Goal: Task Accomplishment & Management: Manage account settings

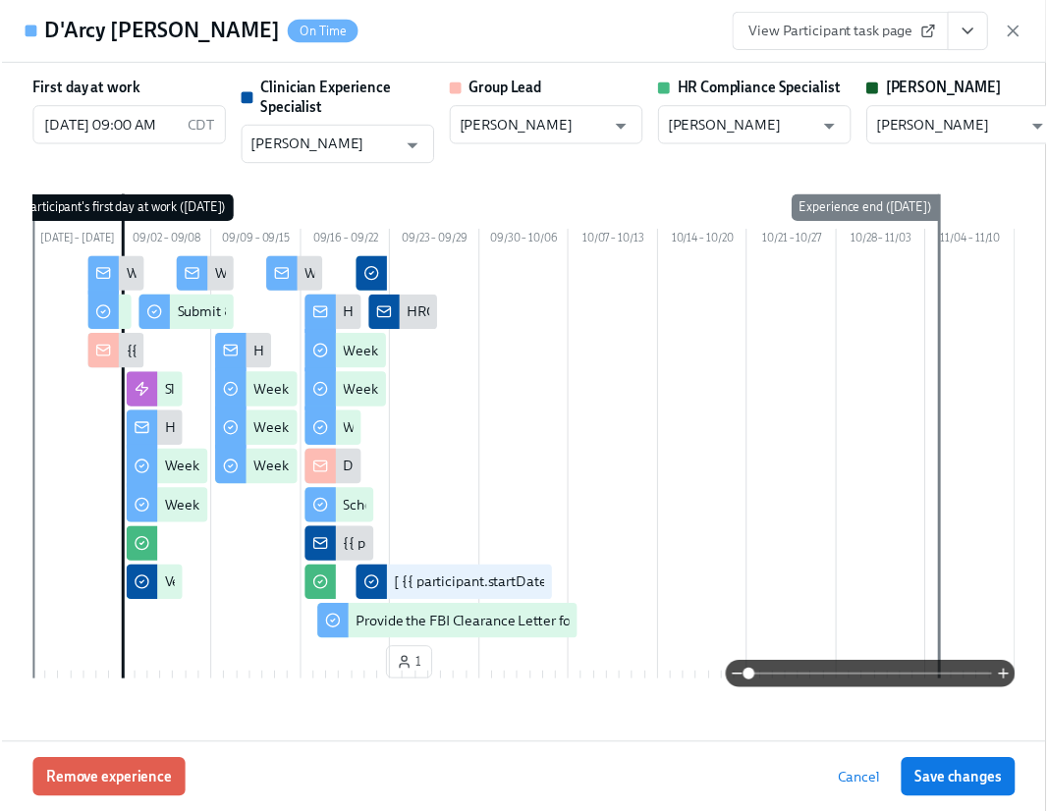
scroll to position [4204, 0]
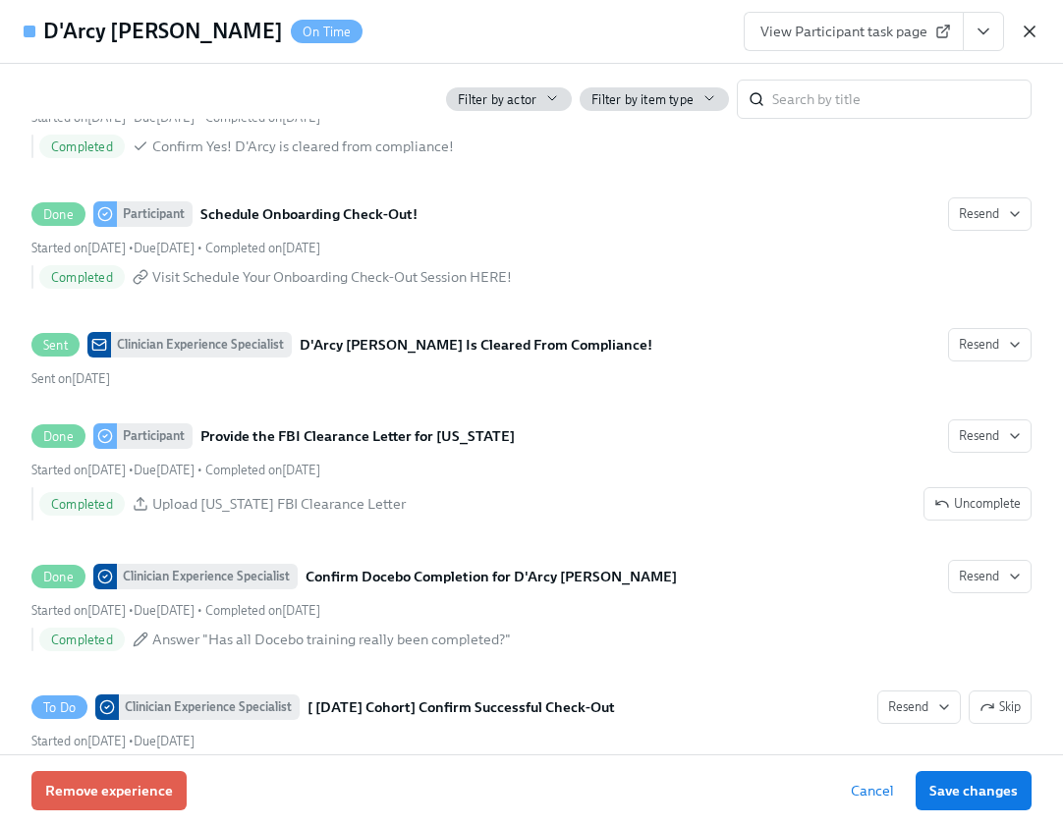
click at [1034, 33] on icon "button" at bounding box center [1029, 32] width 20 height 20
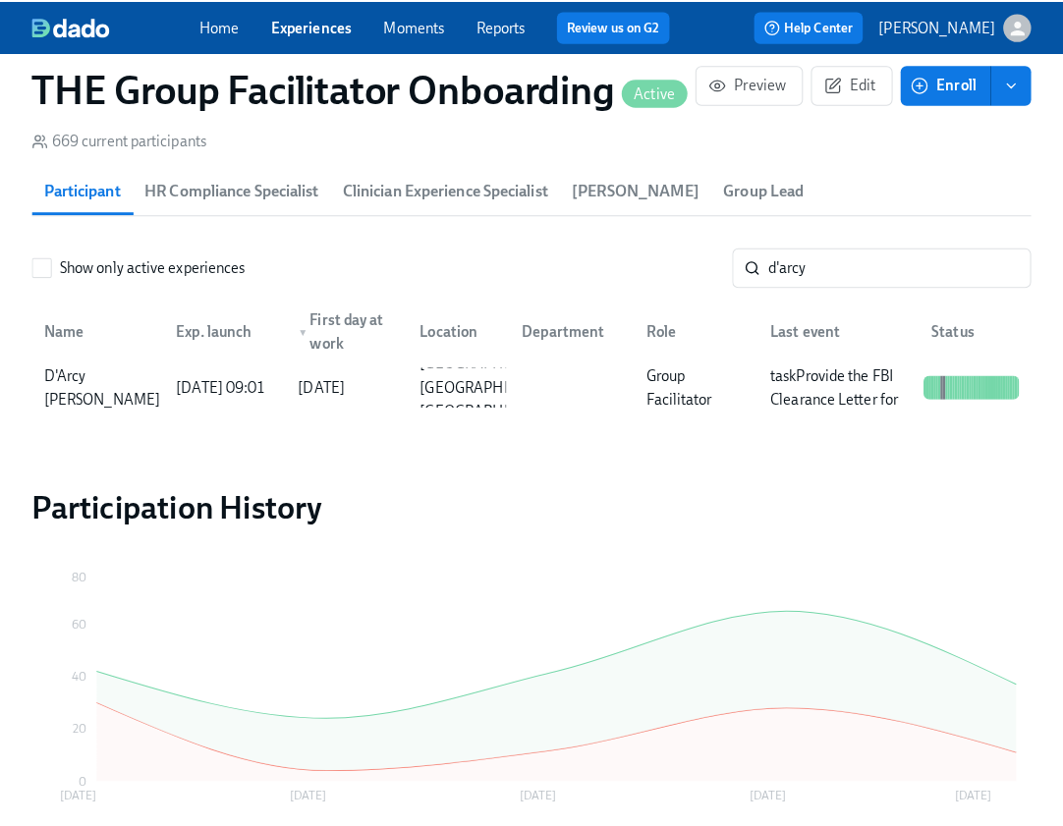
scroll to position [0, 28156]
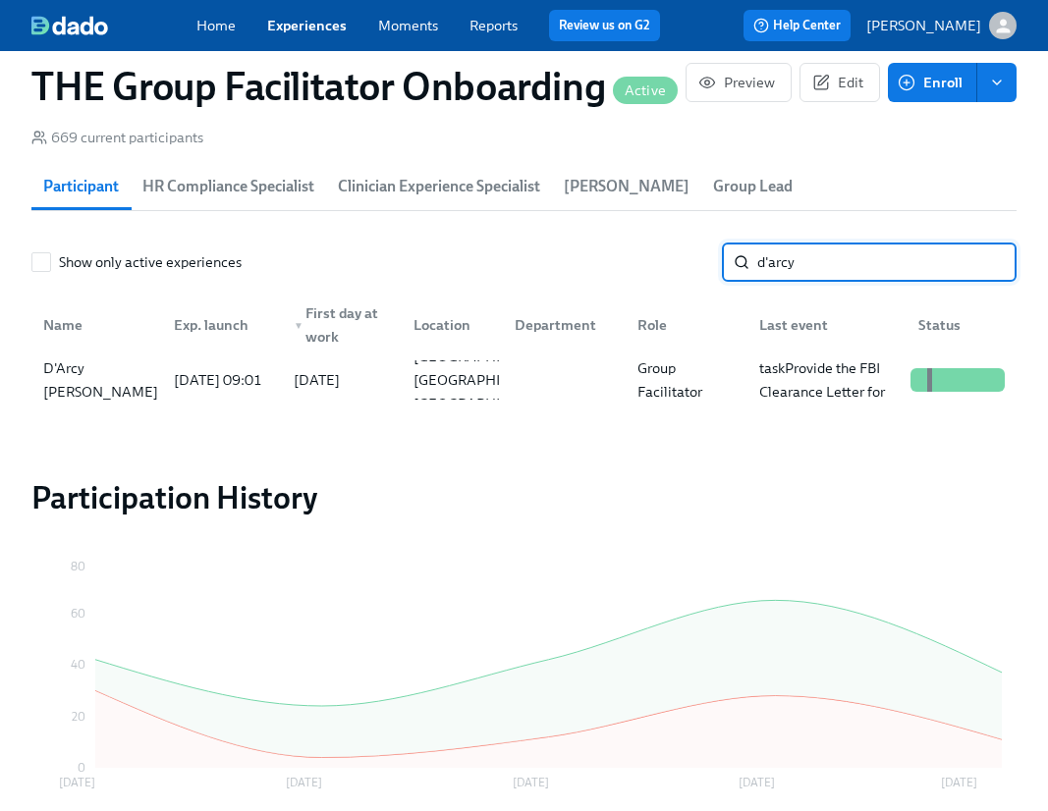
click at [809, 272] on input "d'arcy" at bounding box center [886, 262] width 259 height 39
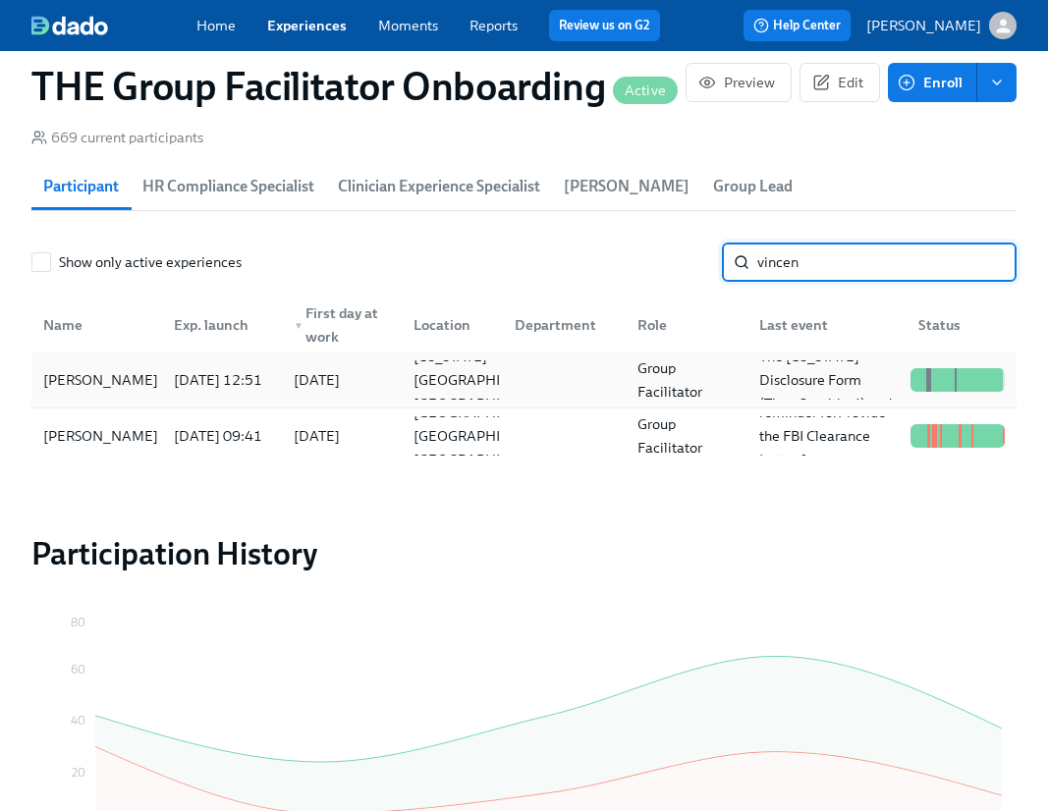
type input "vincen"
click at [152, 397] on div "[PERSON_NAME]" at bounding box center [96, 379] width 123 height 39
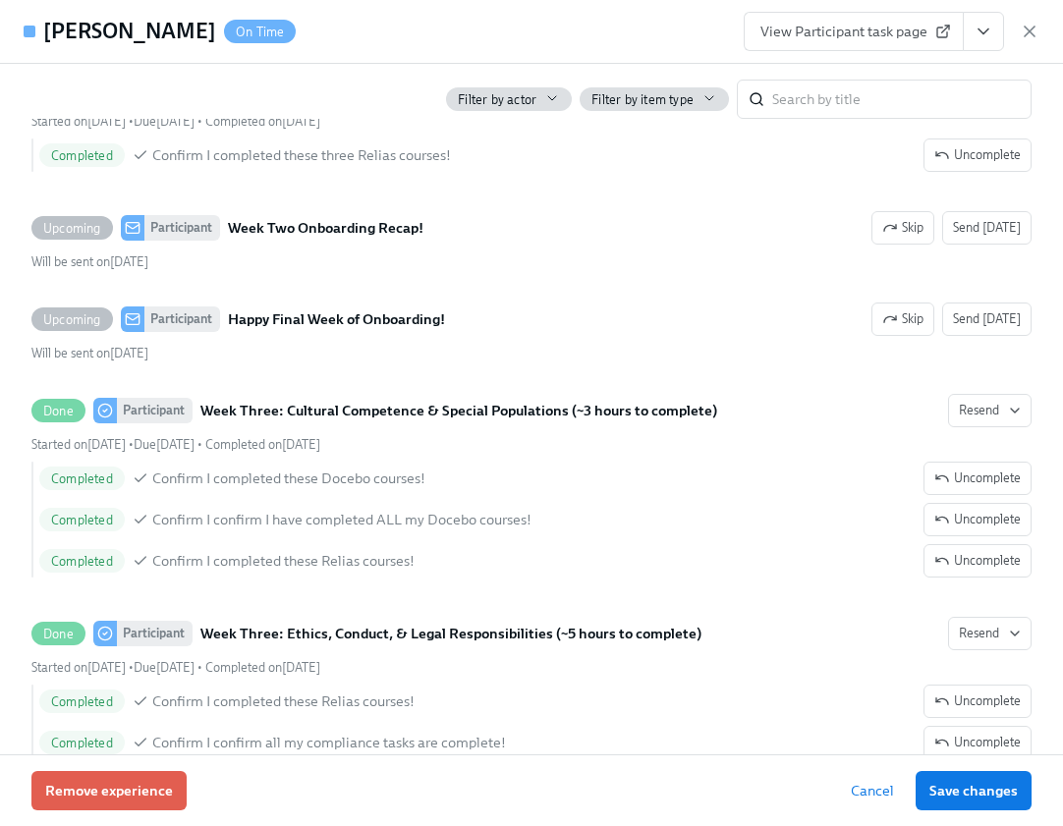
scroll to position [3492, 0]
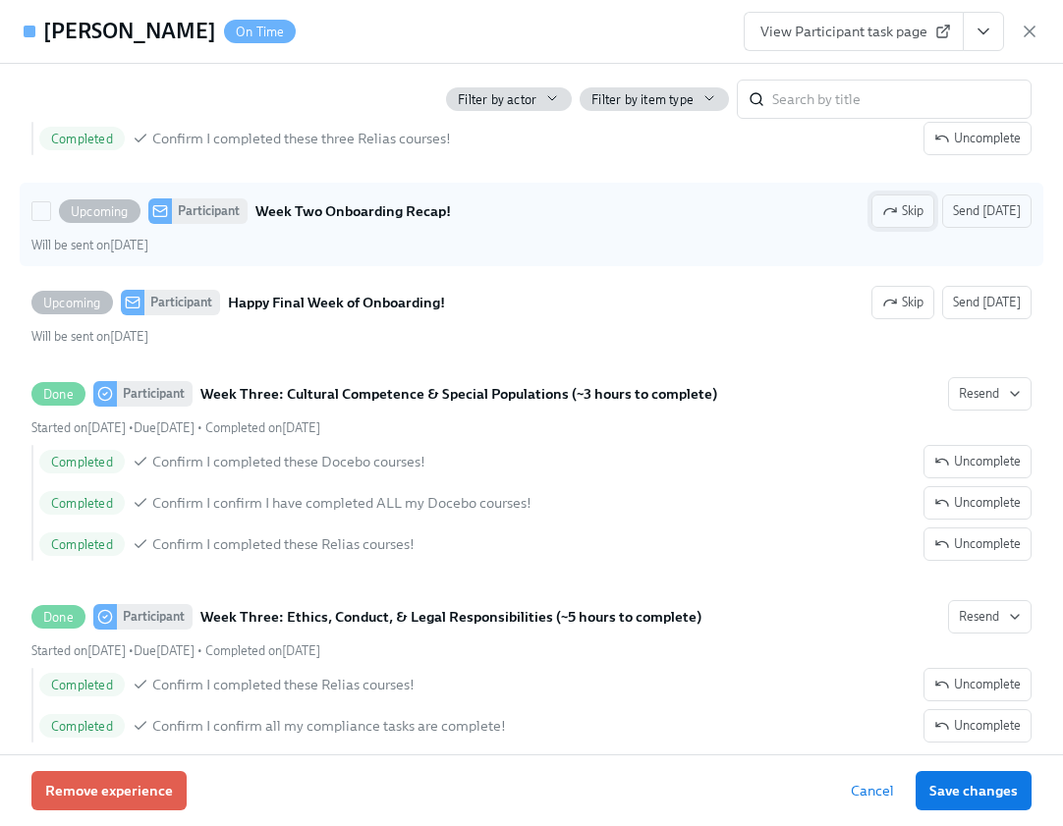
click at [872, 228] on button "Skip" at bounding box center [902, 210] width 63 height 33
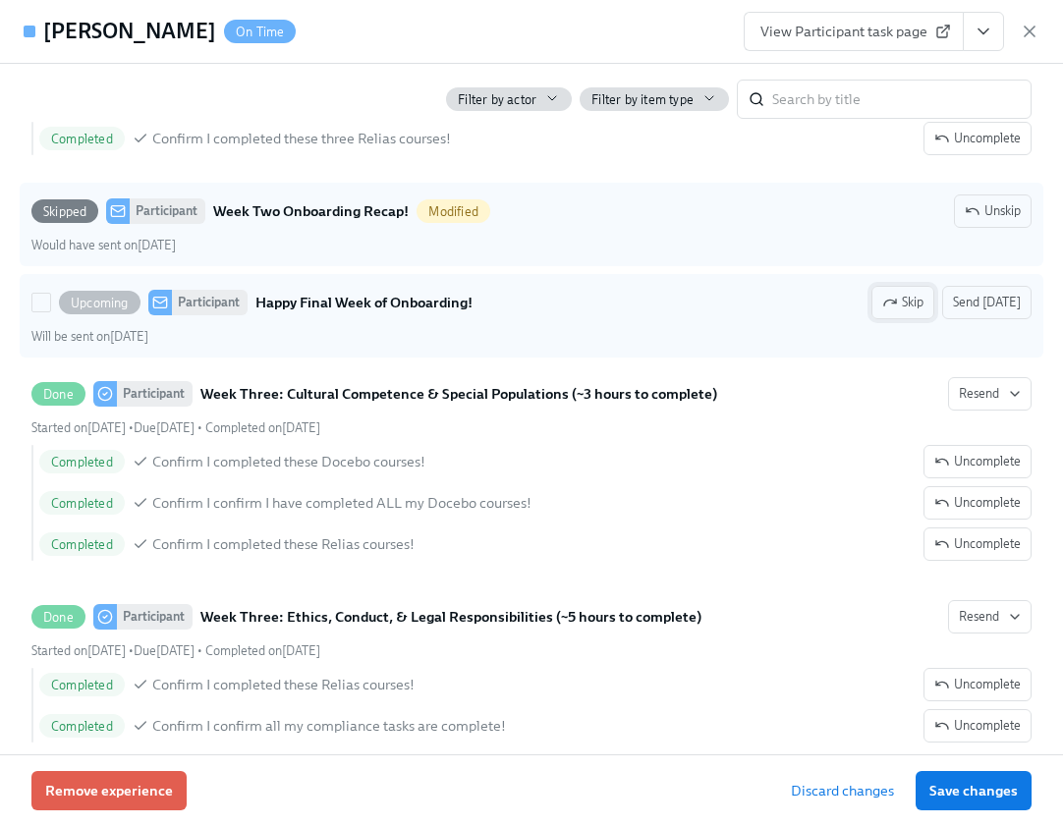
click at [887, 310] on icon "button" at bounding box center [890, 303] width 16 height 16
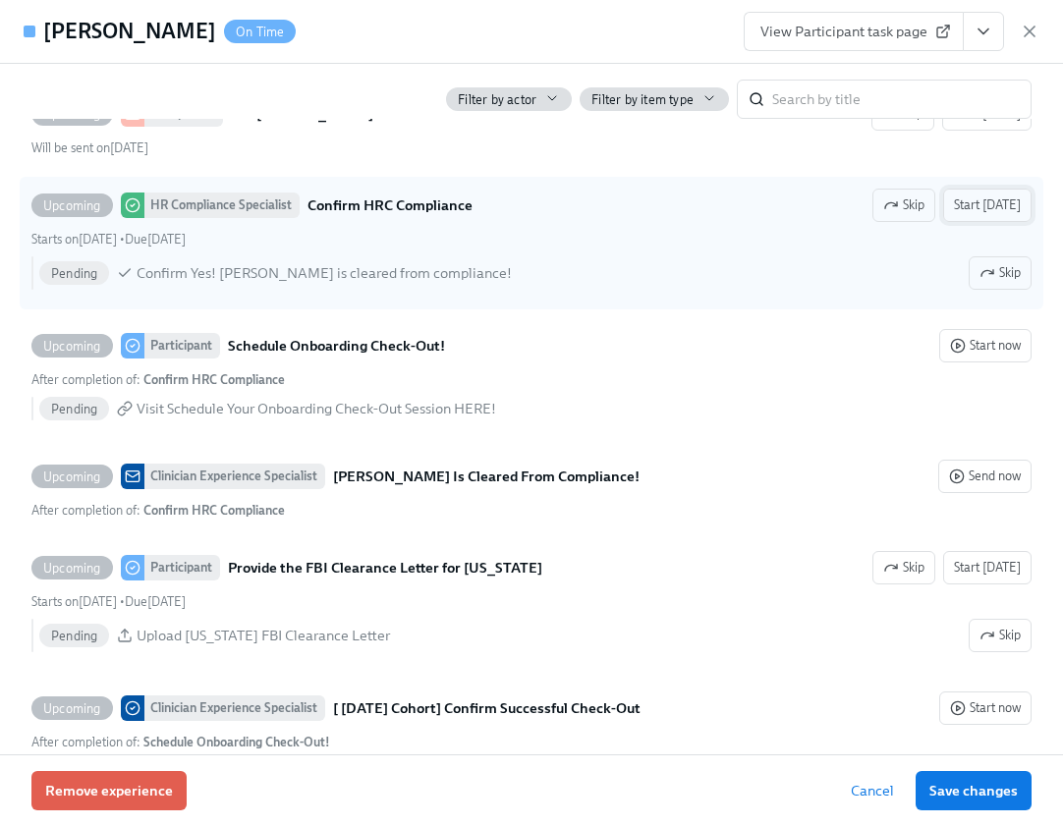
scroll to position [0, 28170]
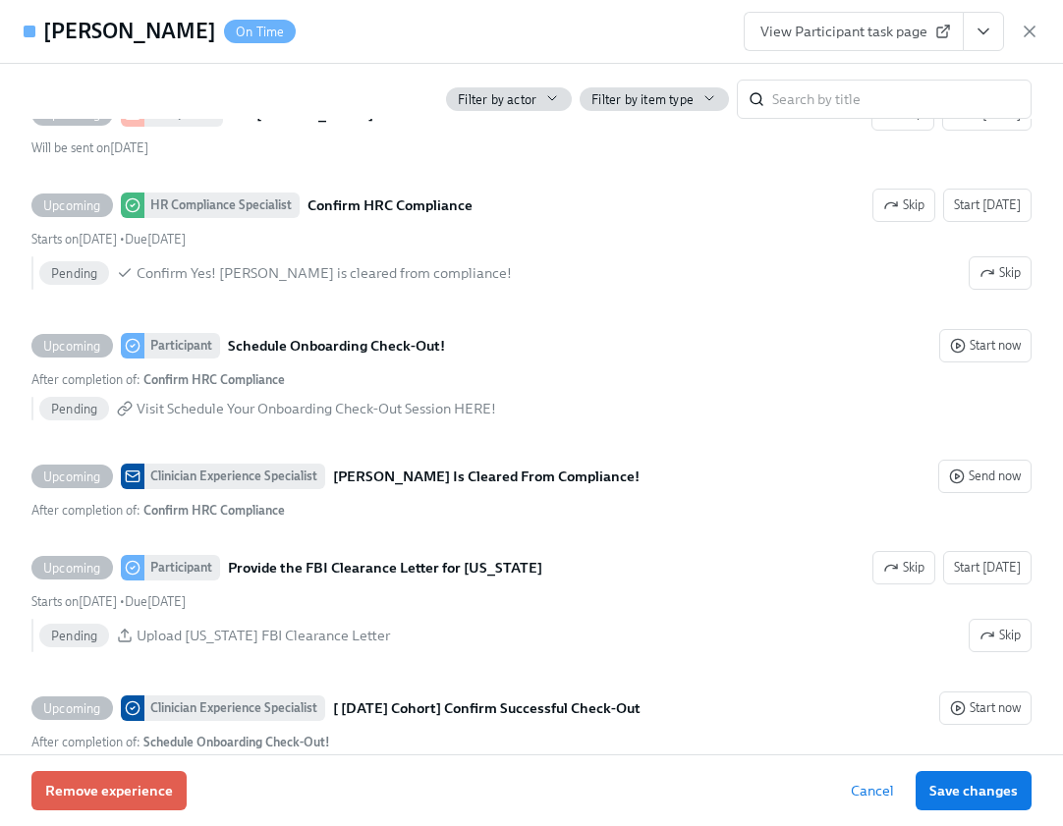
click at [874, 27] on span "View Participant task page" at bounding box center [853, 32] width 187 height 20
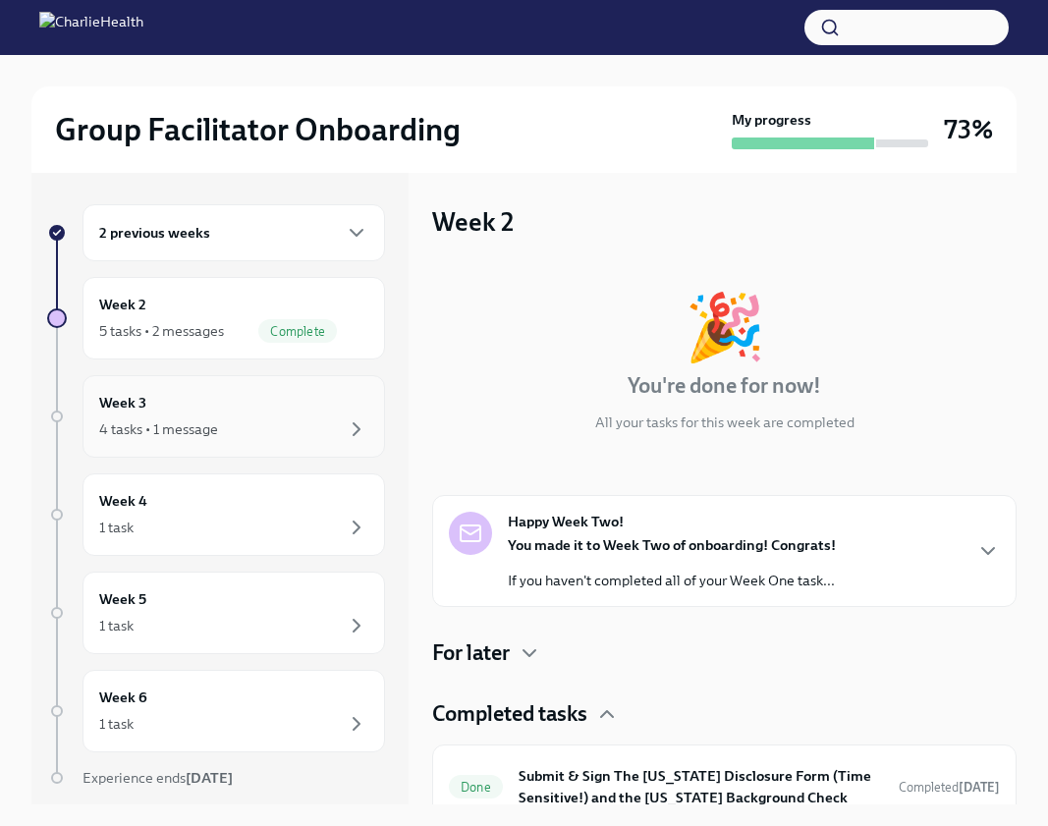
click at [251, 418] on div "4 tasks • 1 message" at bounding box center [233, 429] width 269 height 24
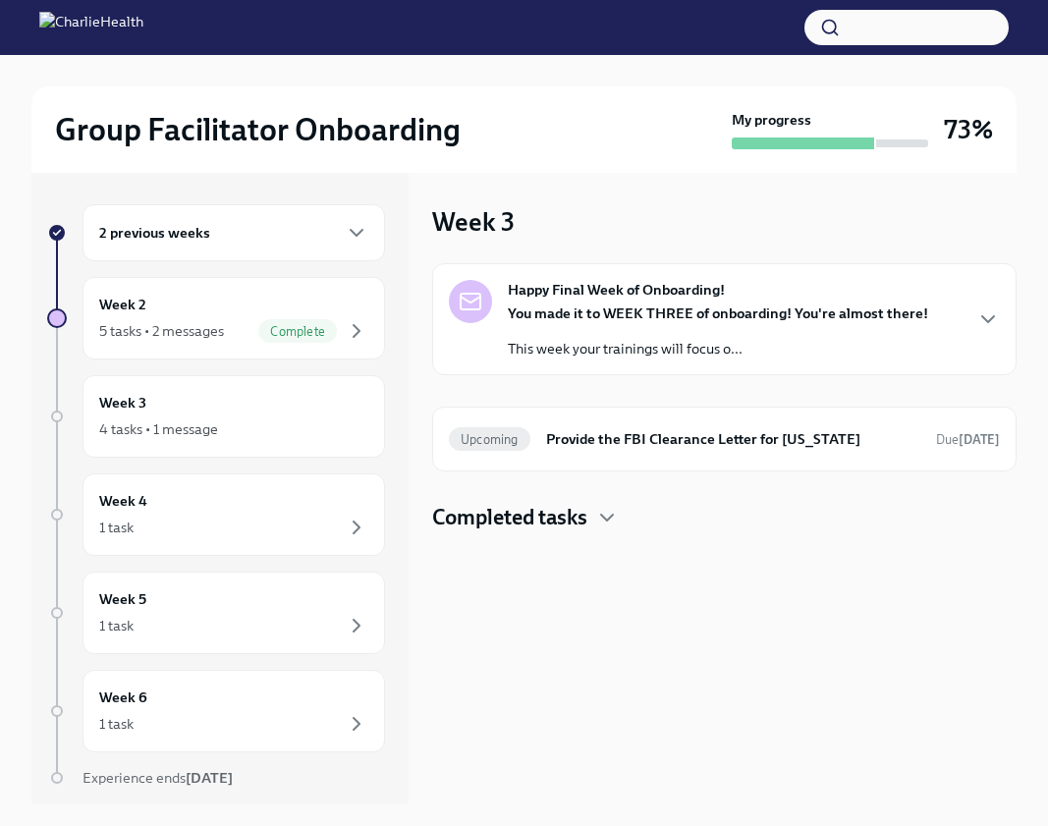
click at [748, 328] on div "You made it to WEEK THREE of onboarding! You're almost there! This week your tr…" at bounding box center [718, 330] width 420 height 55
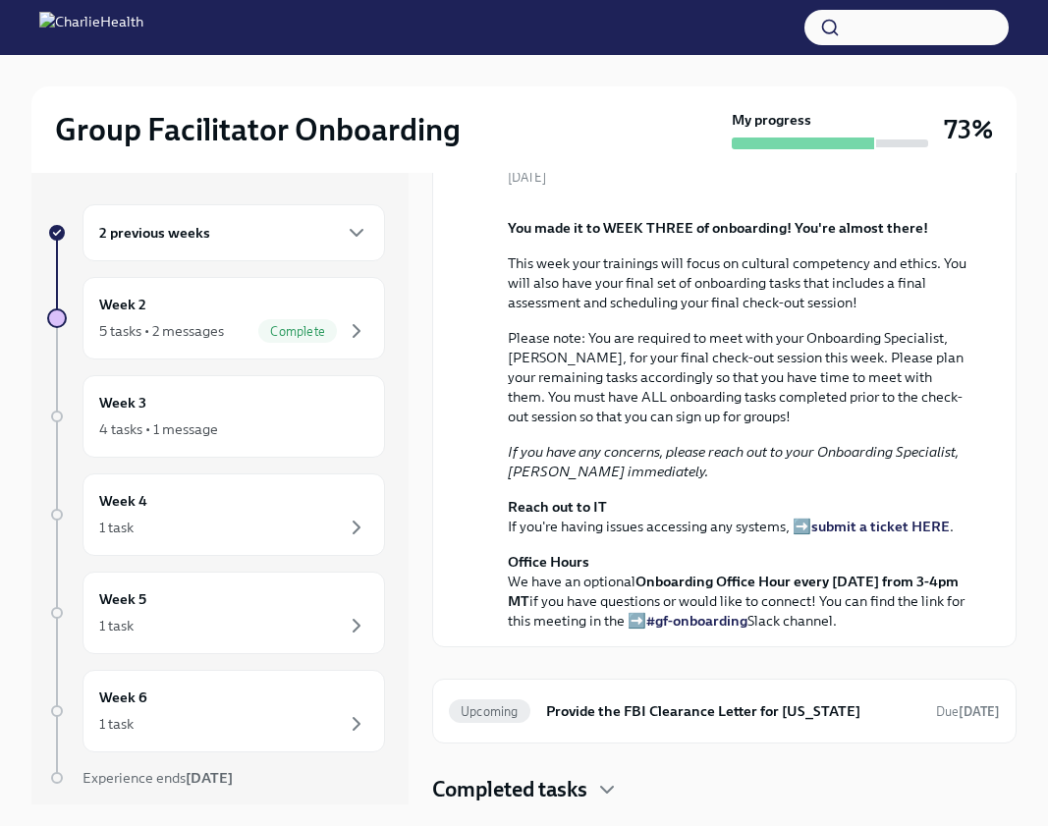
scroll to position [413, 0]
click at [574, 794] on h4 "Completed tasks" at bounding box center [509, 789] width 155 height 29
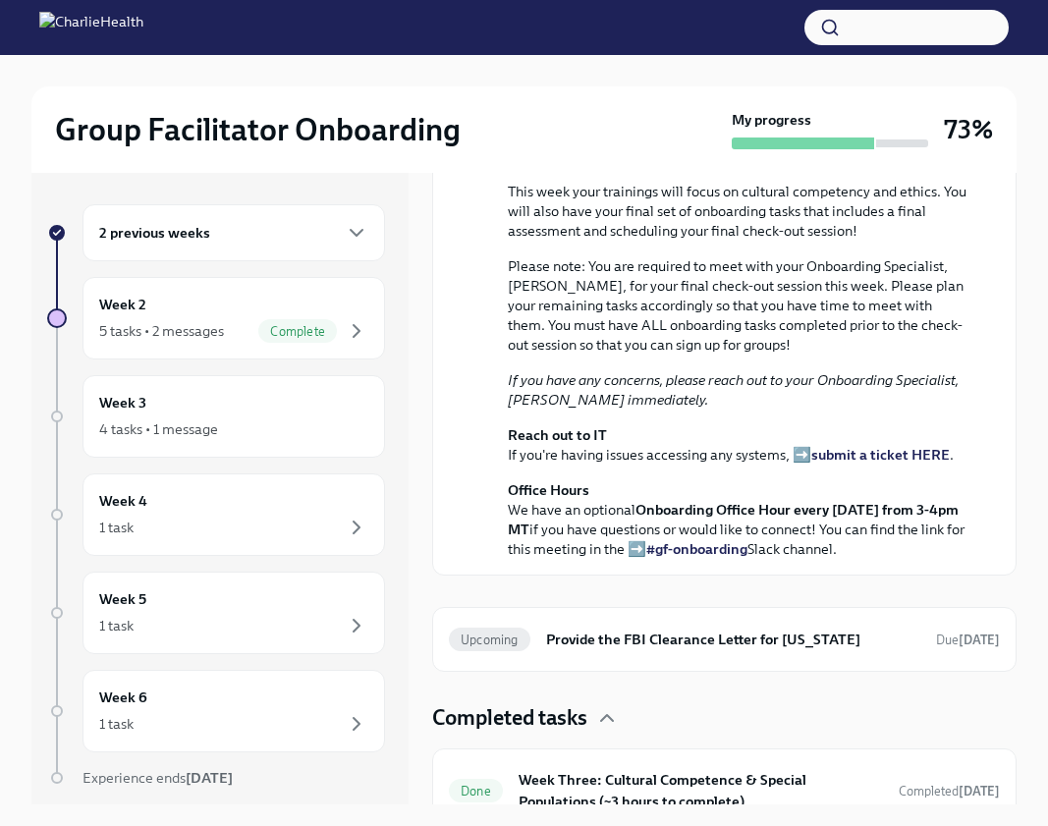
scroll to position [225, 0]
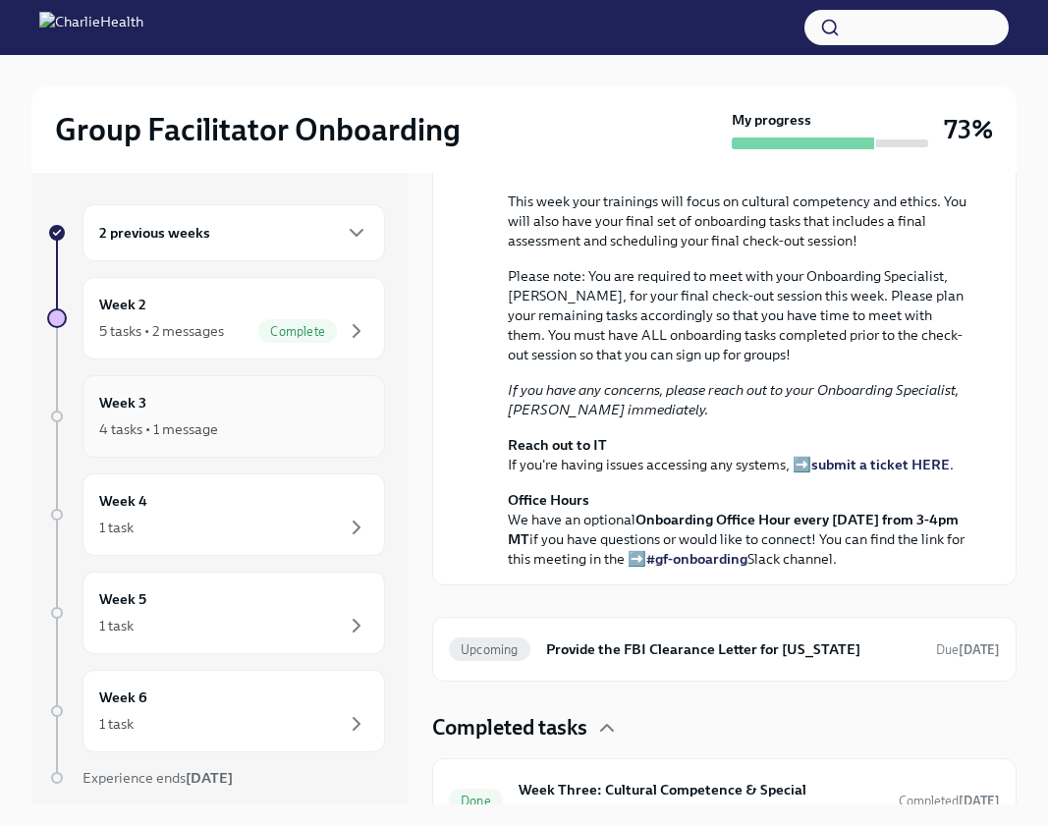
click at [265, 429] on div "4 tasks • 1 message" at bounding box center [233, 429] width 269 height 24
click at [263, 504] on div "Week 4 1 task" at bounding box center [233, 514] width 269 height 49
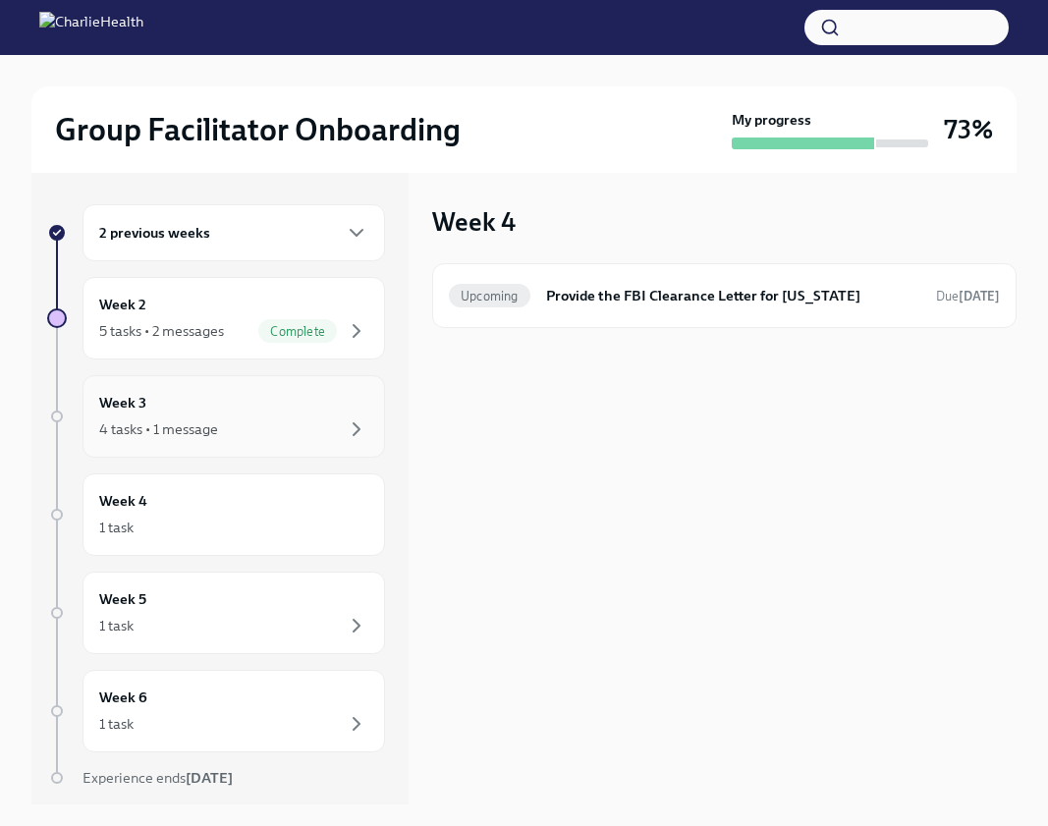
click at [284, 394] on div "Week 3 4 tasks • 1 message" at bounding box center [233, 416] width 269 height 49
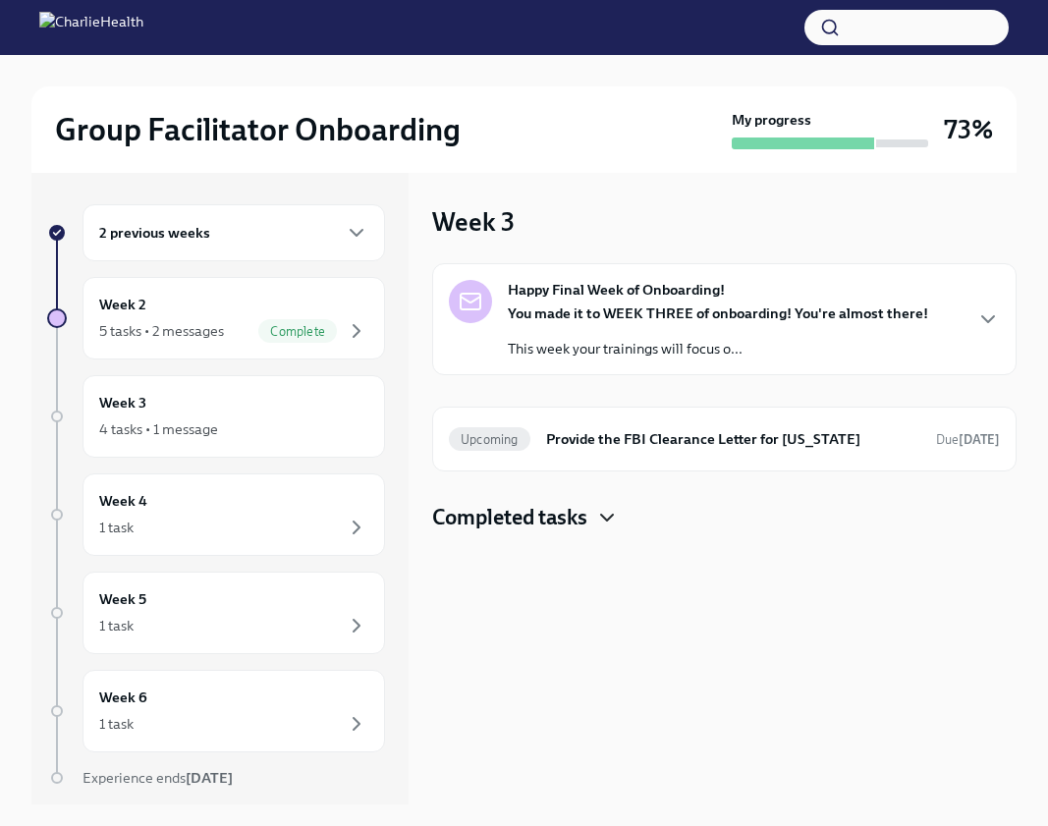
click at [603, 510] on icon "button" at bounding box center [607, 518] width 24 height 24
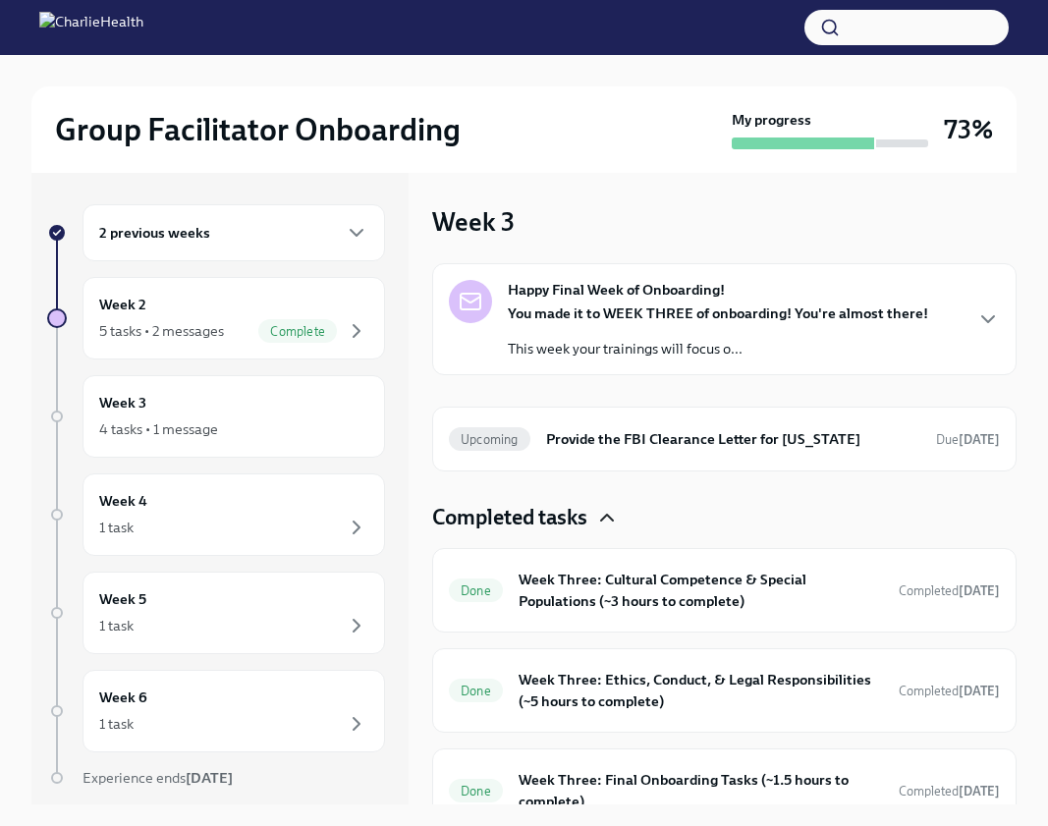
click at [935, 345] on div "Happy Final Week of Onboarding! You made it to WEEK THREE of onboarding! You're…" at bounding box center [724, 319] width 551 height 79
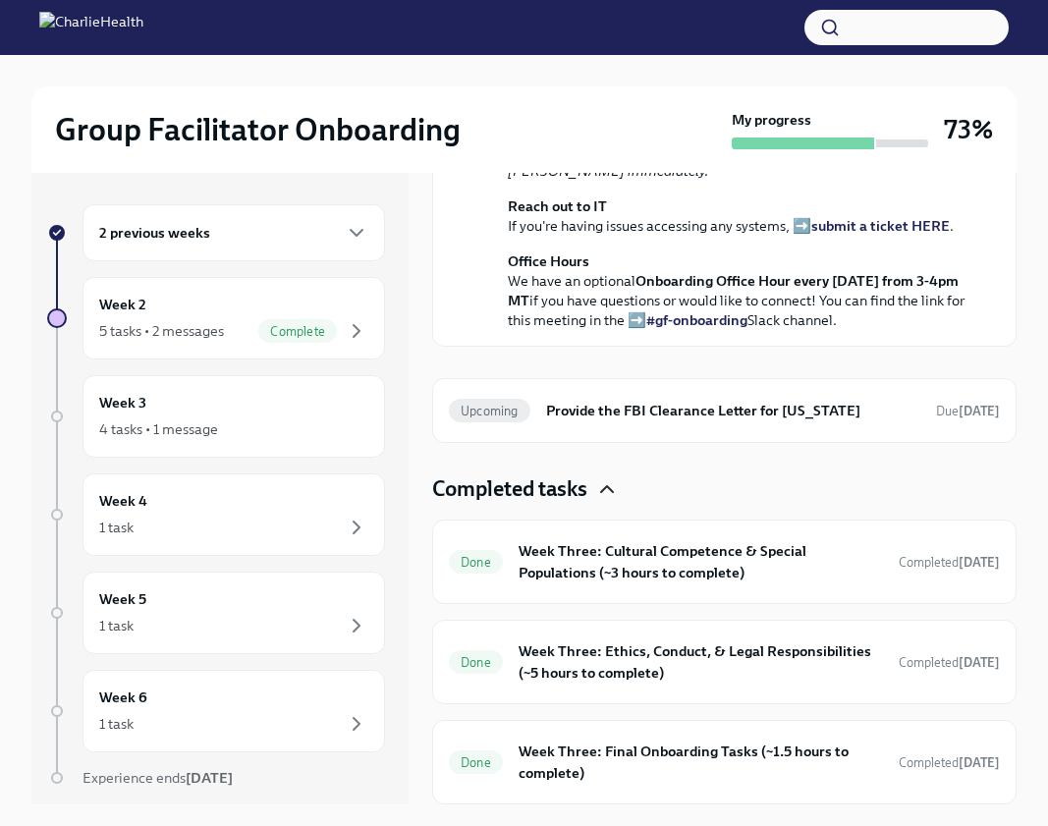
scroll to position [714, 0]
click at [731, 756] on h6 "Week Three: Final Onboarding Tasks (~1.5 hours to complete)" at bounding box center [701, 761] width 364 height 43
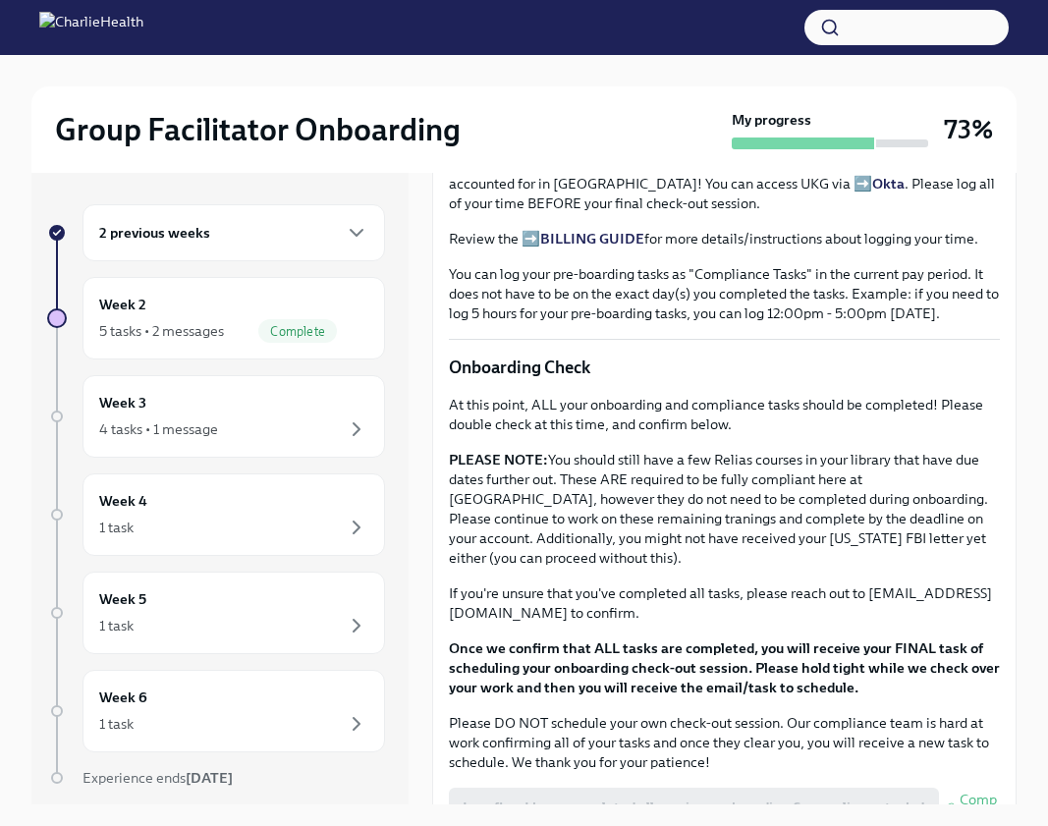
scroll to position [1390, 0]
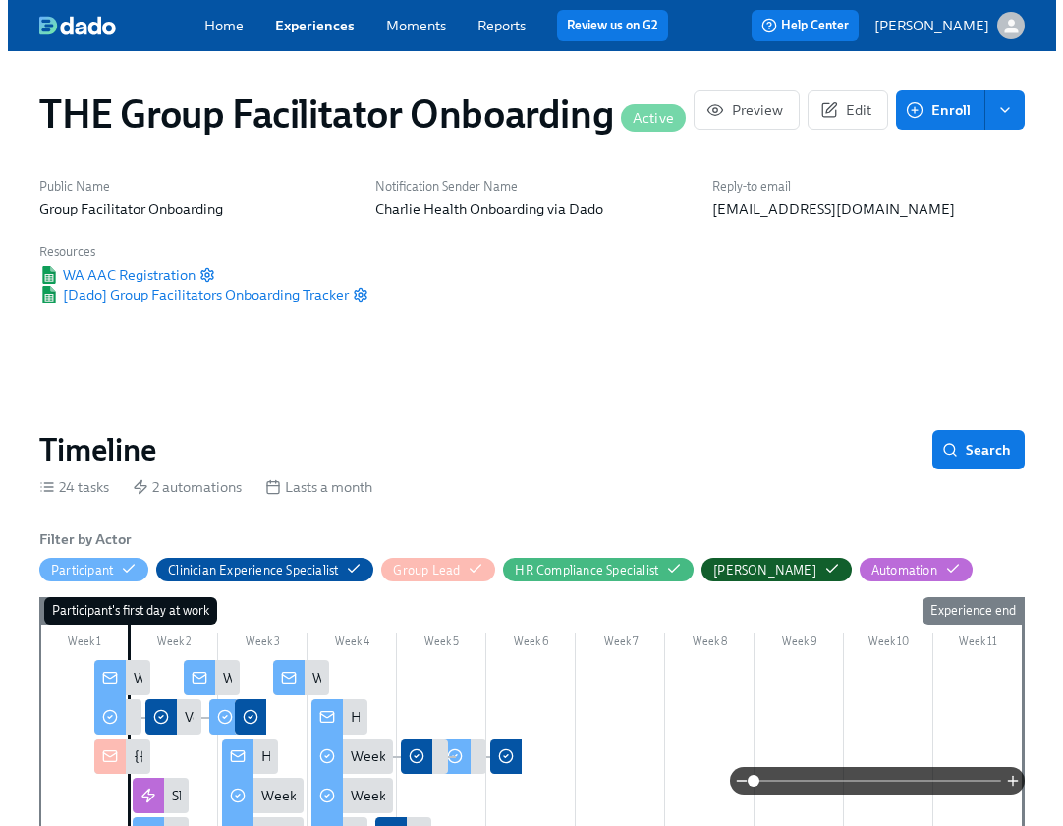
scroll to position [1421, 0]
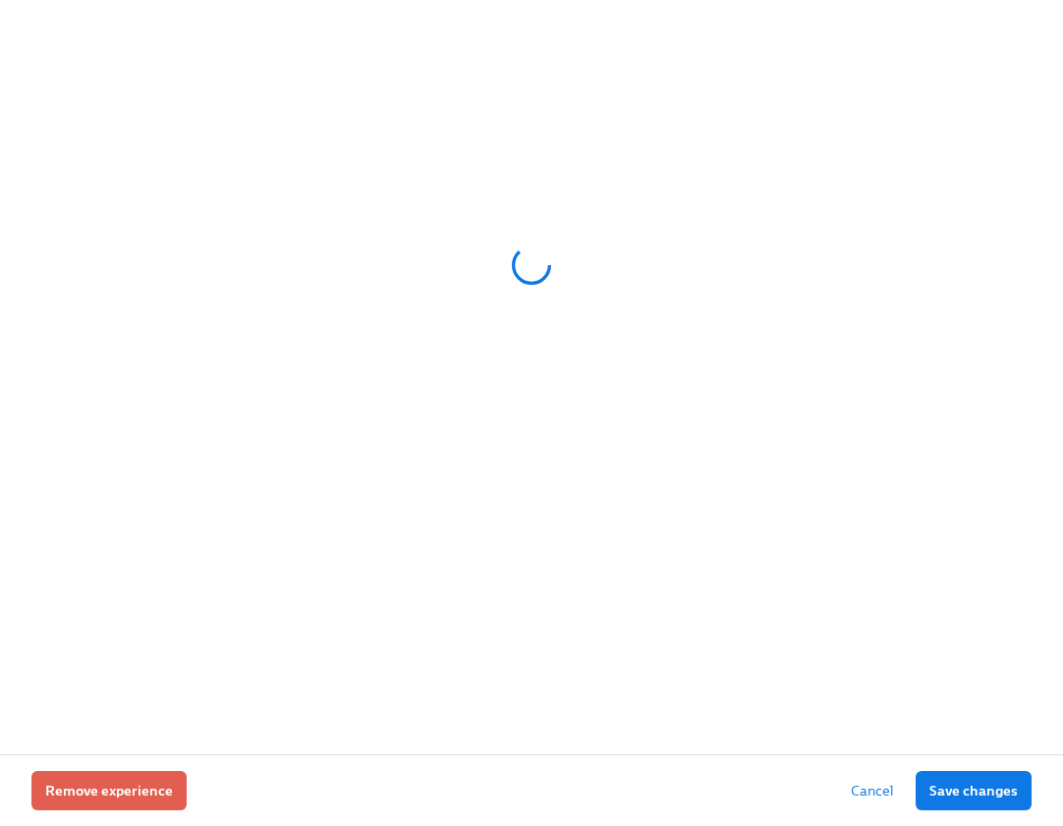
click at [928, 562] on div at bounding box center [531, 377] width 1063 height 754
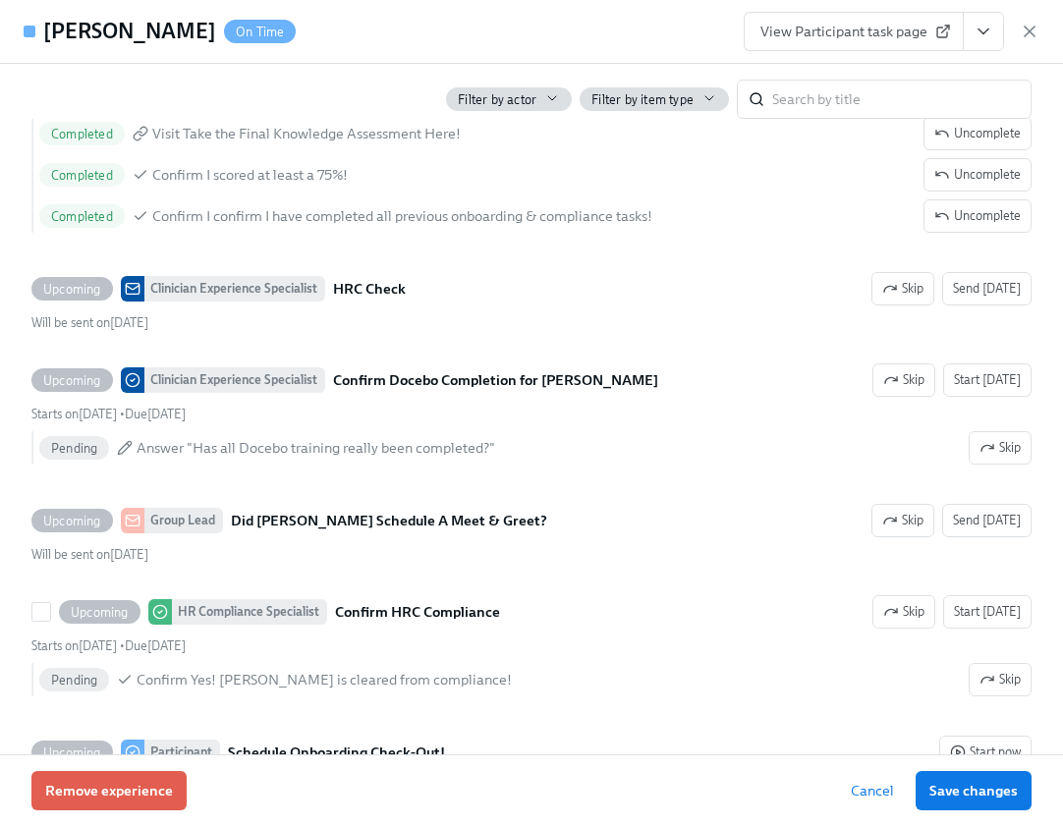
scroll to position [4300, 0]
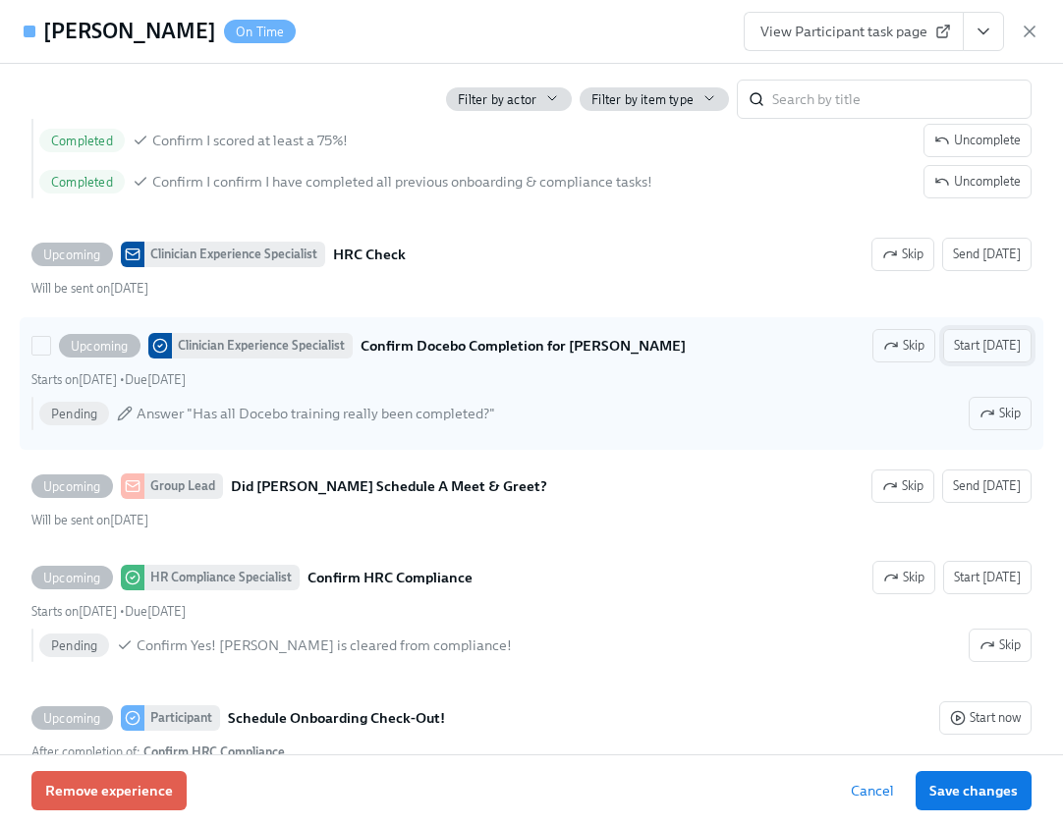
click at [967, 356] on span "Start today" at bounding box center [987, 346] width 67 height 20
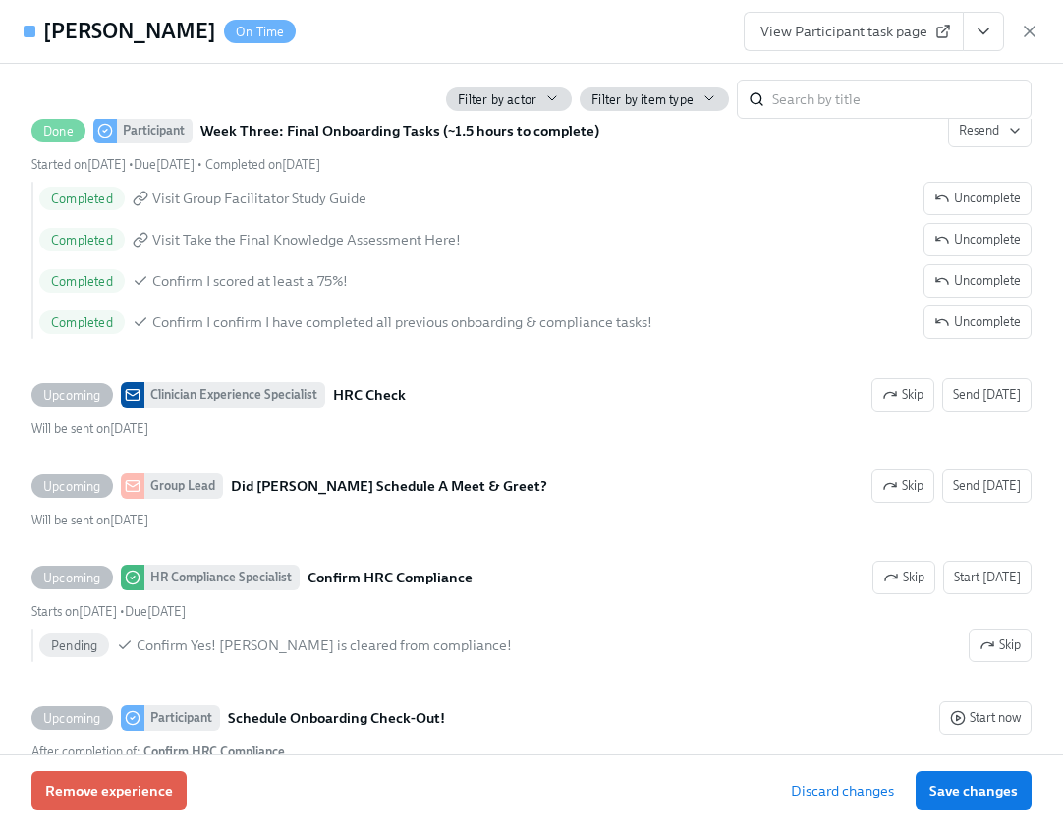
click at [976, 28] on icon "View task page" at bounding box center [983, 32] width 20 height 20
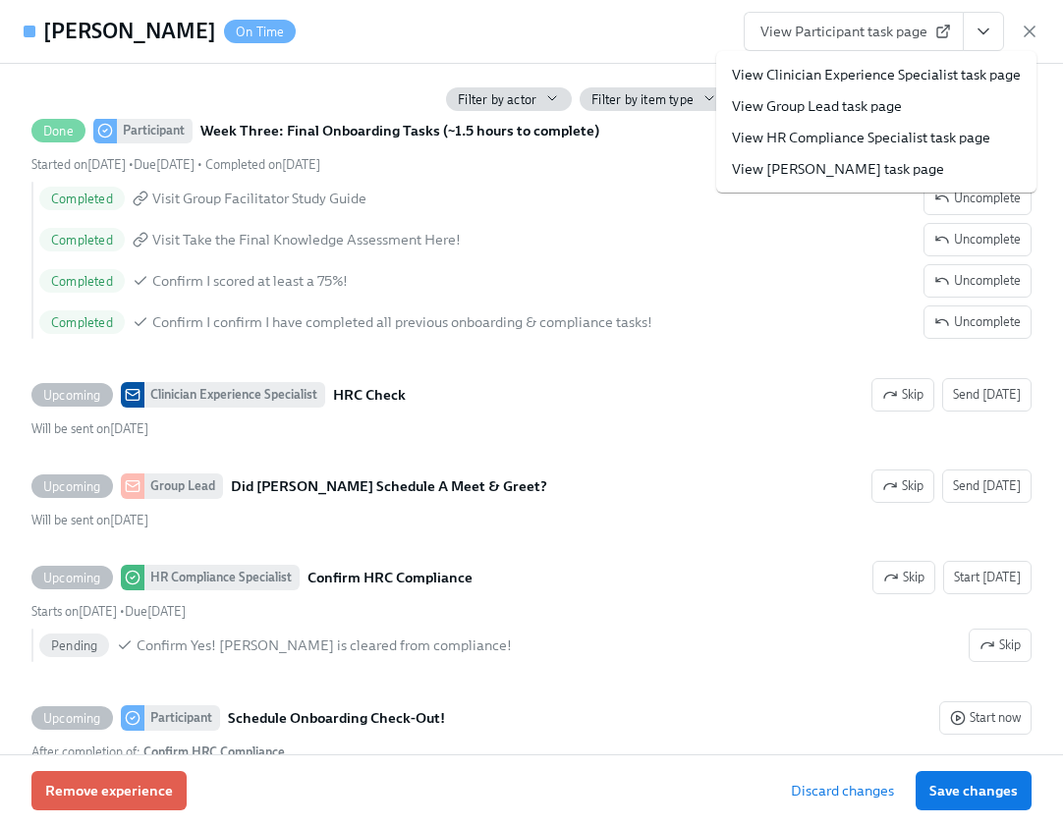
click at [954, 75] on link "View Clinician Experience Specialist task page" at bounding box center [876, 75] width 289 height 20
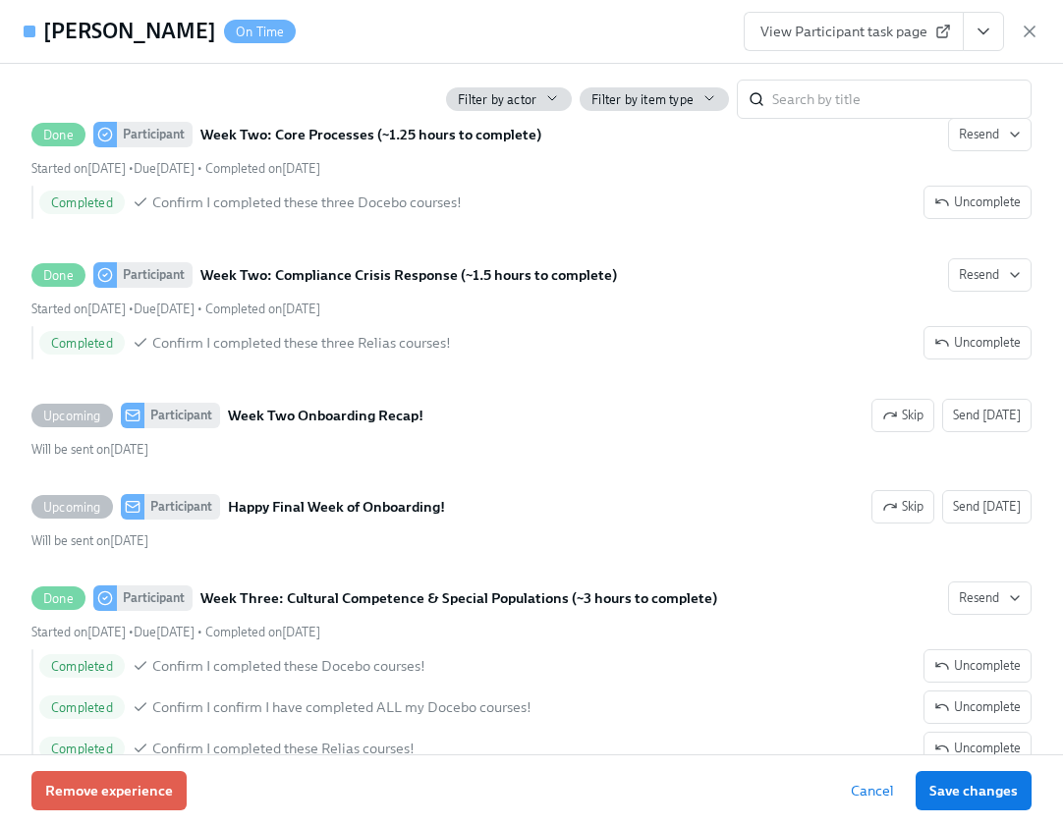
scroll to position [3327, 0]
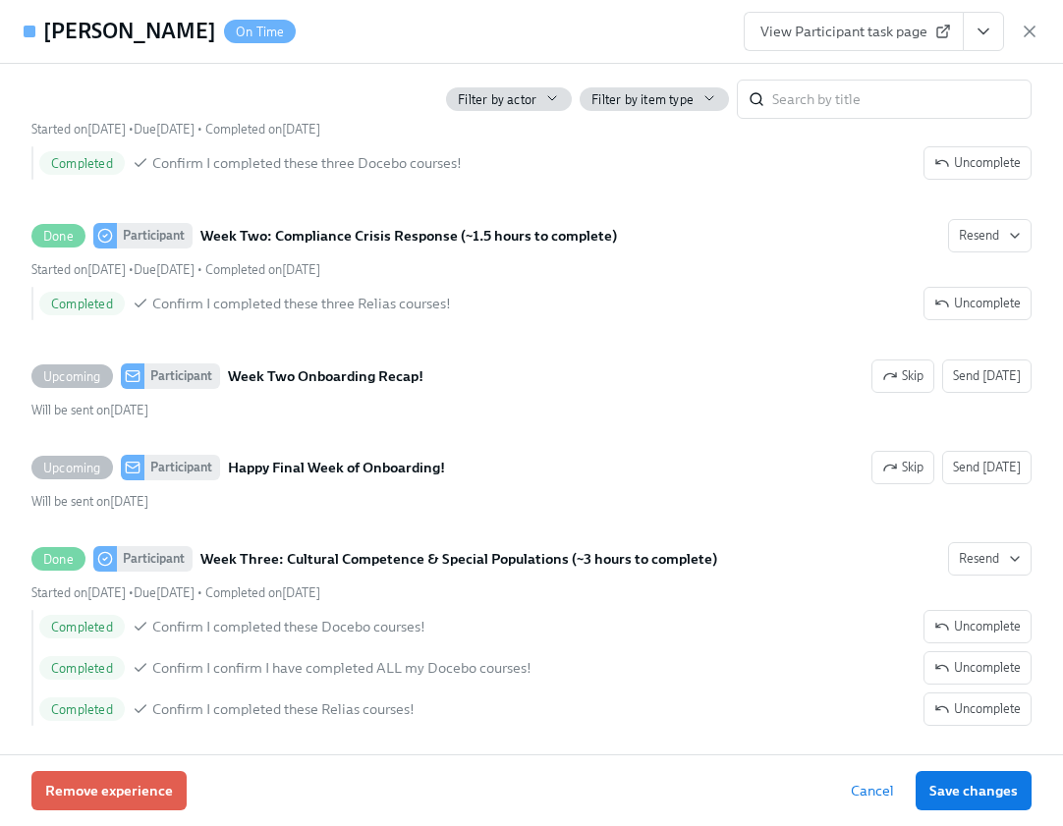
click at [204, 454] on div "Sent Participant Welcome To The Charlie Health Team! Resend Sent on September 1…" at bounding box center [531, 68] width 1000 height 5055
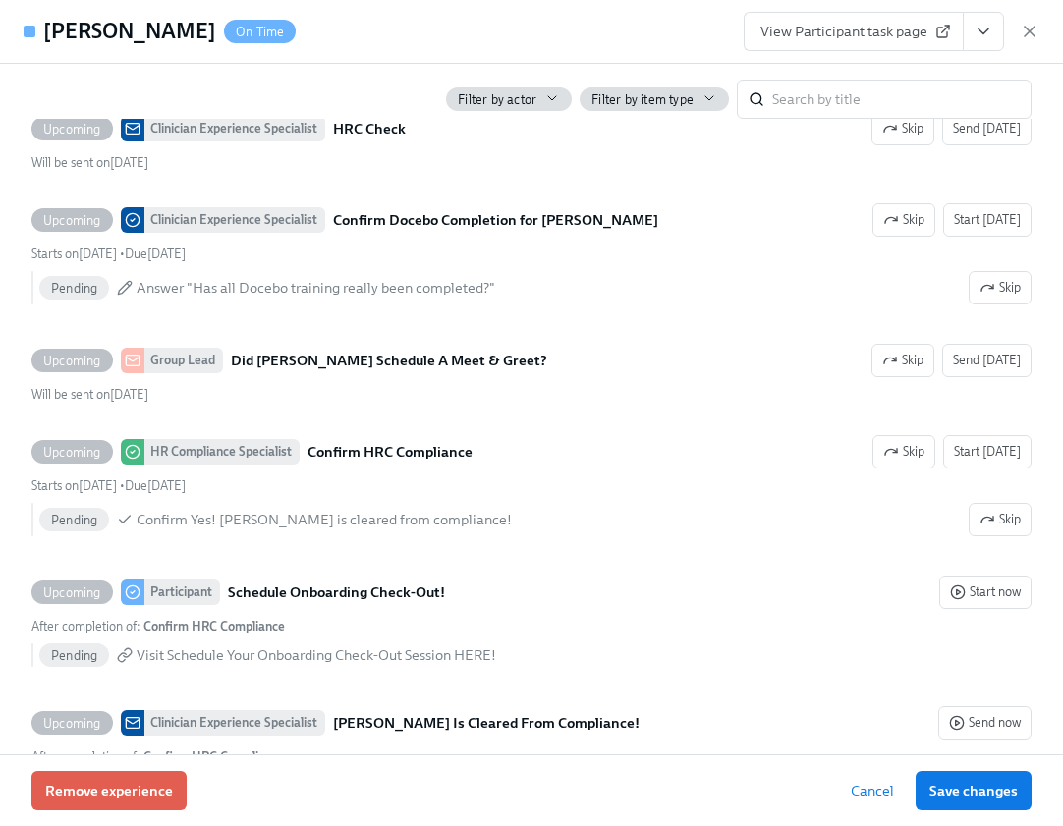
scroll to position [4401, 0]
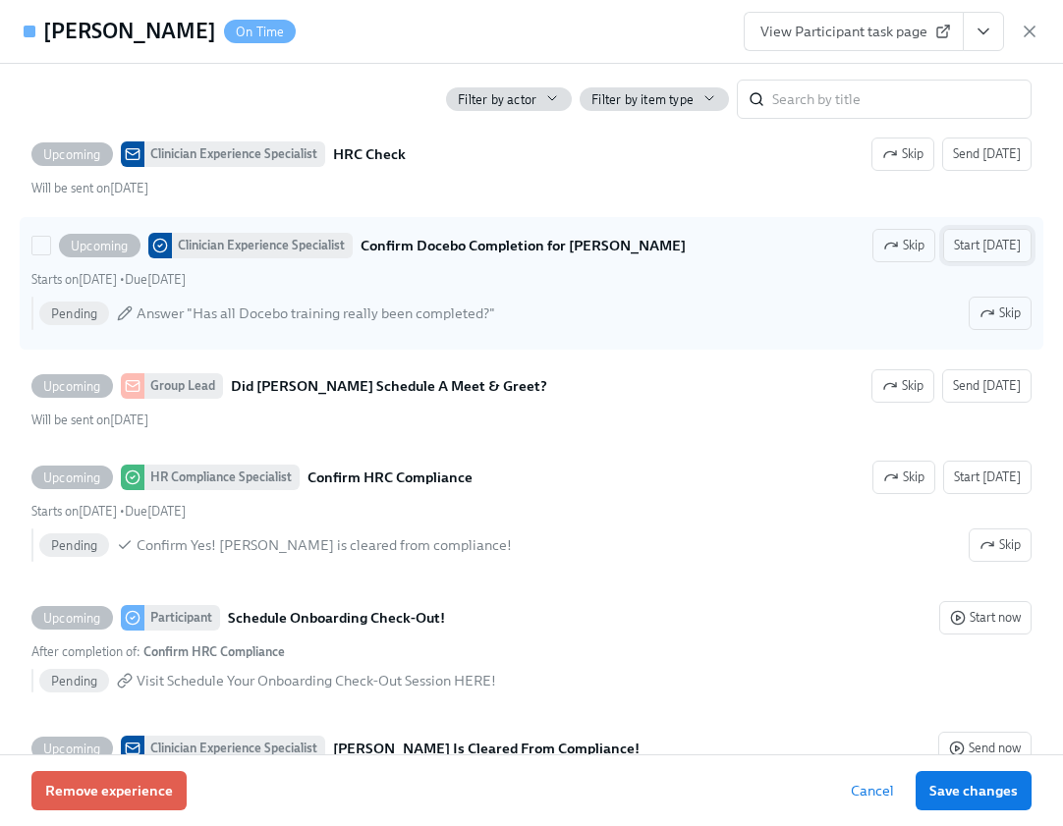
click at [963, 255] on span "Start today" at bounding box center [987, 246] width 67 height 20
click at [965, 255] on span "Start today" at bounding box center [987, 246] width 67 height 20
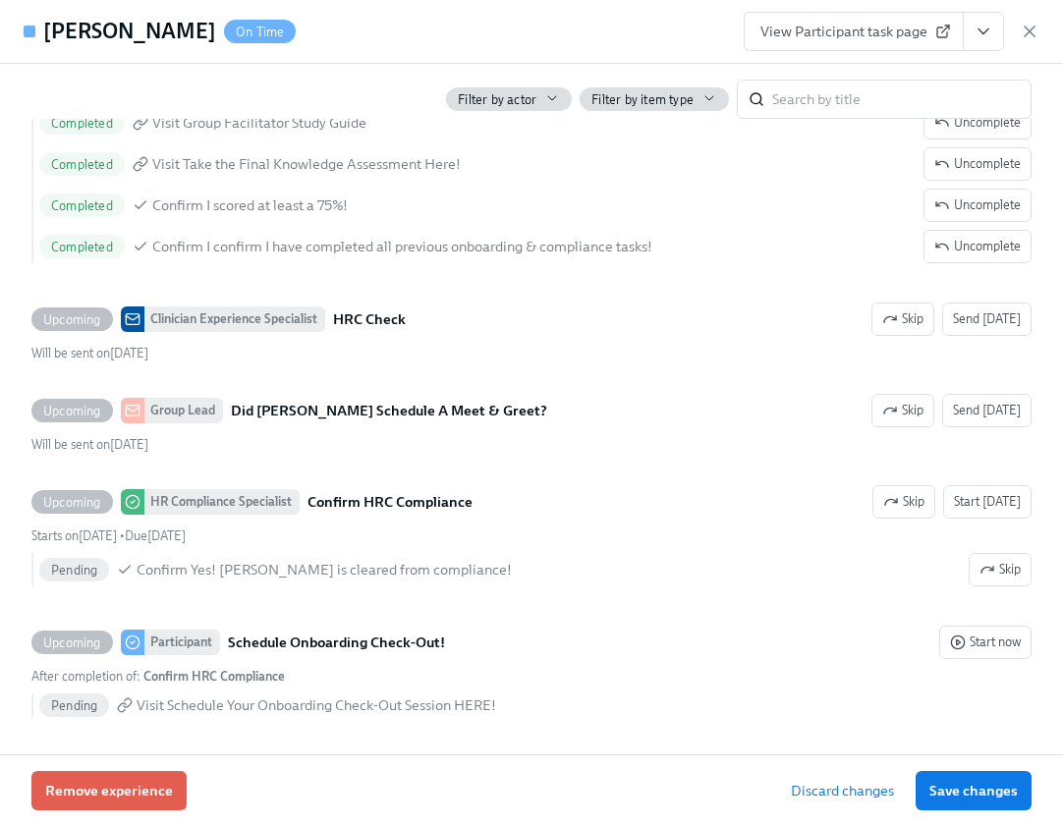
scroll to position [4346, 0]
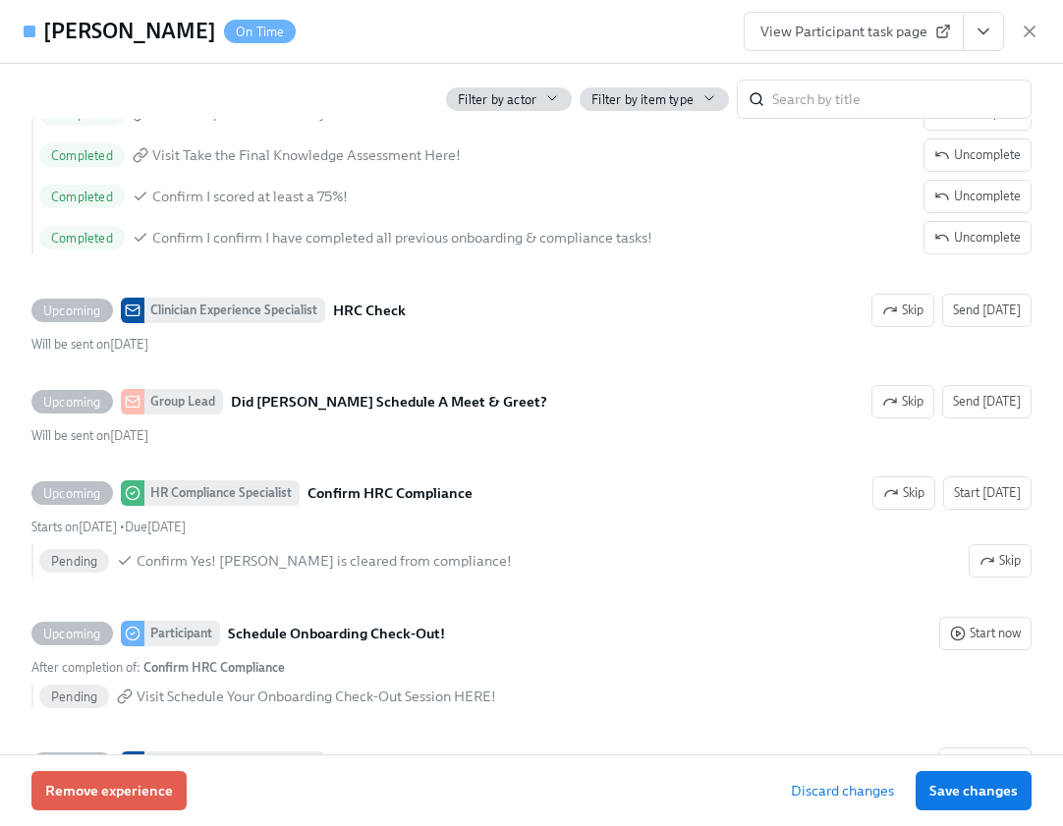
click at [907, 27] on span "View Participant task page" at bounding box center [853, 32] width 187 height 20
click at [980, 17] on button "View task page" at bounding box center [982, 31] width 41 height 39
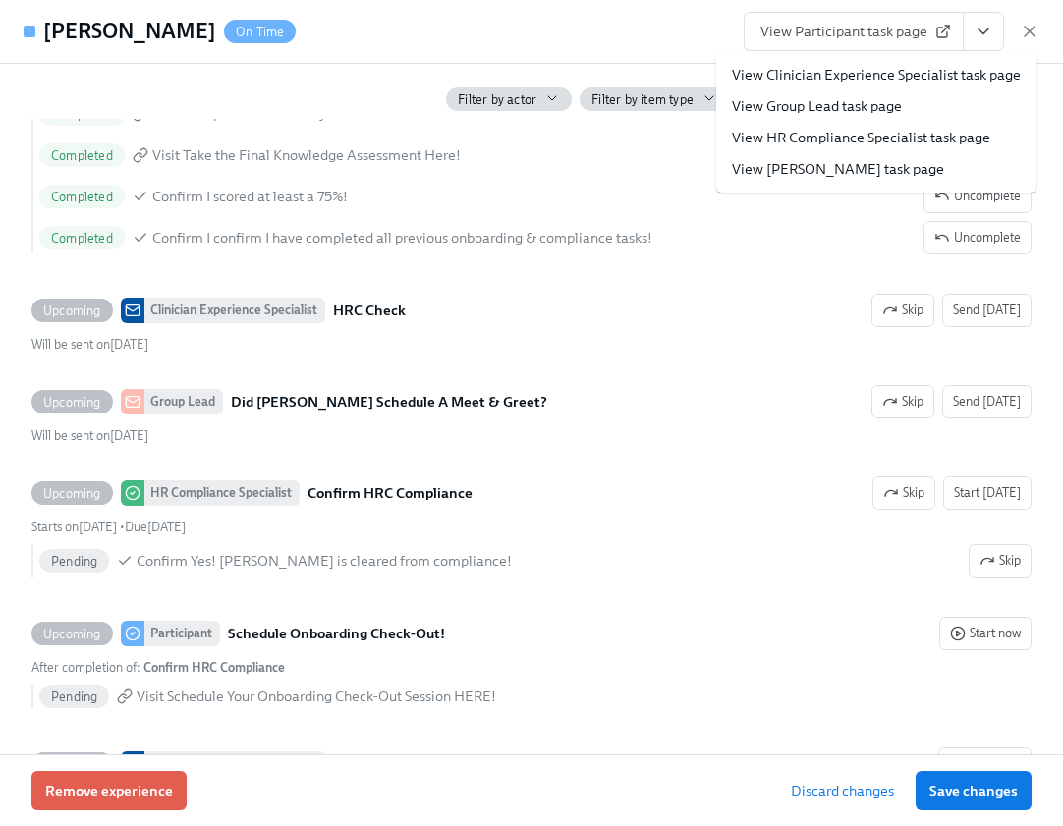
click at [947, 74] on link "View Clinician Experience Specialist task page" at bounding box center [876, 75] width 289 height 20
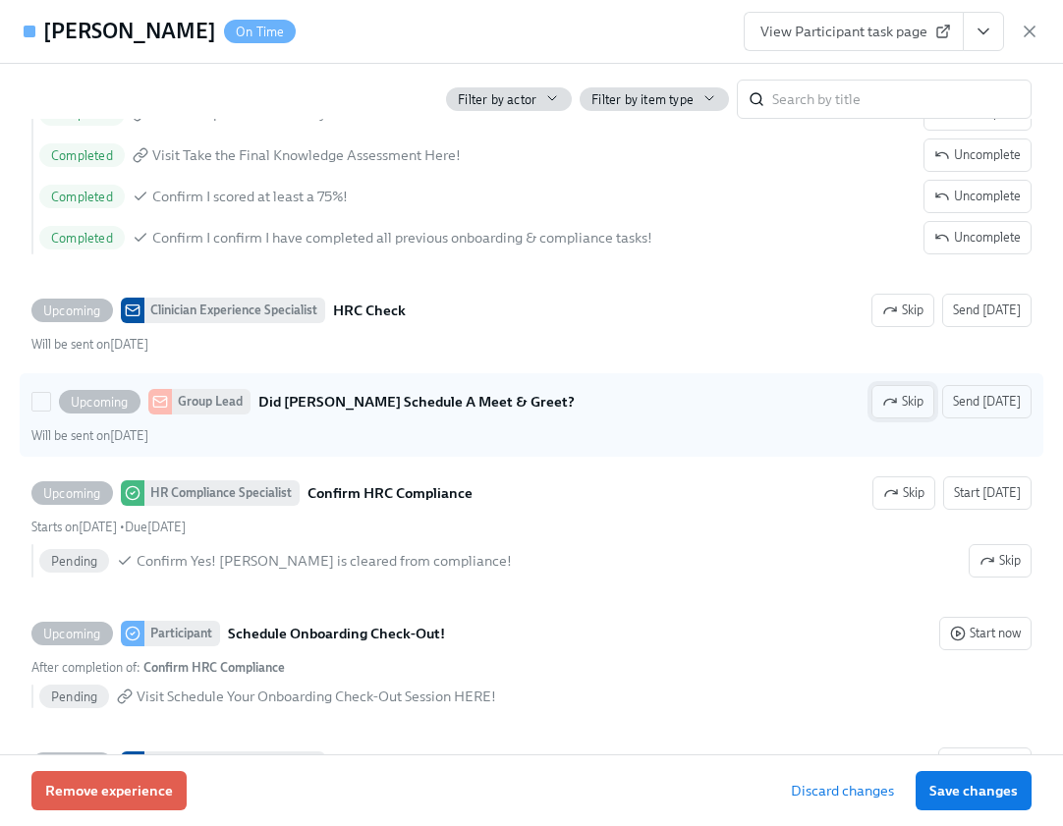
click at [903, 411] on span "Skip" at bounding box center [902, 402] width 41 height 20
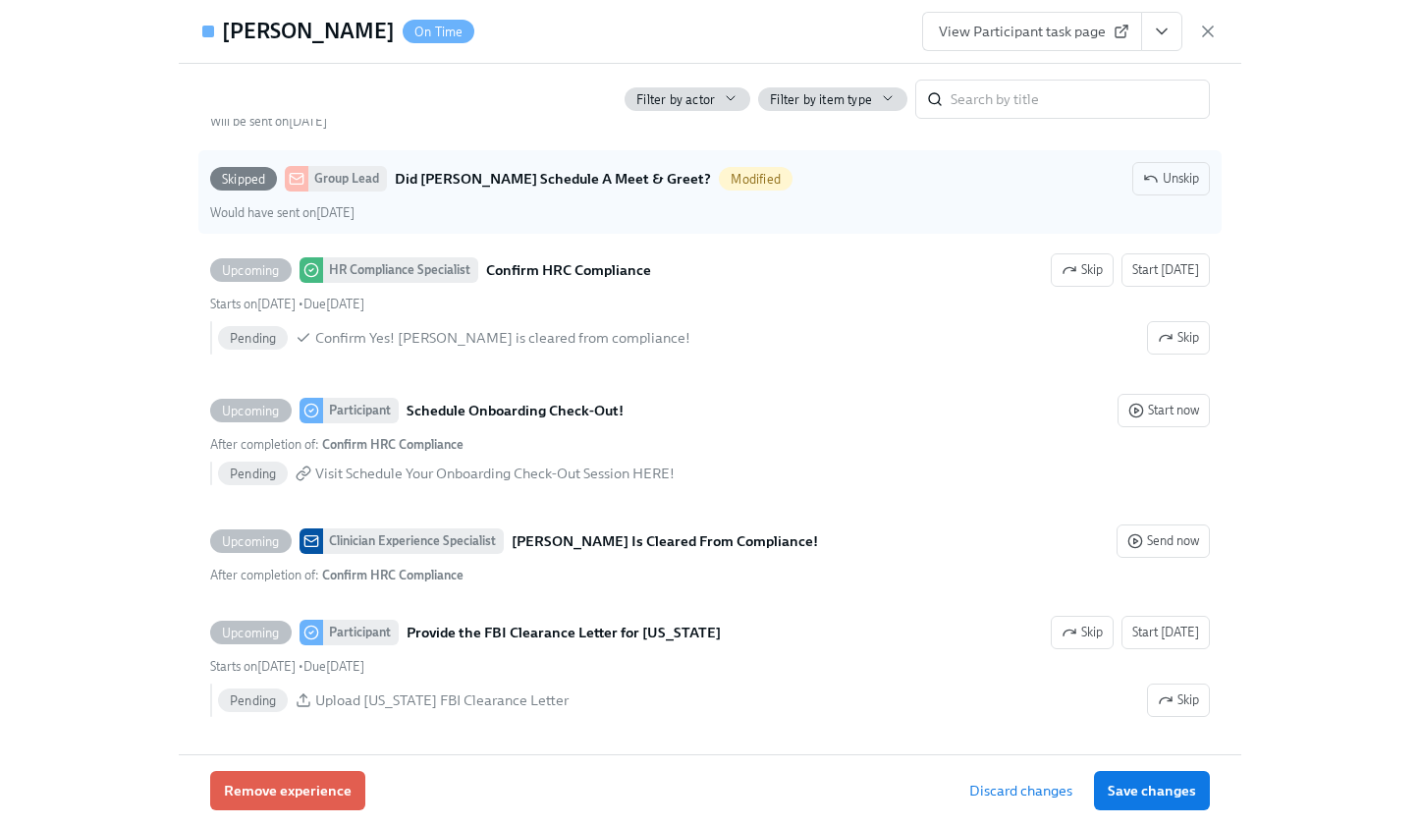
scroll to position [4560, 0]
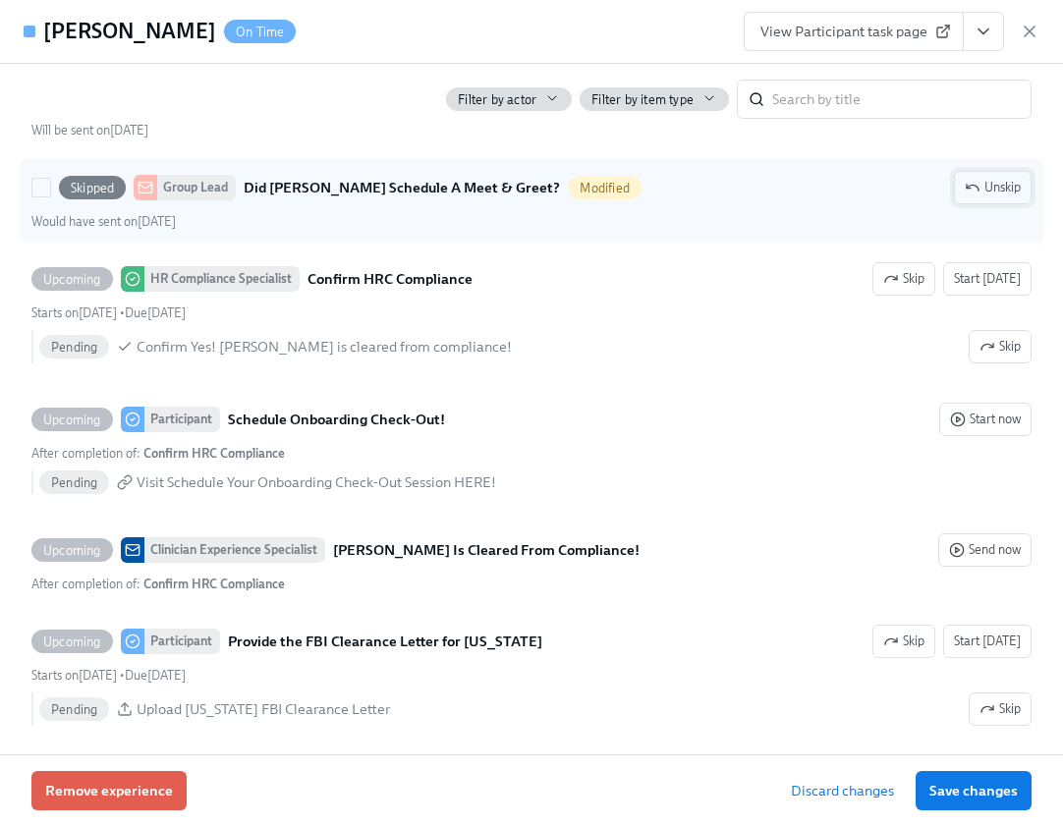
click at [966, 189] on icon "button" at bounding box center [968, 187] width 4 height 4
click at [930, 28] on span "View Participant task page" at bounding box center [853, 32] width 187 height 20
click at [987, 27] on icon "View task page" at bounding box center [983, 32] width 20 height 20
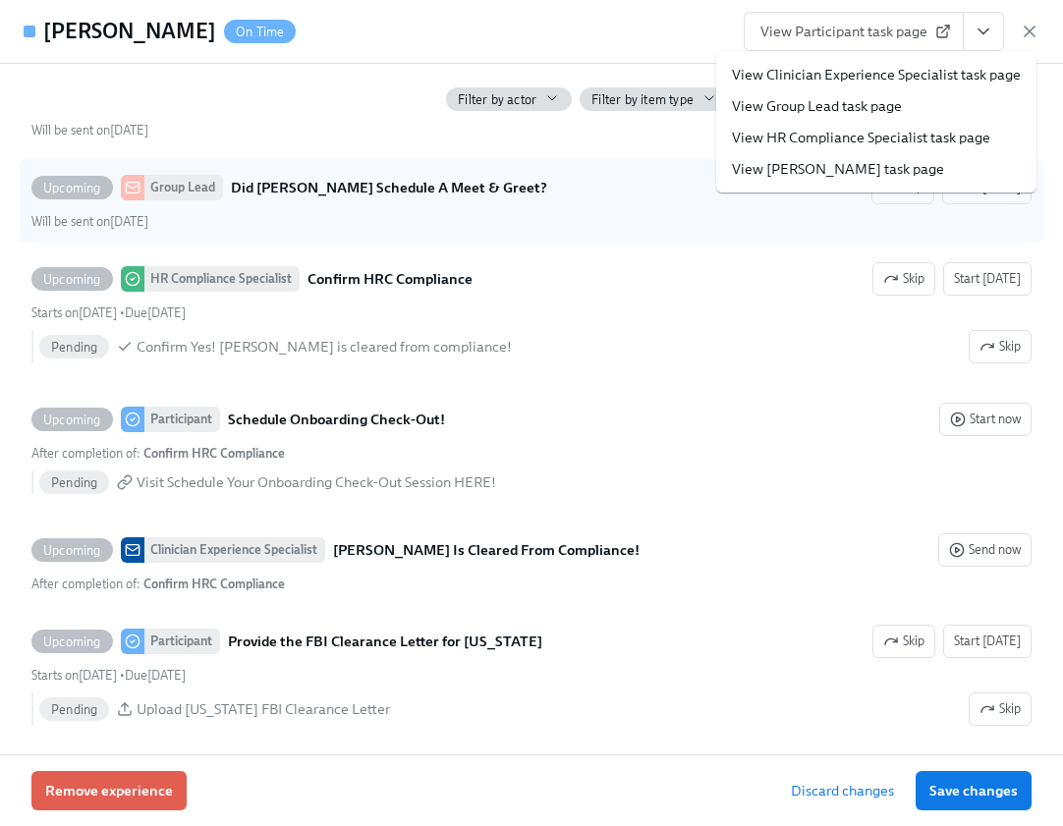
click at [963, 99] on li "View Group Lead task page" at bounding box center [876, 105] width 320 height 31
click at [888, 108] on link "View Group Lead task page" at bounding box center [817, 106] width 170 height 20
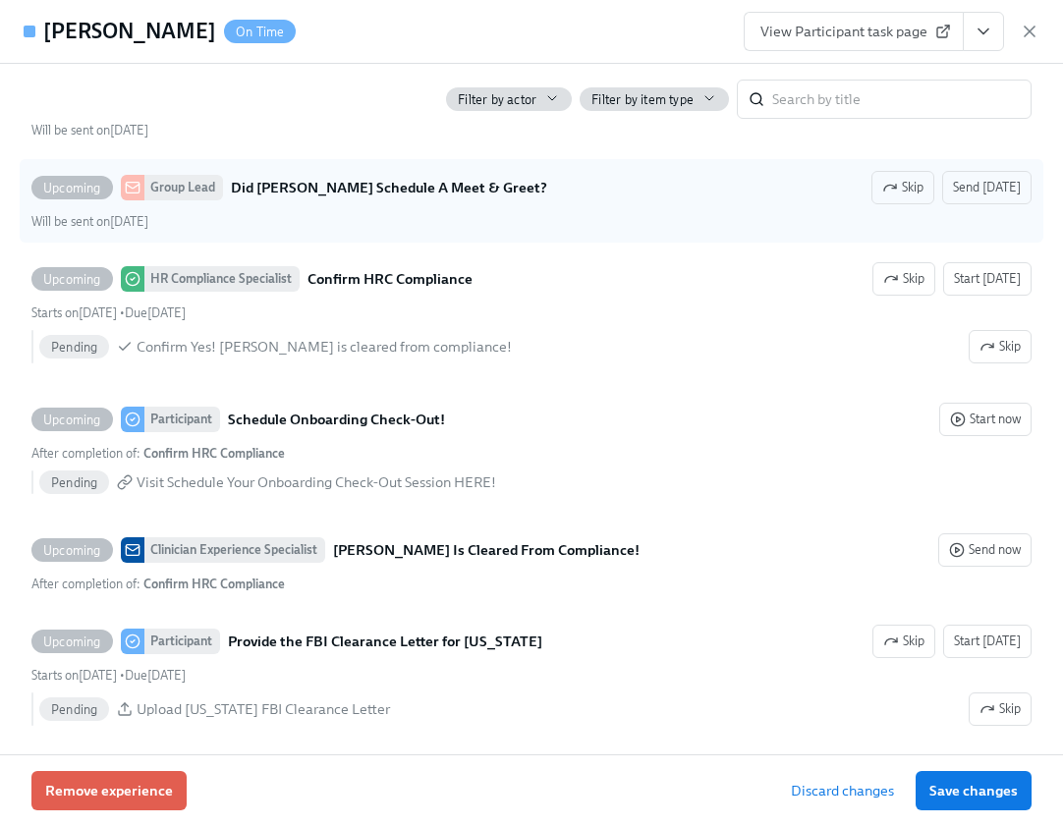
click at [881, 32] on span "View Participant task page" at bounding box center [853, 32] width 187 height 20
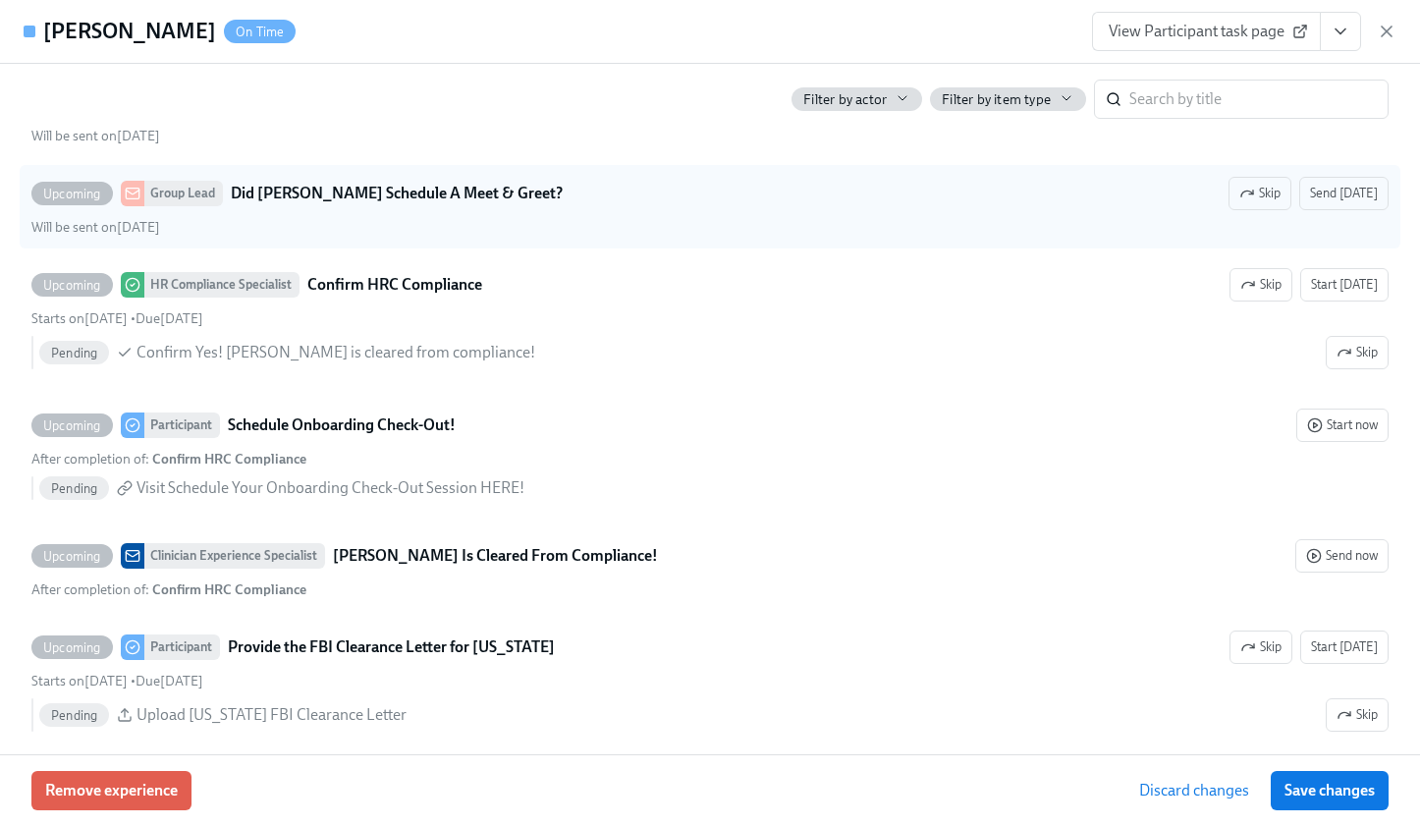
scroll to position [4546, 0]
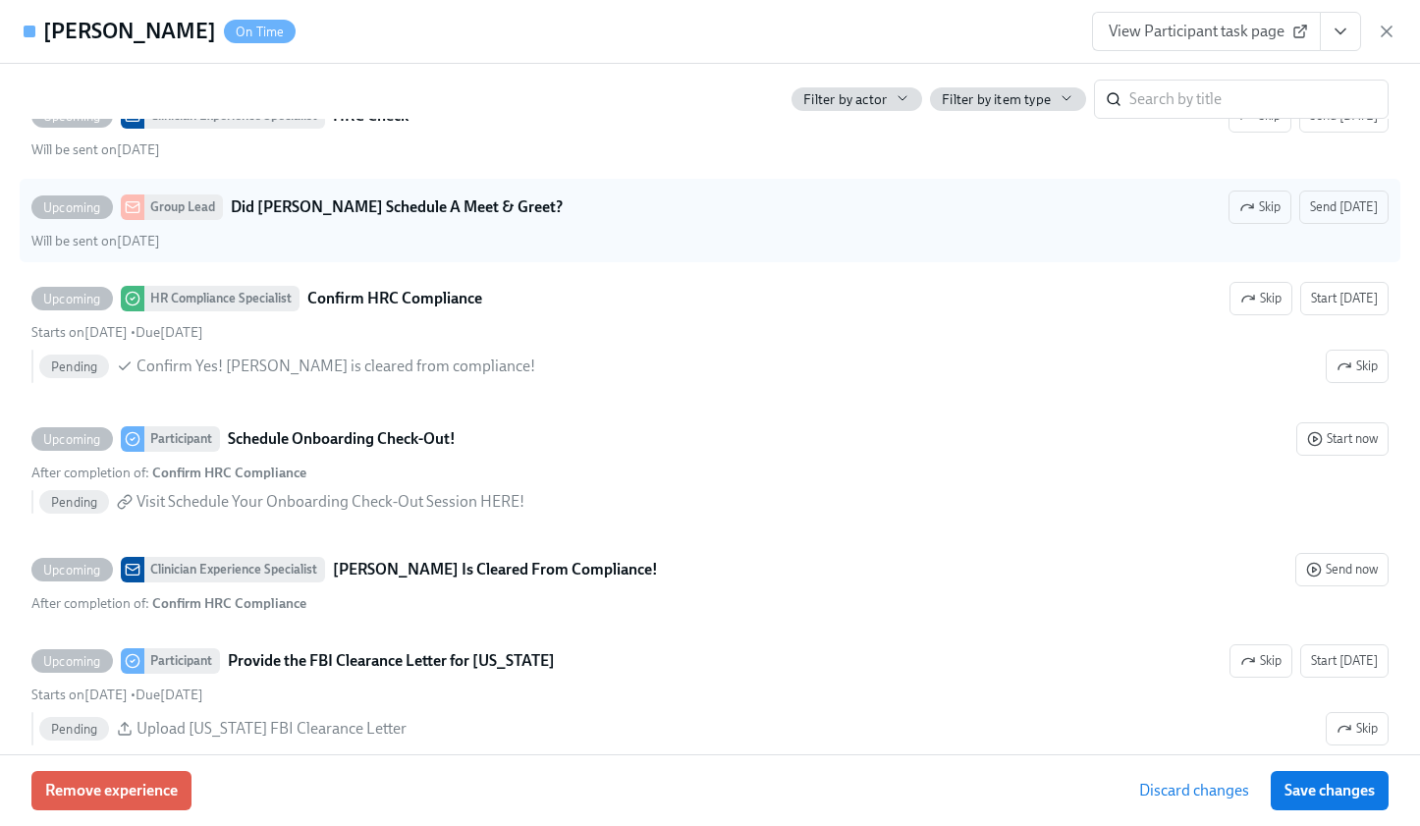
click at [1062, 27] on icon "View task page" at bounding box center [1341, 32] width 20 height 20
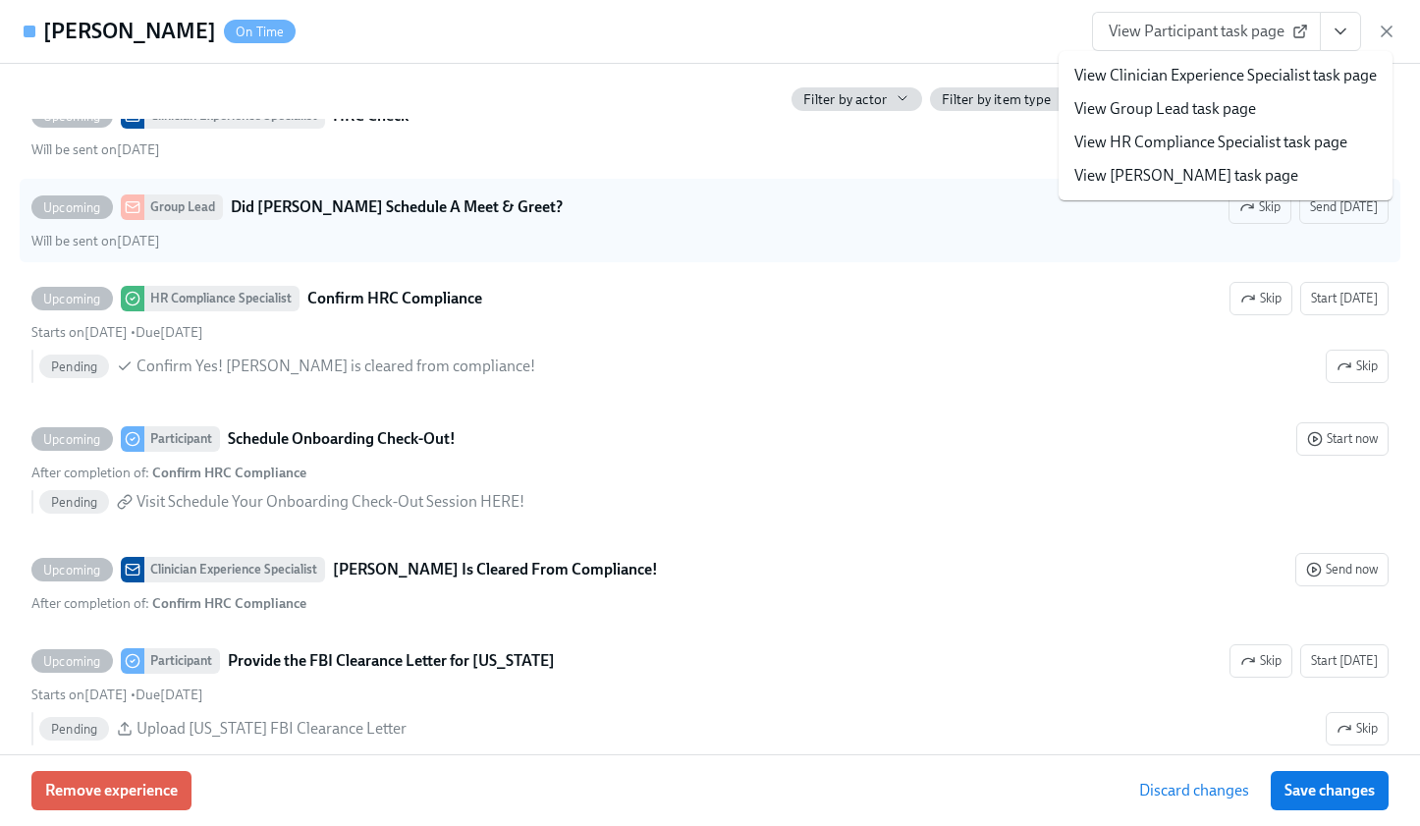
click at [1062, 135] on link "View HR Compliance Specialist task page" at bounding box center [1210, 143] width 273 height 22
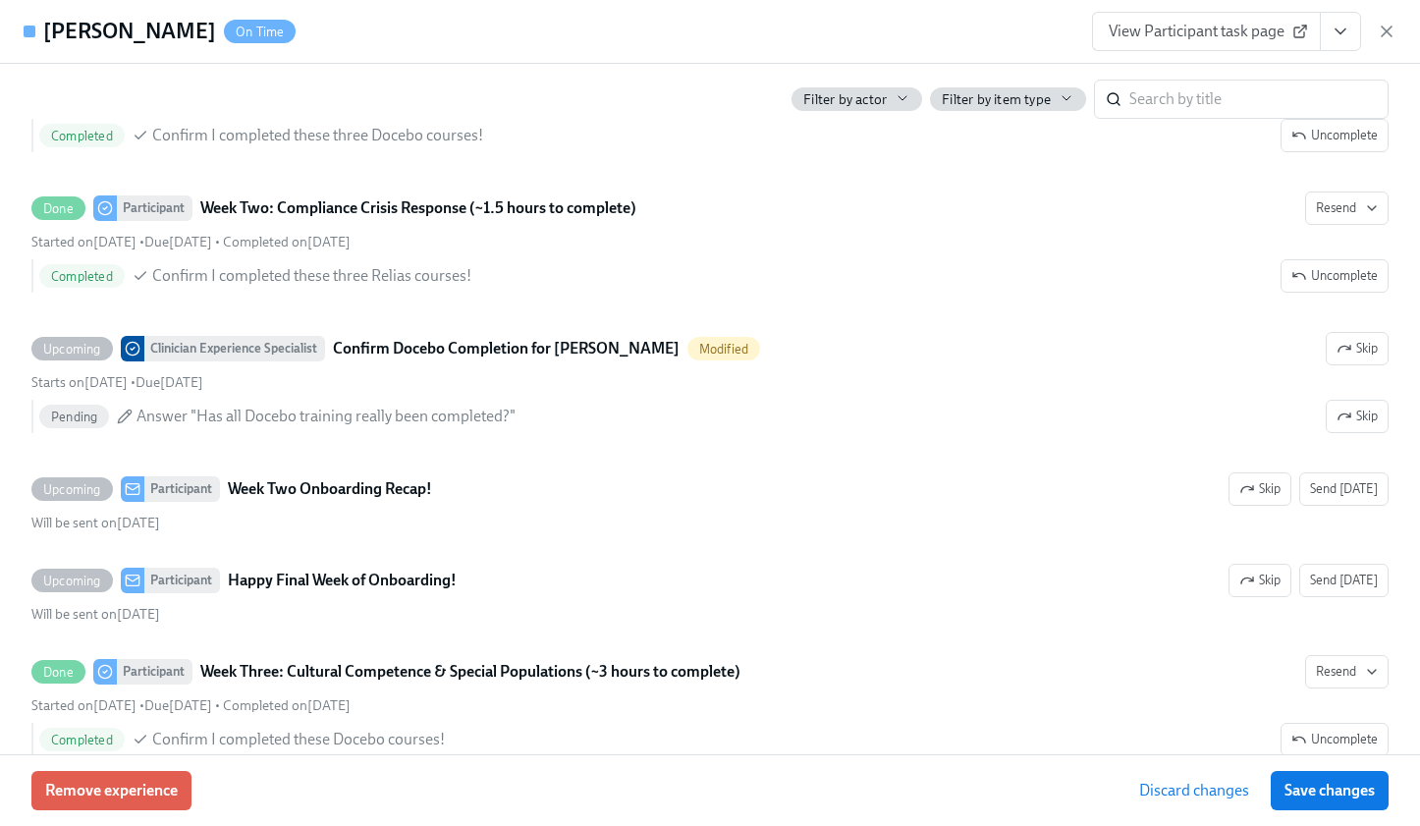
scroll to position [3296, 0]
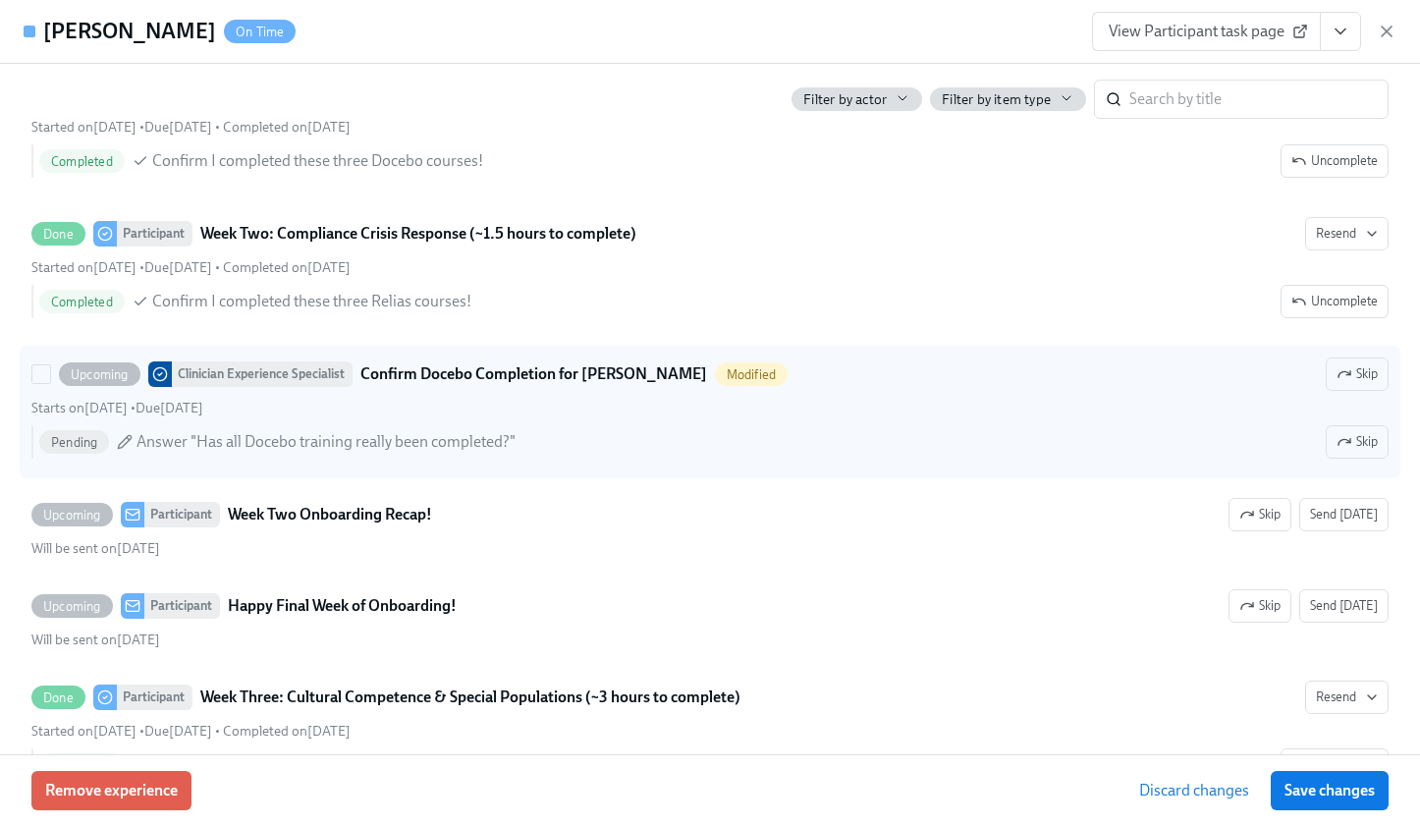
click at [172, 442] on span "Answer "Has all Docebo training really been completed?"" at bounding box center [326, 442] width 379 height 22
click at [50, 383] on input "Upcoming Clinician Experience Specialist Confirm Docebo Completion for Vincent …" at bounding box center [41, 374] width 18 height 18
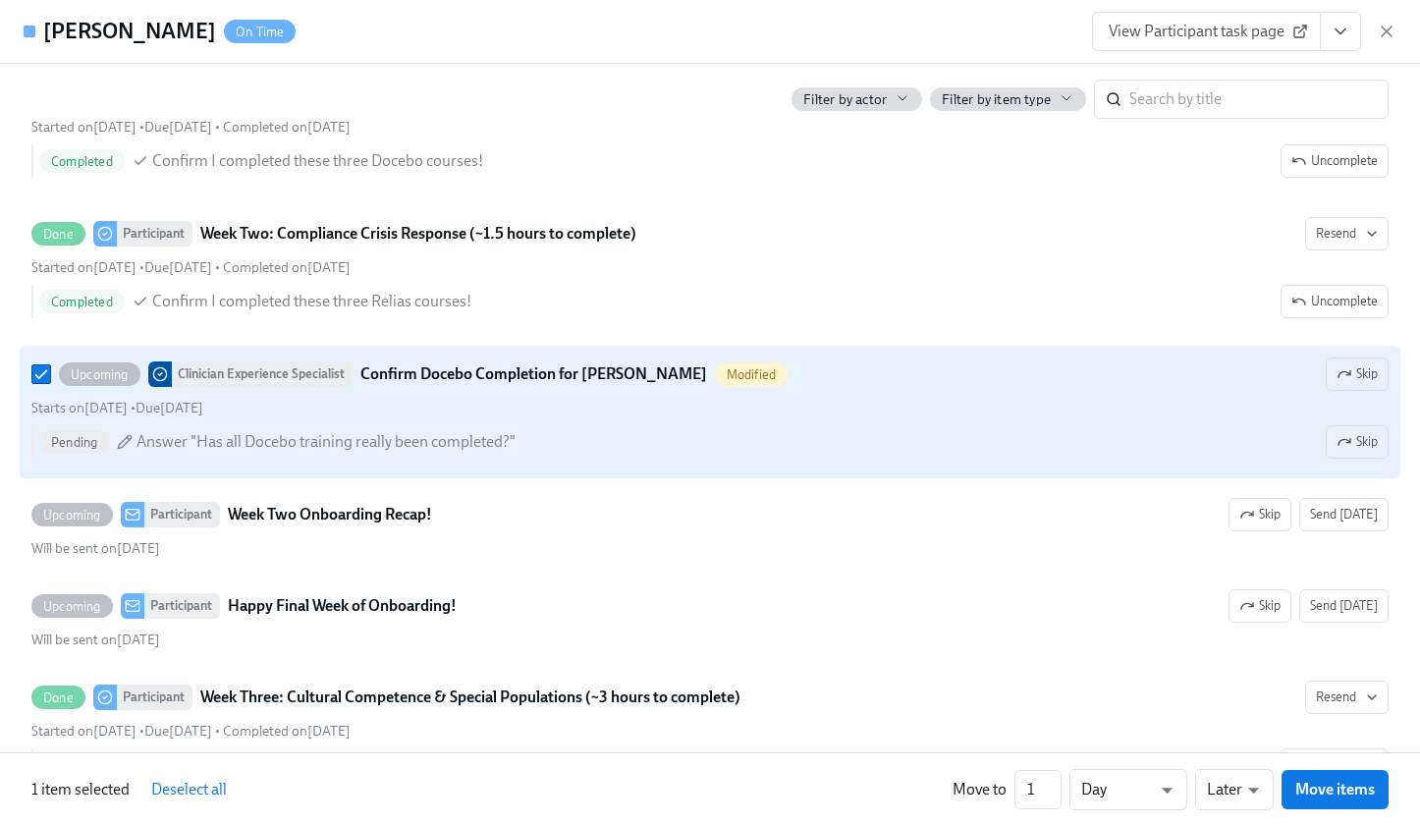
click at [172, 442] on span "Answer "Has all Docebo training really been completed?"" at bounding box center [326, 442] width 379 height 22
click at [50, 383] on input "Upcoming Clinician Experience Specialist Confirm Docebo Completion for Vincent …" at bounding box center [41, 374] width 18 height 18
checkbox input "false"
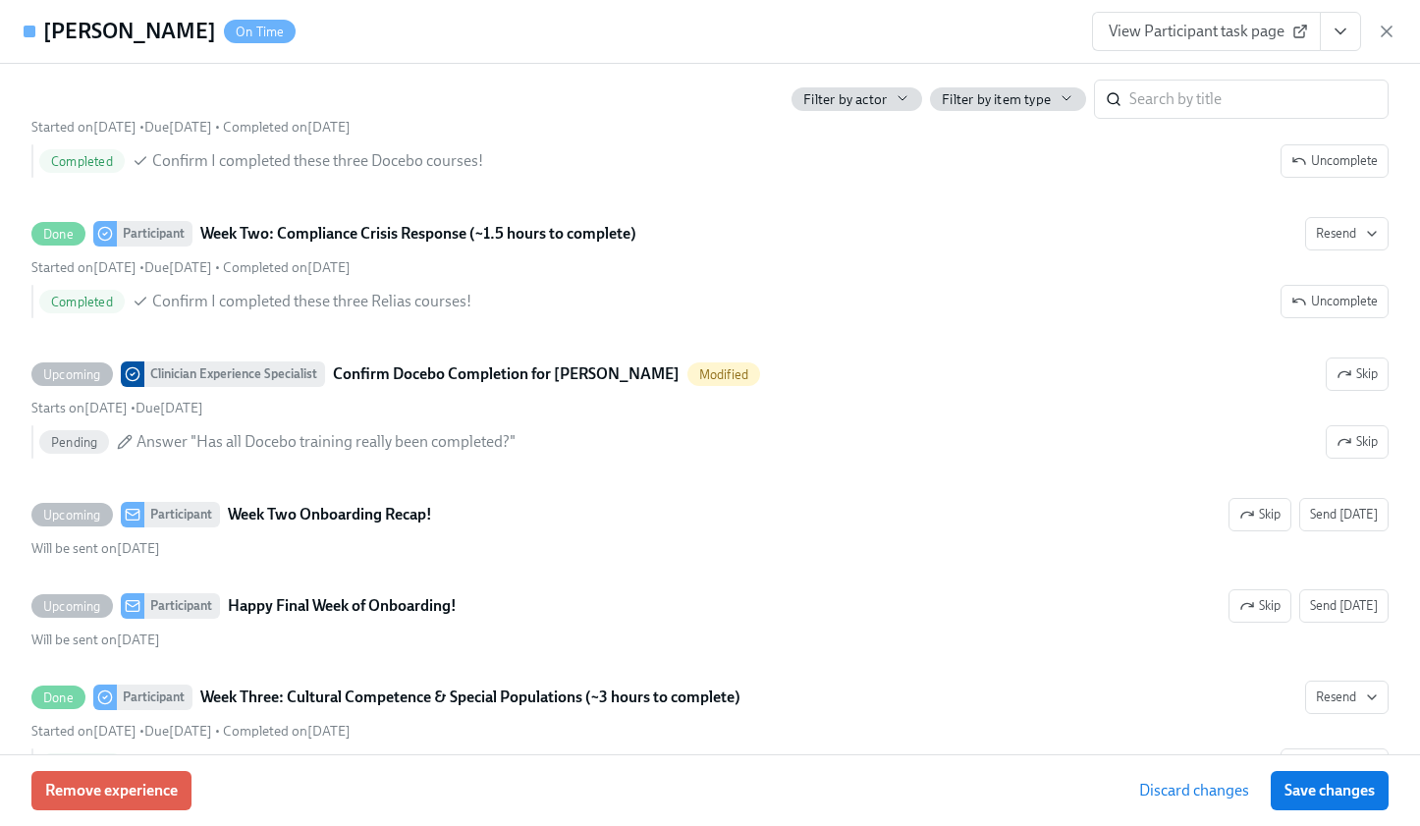
click at [1062, 31] on button "View task page" at bounding box center [1340, 31] width 41 height 39
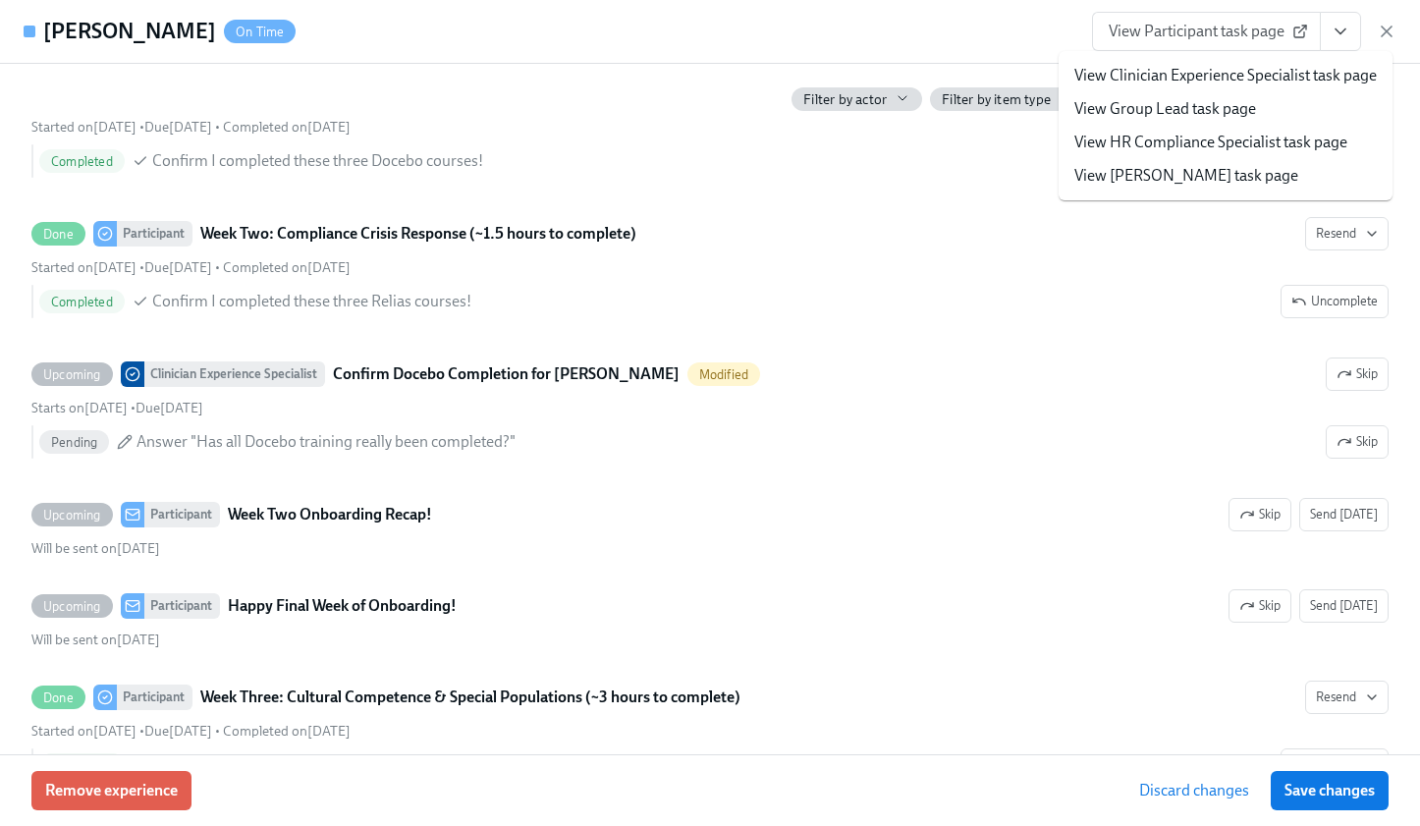
click at [1062, 70] on link "View Clinician Experience Specialist task page" at bounding box center [1225, 76] width 302 height 22
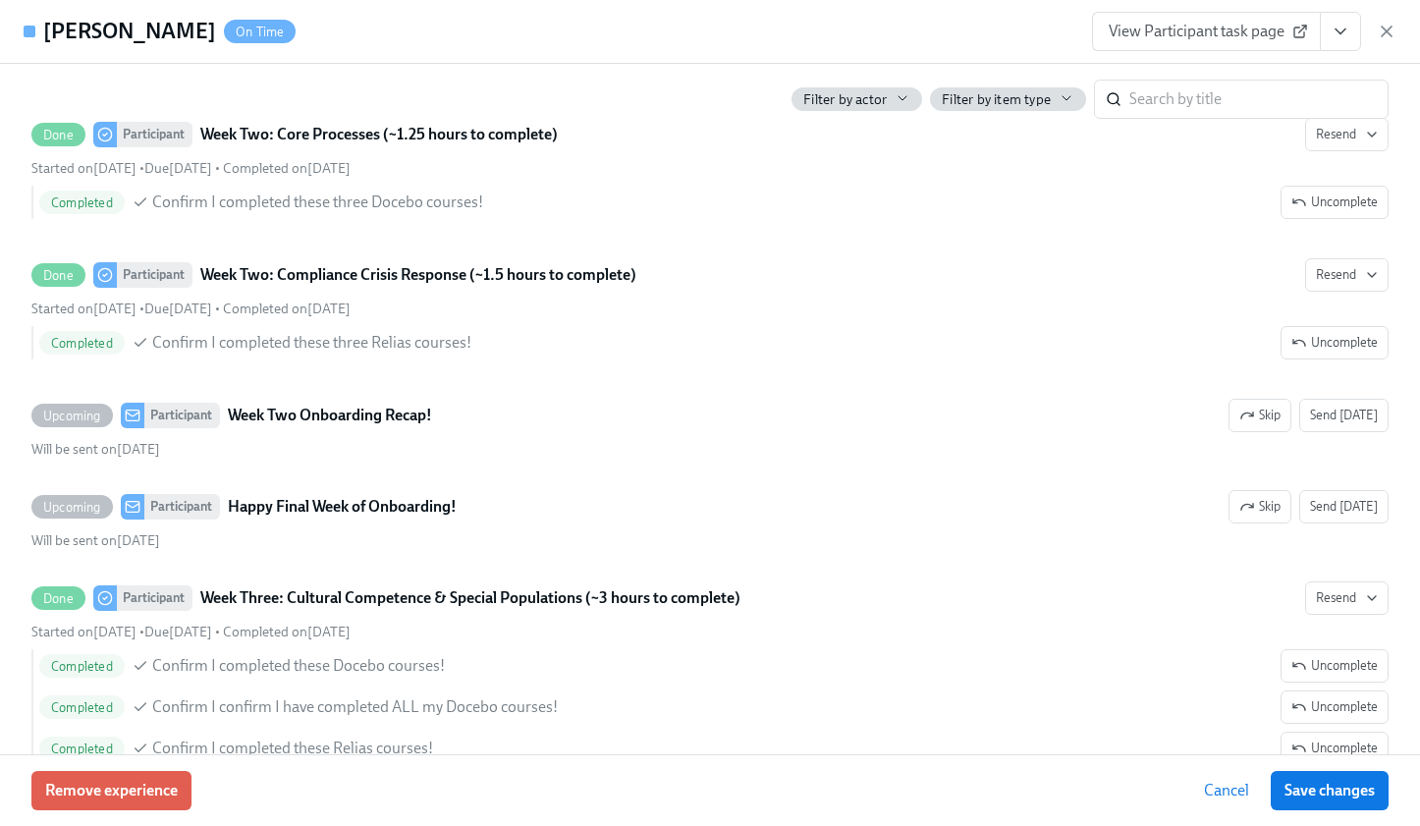
scroll to position [3337, 0]
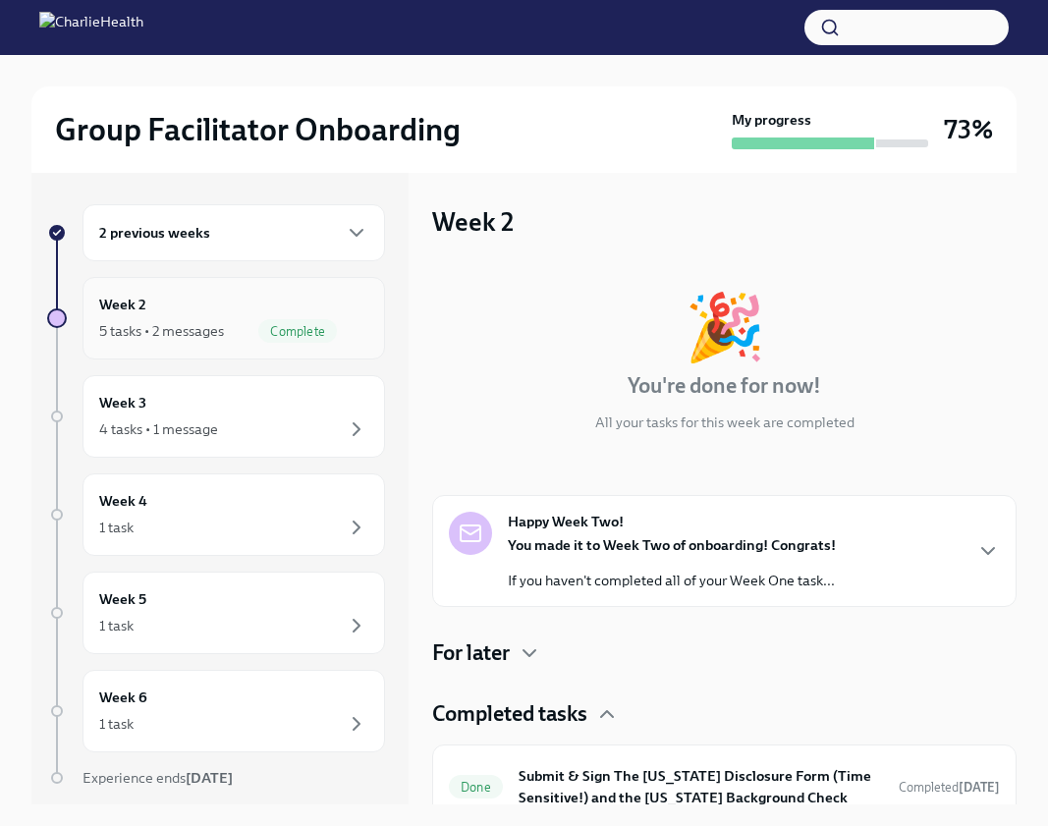
click at [258, 320] on div "Complete" at bounding box center [297, 331] width 79 height 24
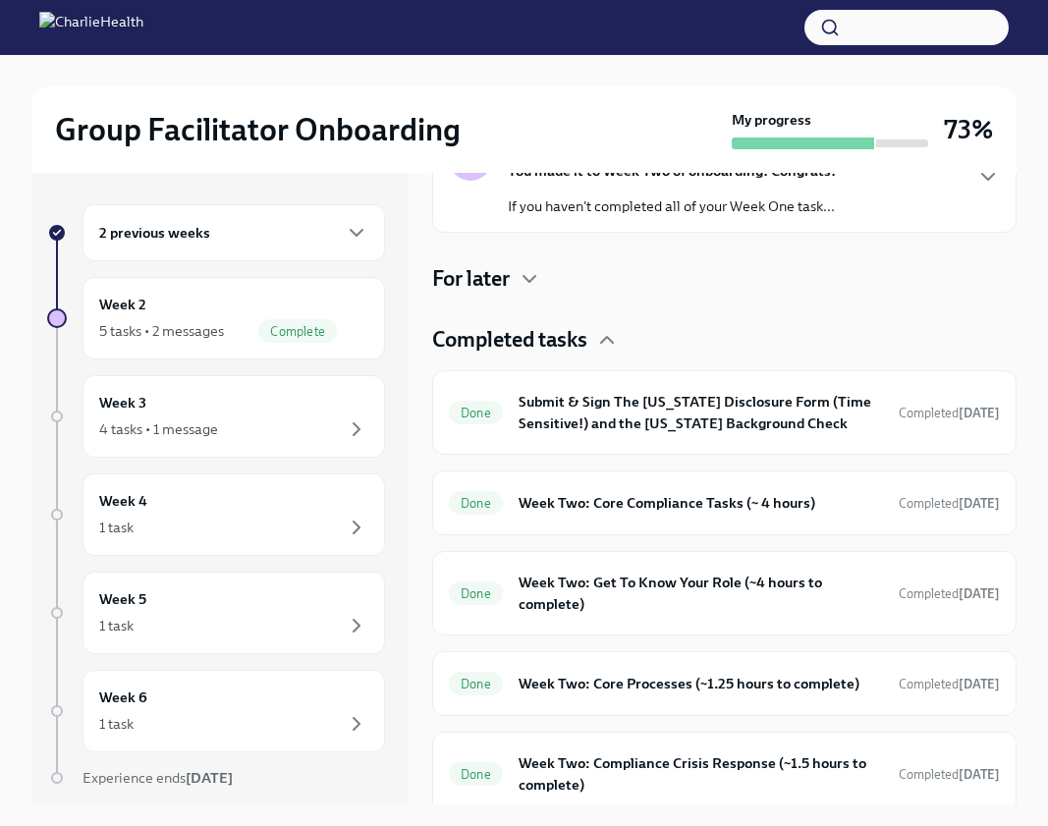
scroll to position [406, 0]
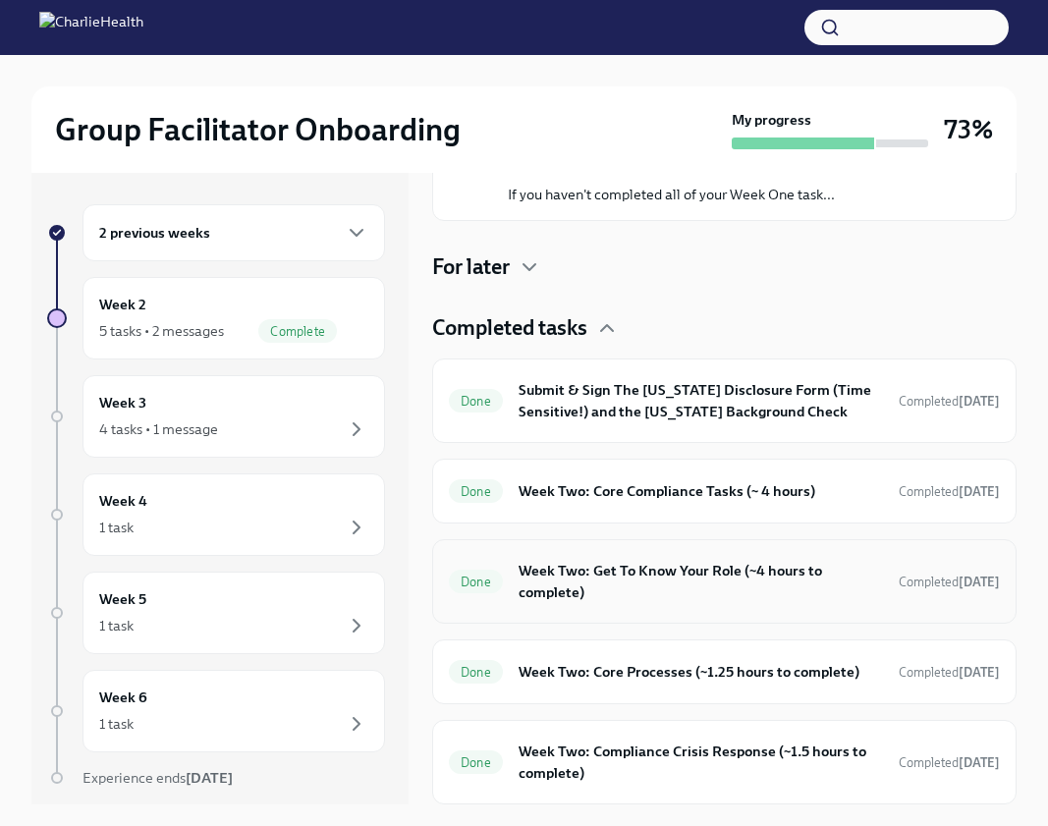
click at [864, 581] on div "Done Week Two: Get To Know Your Role (~4 hours to complete) Completed 5 days ago" at bounding box center [724, 581] width 551 height 51
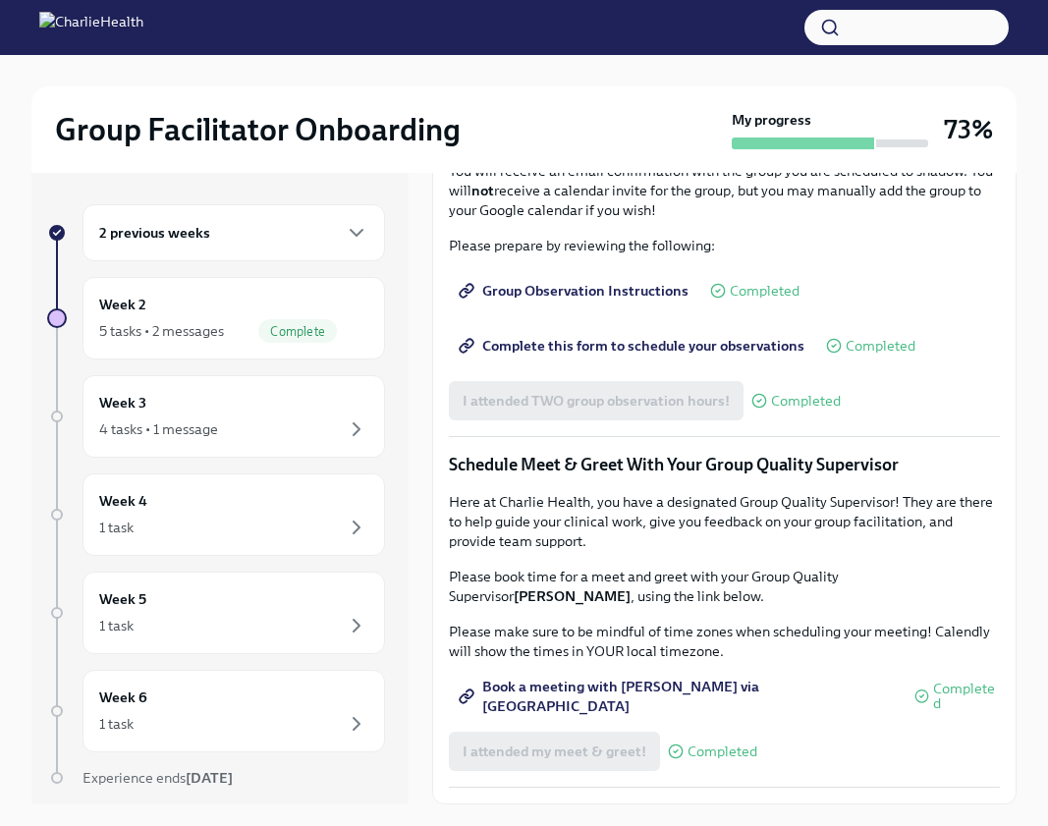
scroll to position [1662, 0]
click at [214, 425] on div "4 tasks • 1 message" at bounding box center [158, 429] width 119 height 20
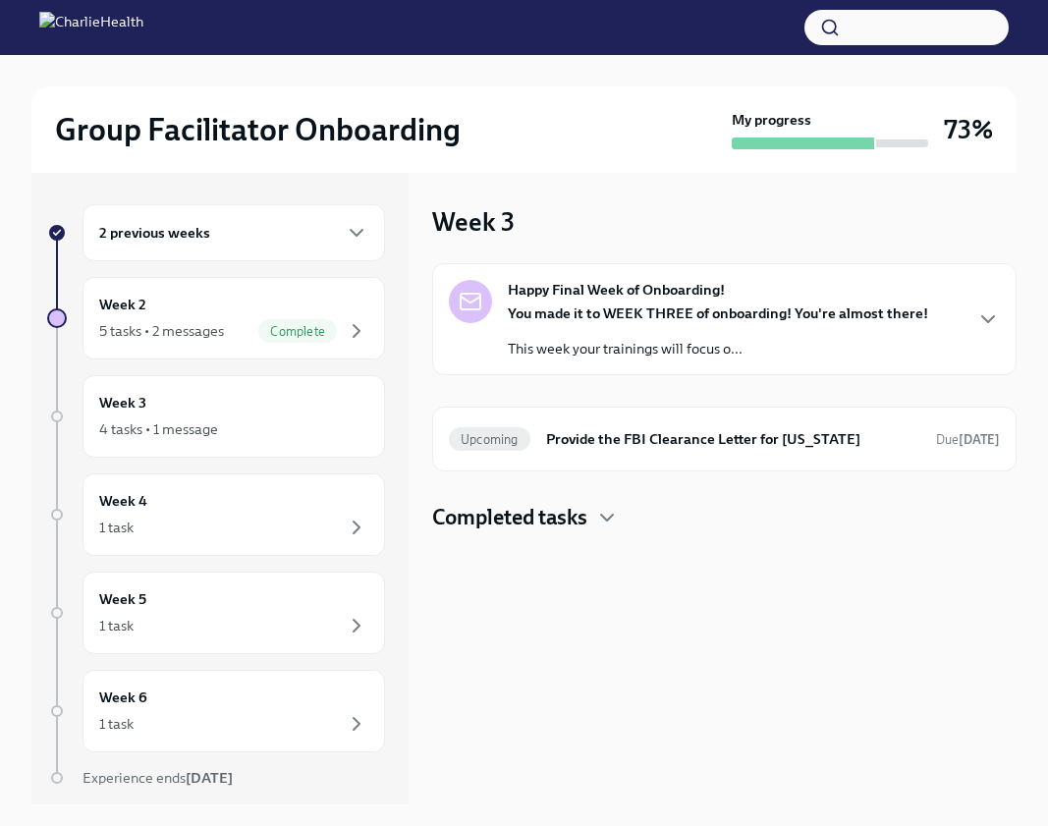
click at [822, 308] on strong "You made it to WEEK THREE of onboarding! You're almost there!" at bounding box center [718, 313] width 420 height 18
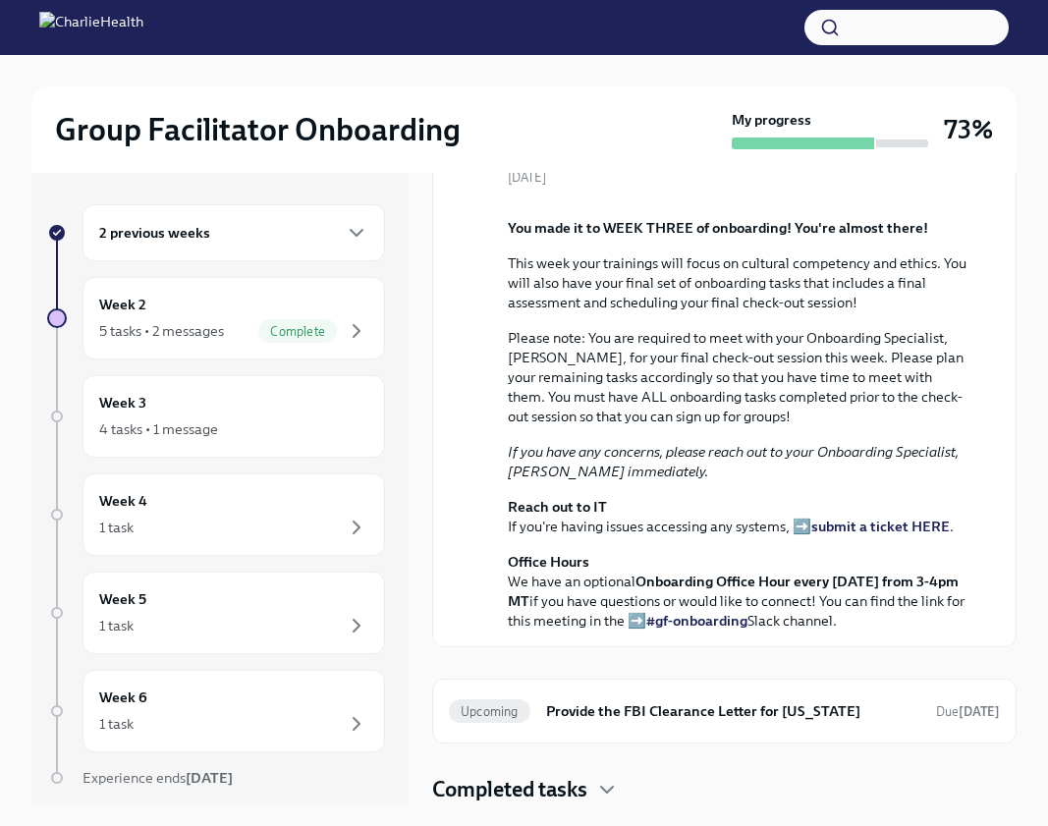
scroll to position [413, 0]
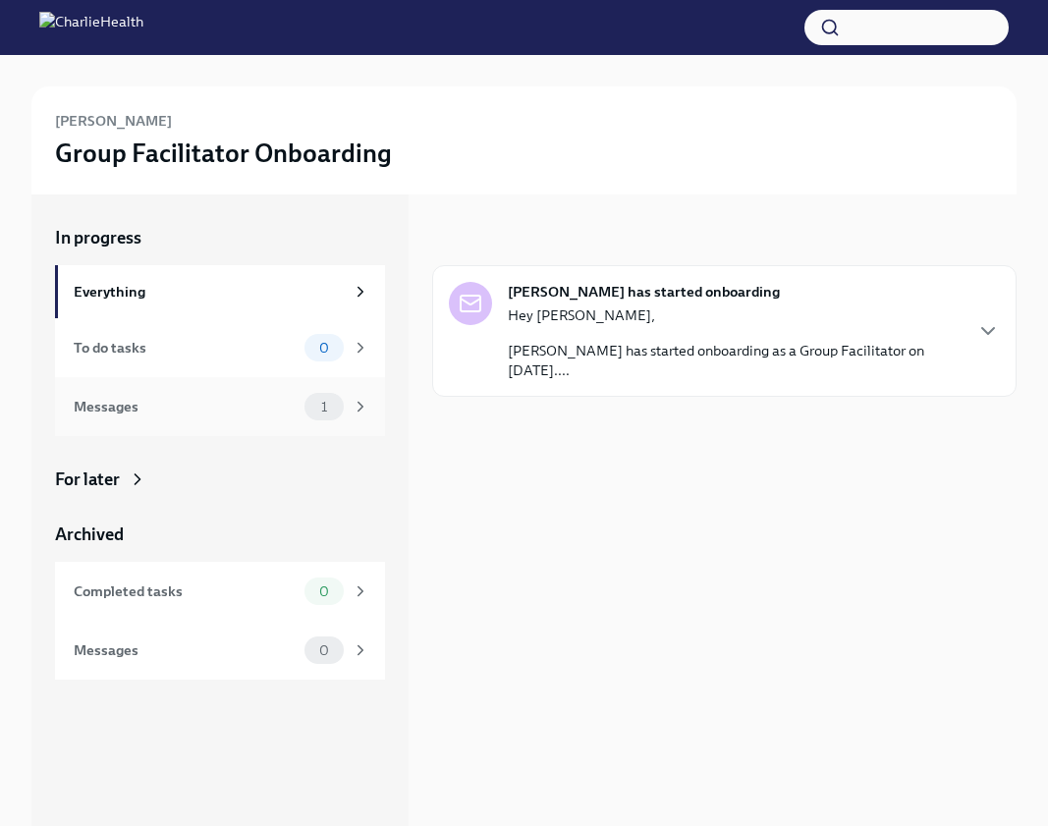
click at [309, 411] on span "1" at bounding box center [323, 407] width 29 height 15
click at [128, 478] on icon at bounding box center [138, 479] width 20 height 20
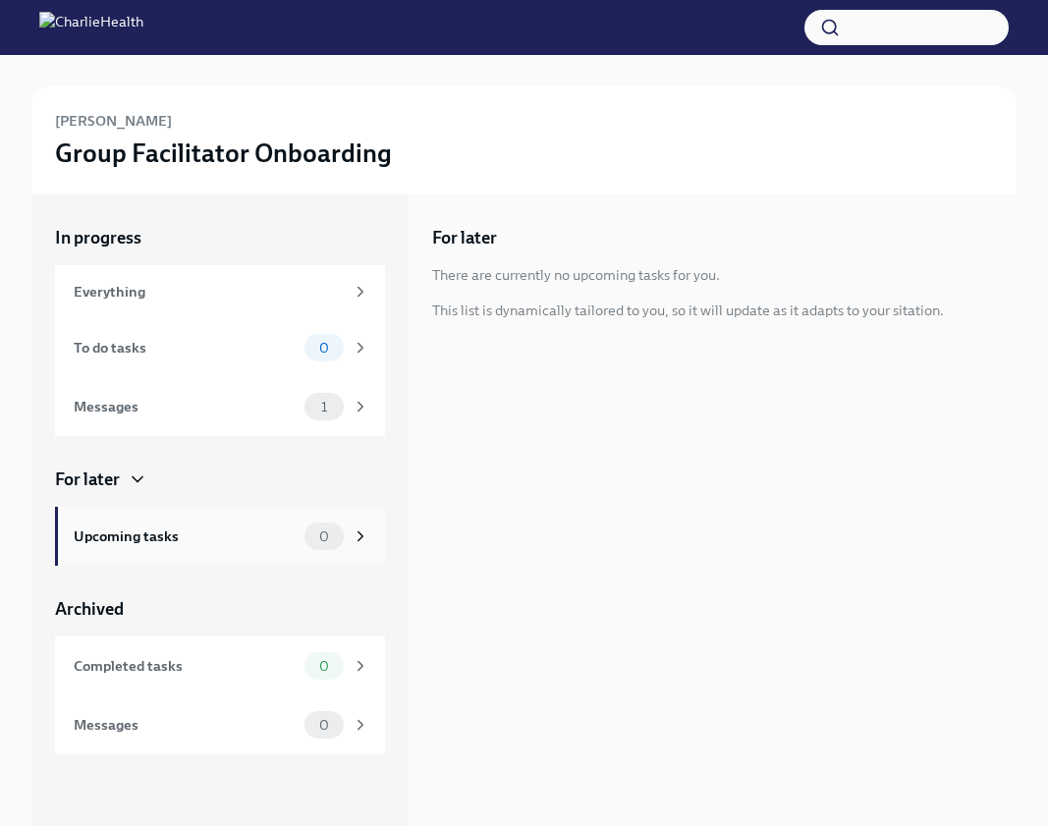
click at [362, 530] on icon at bounding box center [361, 536] width 18 height 18
click at [360, 281] on div "Everything" at bounding box center [222, 292] width 296 height 22
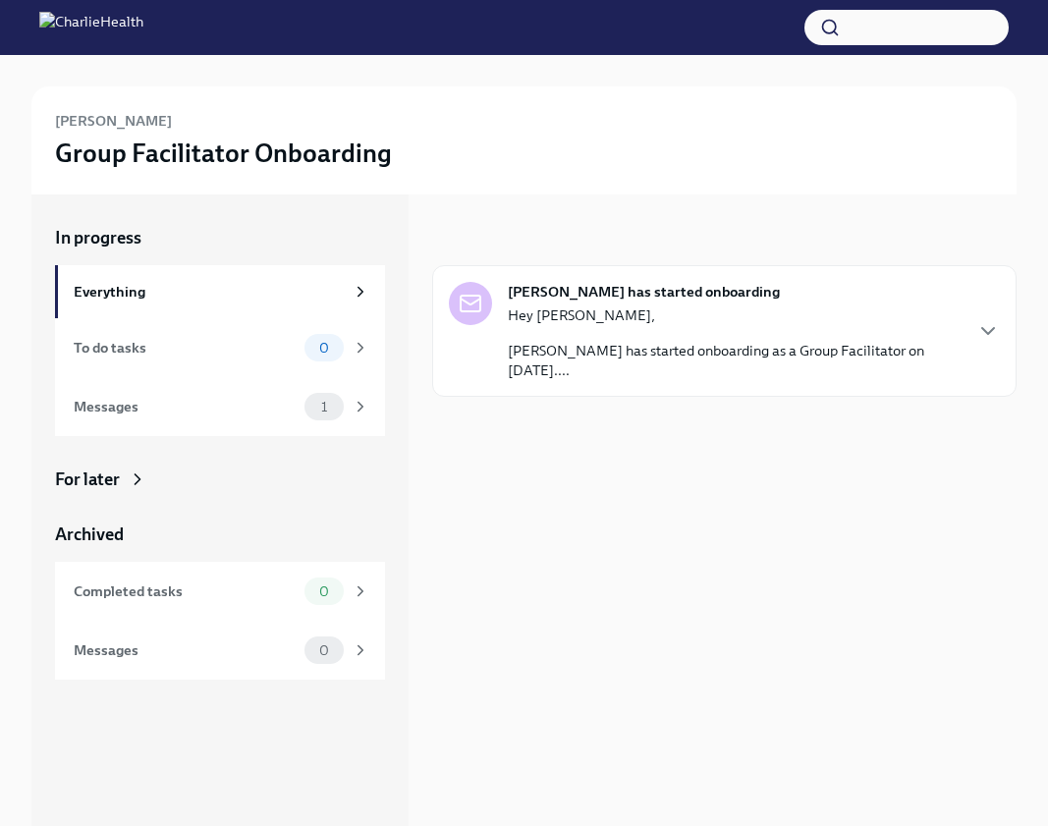
click at [727, 274] on div "[PERSON_NAME] has started onboarding Hey [PERSON_NAME], [PERSON_NAME] has start…" at bounding box center [724, 331] width 584 height 132
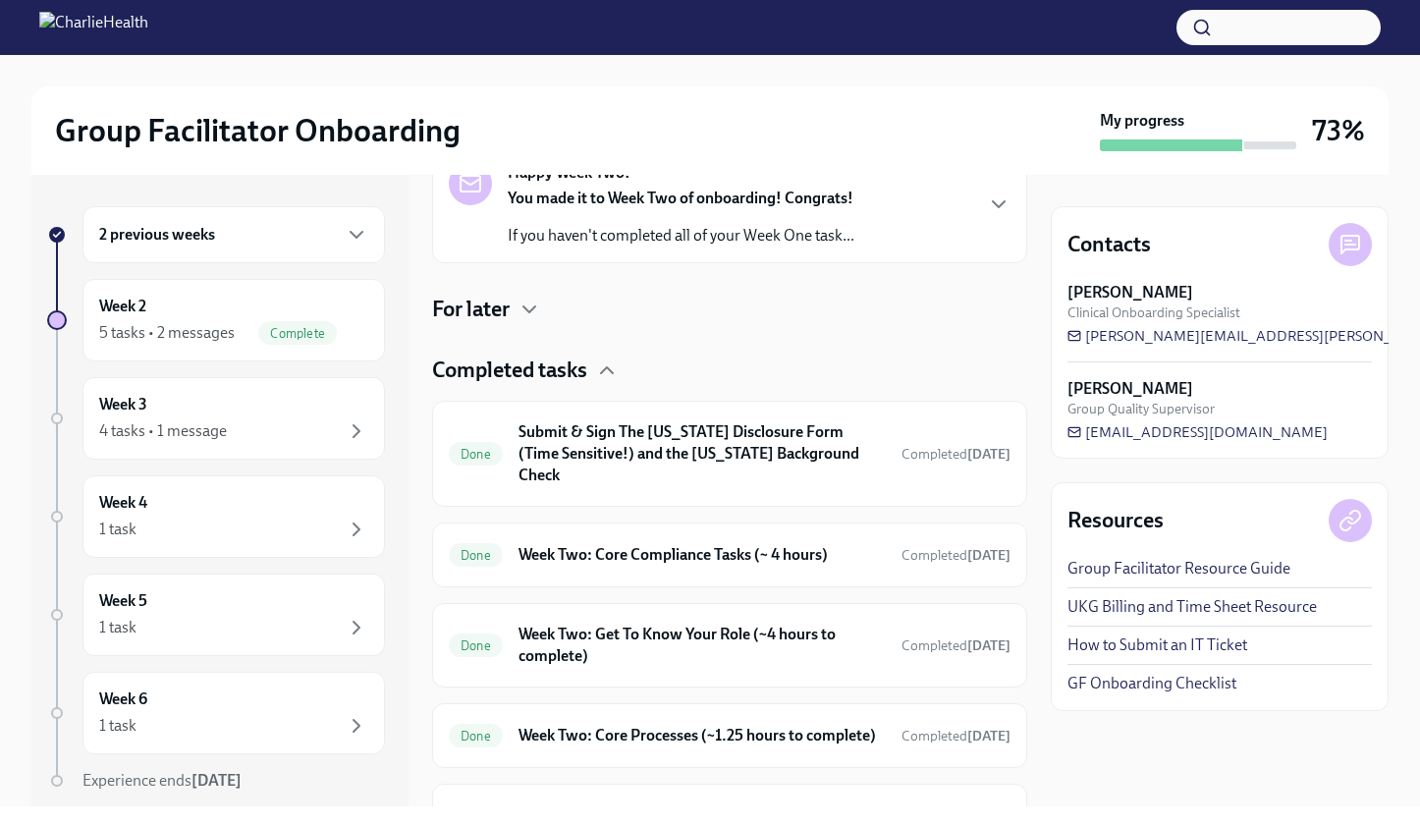
scroll to position [404, 0]
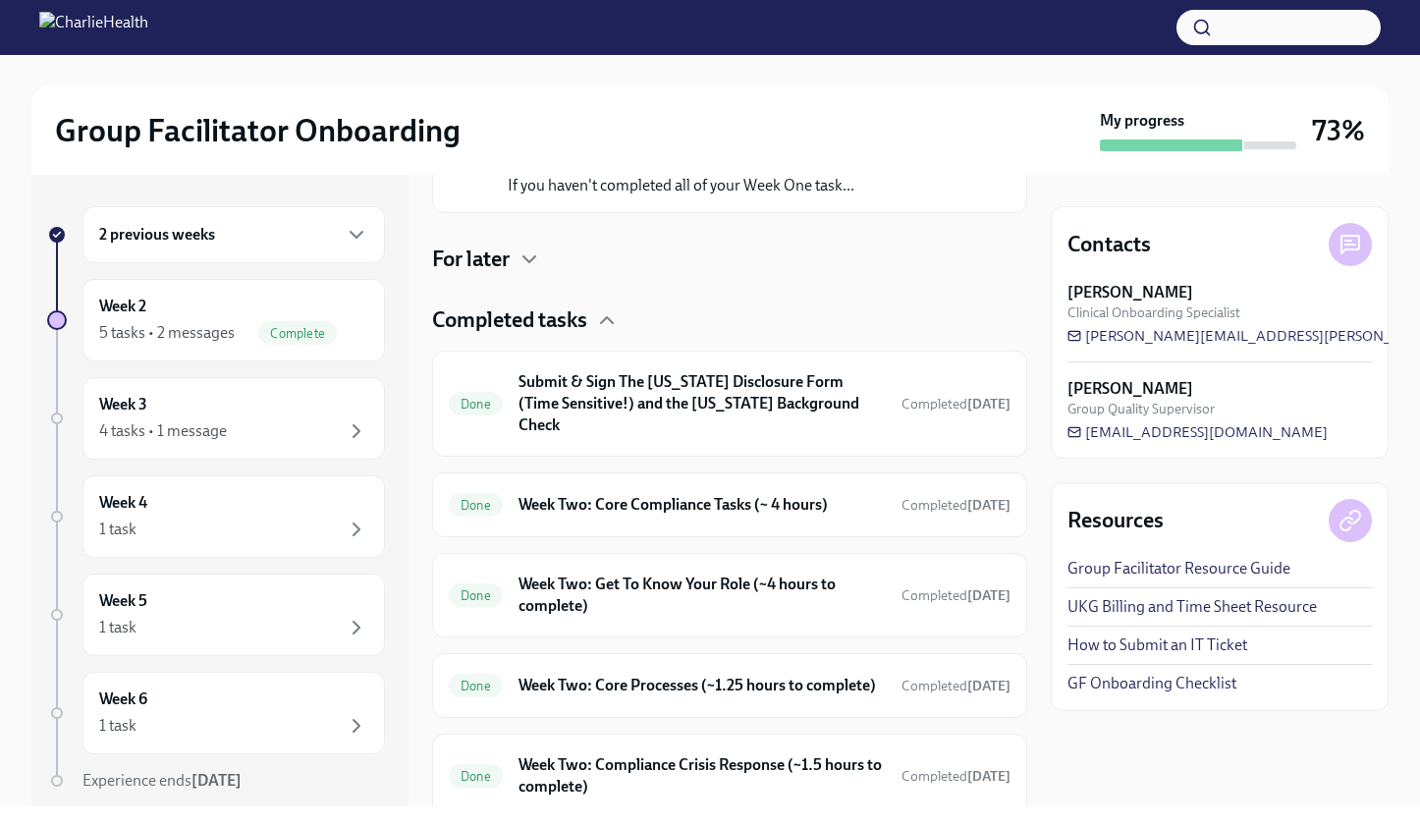
click at [520, 228] on div "🎉 You're done for now! All your tasks for this week are completed Happy Week Tw…" at bounding box center [729, 340] width 595 height 957
click at [522, 254] on icon "button" at bounding box center [530, 259] width 24 height 24
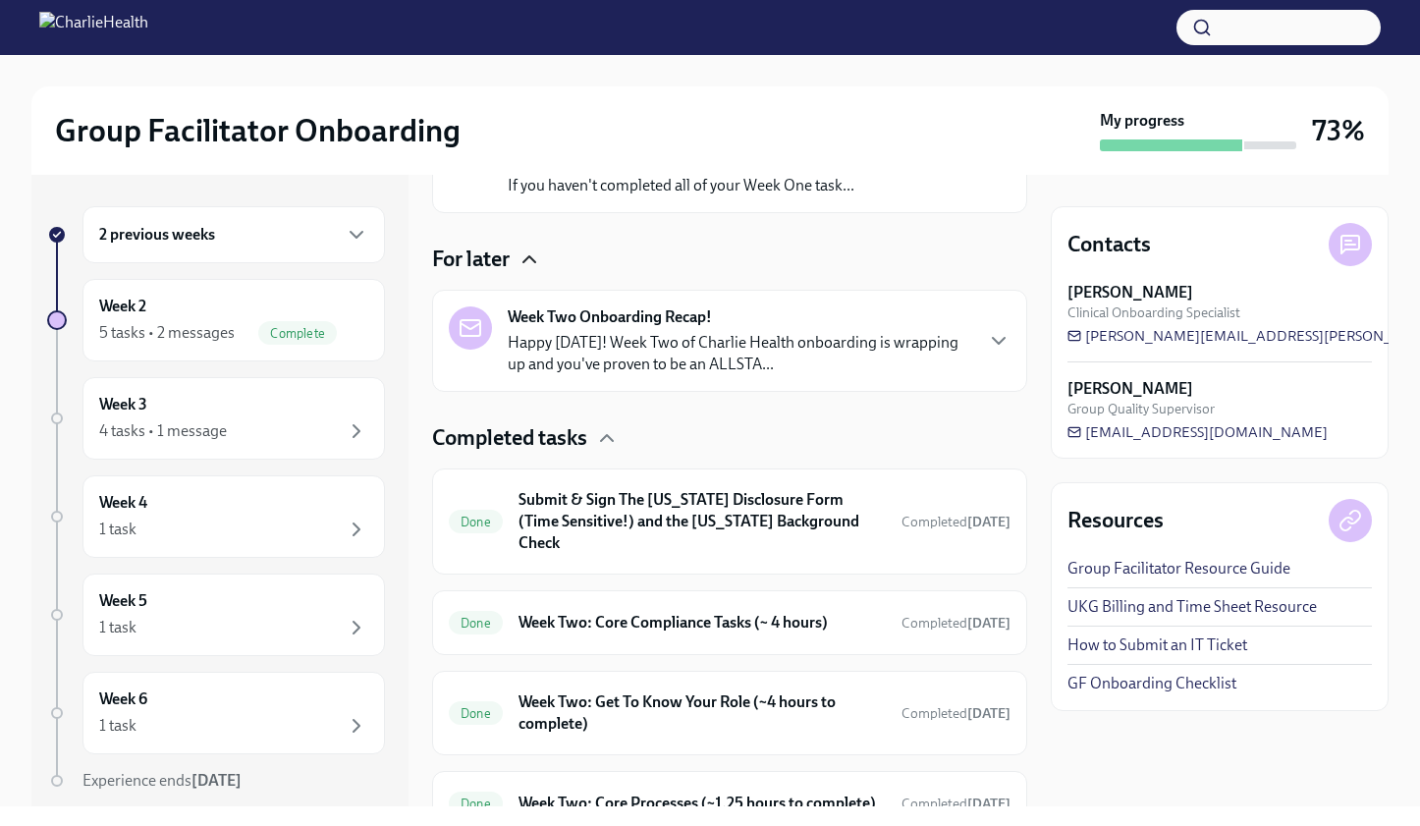
click at [864, 336] on p "Happy Friday! Week Two of Charlie Health onboarding is wrapping up and you've p…" at bounding box center [740, 353] width 464 height 43
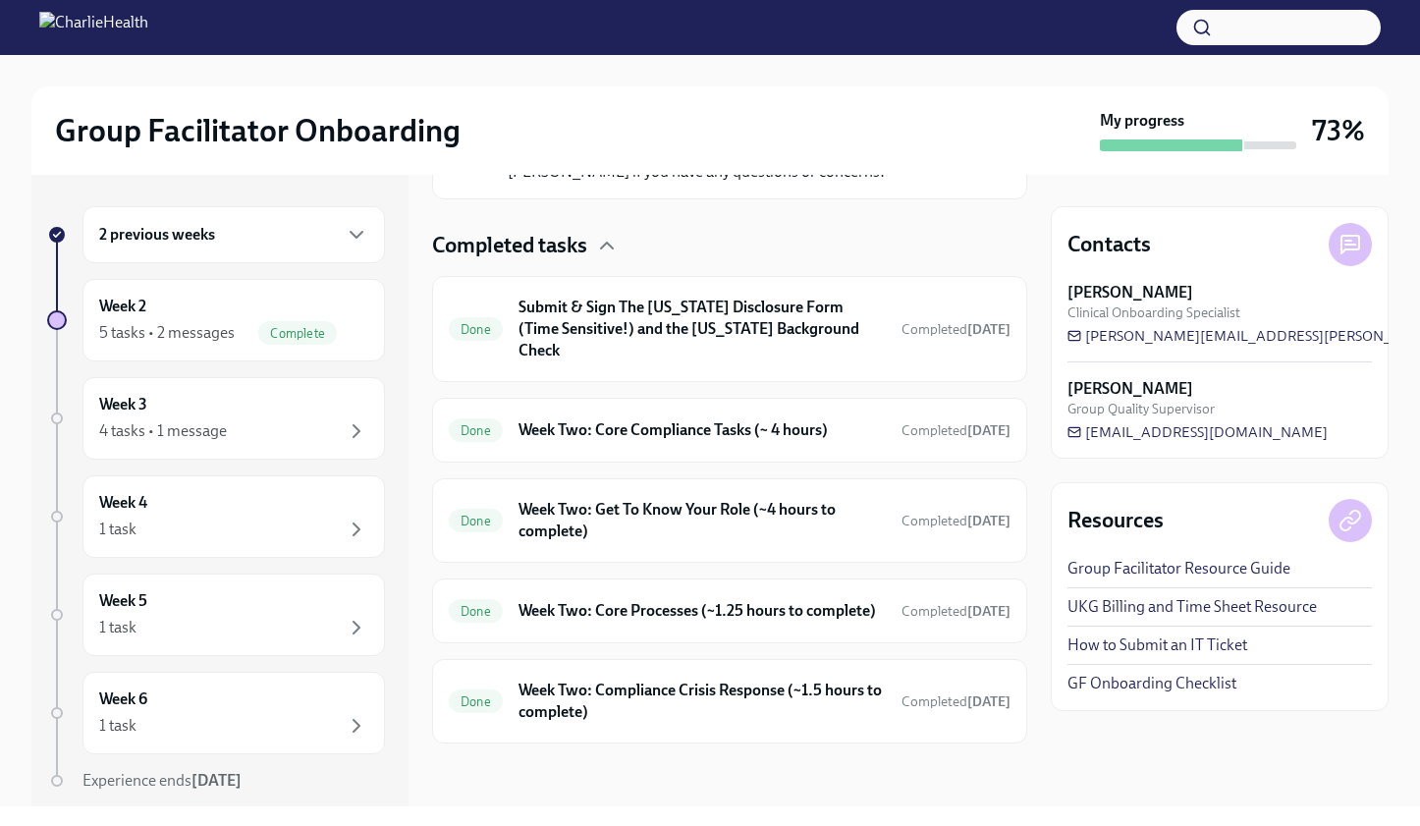
scroll to position [1452, 0]
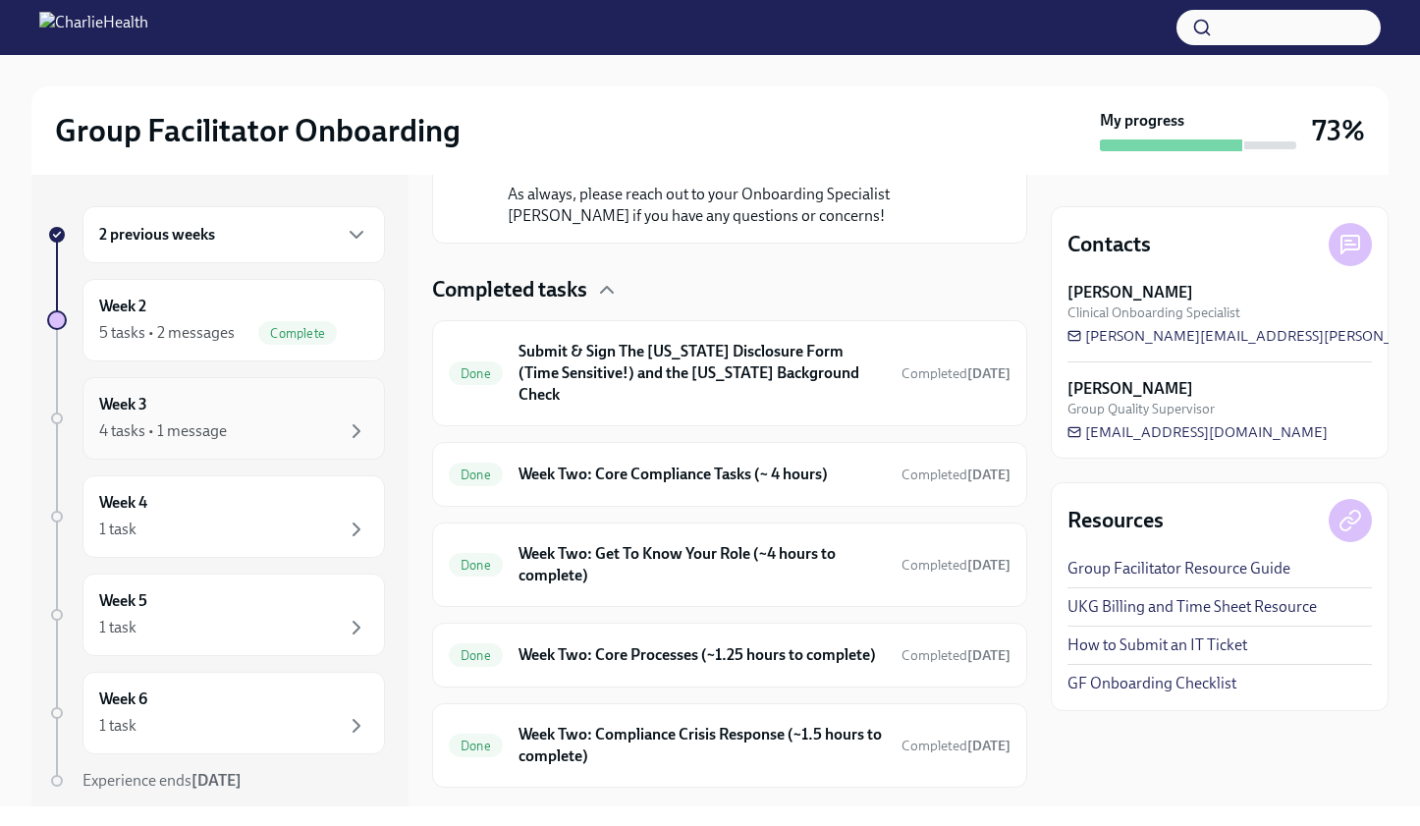
click at [166, 437] on div "4 tasks • 1 message" at bounding box center [163, 431] width 128 height 22
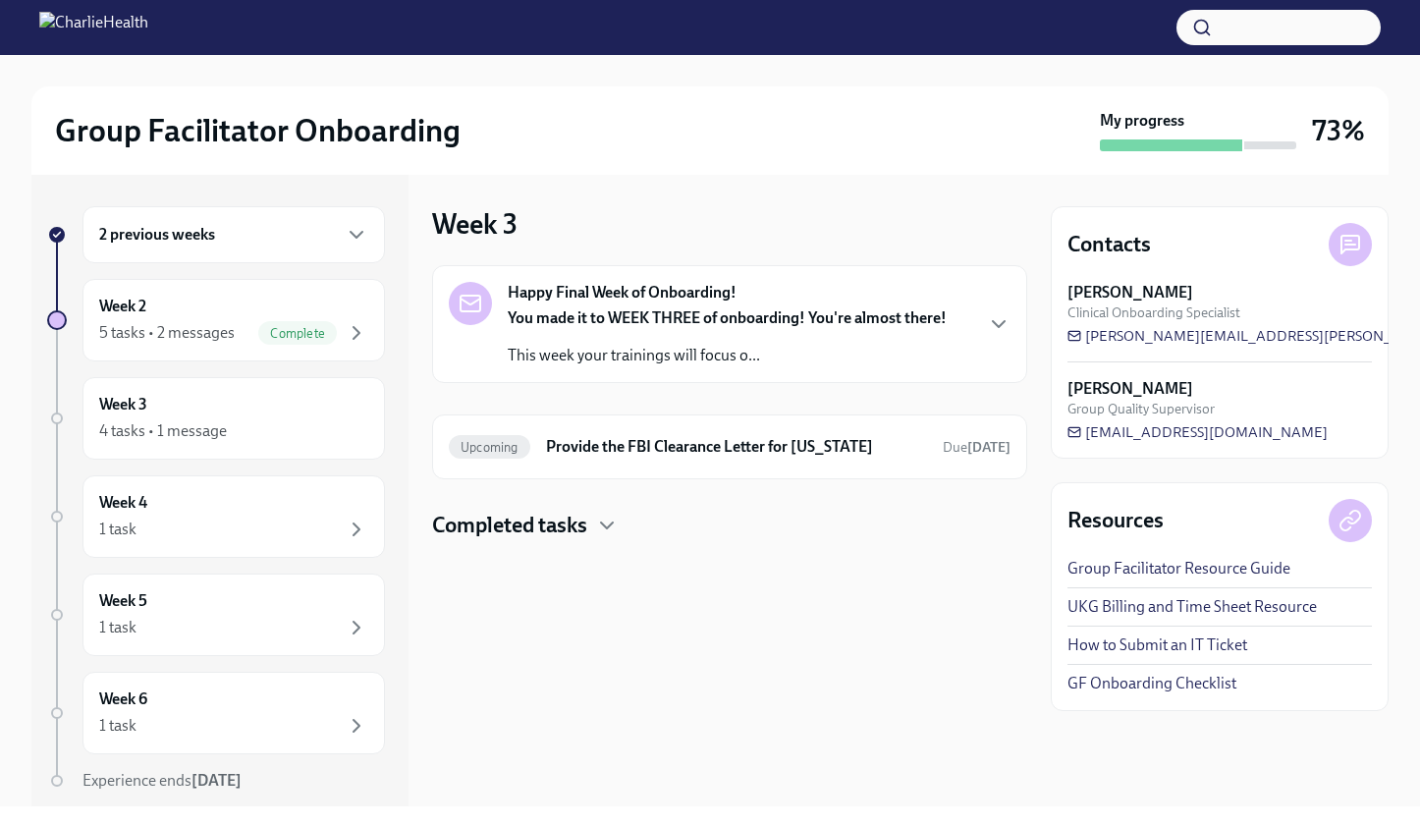
click at [587, 527] on h4 "Completed tasks" at bounding box center [509, 525] width 155 height 29
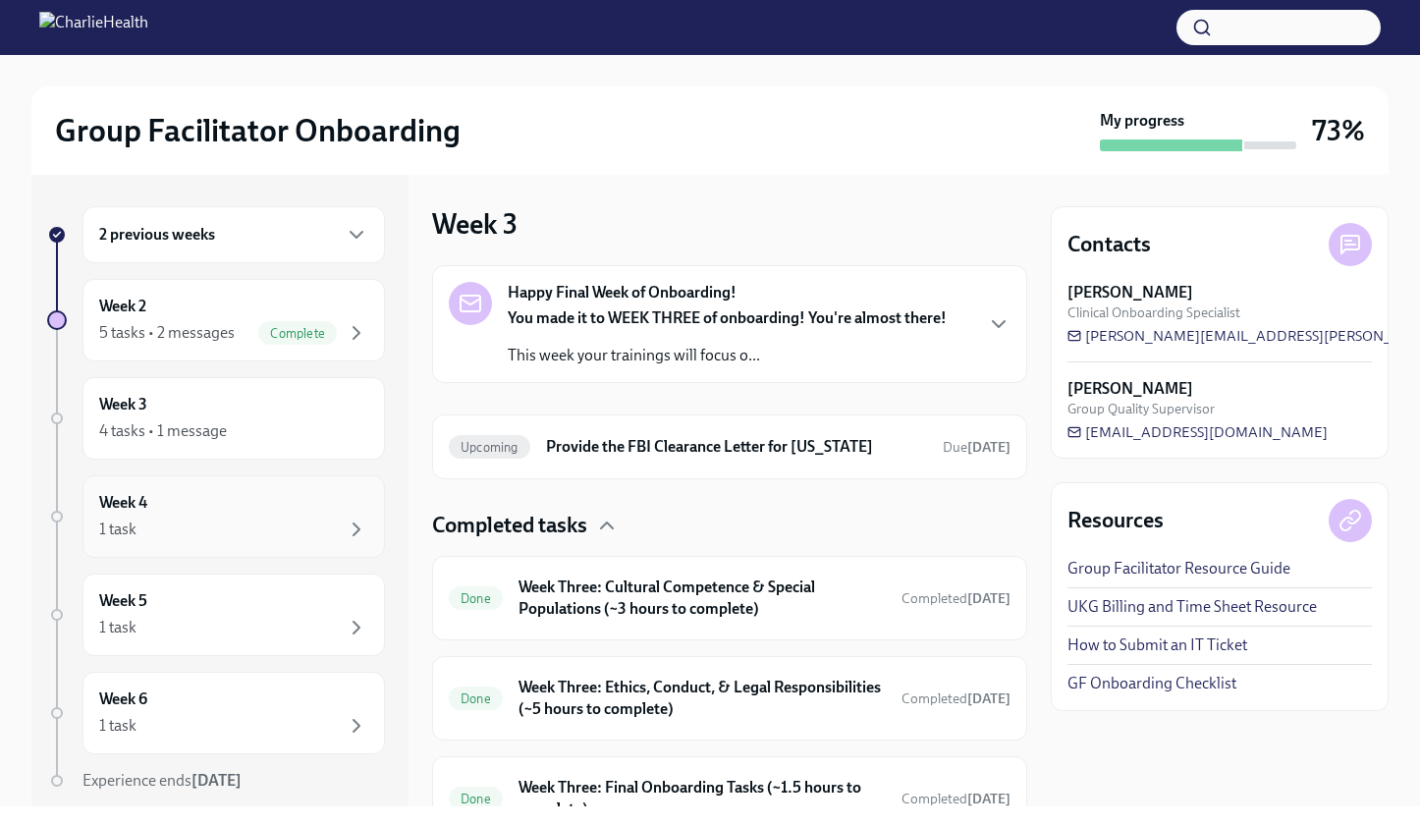
click at [197, 515] on div "Week 4 1 task" at bounding box center [233, 516] width 269 height 49
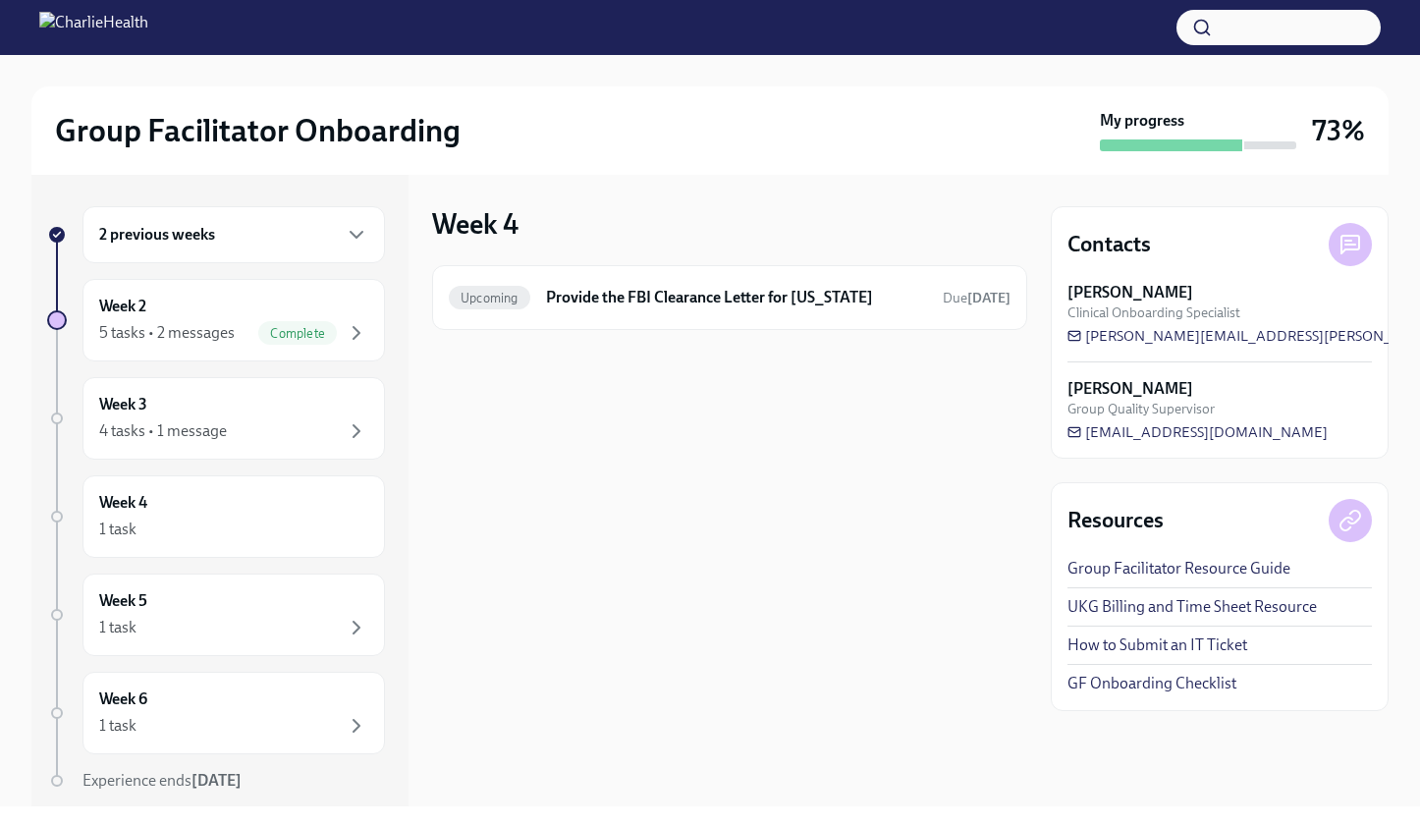
click at [204, 238] on h6 "2 previous weeks" at bounding box center [157, 235] width 116 height 22
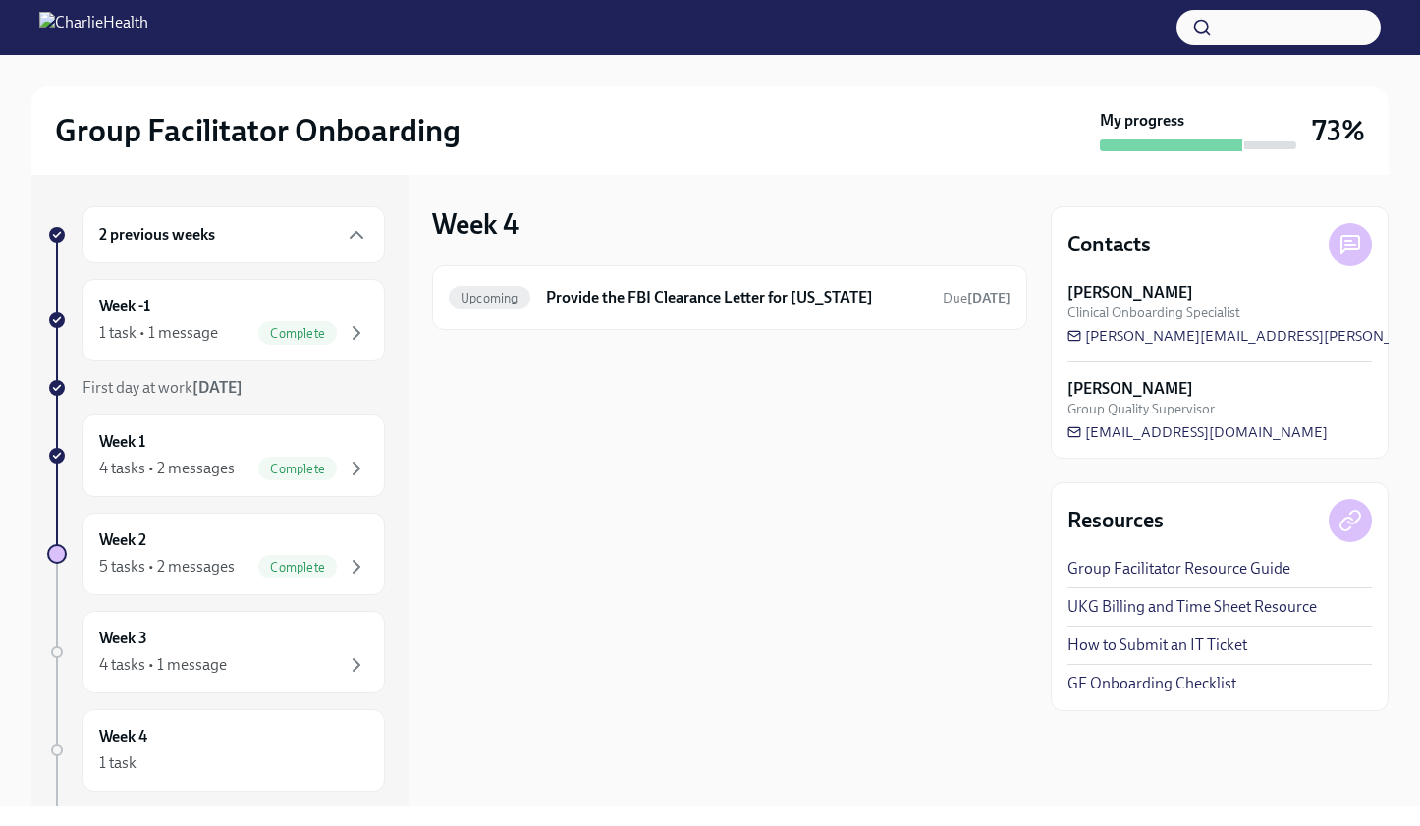
click at [325, 233] on div "2 previous weeks" at bounding box center [233, 235] width 269 height 24
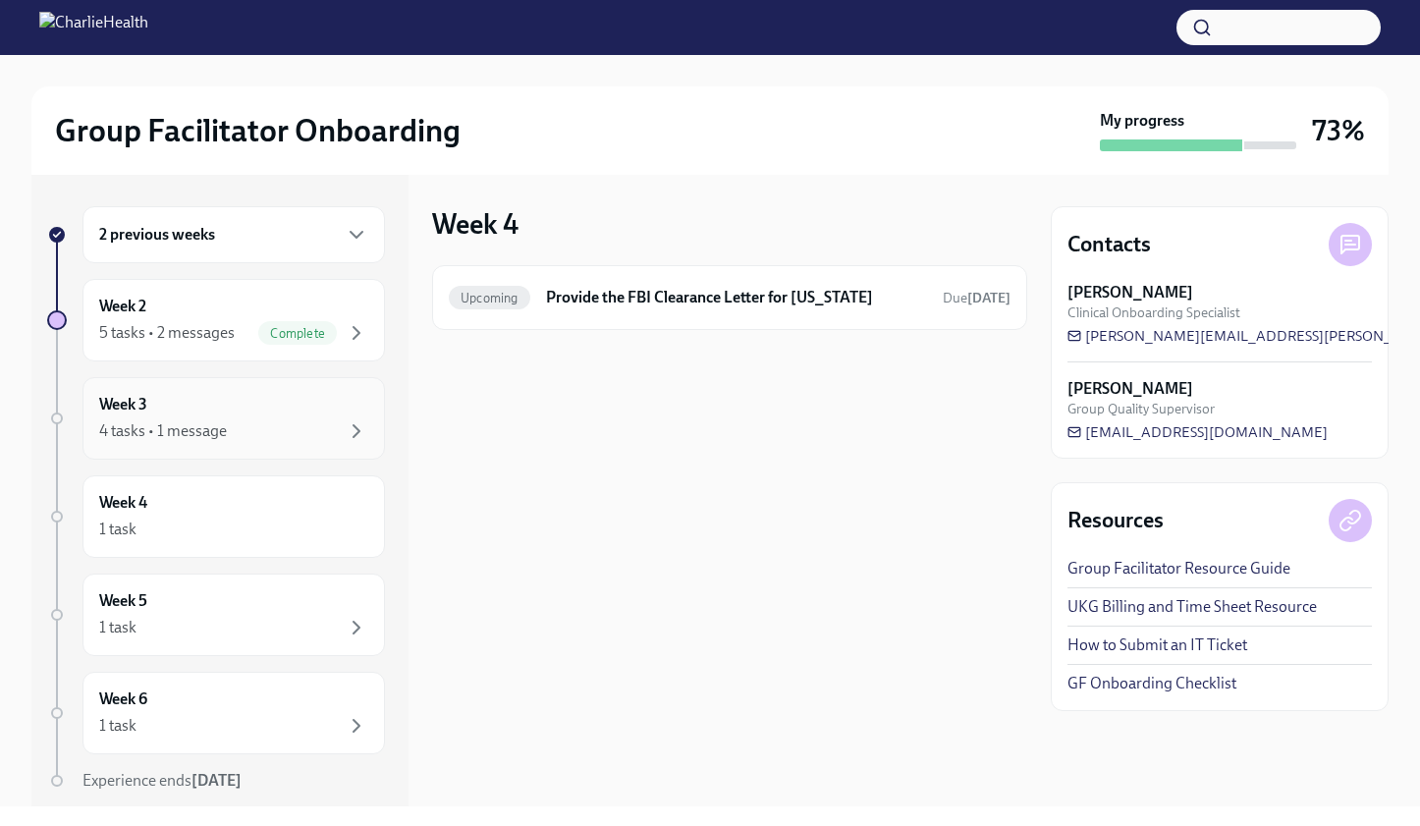
click at [293, 431] on div "4 tasks • 1 message" at bounding box center [233, 431] width 269 height 24
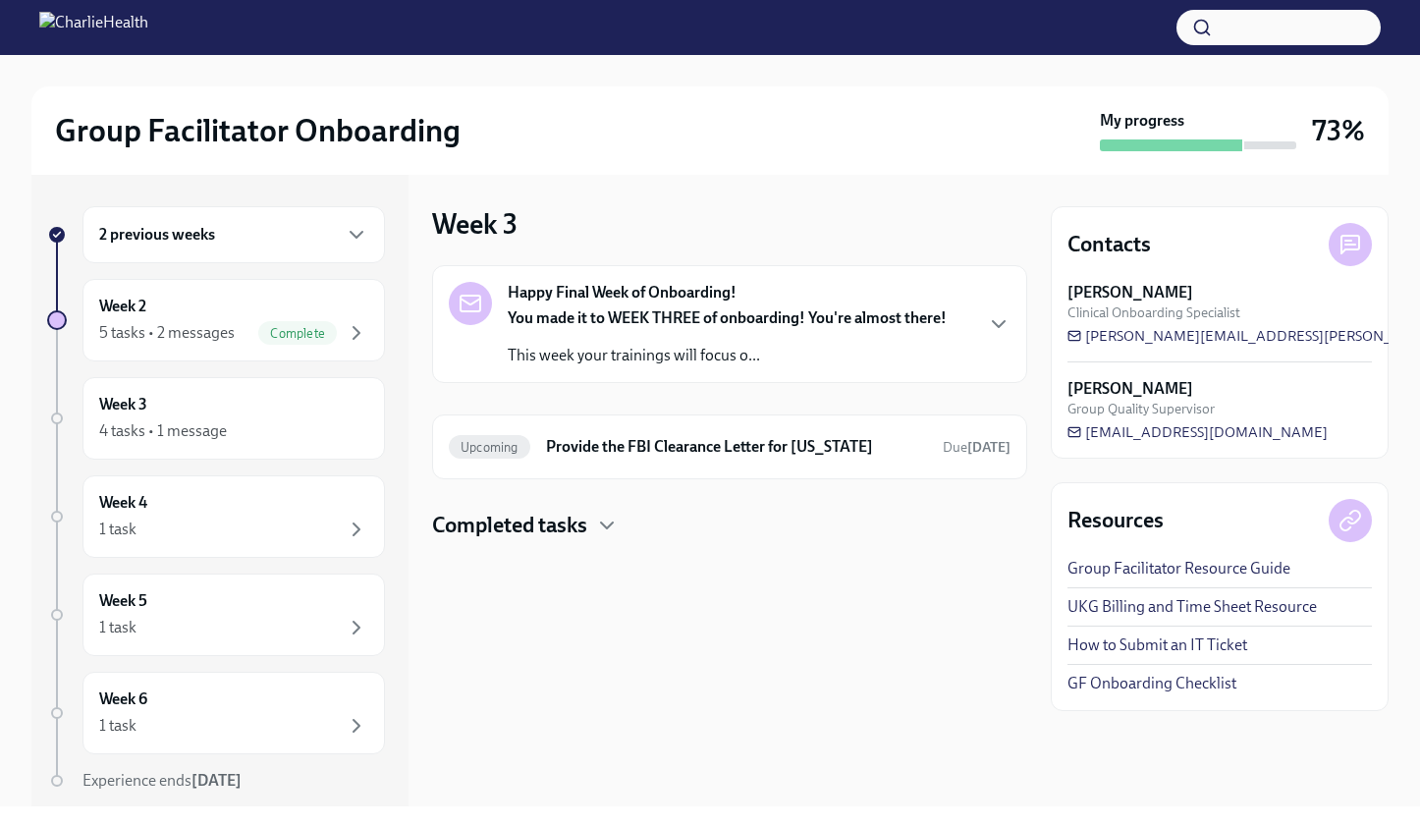
click at [804, 346] on p "This week your trainings will focus o..." at bounding box center [727, 356] width 439 height 22
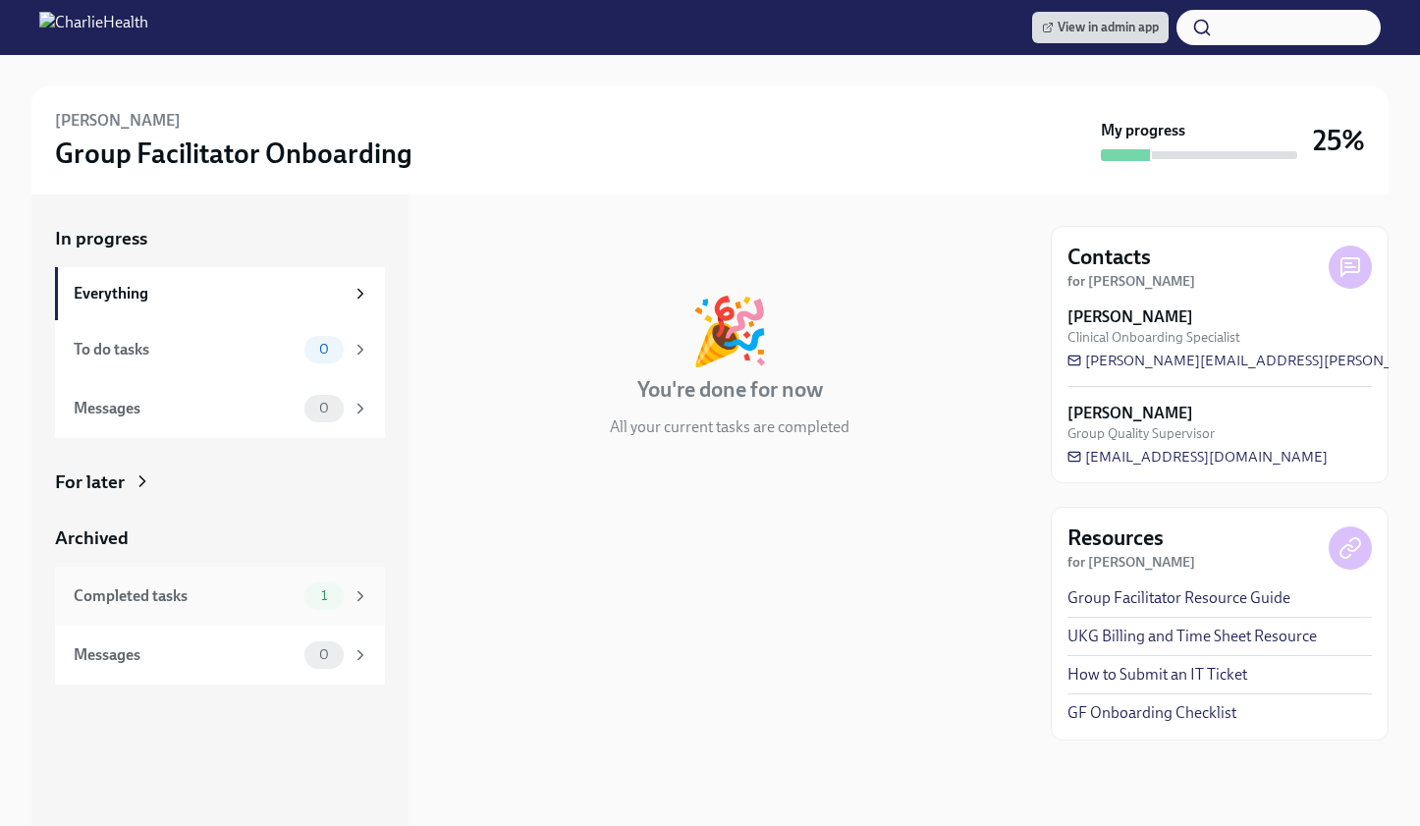
click at [243, 590] on div "Completed tasks" at bounding box center [185, 596] width 223 height 22
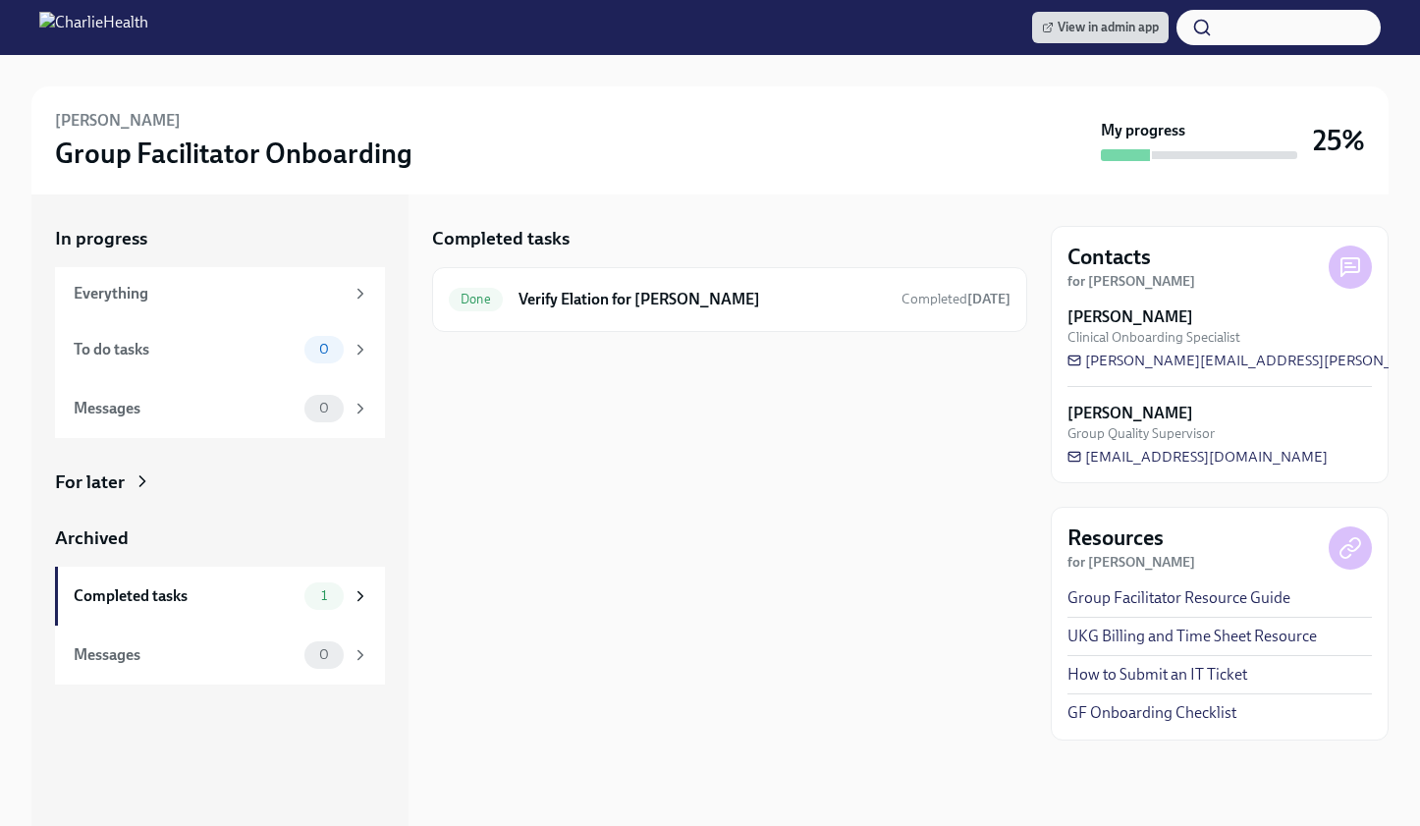
click at [126, 477] on div "For later" at bounding box center [220, 482] width 330 height 26
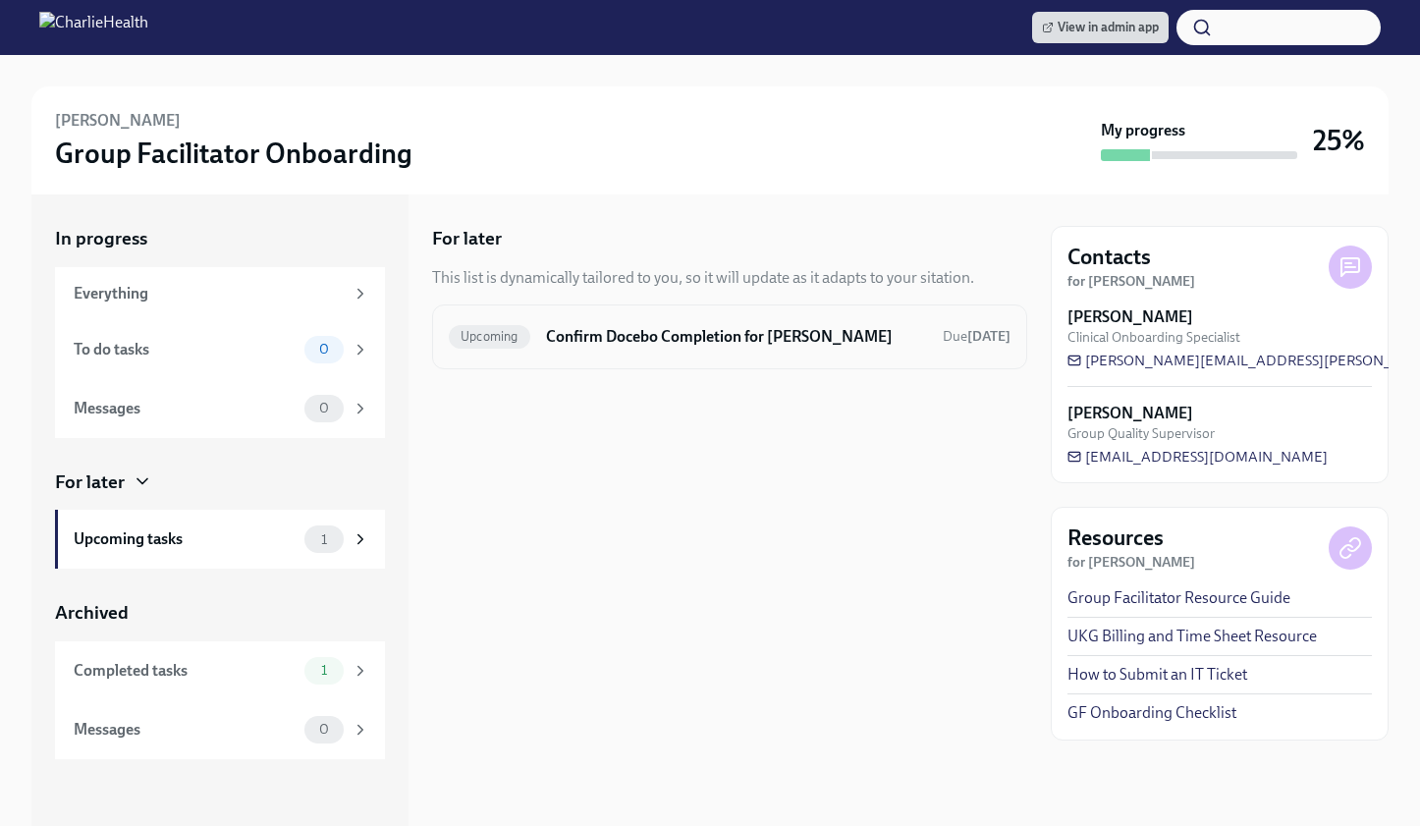
click at [808, 321] on div "Upcoming Confirm Docebo Completion for [PERSON_NAME] Due [DATE]" at bounding box center [730, 336] width 562 height 31
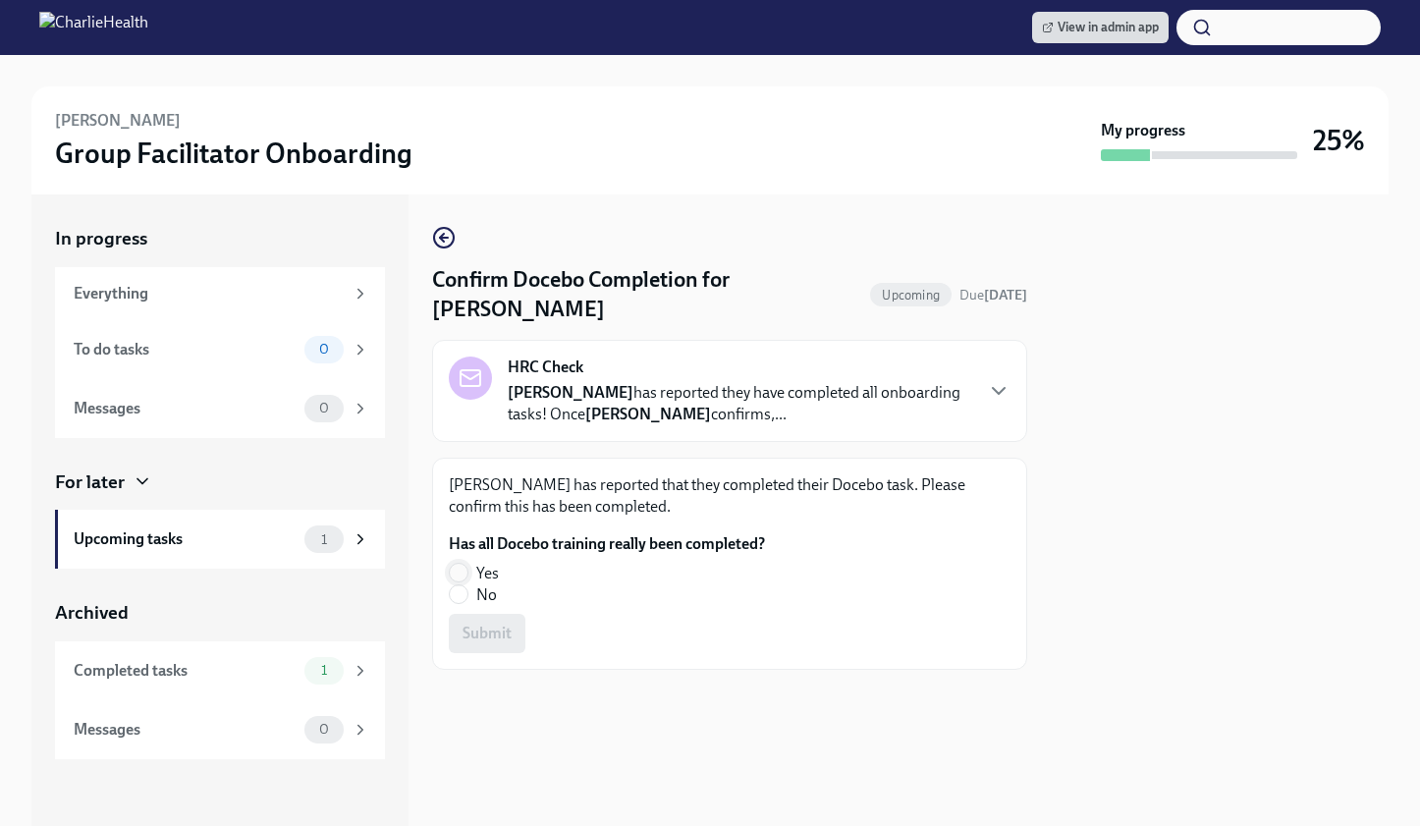
click at [456, 574] on input "Yes" at bounding box center [459, 573] width 18 height 18
radio input "true"
click at [495, 620] on button "Submit" at bounding box center [487, 633] width 77 height 39
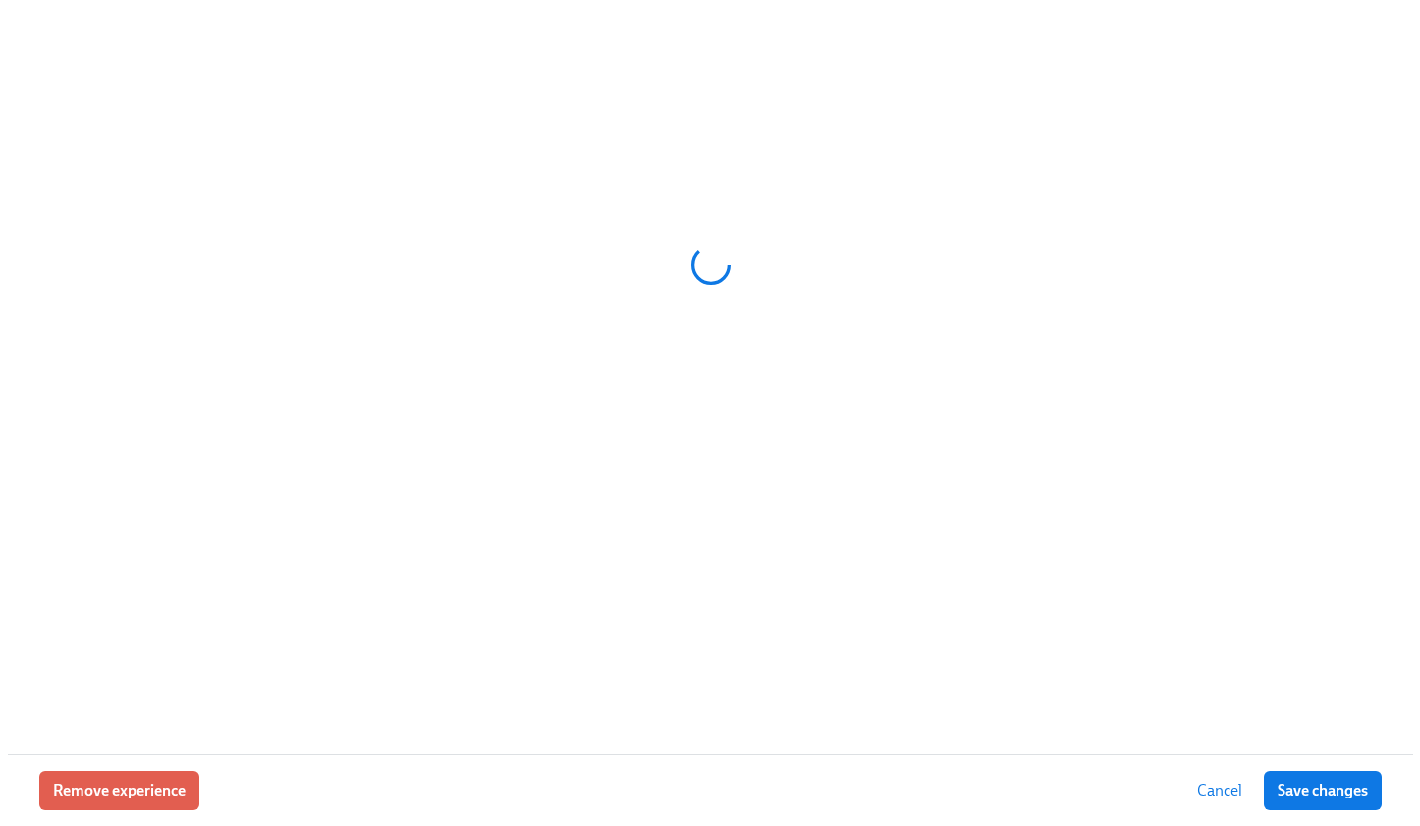
scroll to position [650, 0]
click at [1394, 522] on div at bounding box center [710, 377] width 1420 height 754
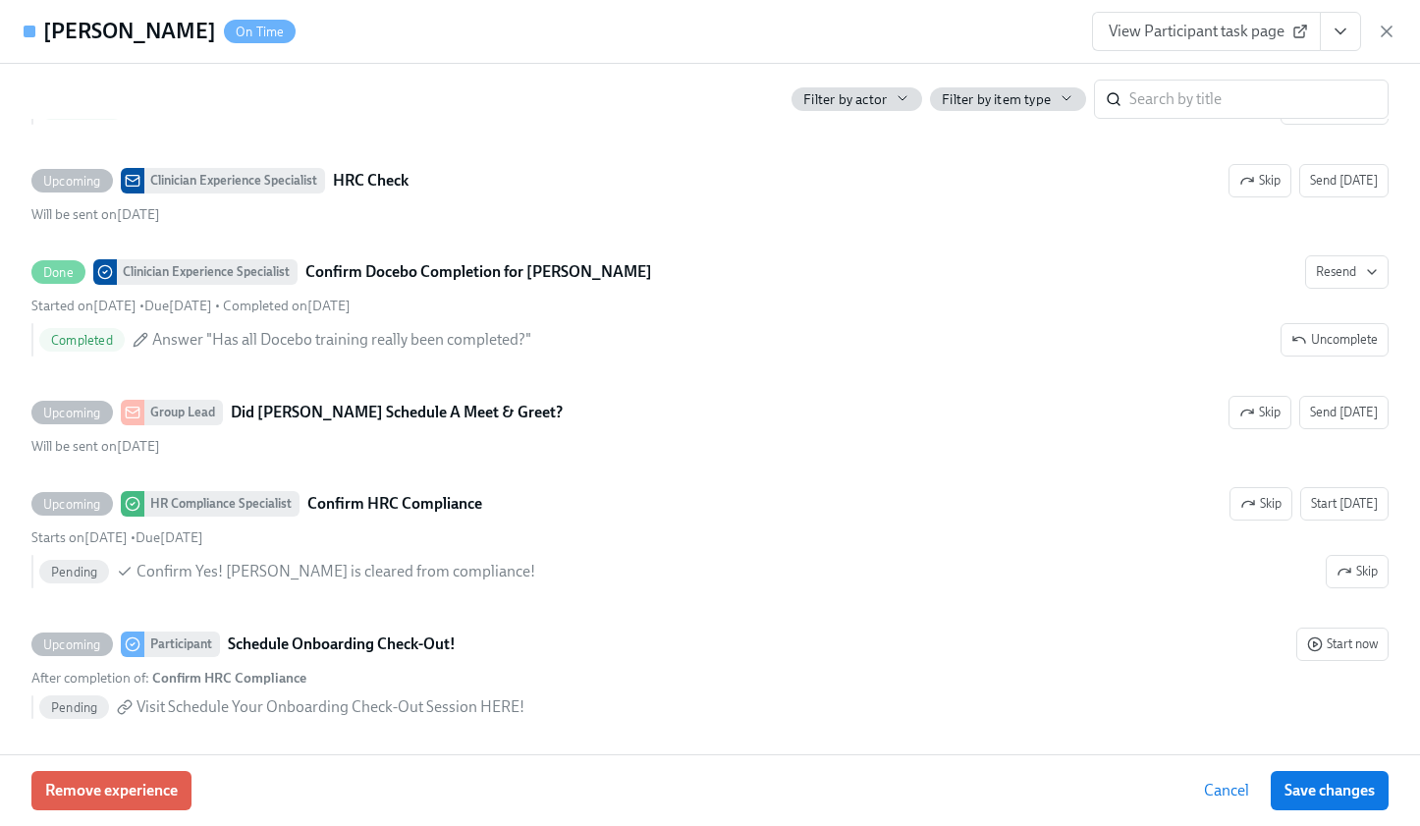
scroll to position [4340, 0]
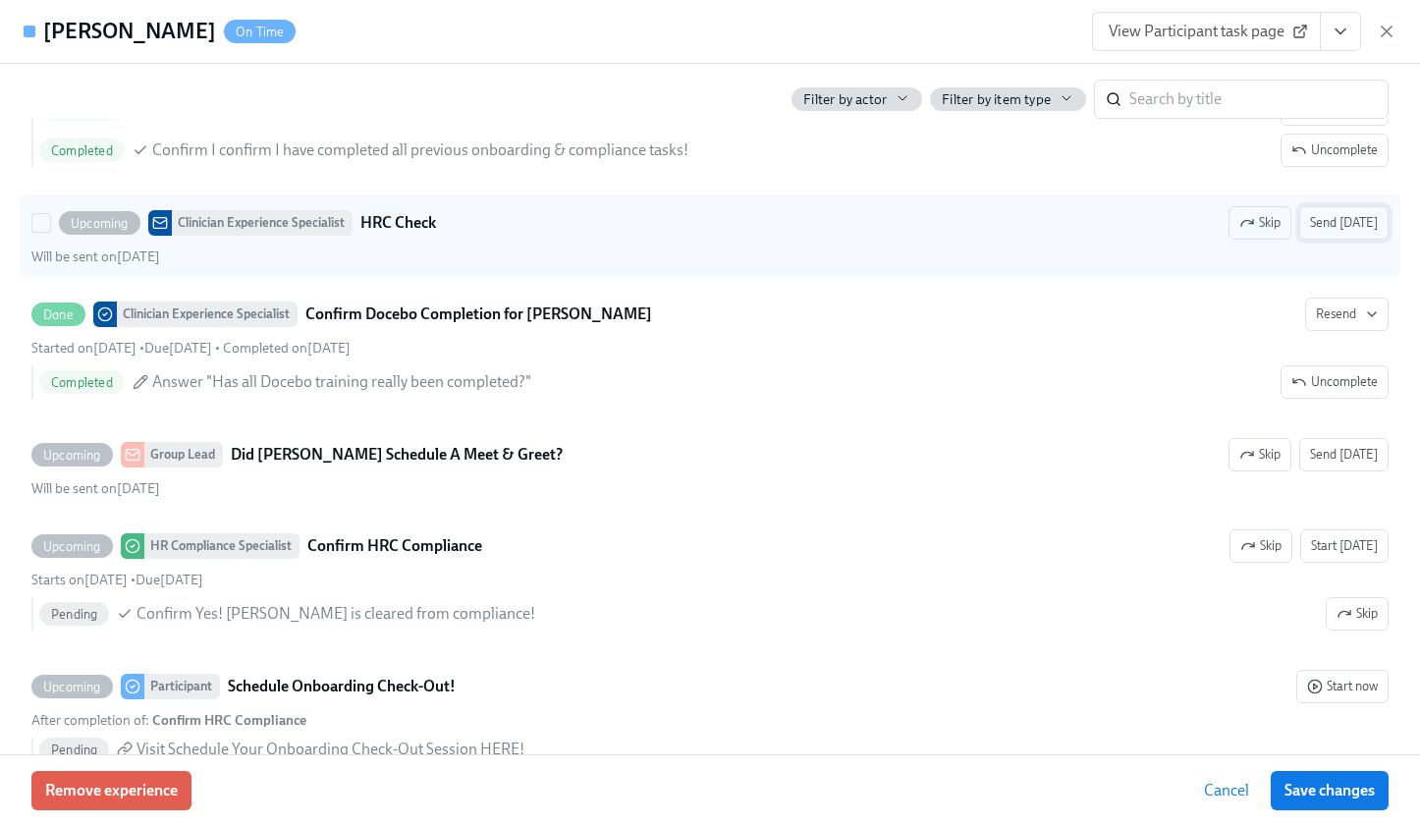
click at [1330, 213] on span "Send today" at bounding box center [1344, 223] width 68 height 20
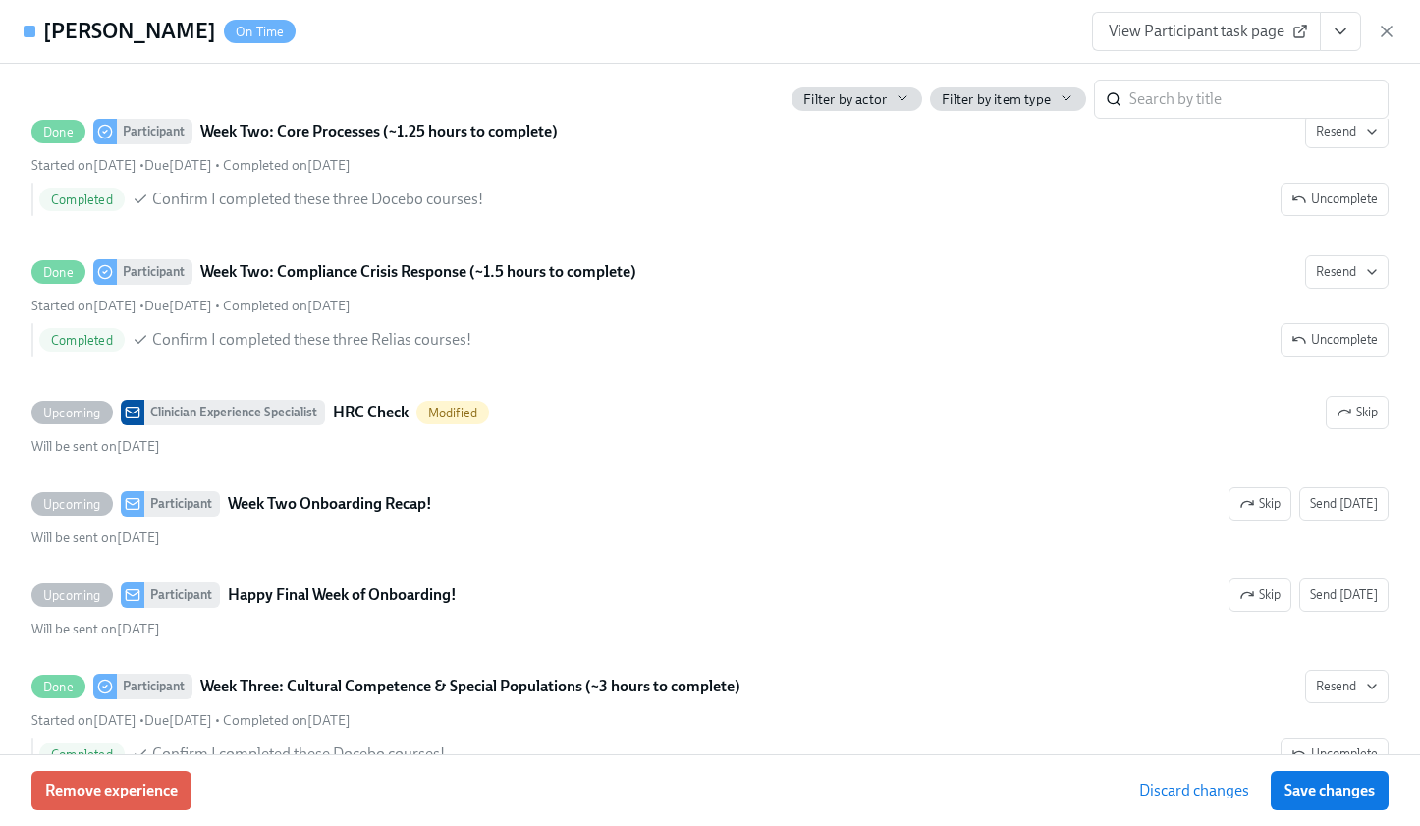
scroll to position [3250, 0]
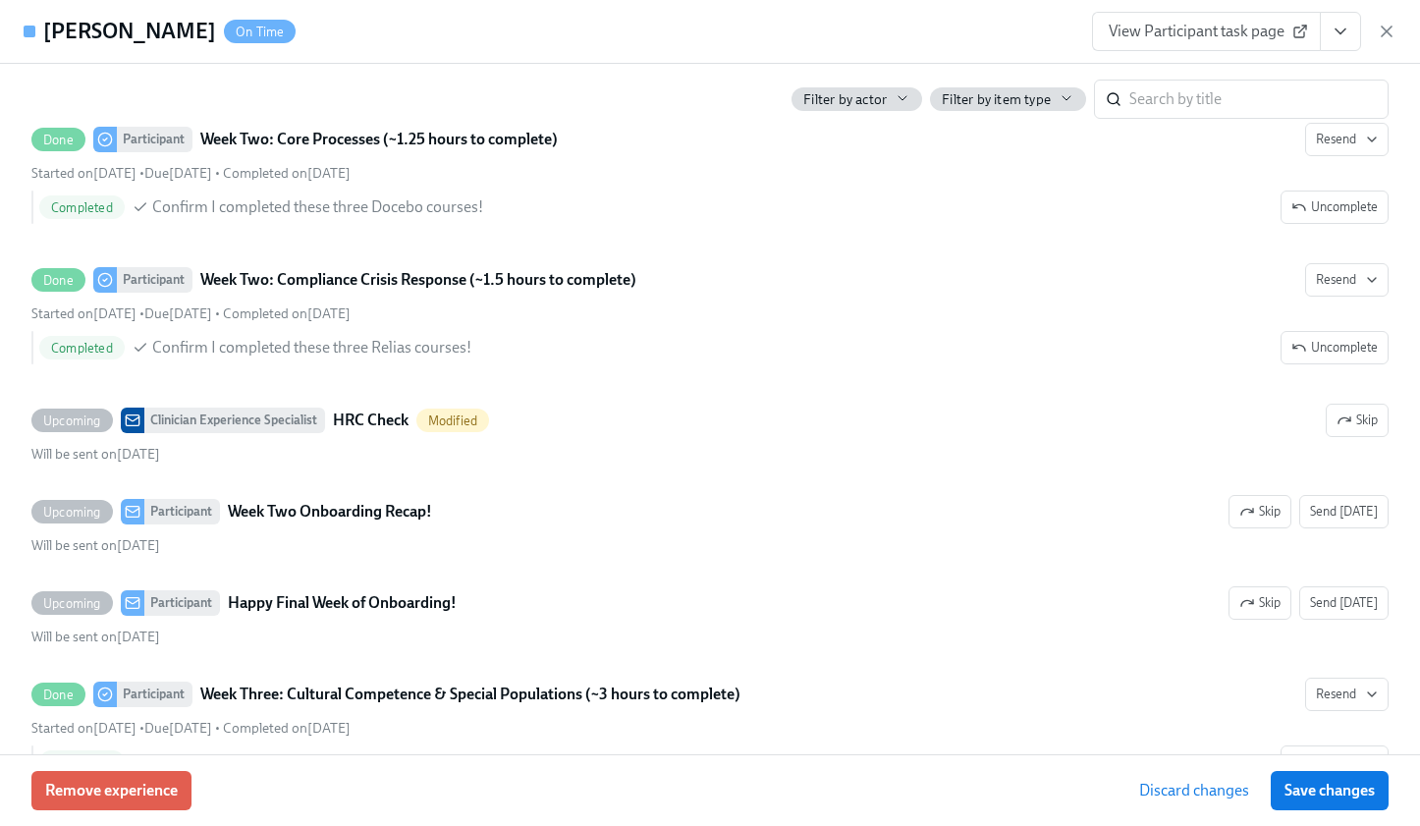
click at [1253, 30] on span "View Participant task page" at bounding box center [1206, 32] width 195 height 20
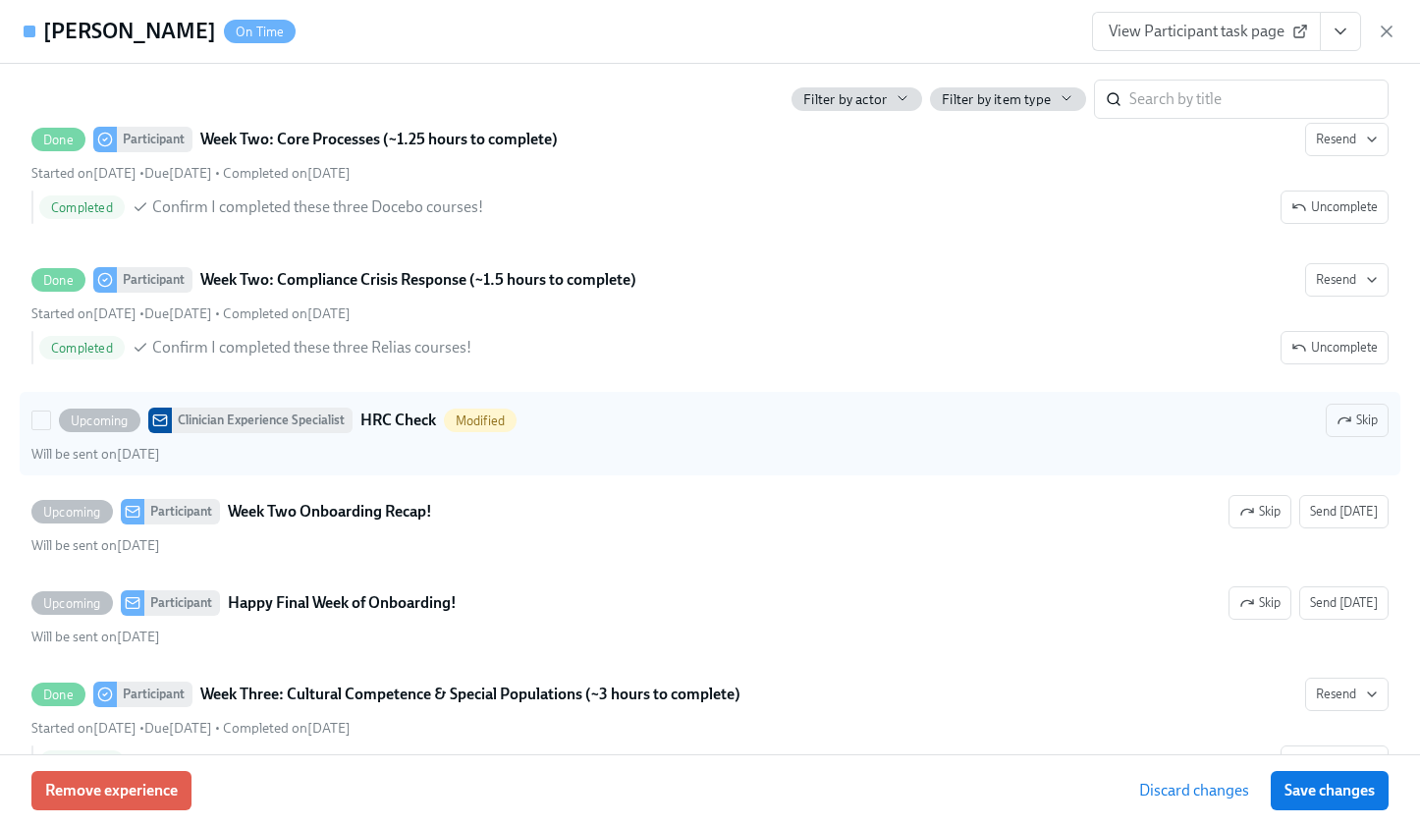
click at [551, 420] on div "Upcoming Clinician Experience Specialist HRC Check Modified Skip" at bounding box center [709, 420] width 1357 height 33
click at [50, 420] on input "Upcoming Clinician Experience Specialist HRC Check Modified Skip Will be sent o…" at bounding box center [41, 420] width 18 height 18
checkbox input "true"
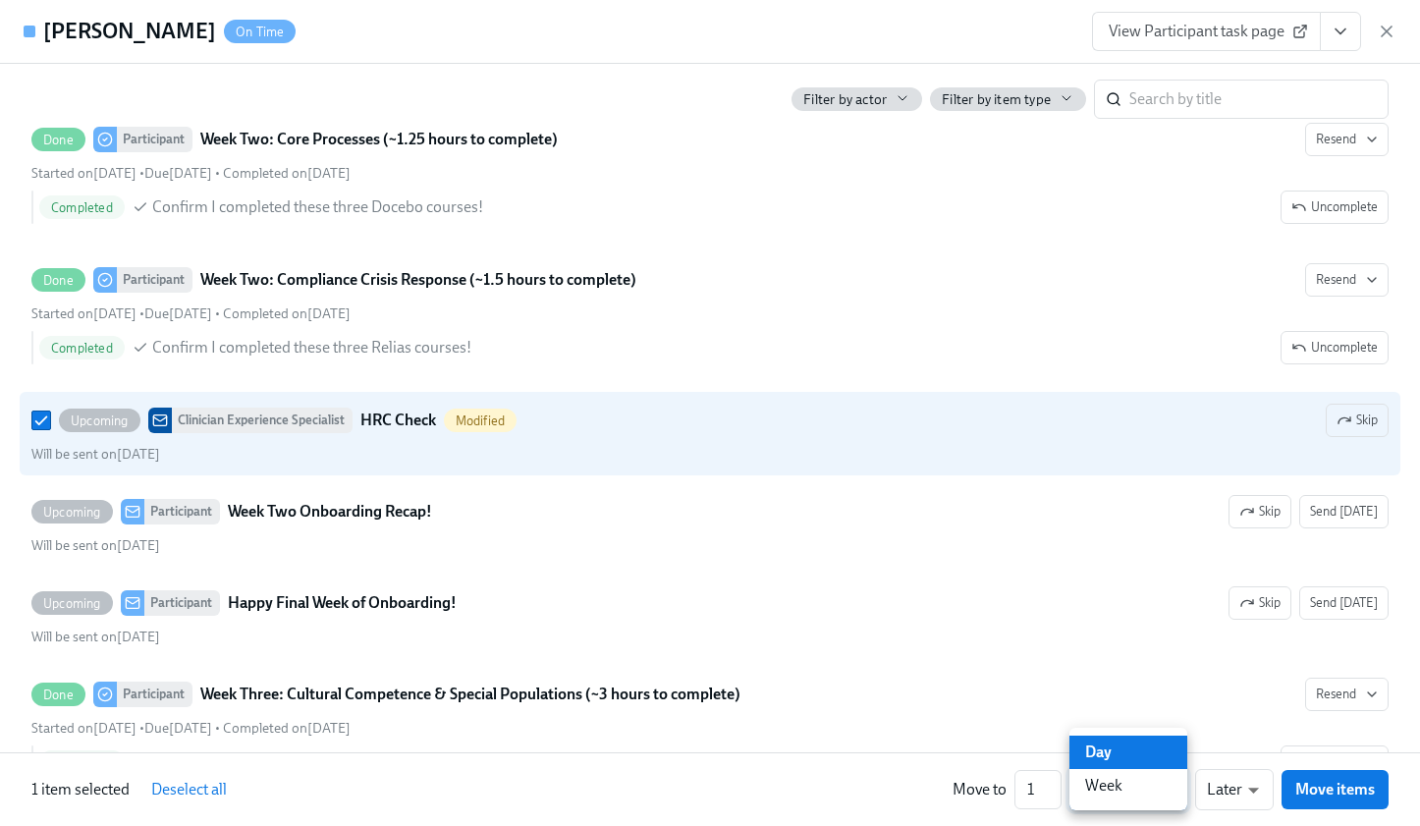
click at [1173, 791] on body "Home Experiences Moments Reports Review us on G2 Help Center Lara Babalola THE …" at bounding box center [710, 657] width 1420 height 2615
click at [1251, 782] on div at bounding box center [710, 413] width 1420 height 826
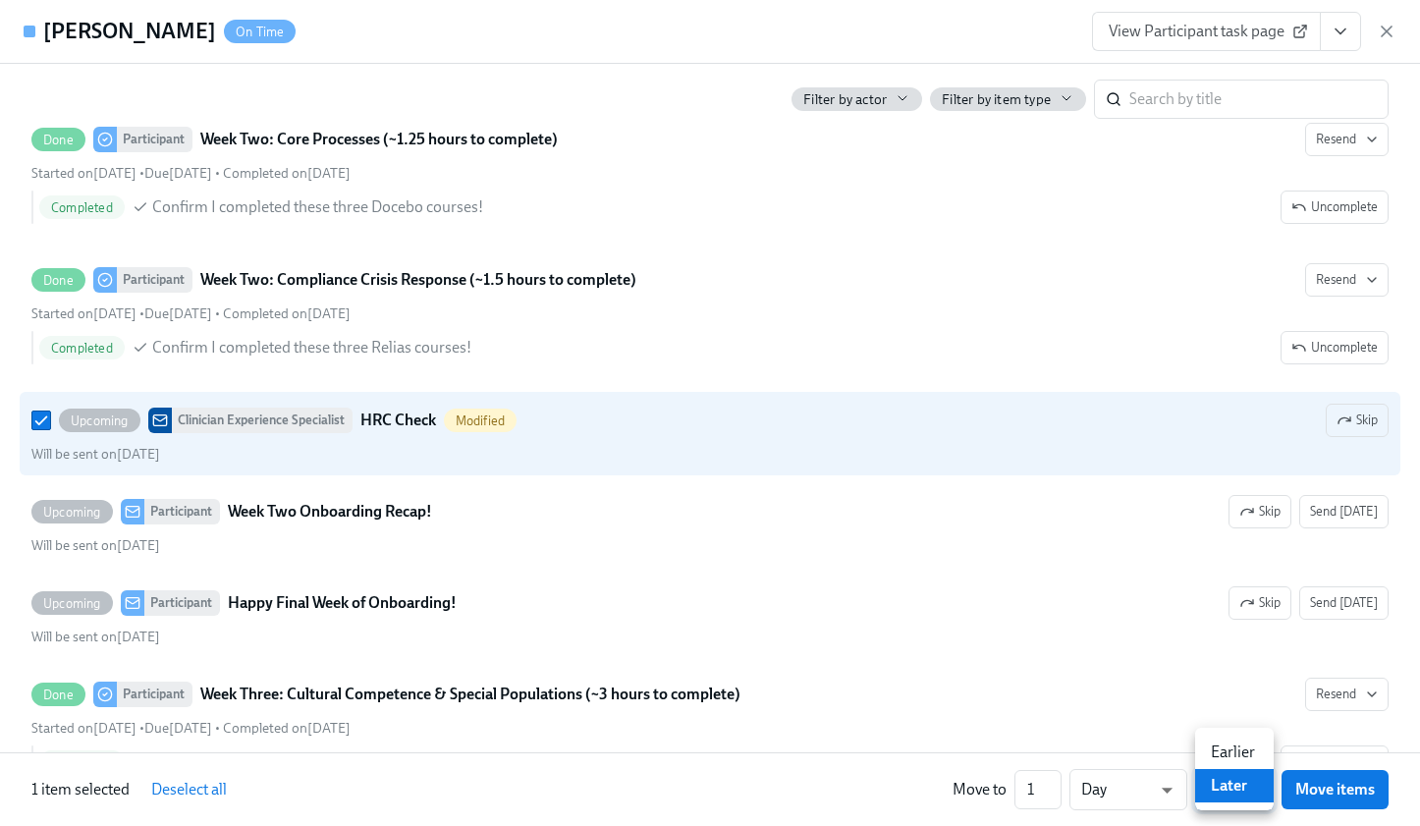
click at [1251, 788] on body "Home Experiences Moments Reports Review us on G2 Help Center Lara Babalola THE …" at bounding box center [710, 657] width 1420 height 2615
click at [791, 800] on div at bounding box center [710, 413] width 1420 height 826
click at [1229, 783] on body "Home Experiences Moments Reports Review us on G2 Help Center Lara Babalola THE …" at bounding box center [710, 657] width 1420 height 2615
click at [1230, 754] on li "Earlier" at bounding box center [1234, 752] width 79 height 33
type input "earlier"
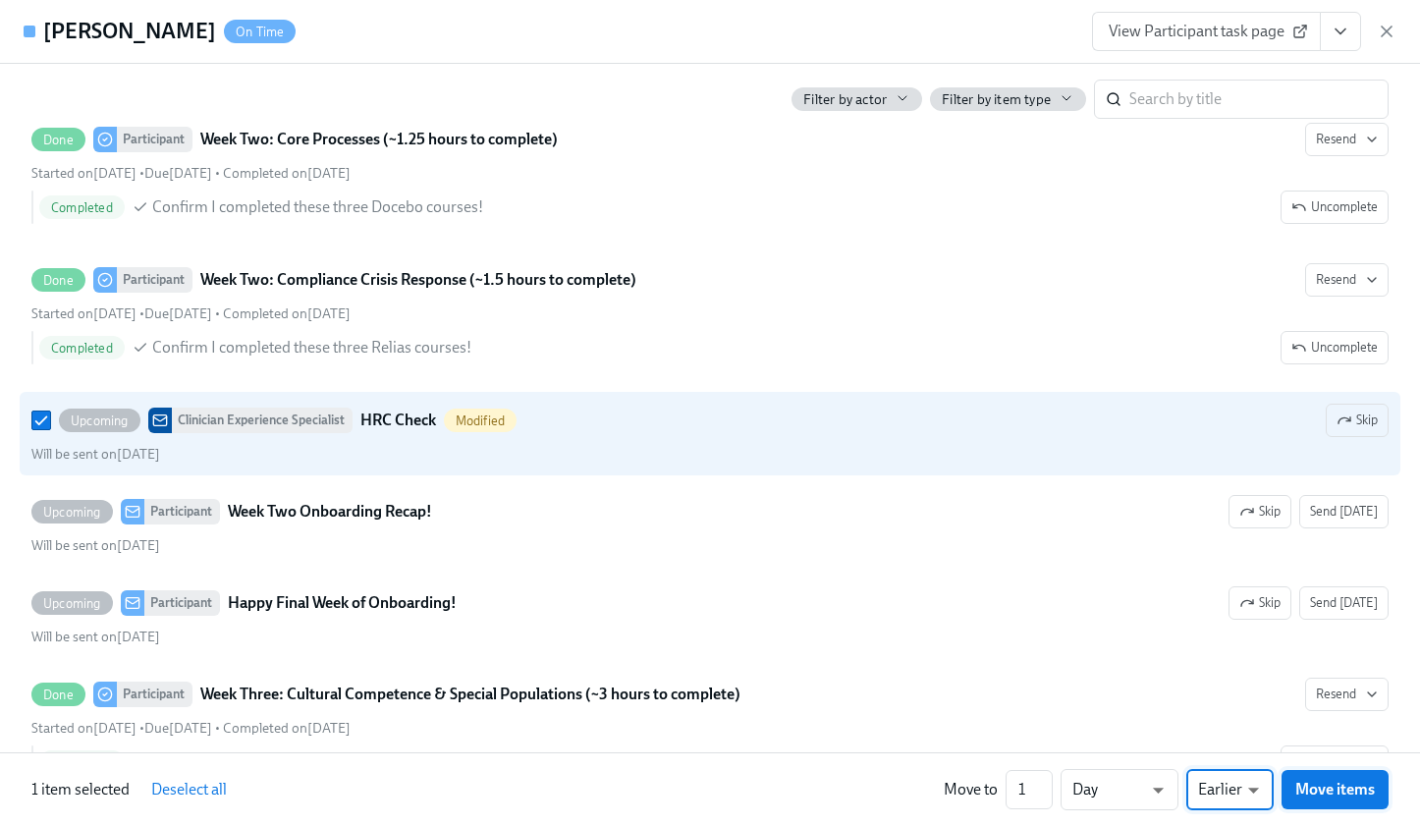
click at [1312, 788] on span "Move items" at bounding box center [1335, 790] width 80 height 20
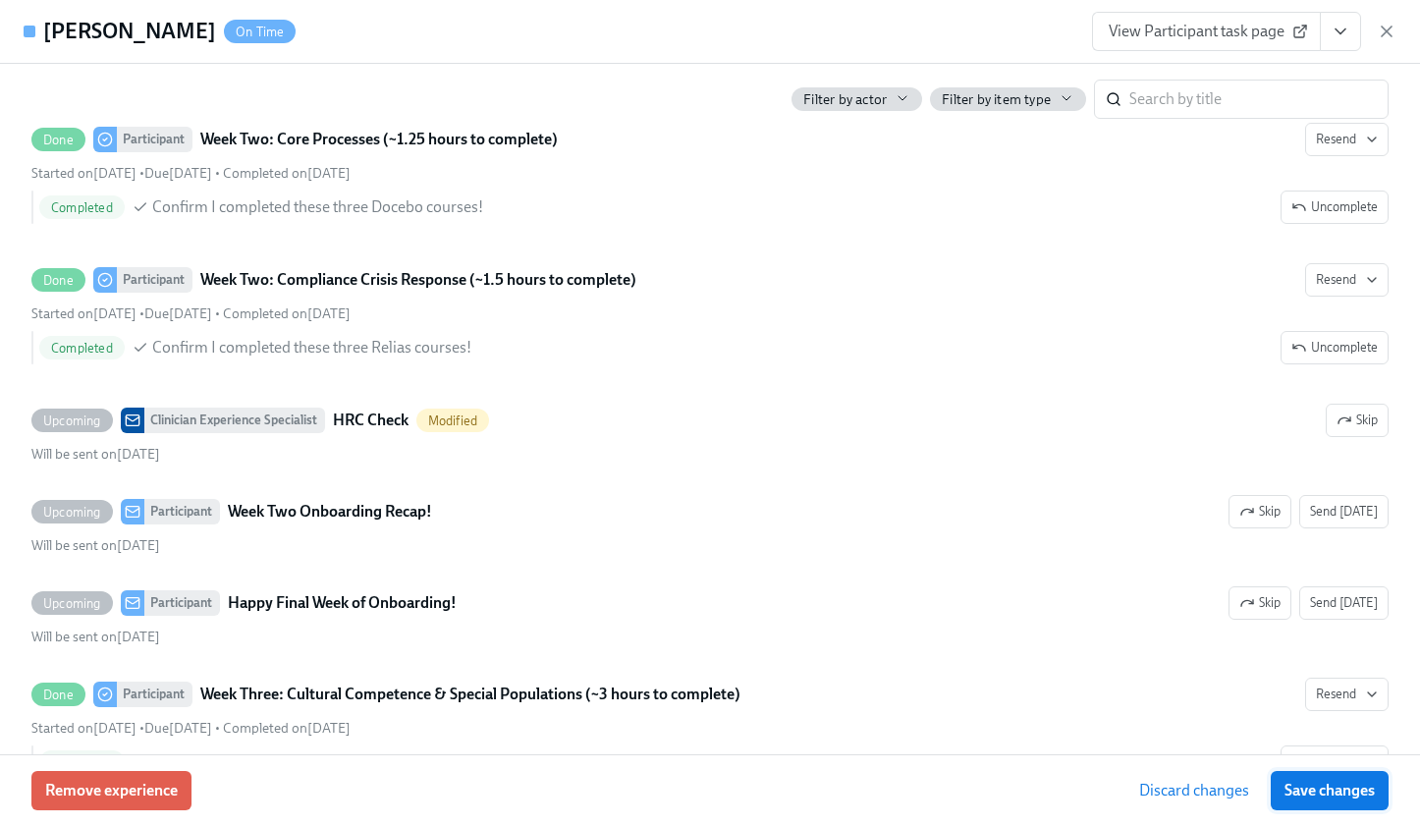
click at [1312, 787] on span "Save changes" at bounding box center [1330, 791] width 90 height 20
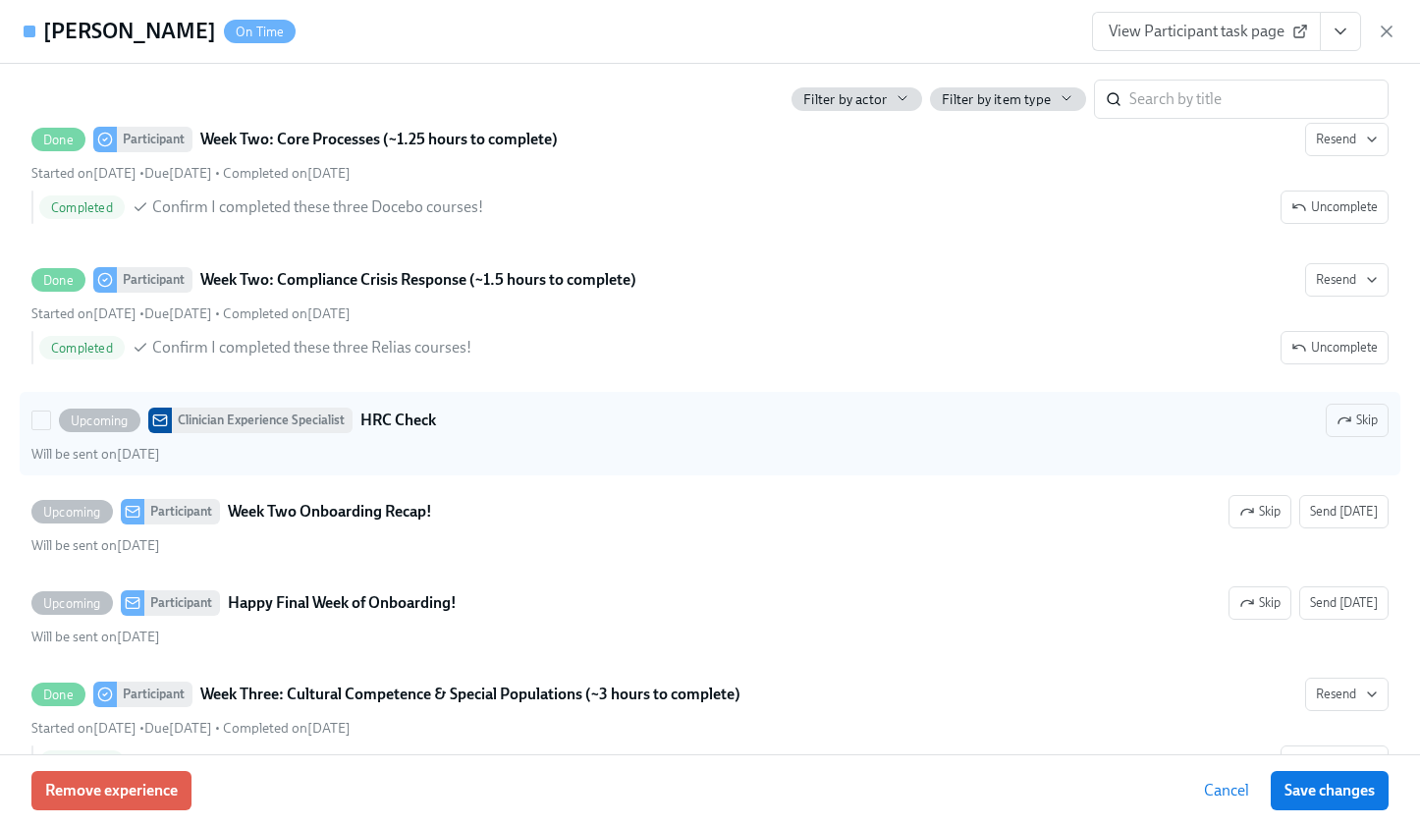
click at [568, 410] on div "Upcoming Clinician Experience Specialist HRC Check Skip" at bounding box center [709, 420] width 1357 height 33
click at [50, 411] on input "Upcoming Clinician Experience Specialist HRC Check Skip Will be sent on Septemb…" at bounding box center [41, 420] width 18 height 18
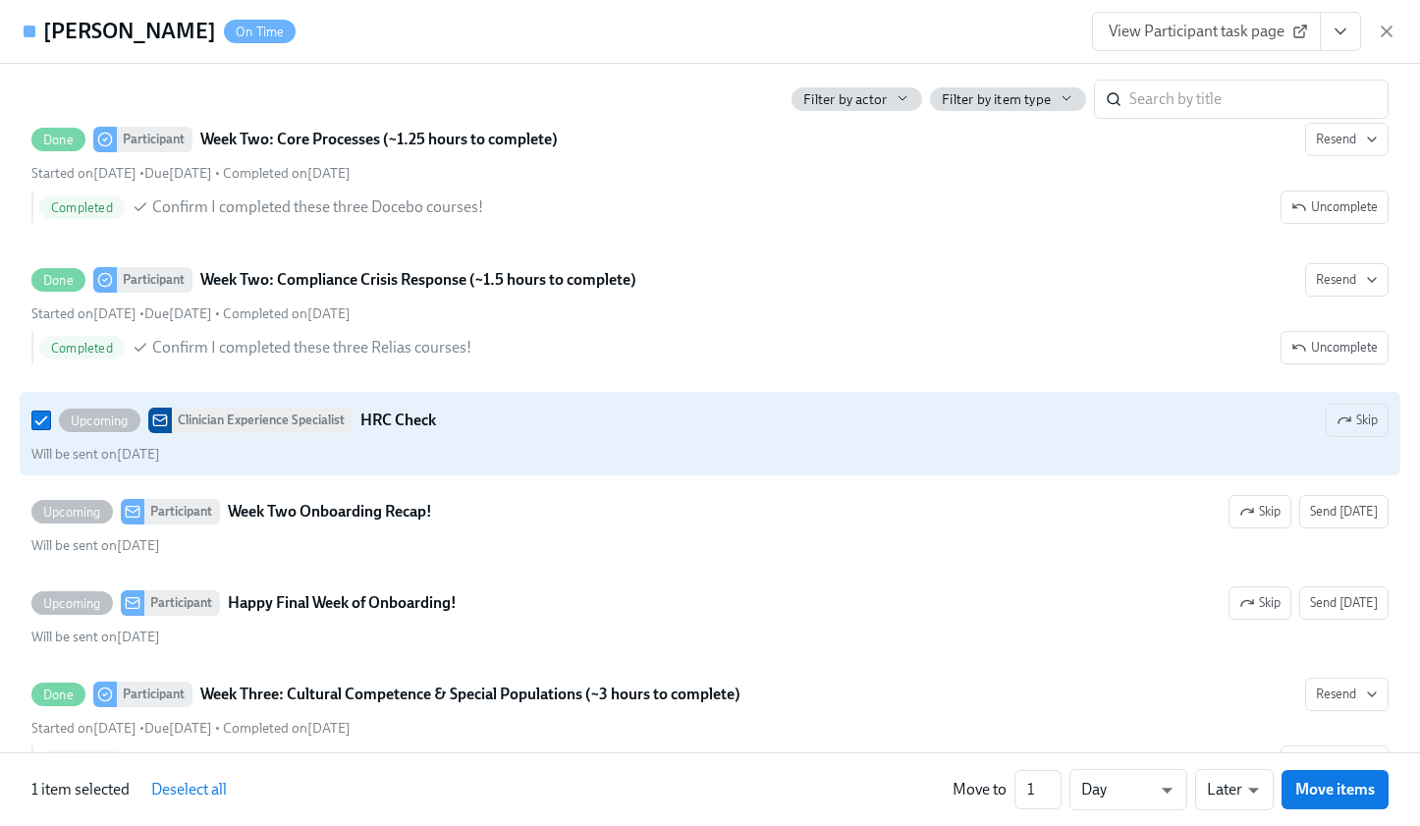
click at [569, 411] on div "Upcoming Clinician Experience Specialist HRC Check Skip" at bounding box center [709, 420] width 1357 height 33
click at [50, 411] on input "Upcoming Clinician Experience Specialist HRC Check Skip Will be sent on Septemb…" at bounding box center [41, 420] width 18 height 18
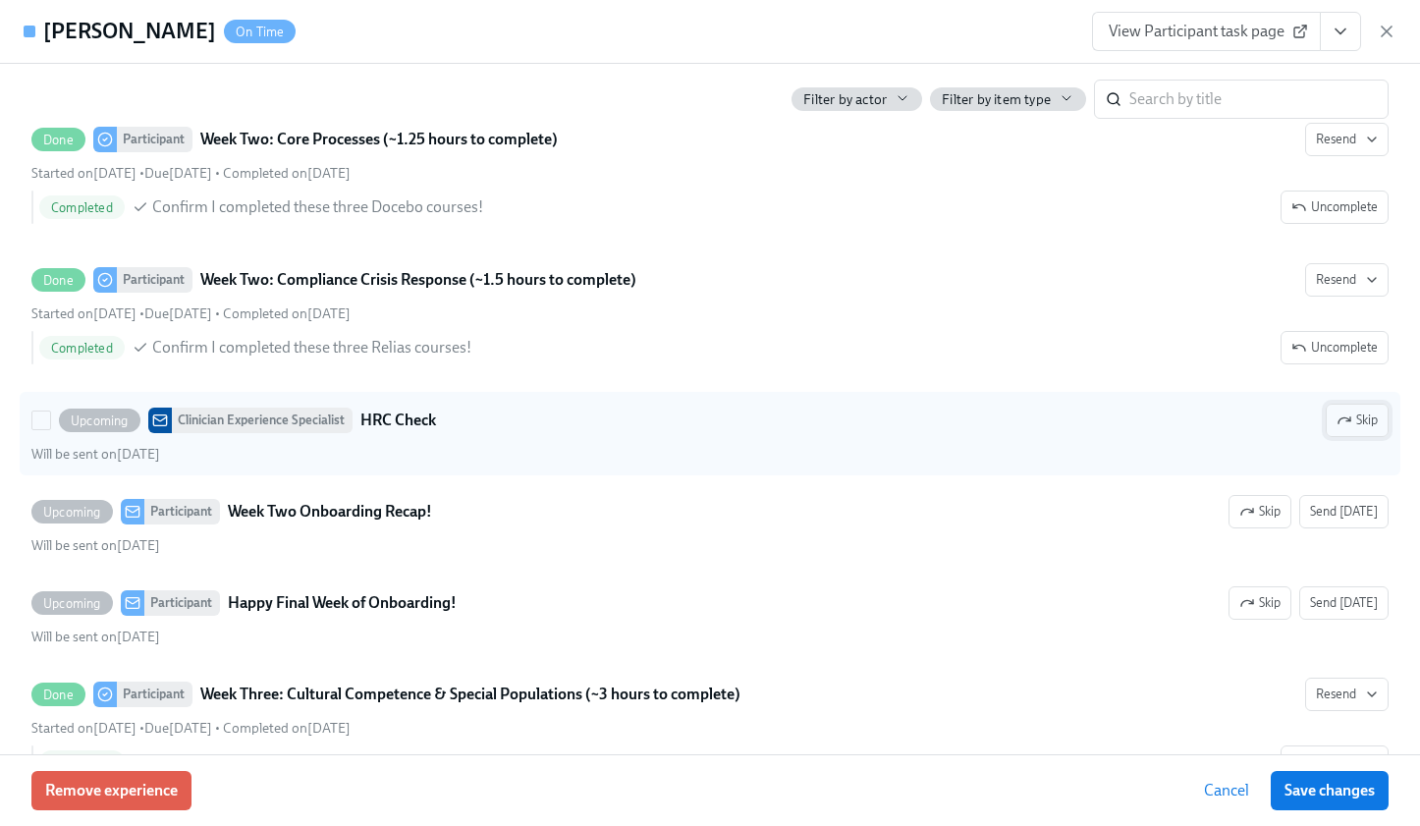
click at [1350, 412] on span "Skip" at bounding box center [1357, 421] width 41 height 20
click at [1303, 788] on span "Save changes" at bounding box center [1330, 791] width 90 height 20
click at [1302, 31] on icon at bounding box center [1300, 32] width 16 height 16
click at [1340, 29] on icon "View task page" at bounding box center [1341, 32] width 20 height 20
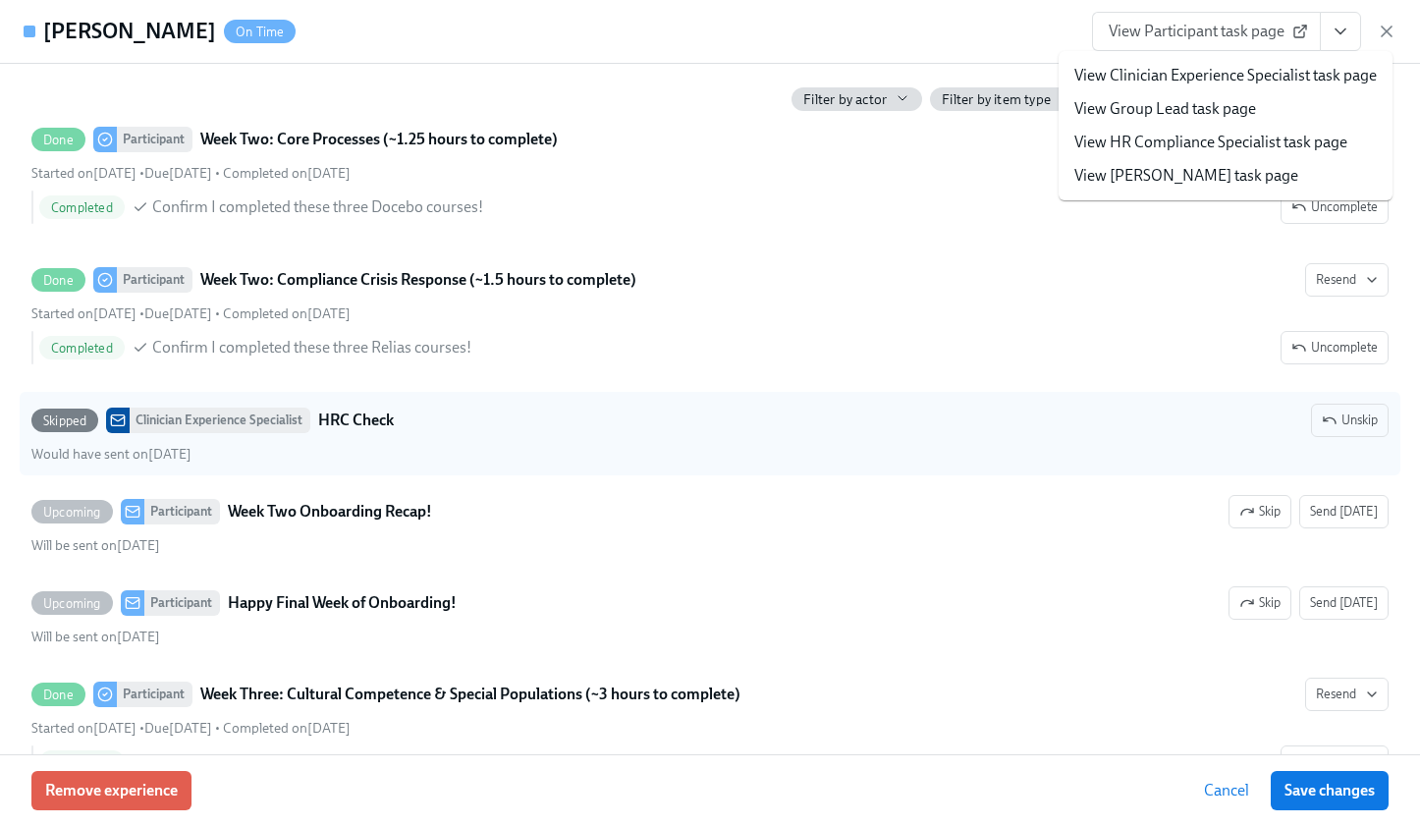
click at [1283, 132] on link "View HR Compliance Specialist task page" at bounding box center [1210, 143] width 273 height 22
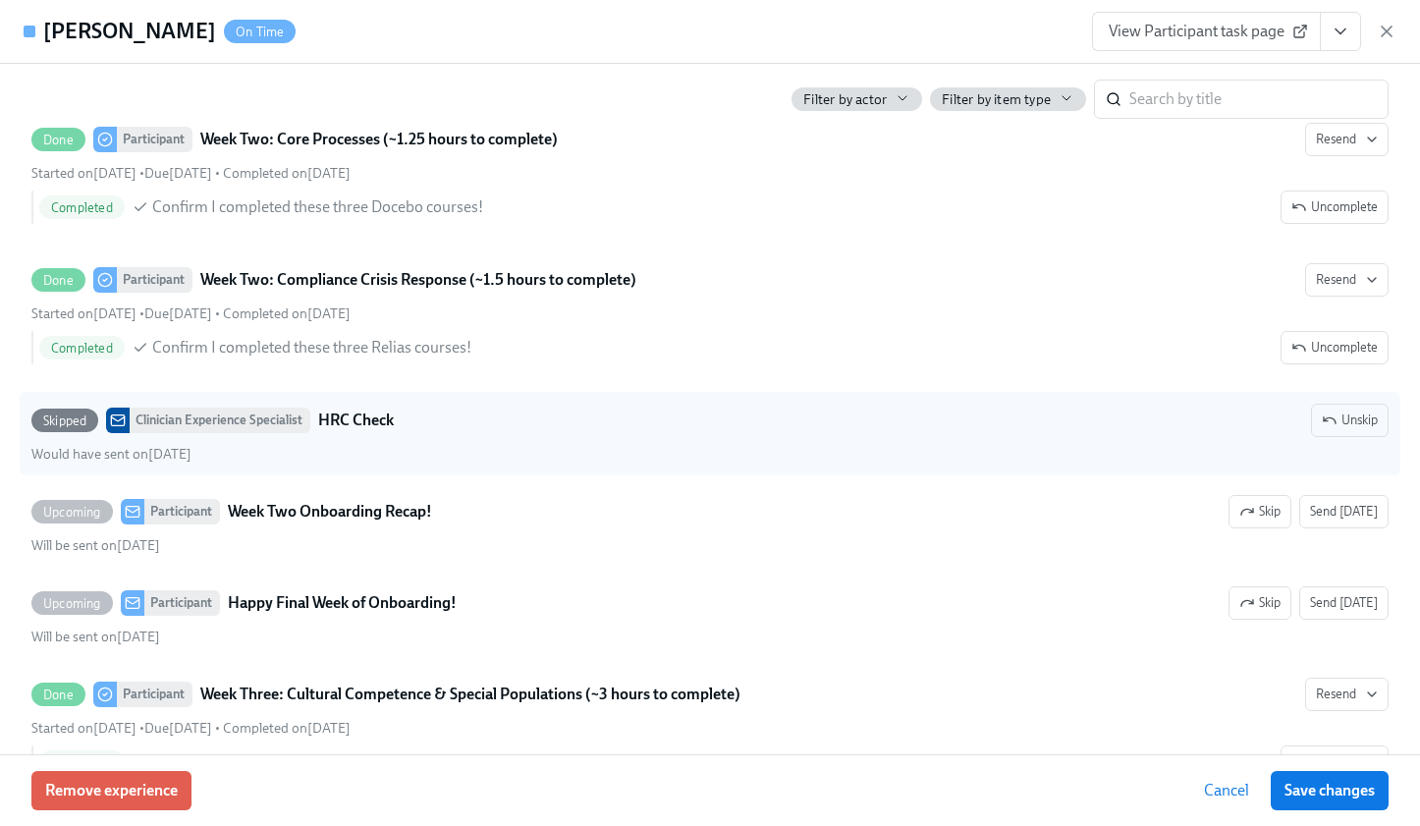
click at [1346, 26] on icon "View task page" at bounding box center [1341, 32] width 20 height 20
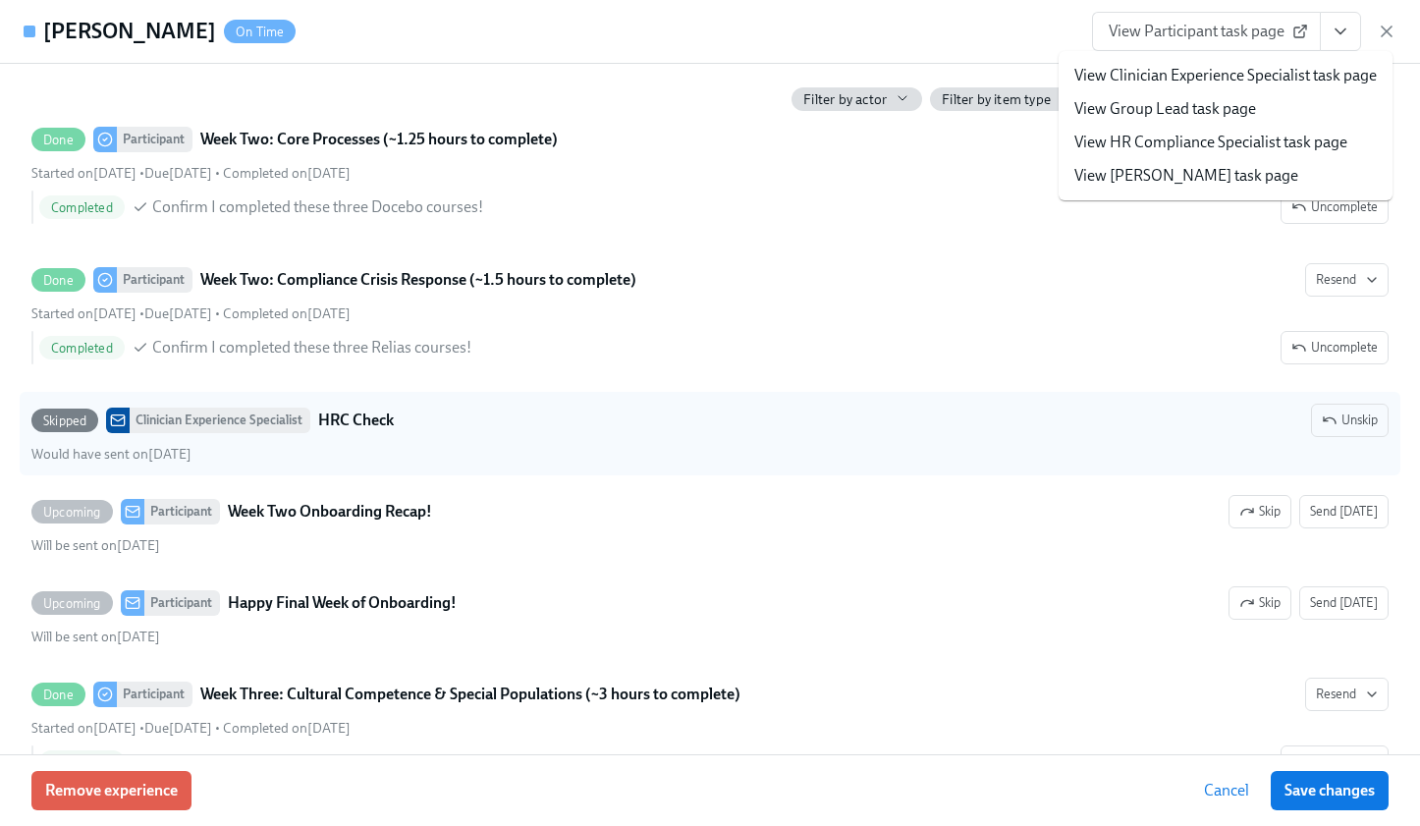
click at [1244, 77] on link "View Clinician Experience Specialist task page" at bounding box center [1225, 76] width 302 height 22
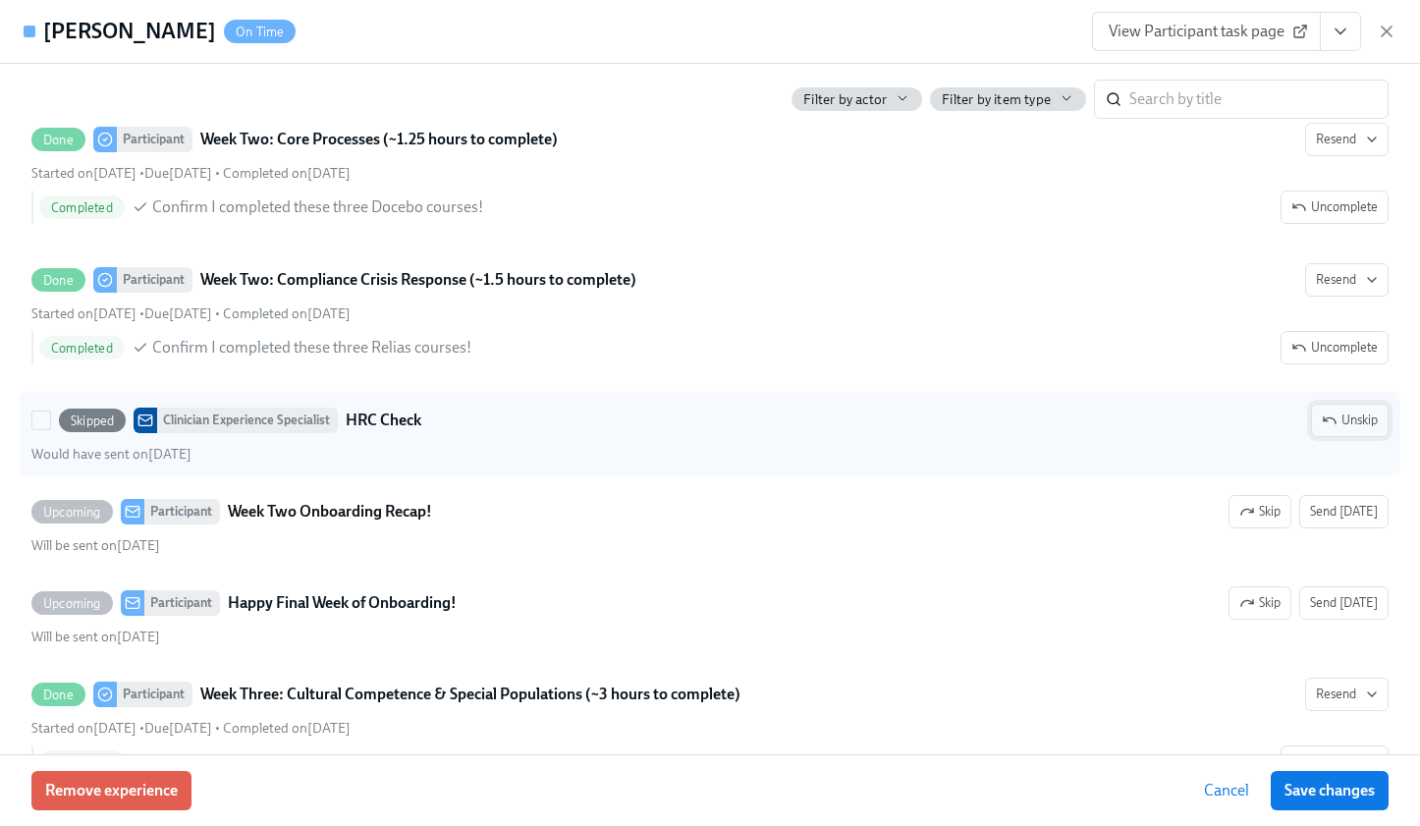
click at [1326, 418] on span "Unskip" at bounding box center [1350, 421] width 56 height 20
click at [1323, 786] on span "Save changes" at bounding box center [1330, 791] width 90 height 20
click at [953, 431] on div "Upcoming Clinician Experience Specialist HRC Check Skip" at bounding box center [709, 420] width 1357 height 33
click at [50, 429] on input "Upcoming Clinician Experience Specialist HRC Check Skip Will be sent on Septemb…" at bounding box center [41, 420] width 18 height 18
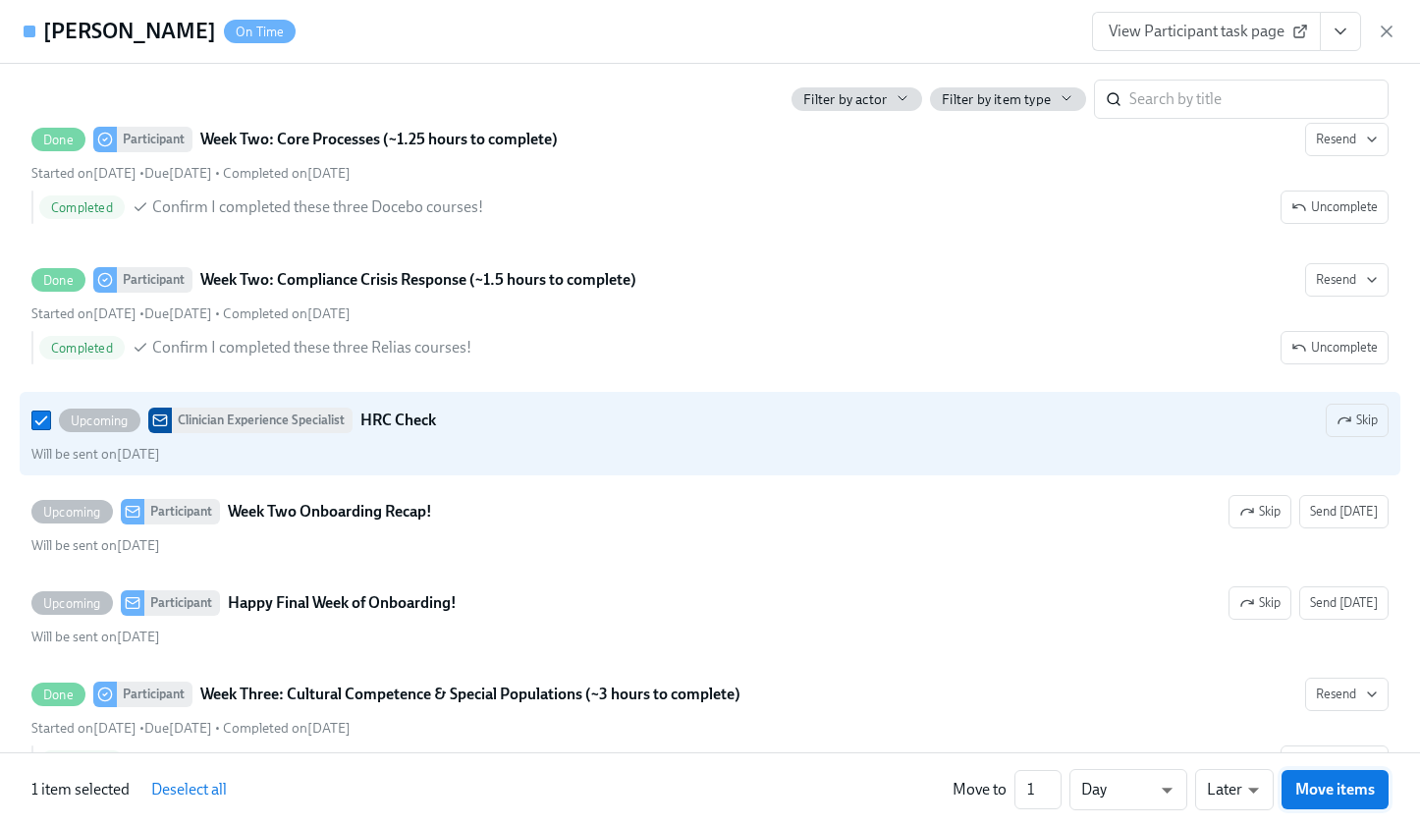
click at [1317, 785] on span "Move items" at bounding box center [1335, 790] width 80 height 20
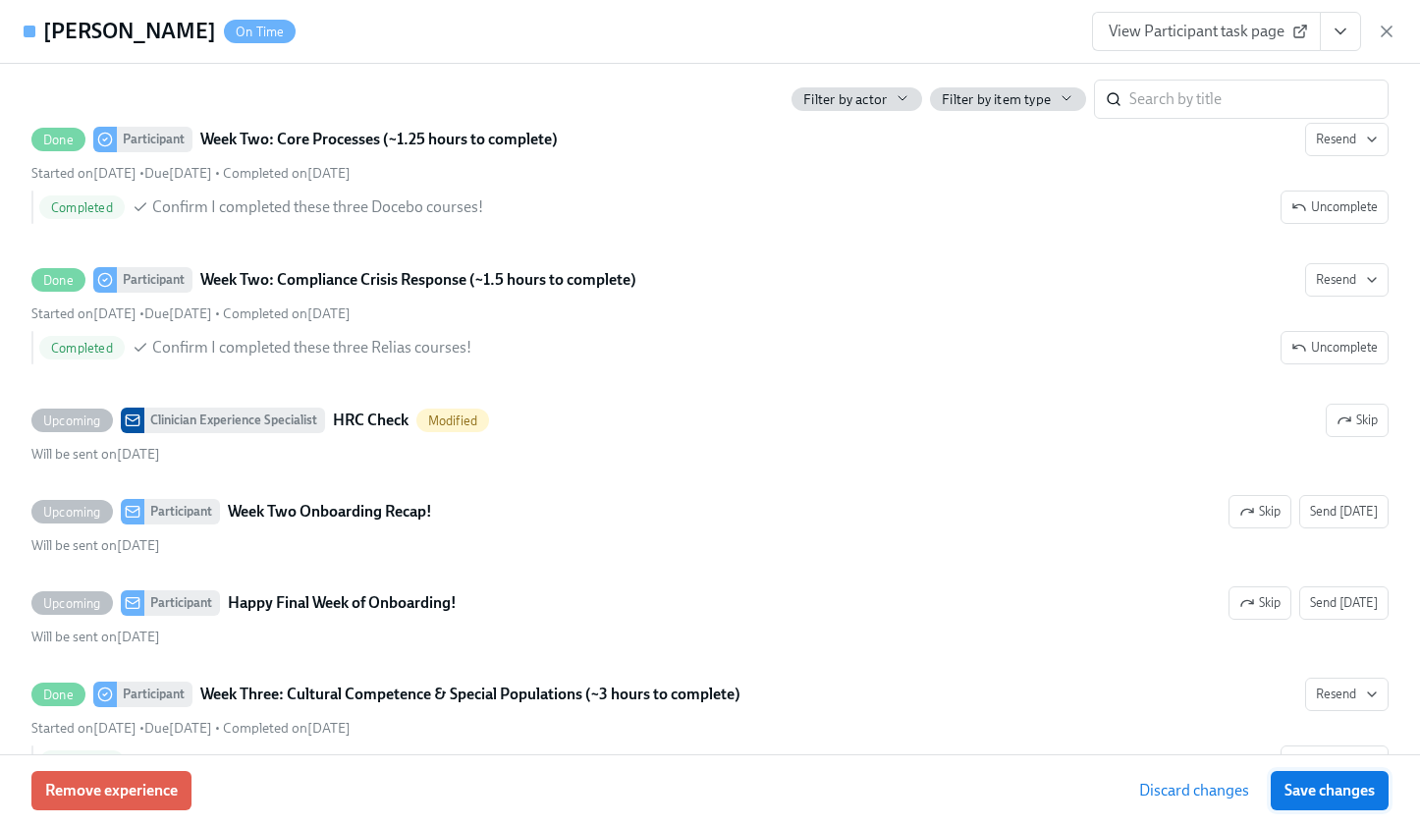
click at [1303, 792] on span "Save changes" at bounding box center [1330, 791] width 90 height 20
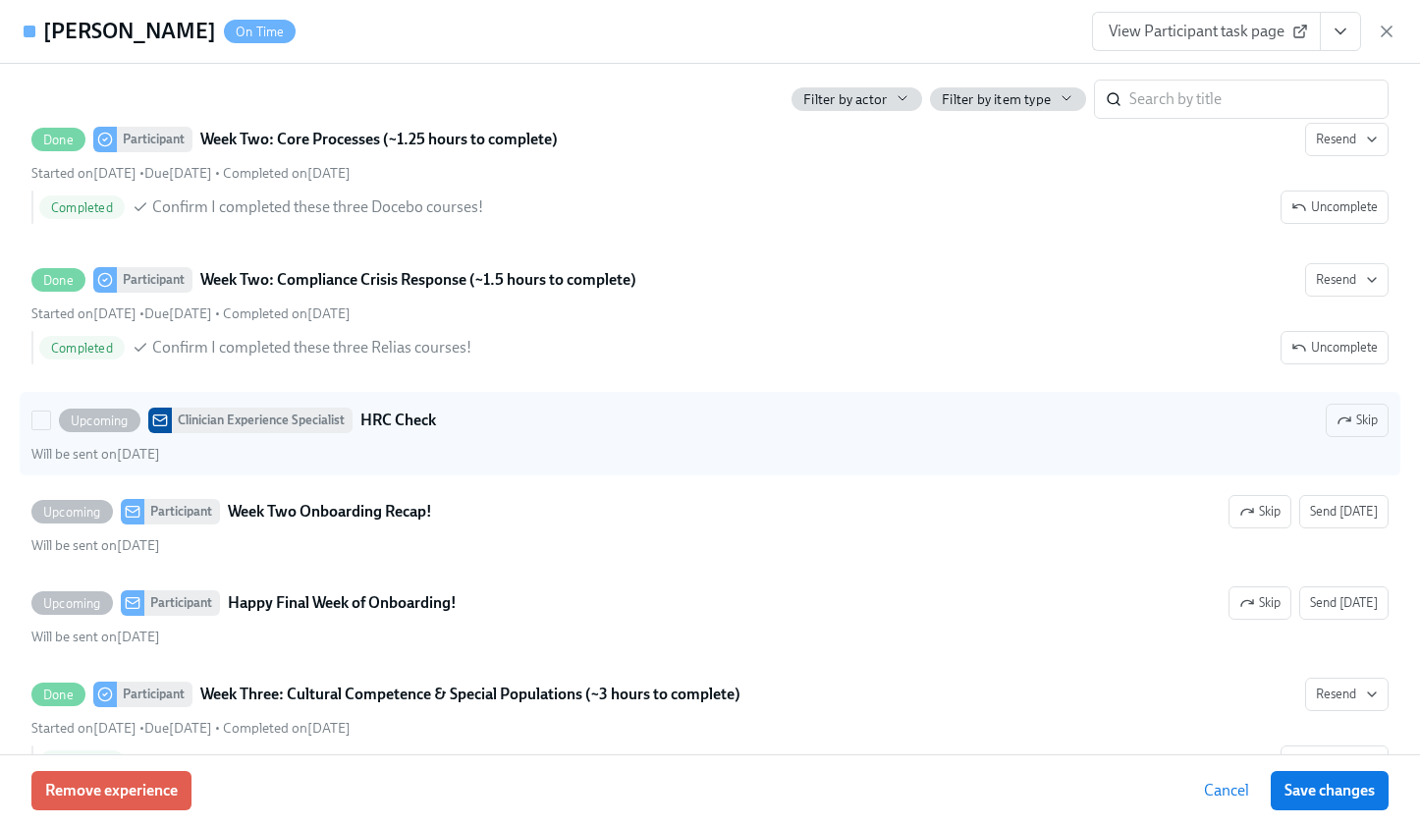
click at [185, 413] on div "Clinician Experience Specialist" at bounding box center [262, 421] width 181 height 26
click at [50, 413] on input "Upcoming Clinician Experience Specialist HRC Check Skip Will be sent on Septemb…" at bounding box center [41, 420] width 18 height 18
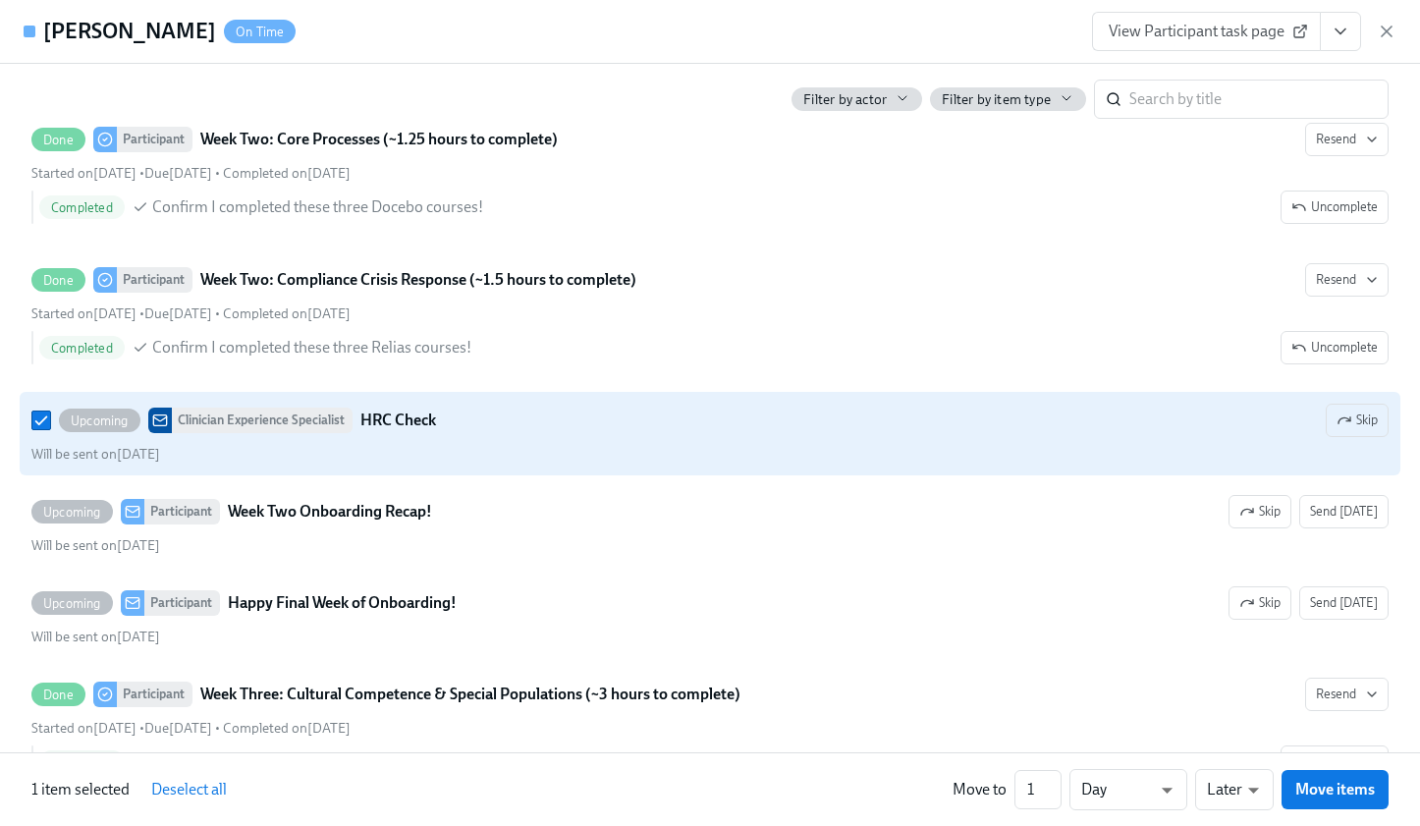
click at [185, 413] on div "Clinician Experience Specialist" at bounding box center [262, 421] width 181 height 26
click at [50, 413] on input "Upcoming Clinician Experience Specialist HRC Check Skip Will be sent on Septemb…" at bounding box center [41, 420] width 18 height 18
checkbox input "false"
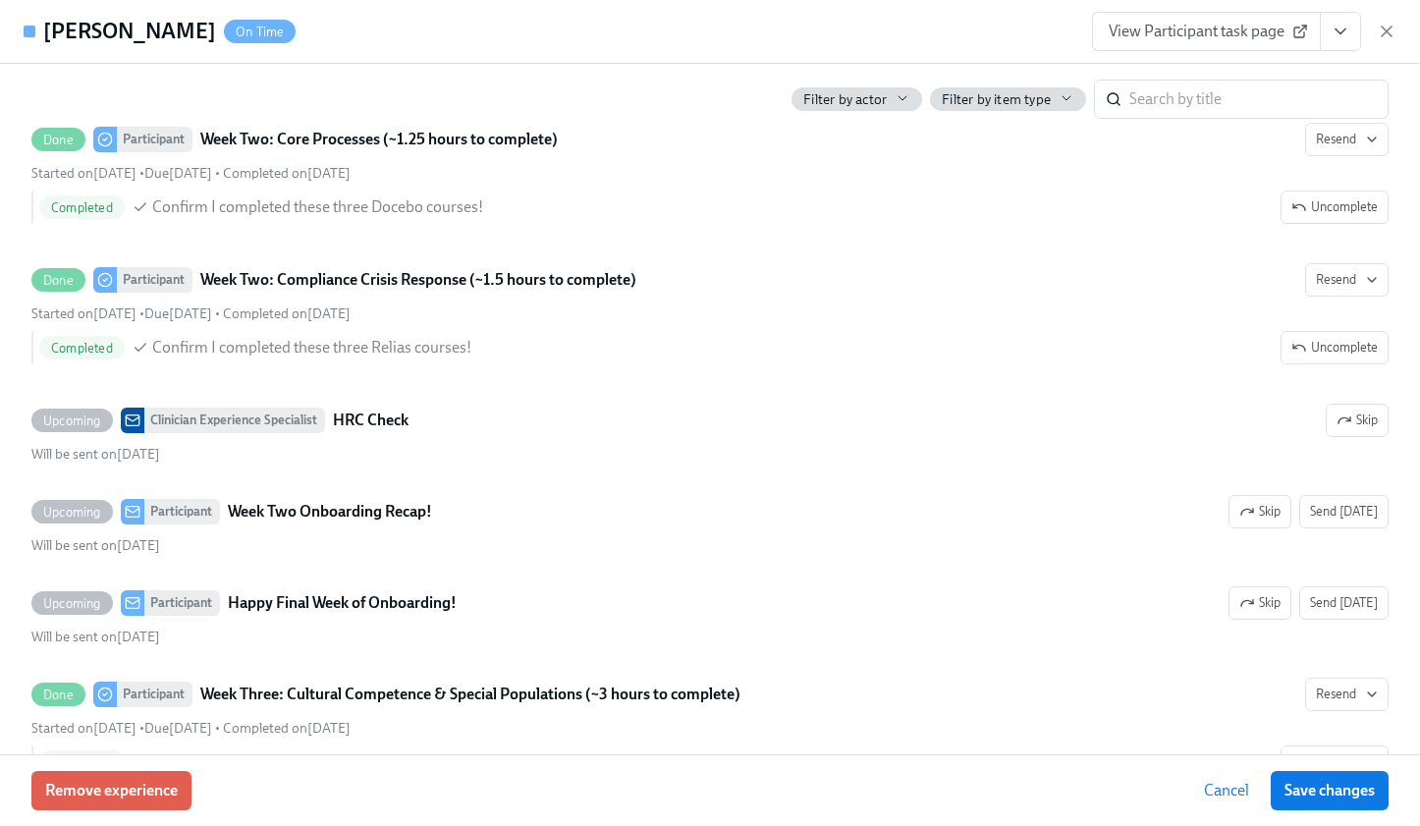
click at [1144, 38] on span "View Participant task page" at bounding box center [1206, 32] width 195 height 20
click at [1354, 39] on button "View task page" at bounding box center [1340, 31] width 41 height 39
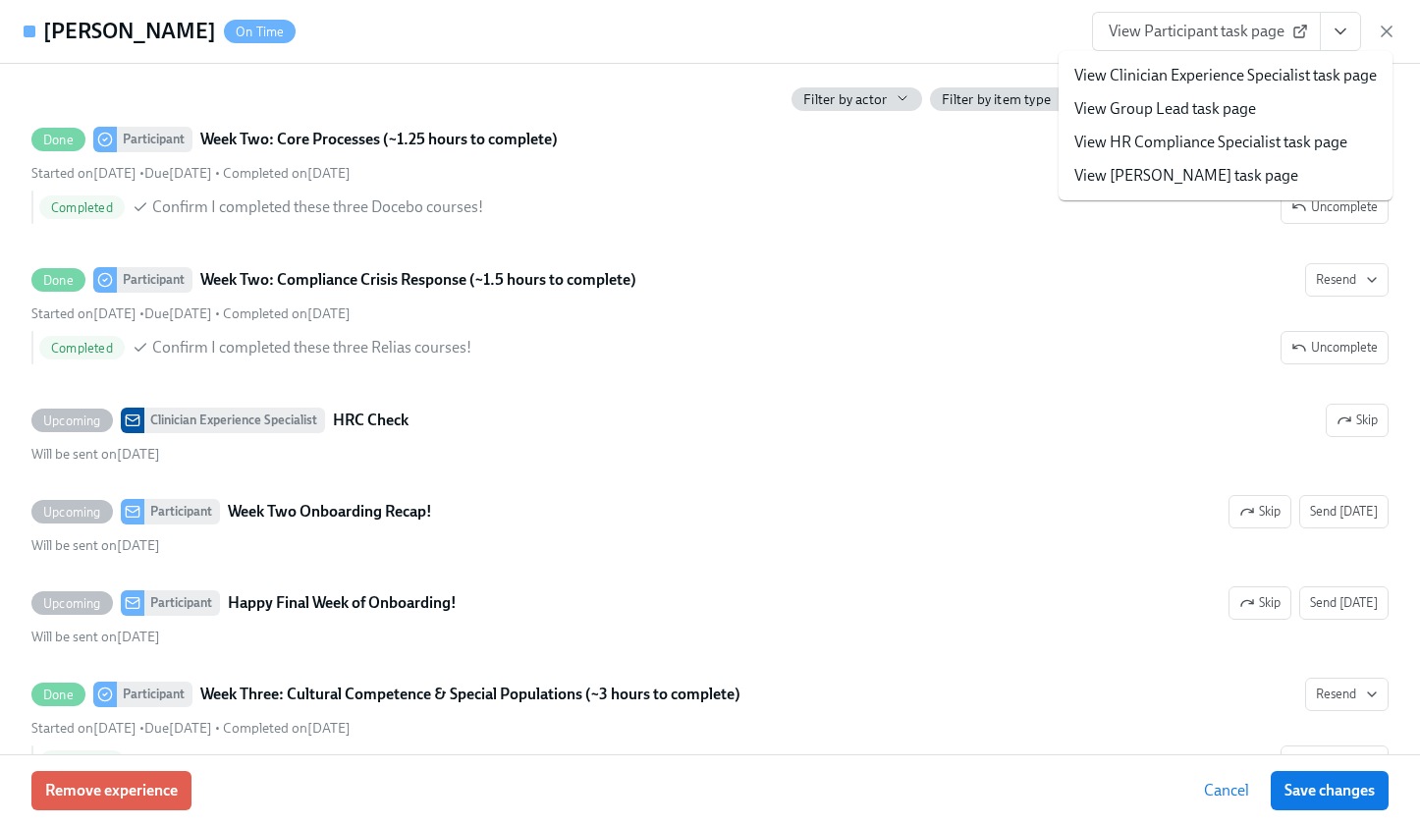
click at [1289, 135] on link "View HR Compliance Specialist task page" at bounding box center [1210, 143] width 273 height 22
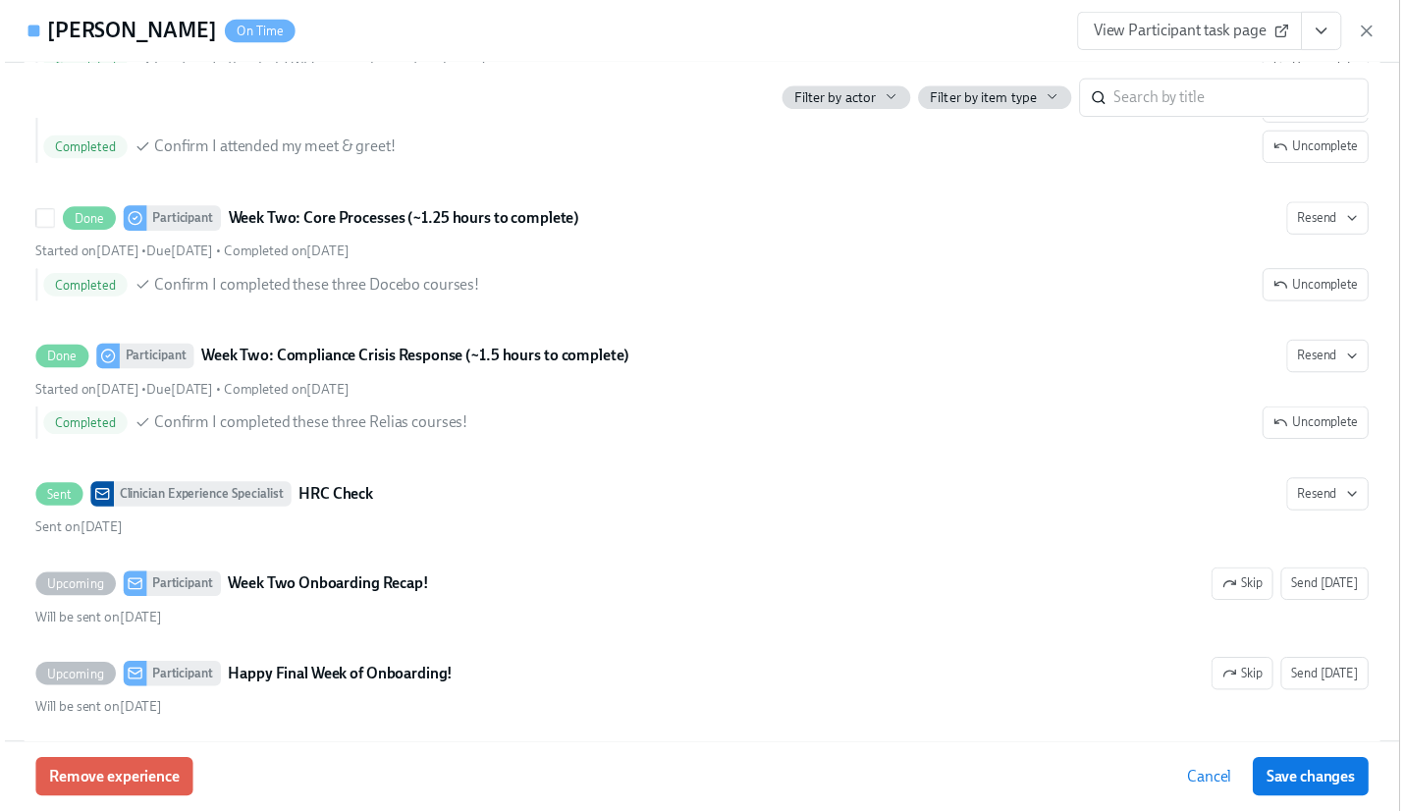
scroll to position [3332, 0]
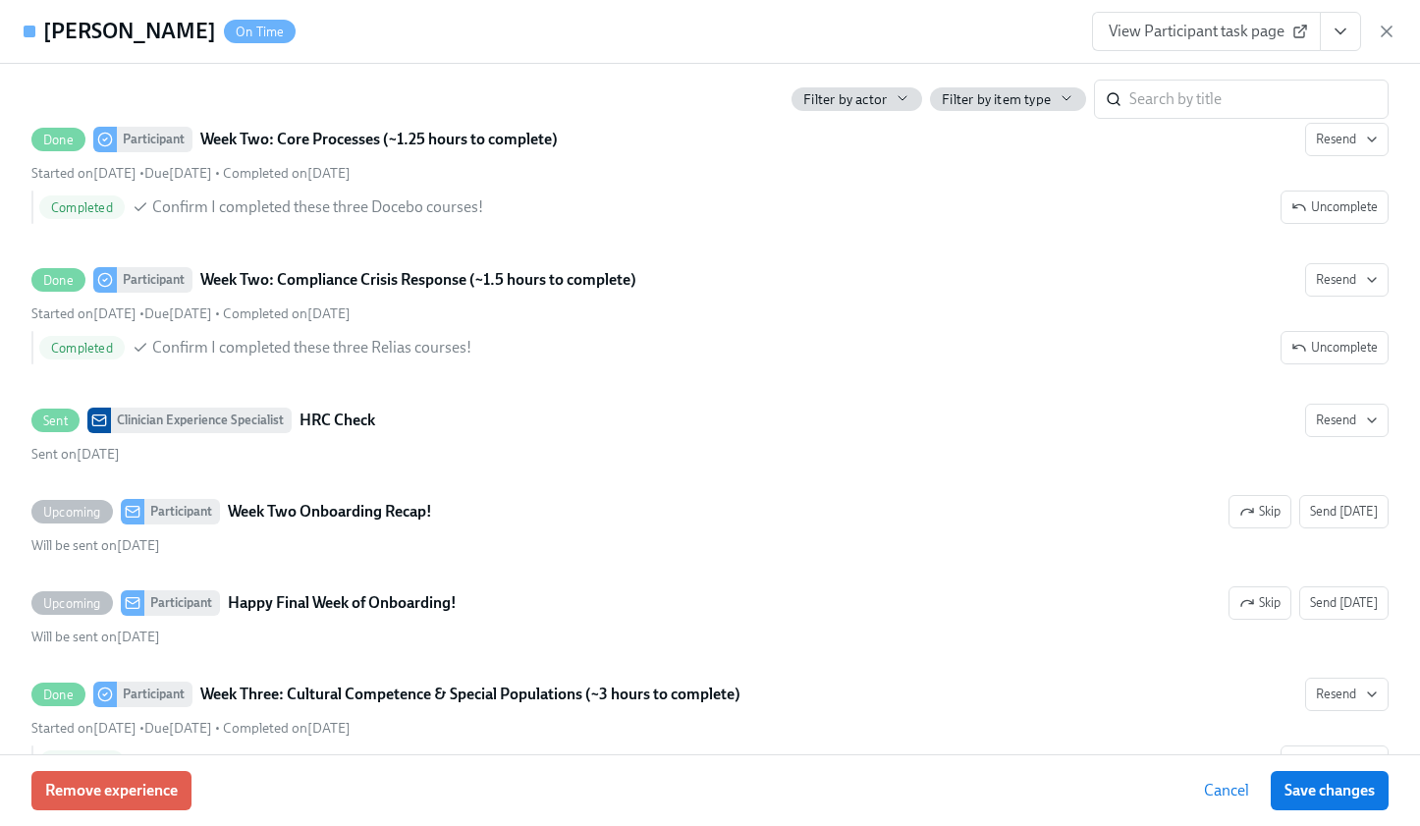
click at [1342, 25] on icon "View task page" at bounding box center [1341, 32] width 20 height 20
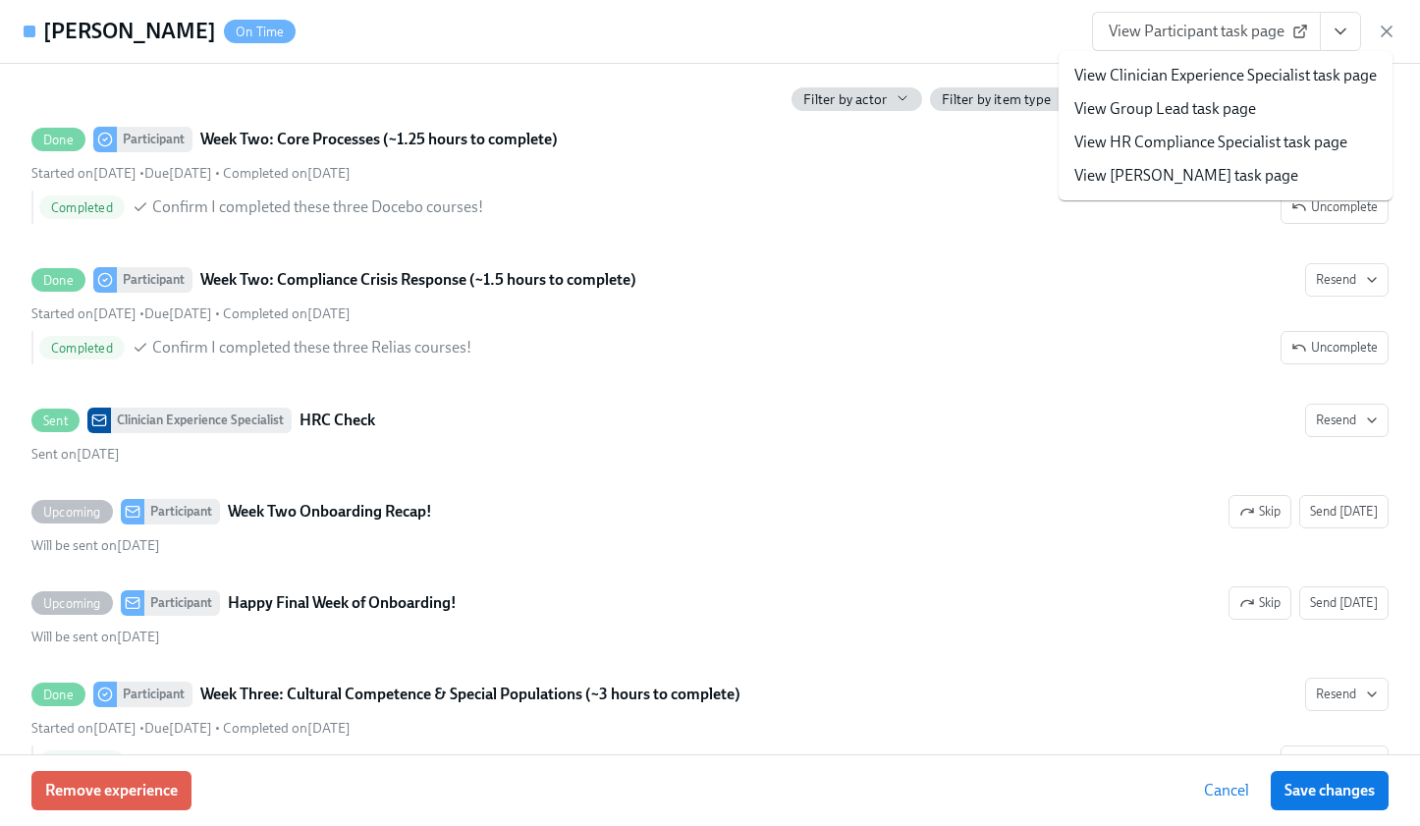
click at [1286, 77] on link "View Clinician Experience Specialist task page" at bounding box center [1225, 76] width 302 height 22
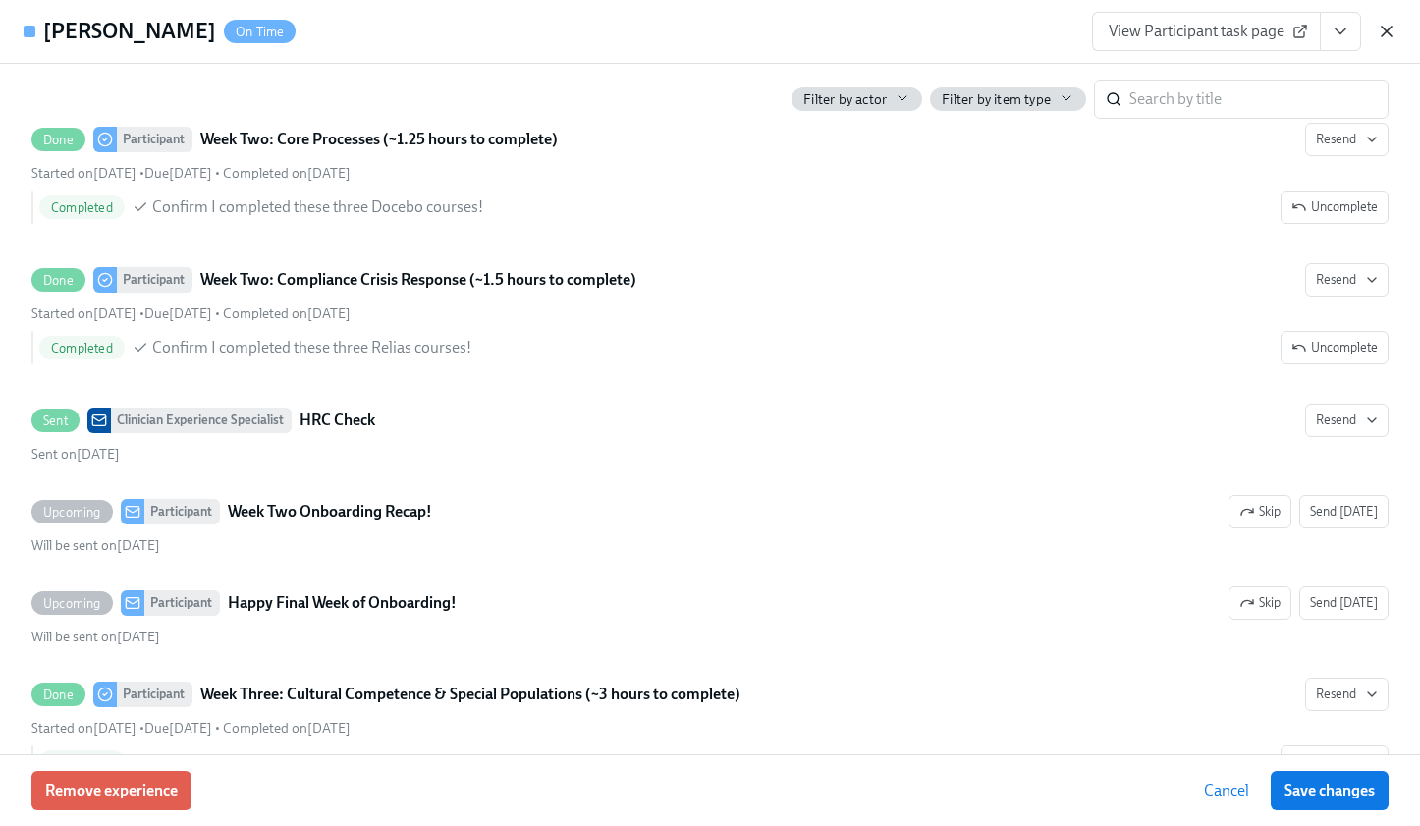
click at [1383, 35] on icon "button" at bounding box center [1387, 32] width 10 height 10
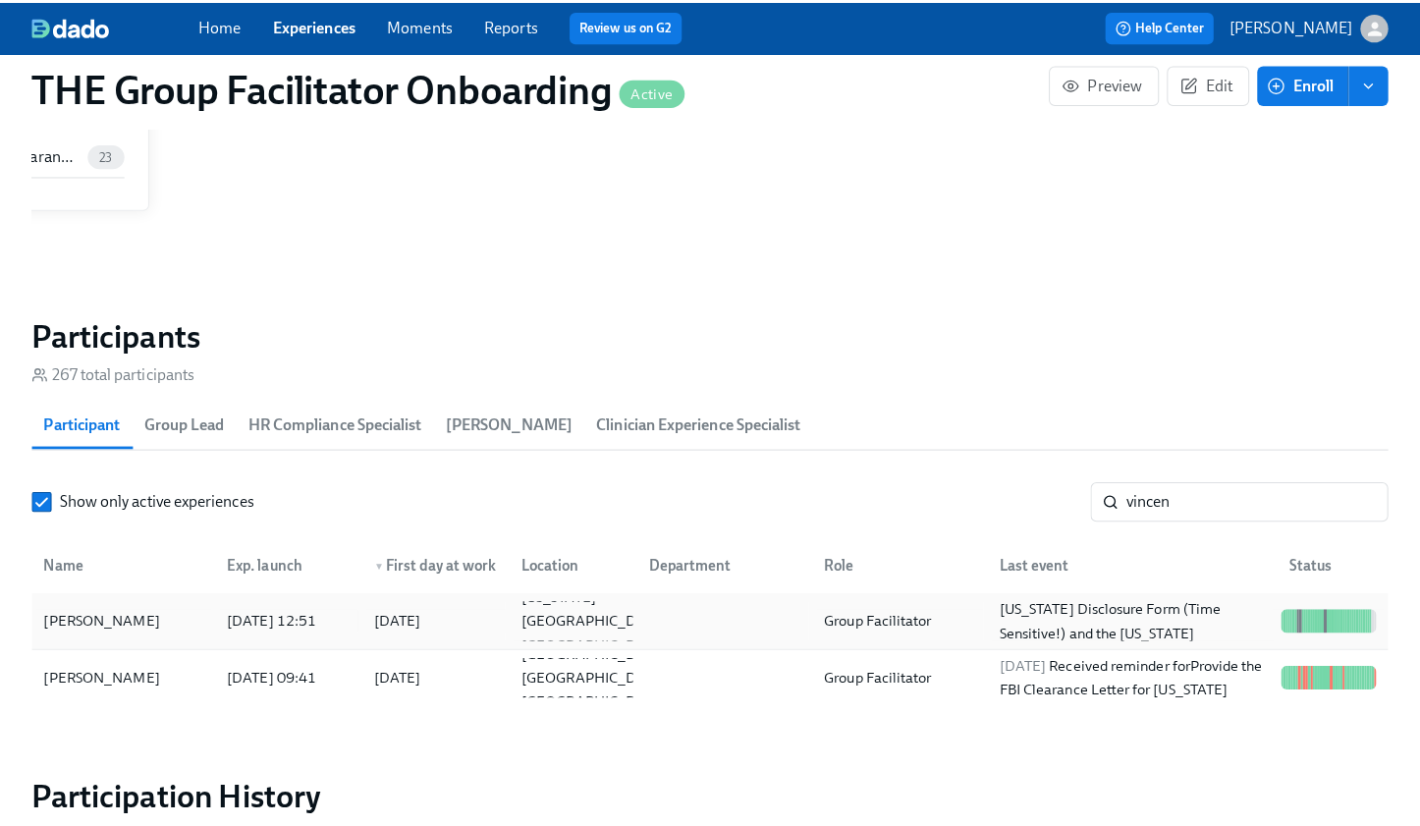
scroll to position [1477, 0]
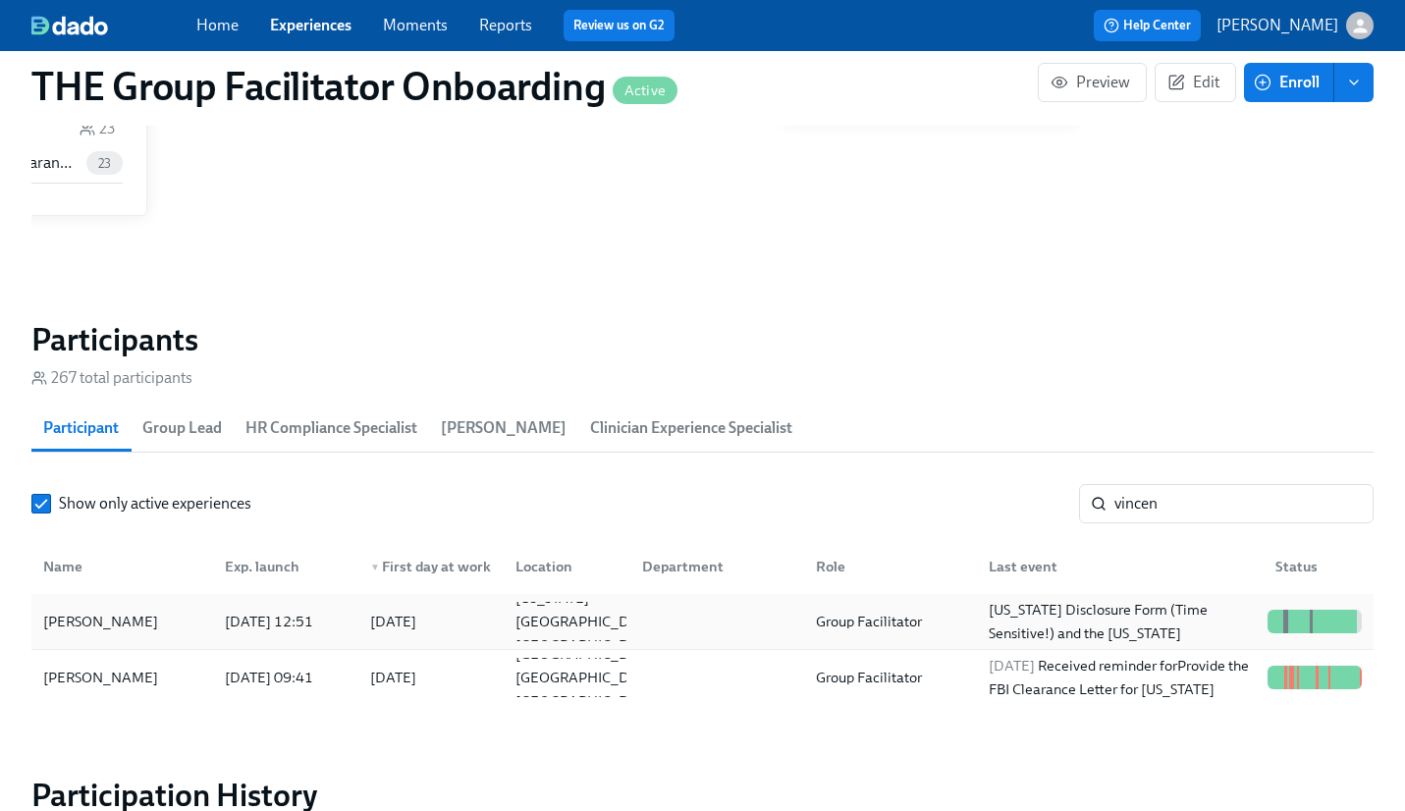
click at [184, 632] on div "[PERSON_NAME]" at bounding box center [122, 621] width 174 height 39
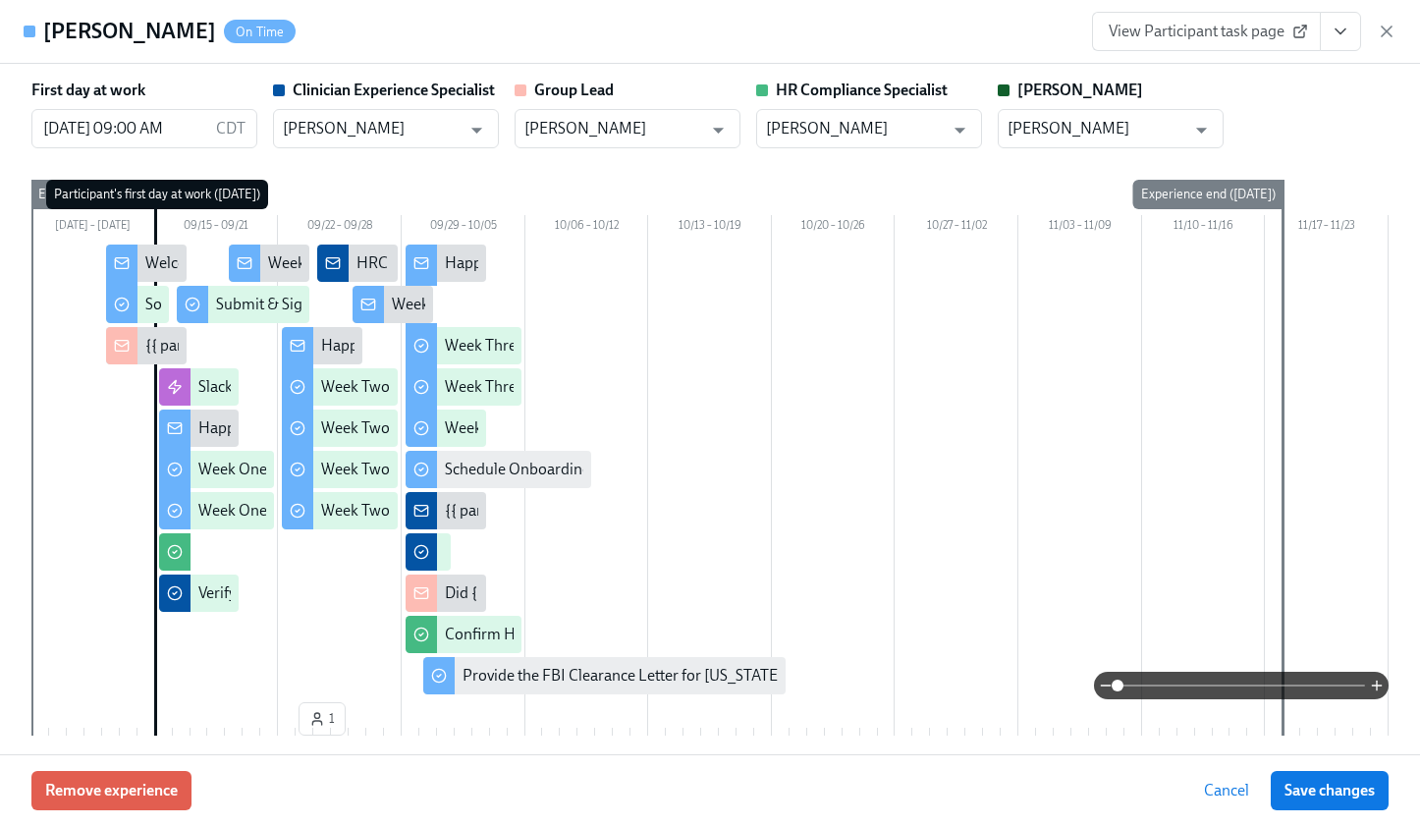
click at [1351, 36] on button "View task page" at bounding box center [1340, 31] width 41 height 39
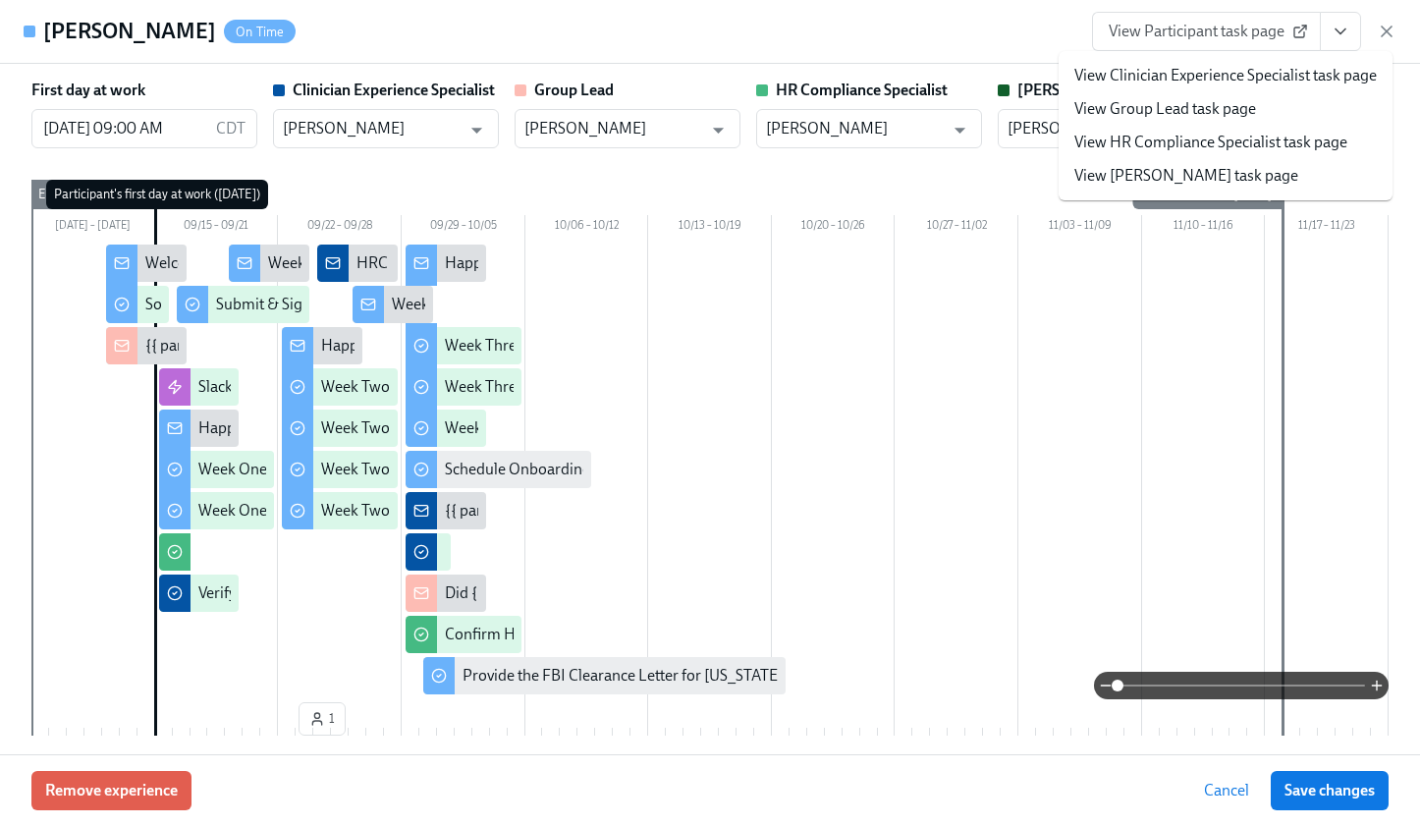
click at [1275, 138] on link "View HR Compliance Specialist task page" at bounding box center [1210, 143] width 273 height 22
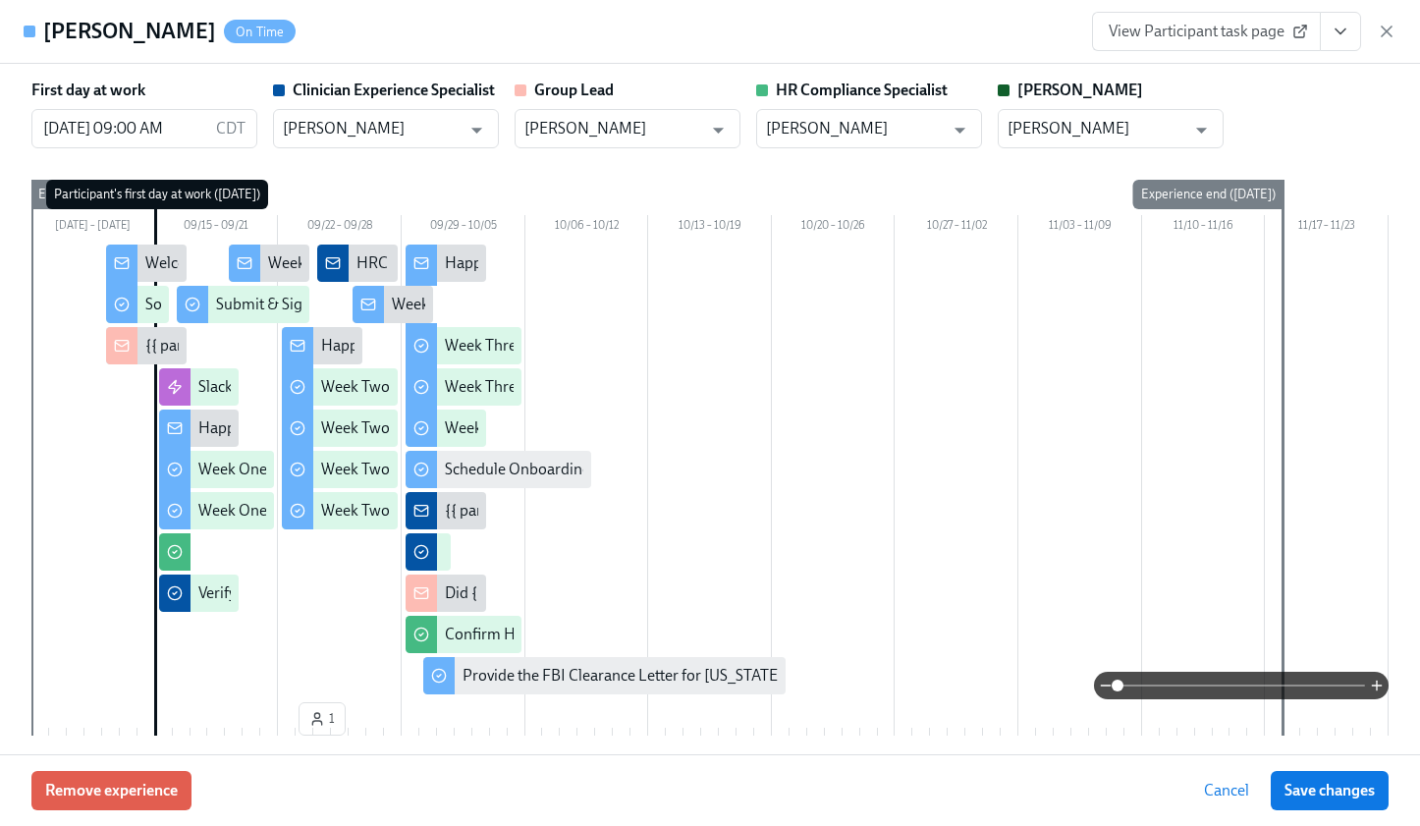
click at [1332, 25] on icon "View task page" at bounding box center [1341, 32] width 20 height 20
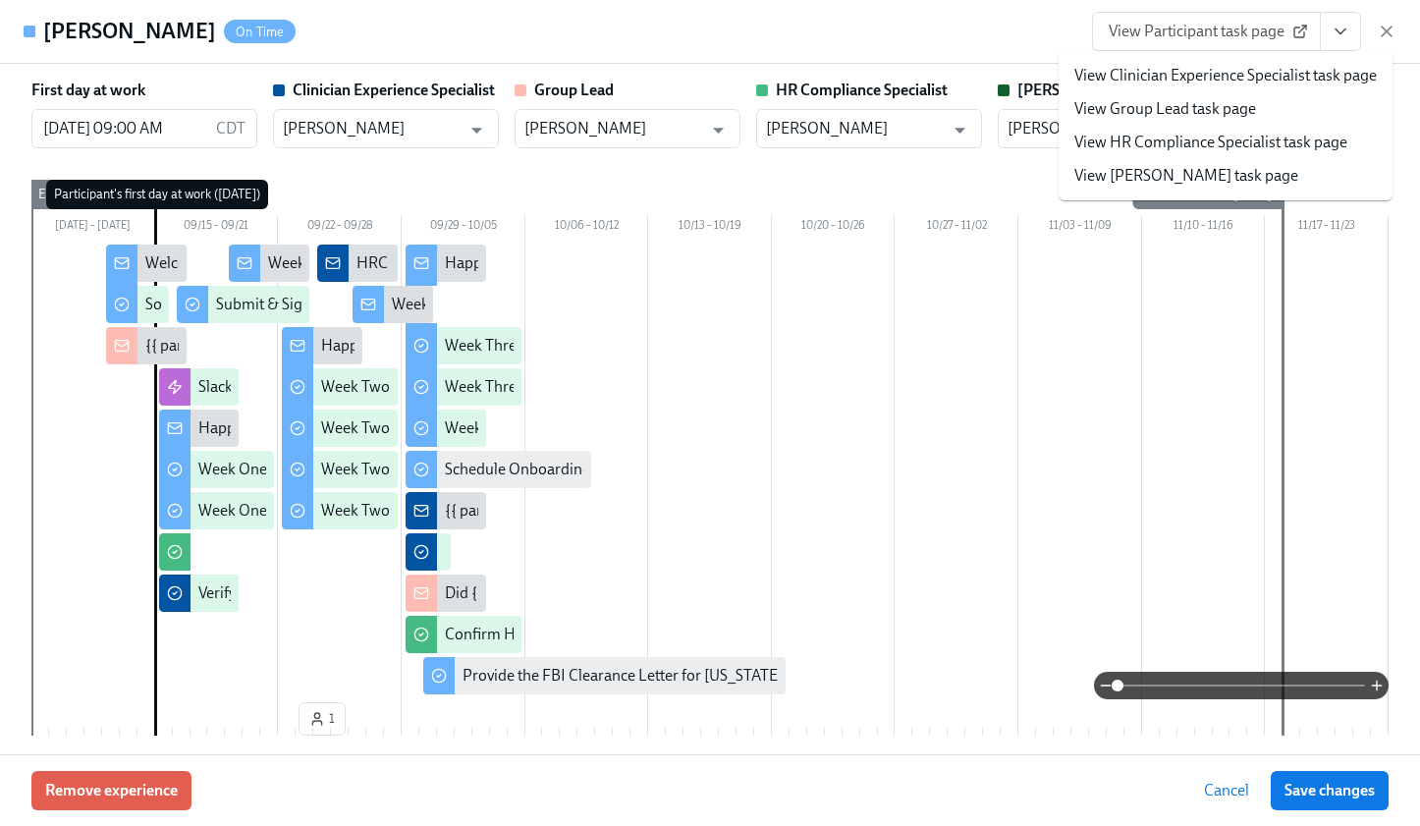
click at [1291, 69] on link "View Clinician Experience Specialist task page" at bounding box center [1225, 76] width 302 height 22
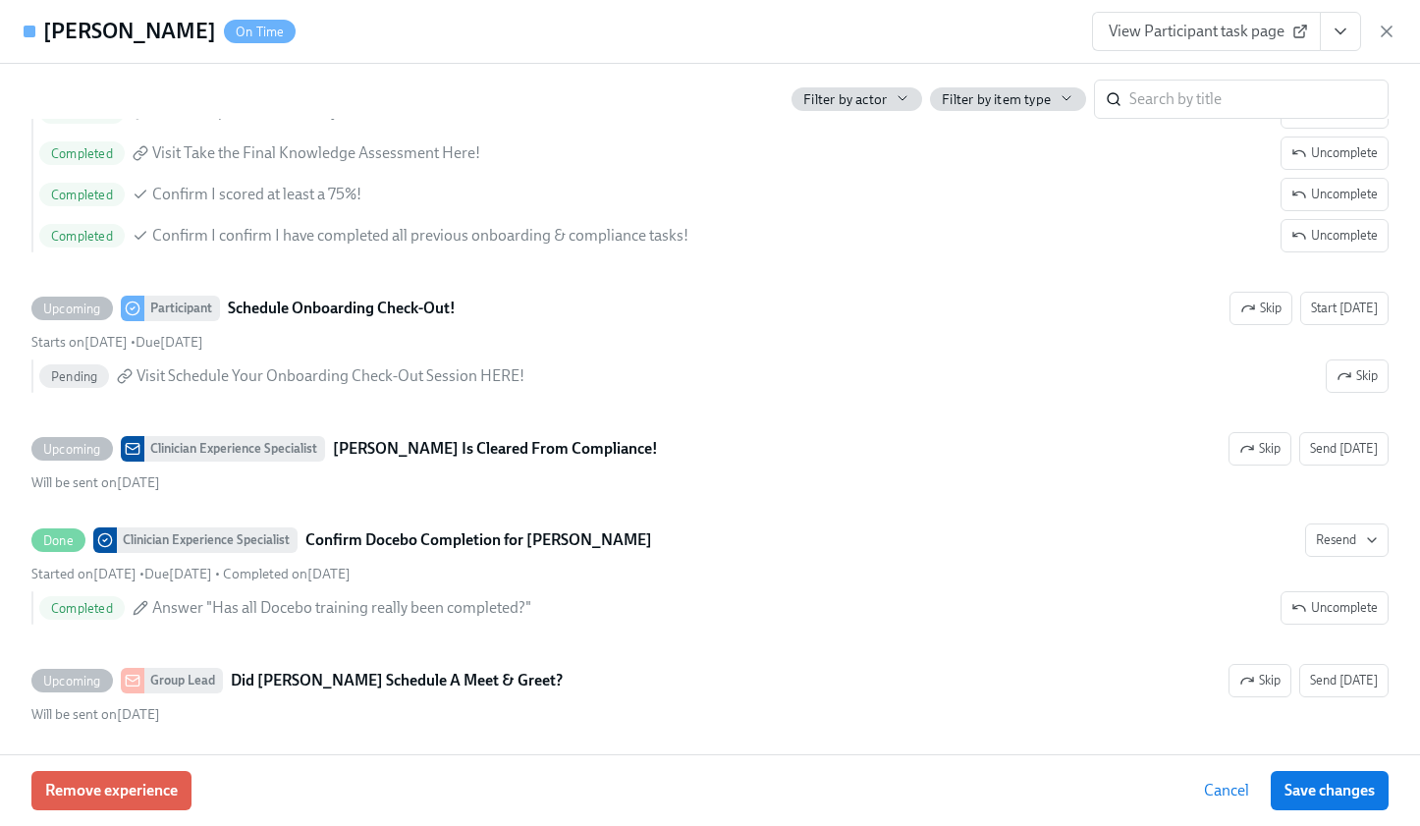
scroll to position [4420, 0]
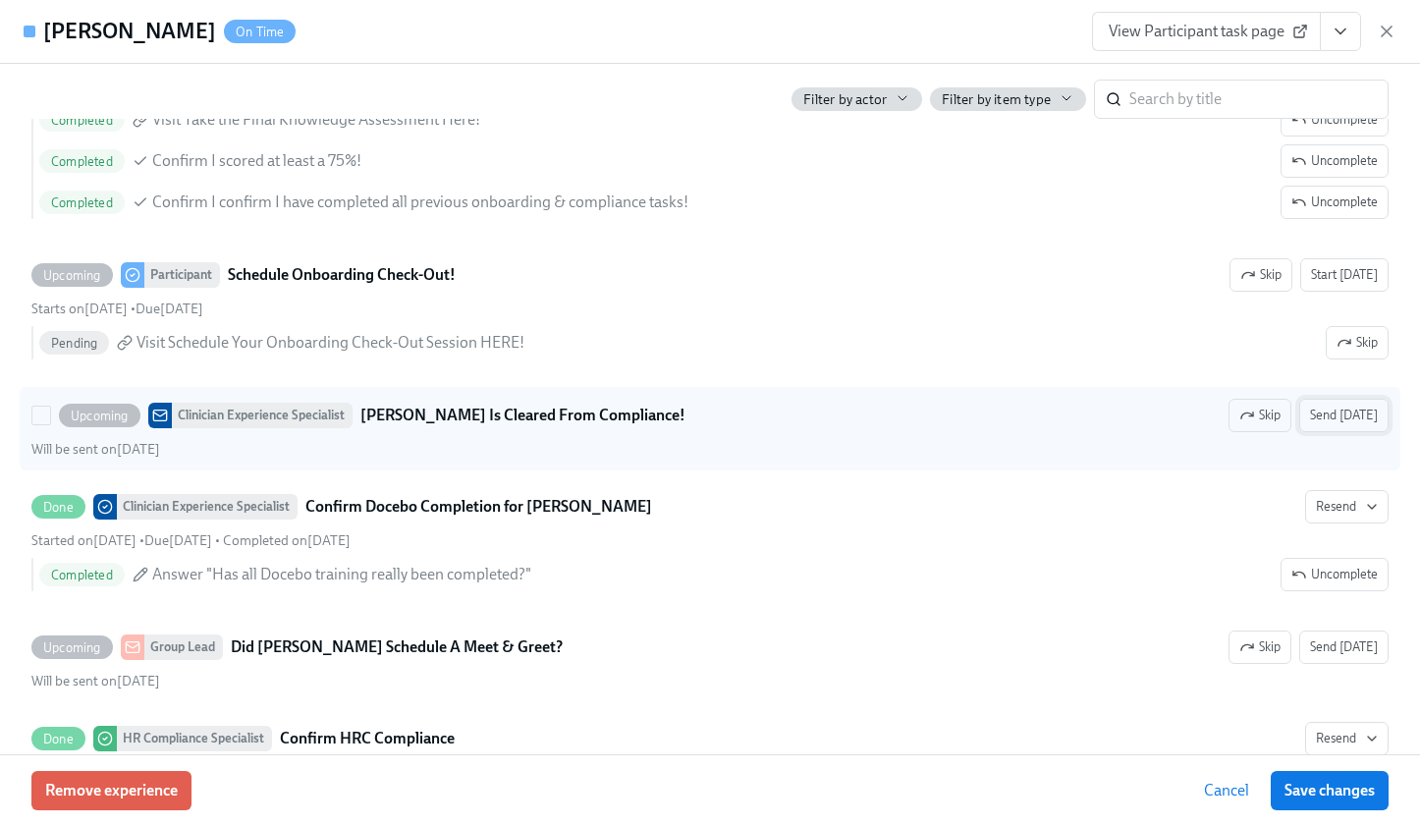
click at [1351, 410] on span "Send today" at bounding box center [1344, 416] width 68 height 20
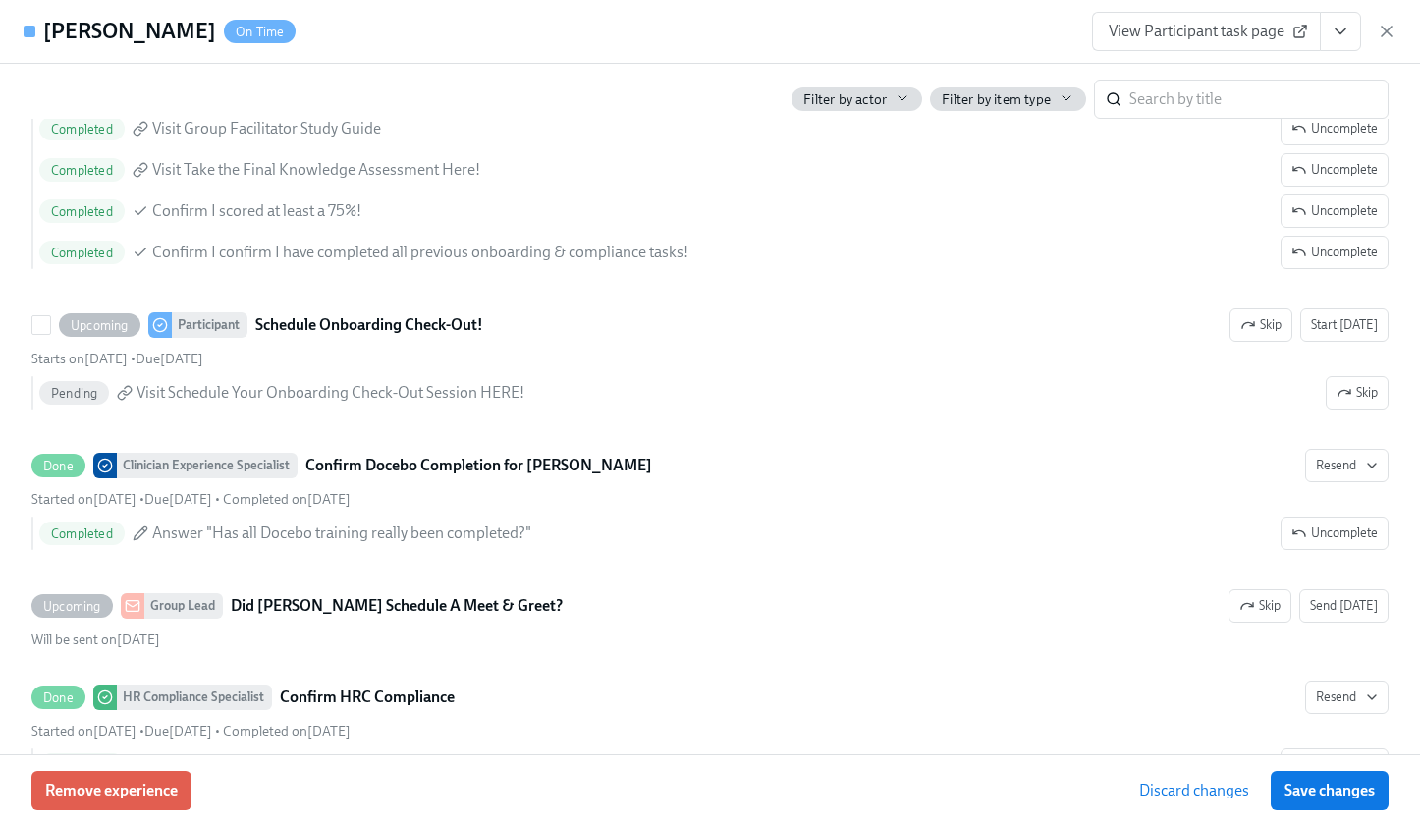
scroll to position [4379, 0]
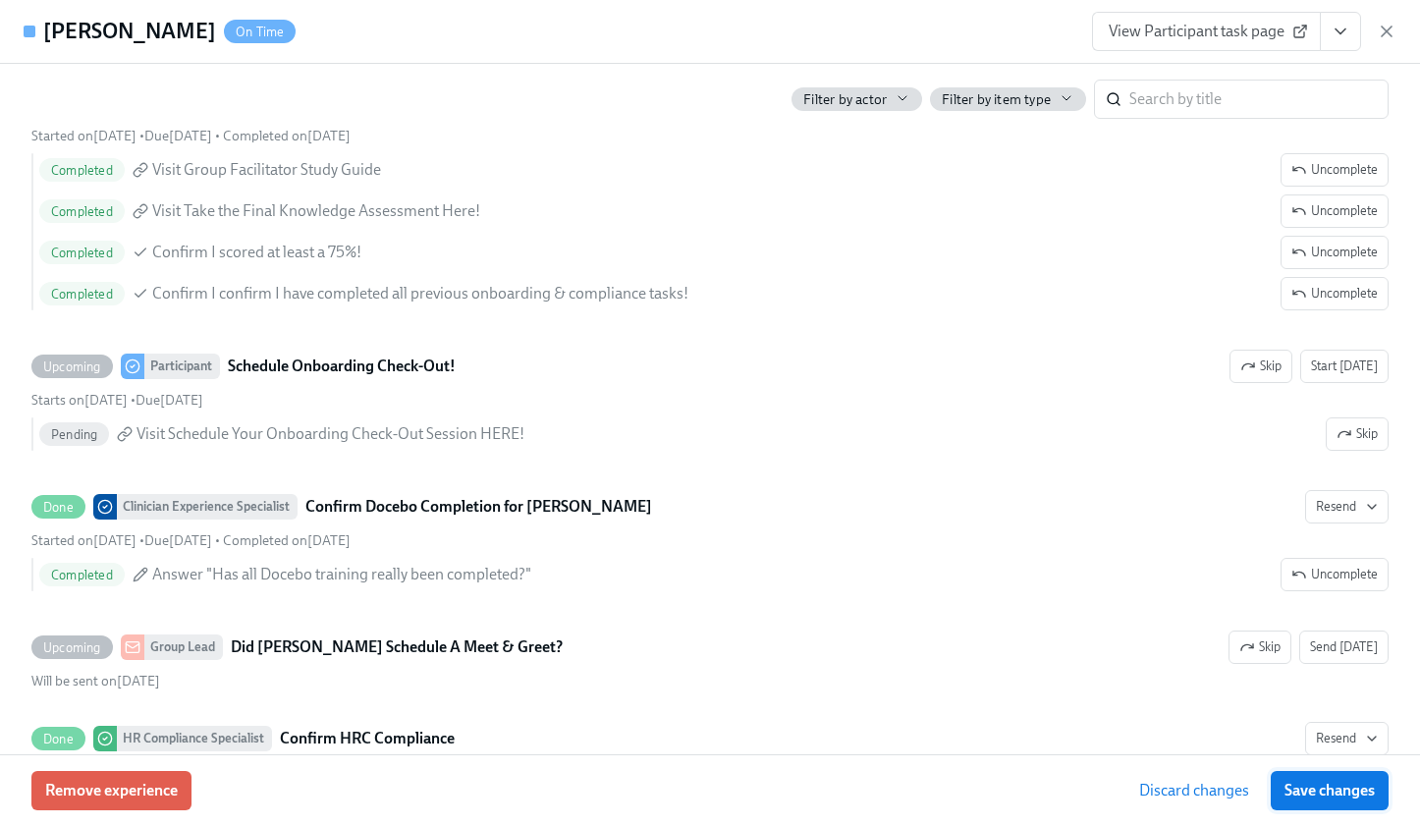
click at [1291, 787] on span "Save changes" at bounding box center [1330, 791] width 90 height 20
click at [1315, 790] on span "Save changes" at bounding box center [1330, 791] width 90 height 20
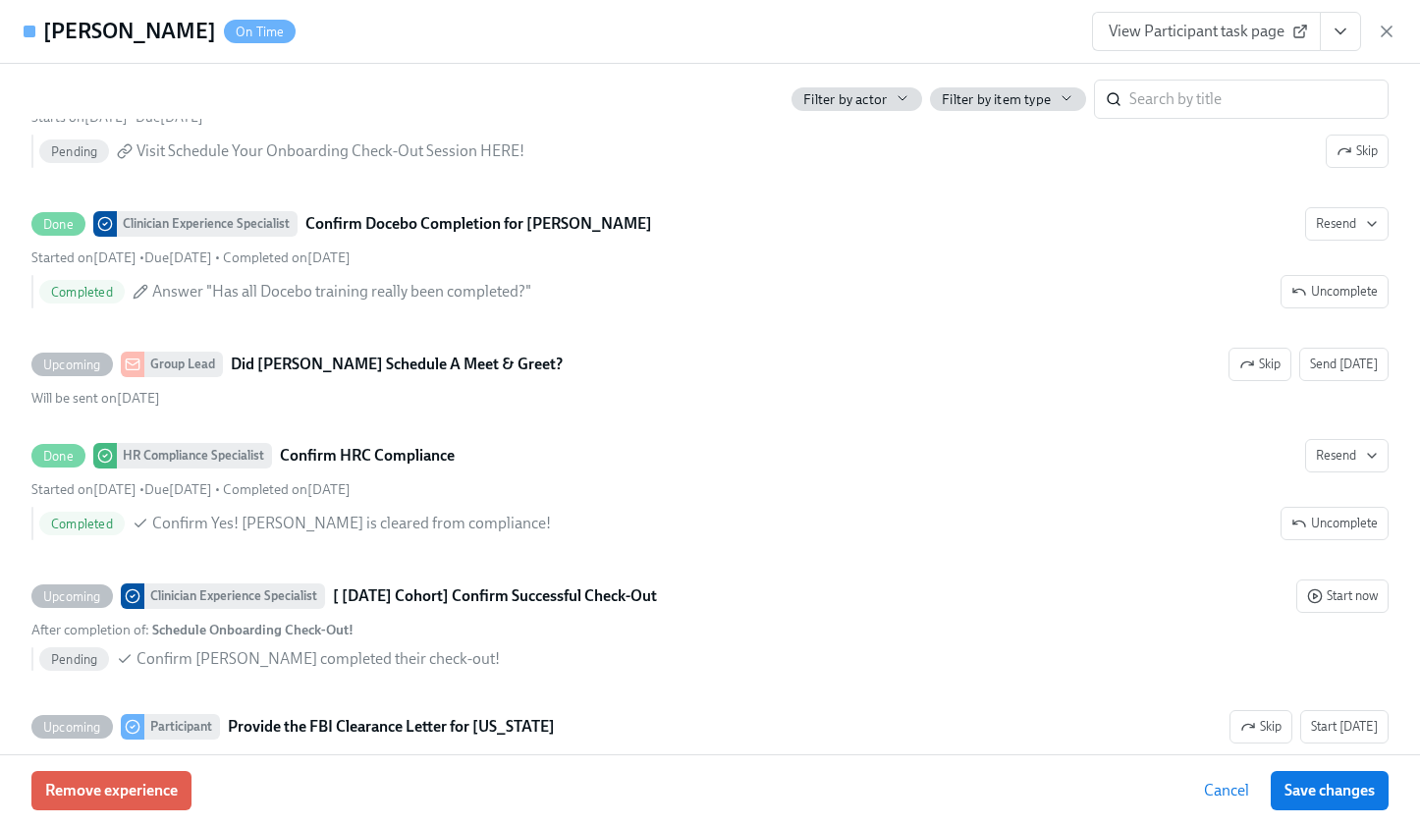
scroll to position [4653, 0]
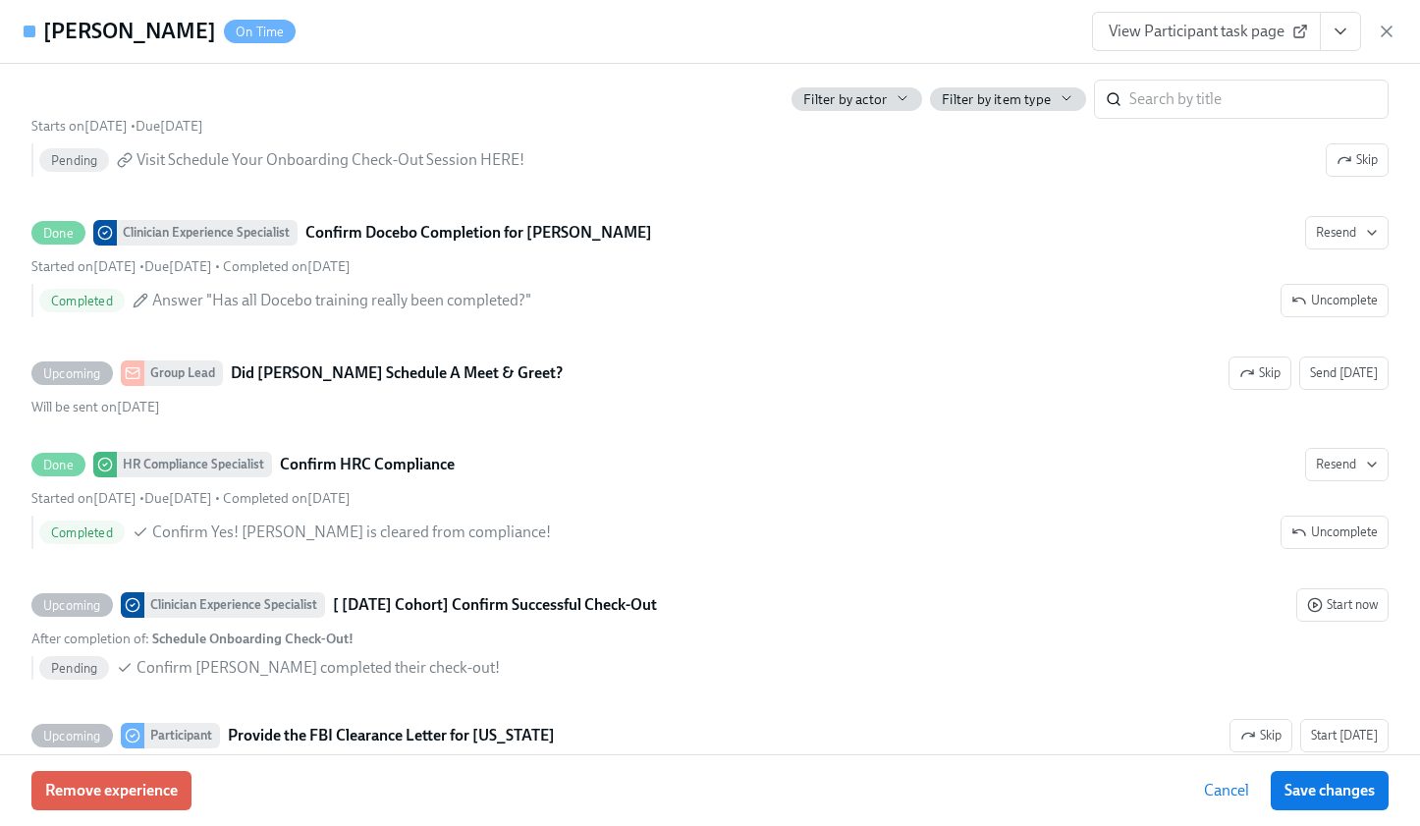
click at [1340, 22] on icon "View task page" at bounding box center [1341, 32] width 20 height 20
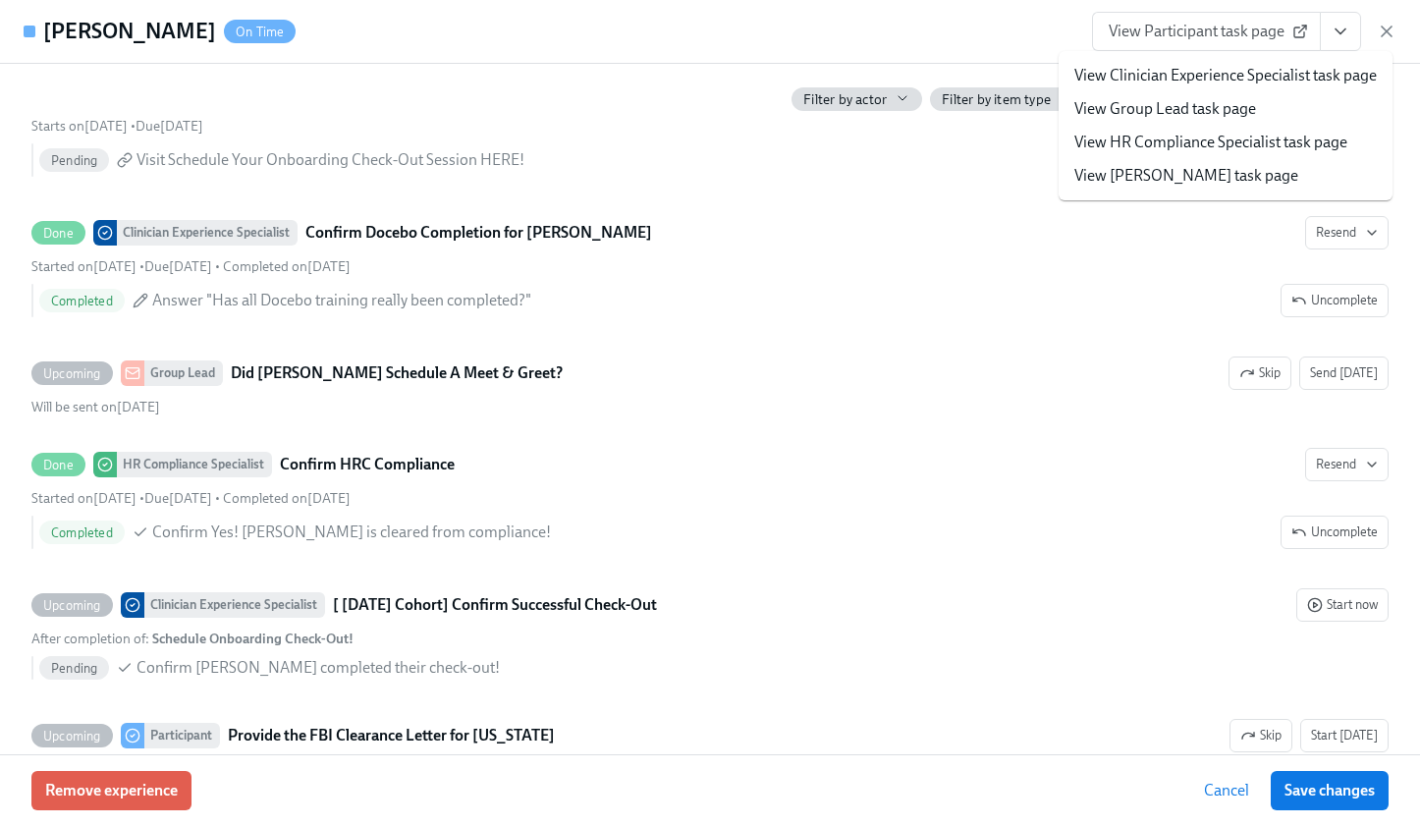
click at [1284, 76] on link "View Clinician Experience Specialist task page" at bounding box center [1225, 76] width 302 height 22
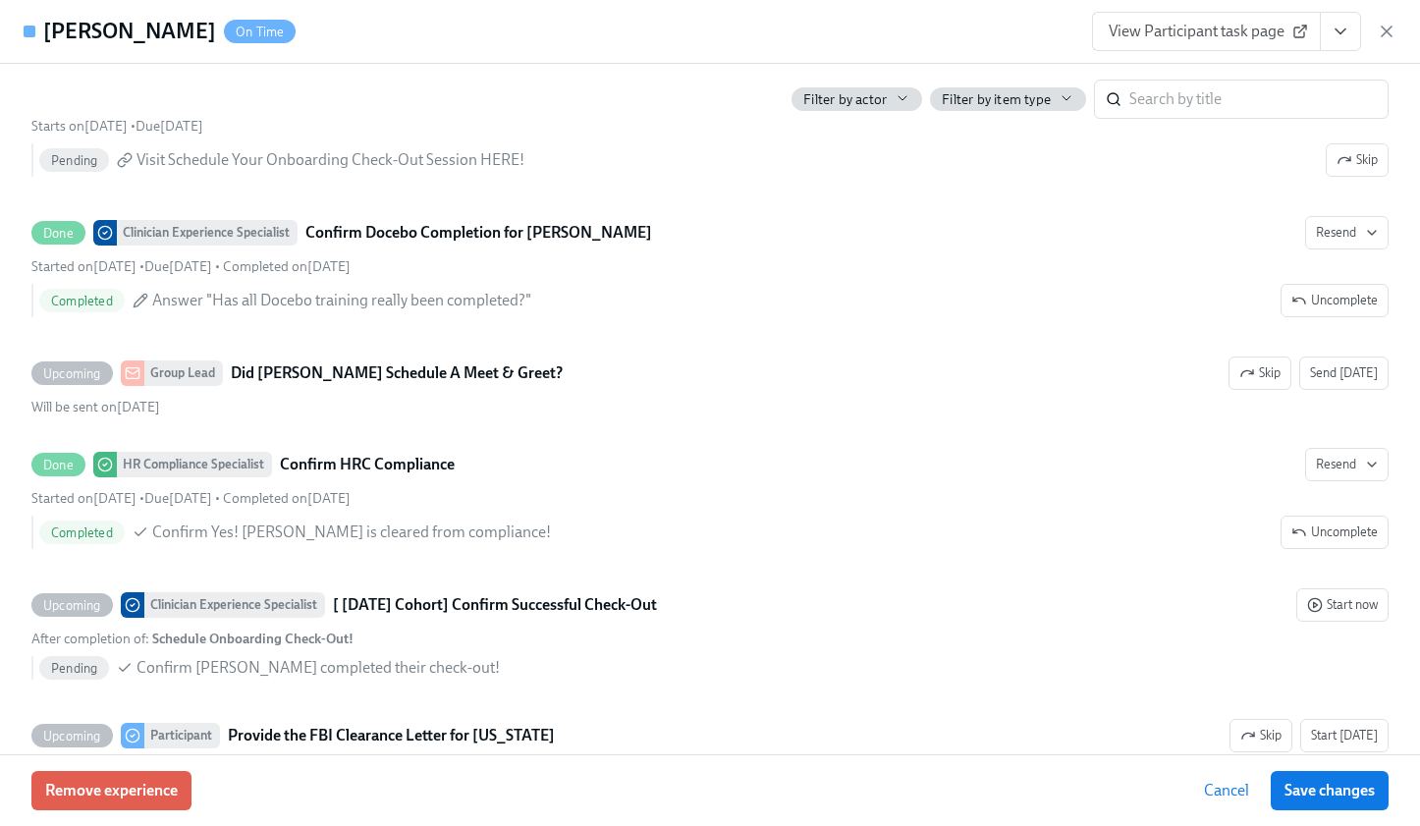
click at [1345, 31] on icon "View task page" at bounding box center [1341, 32] width 20 height 20
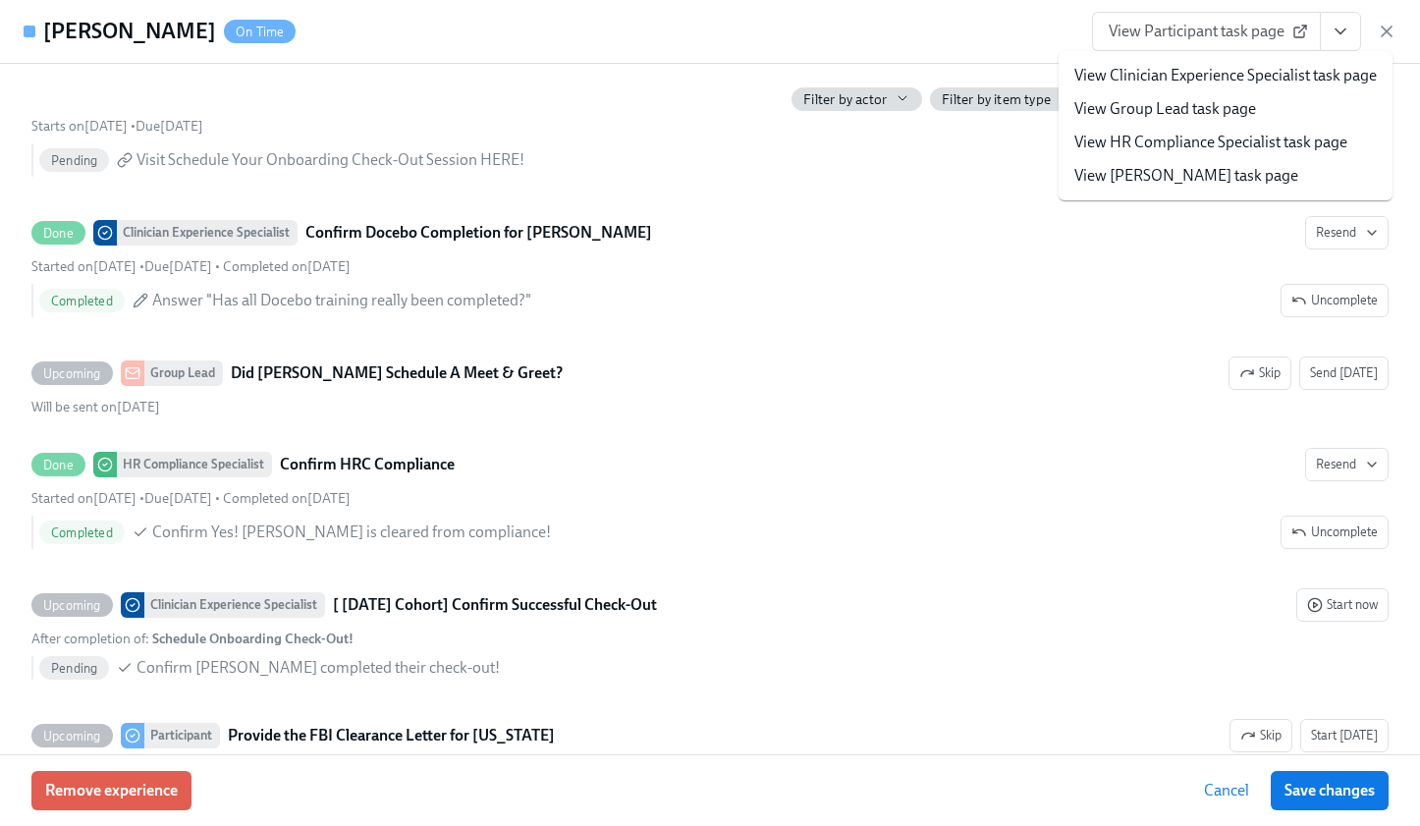
click at [1298, 137] on link "View HR Compliance Specialist task page" at bounding box center [1210, 143] width 273 height 22
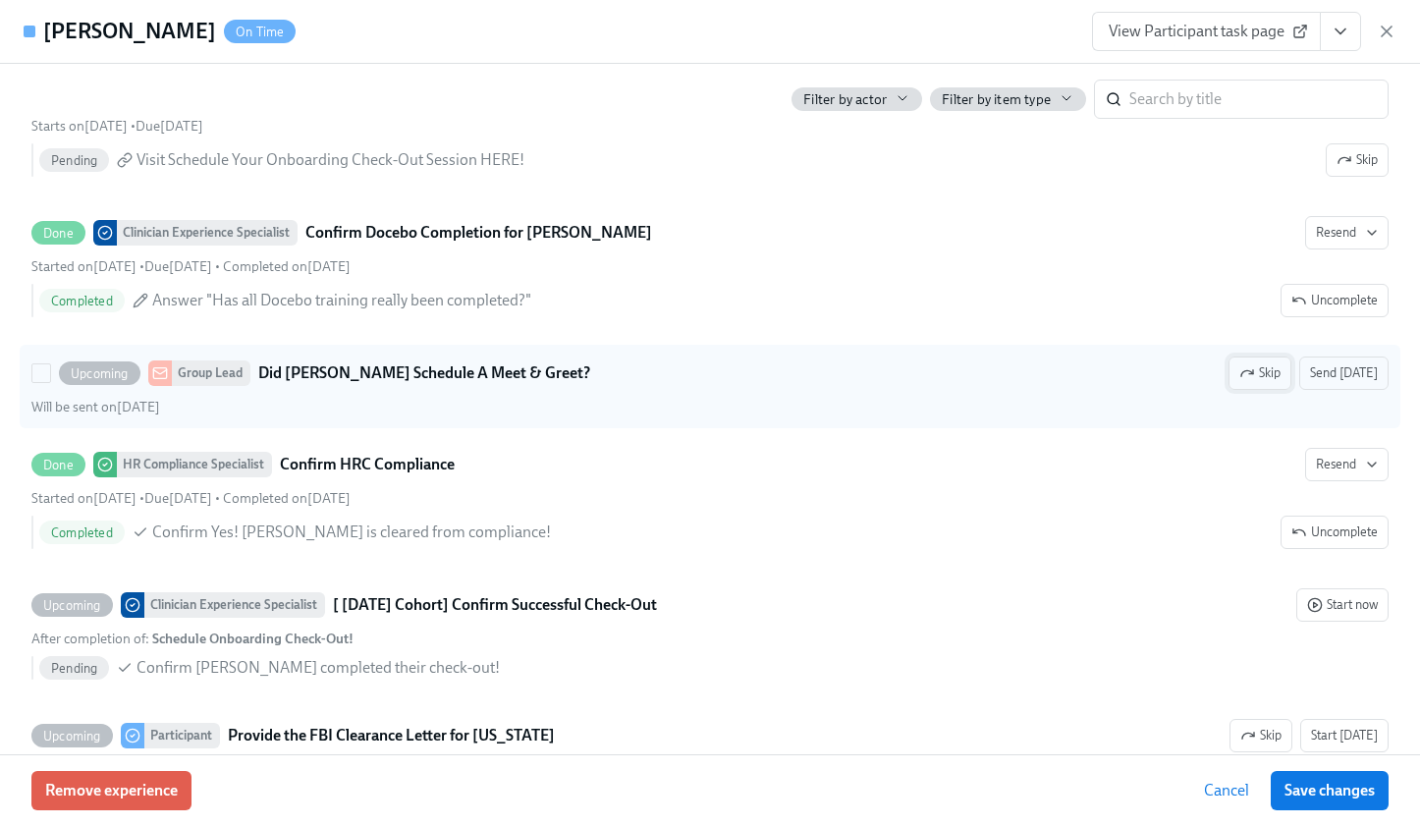
click at [1254, 372] on span "Skip" at bounding box center [1259, 373] width 41 height 20
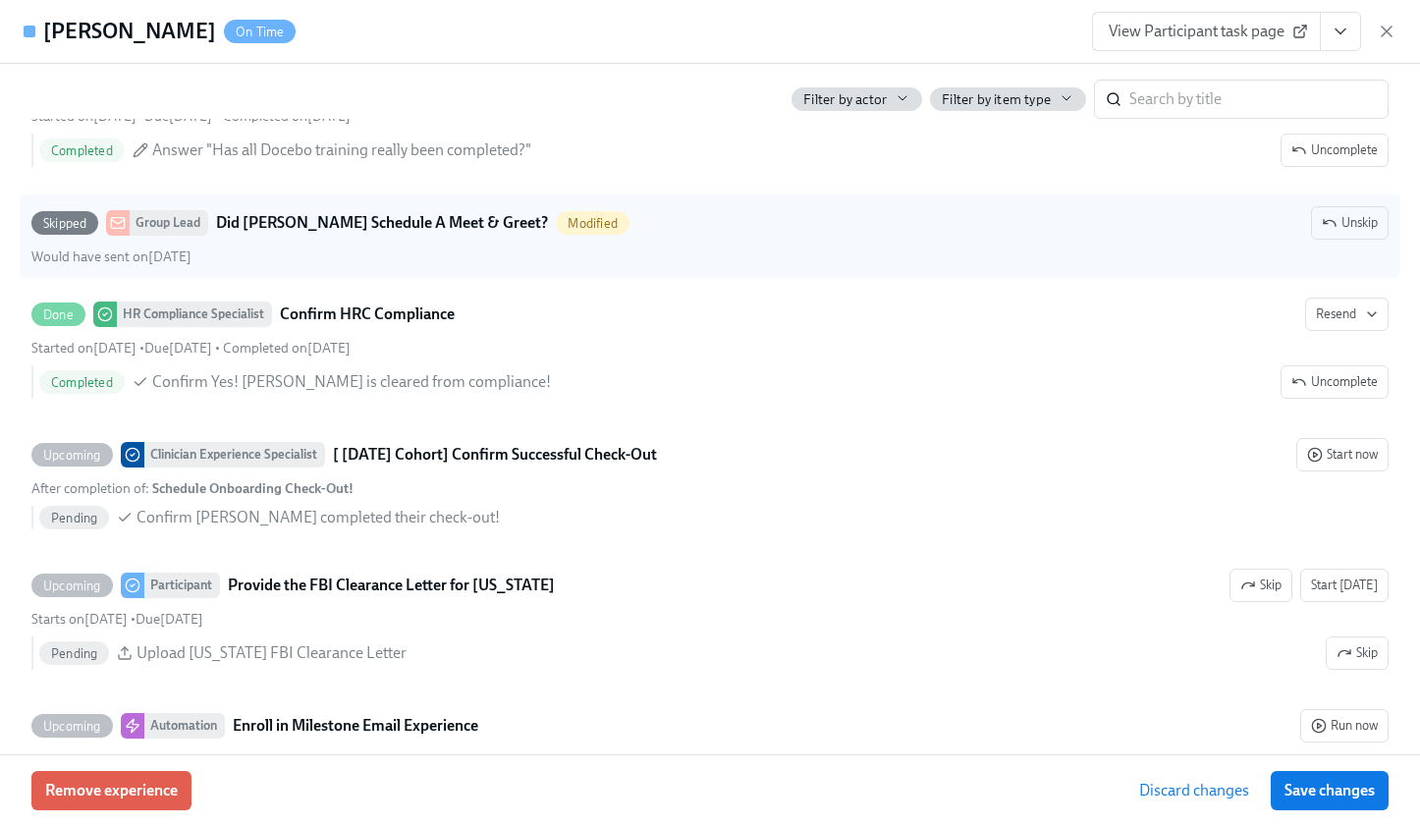
scroll to position [4829, 0]
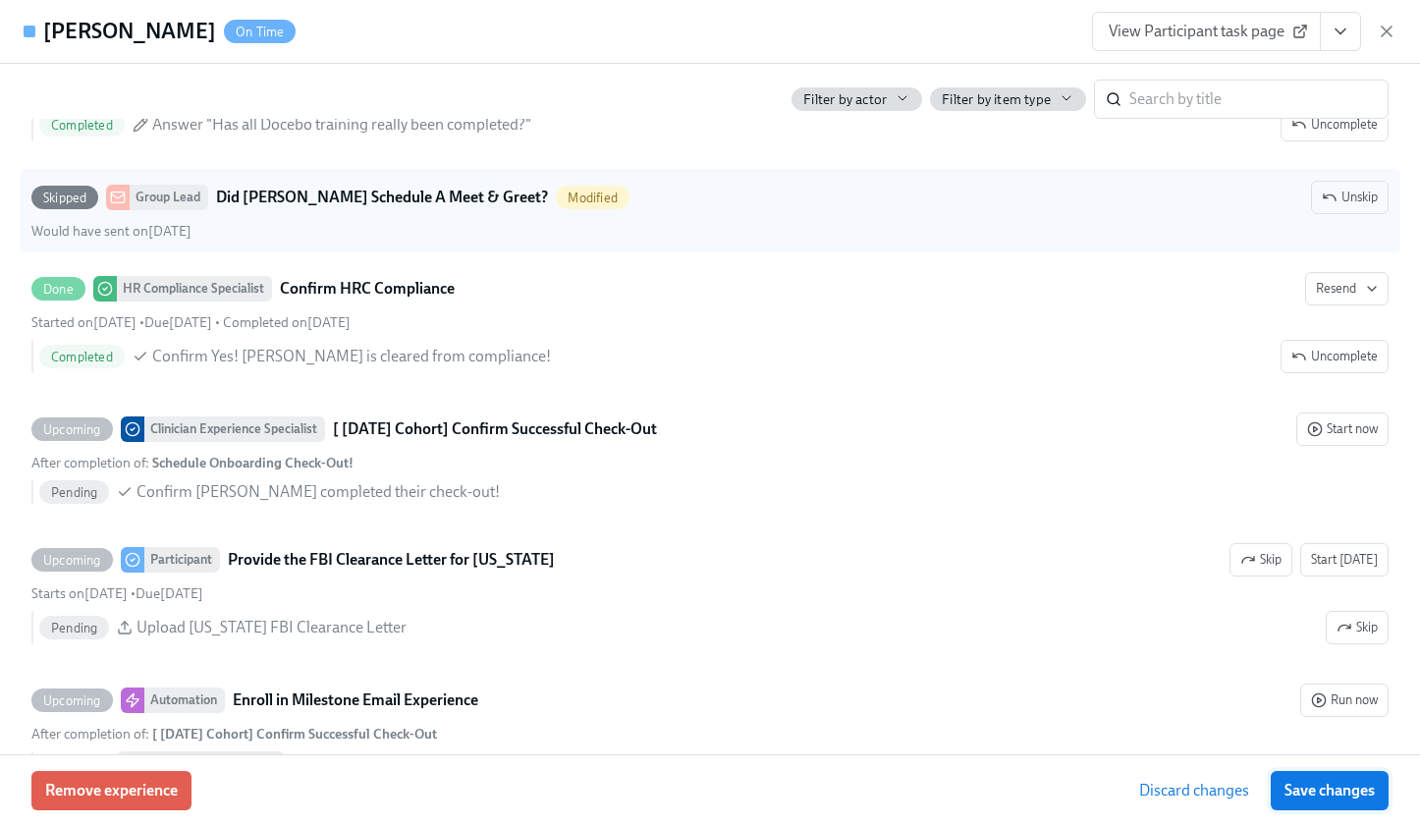
click at [1350, 793] on span "Save changes" at bounding box center [1330, 791] width 90 height 20
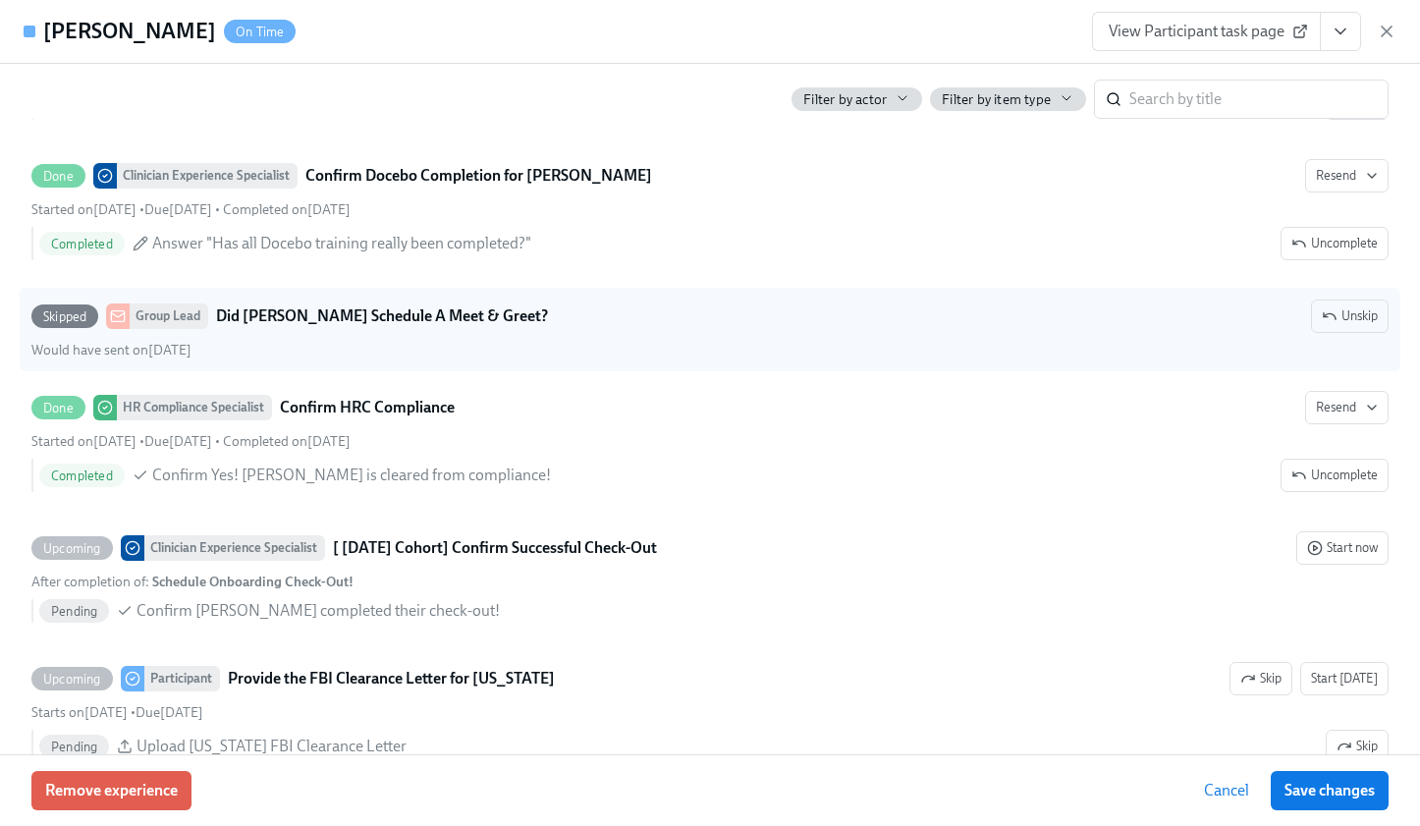
scroll to position [4701, 0]
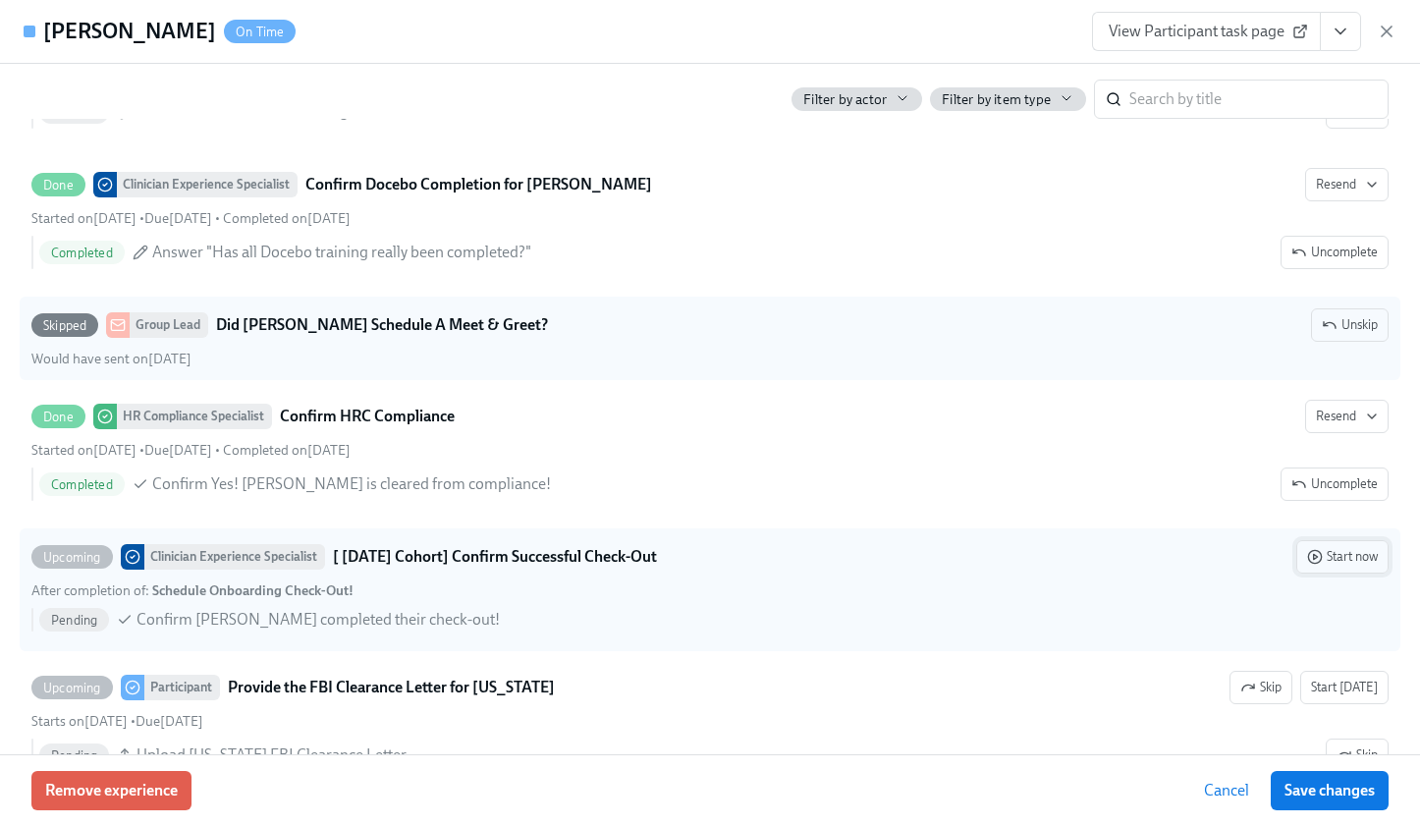
click at [1338, 558] on span "Start now" at bounding box center [1342, 557] width 71 height 20
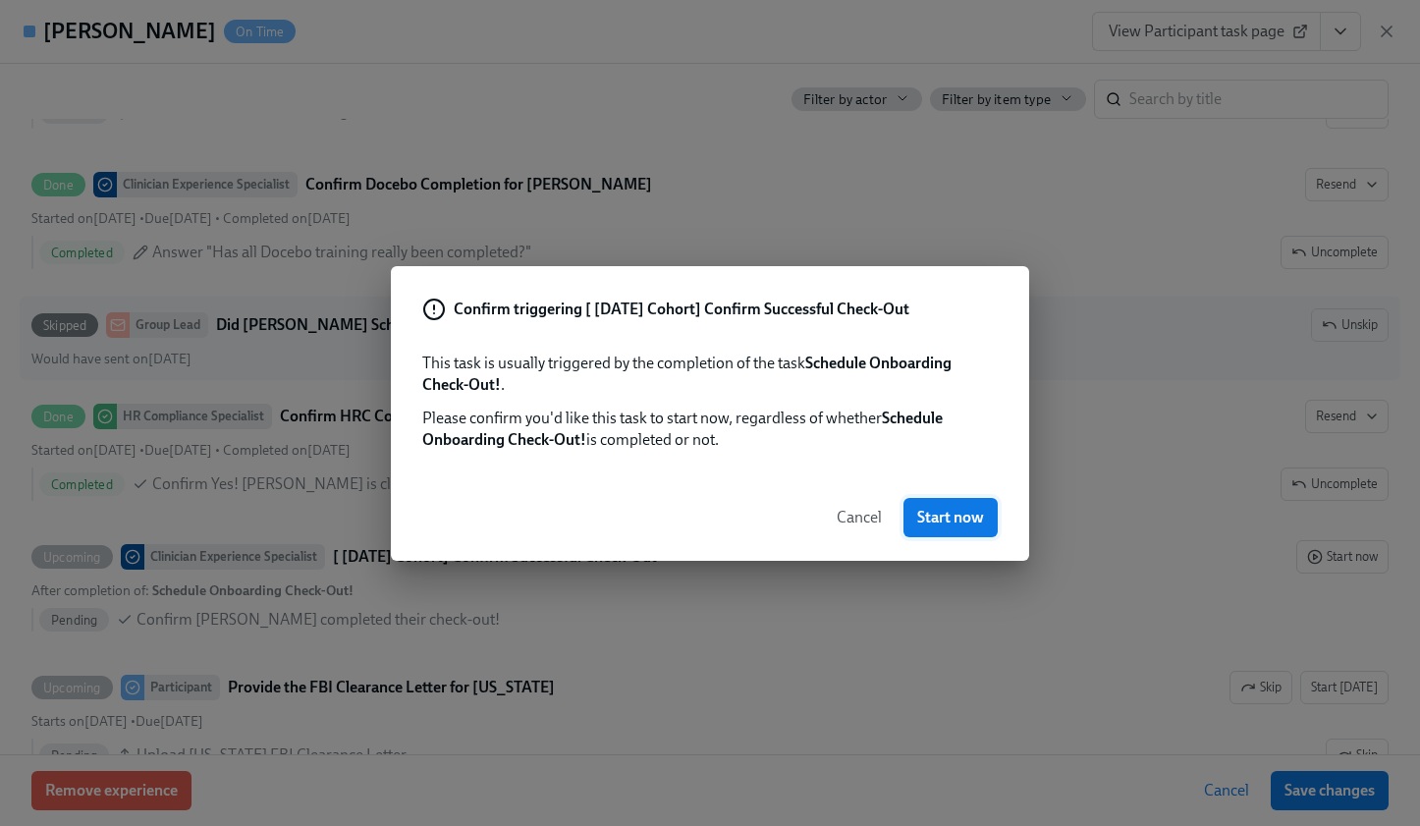
click at [958, 513] on span "Start now" at bounding box center [950, 518] width 67 height 20
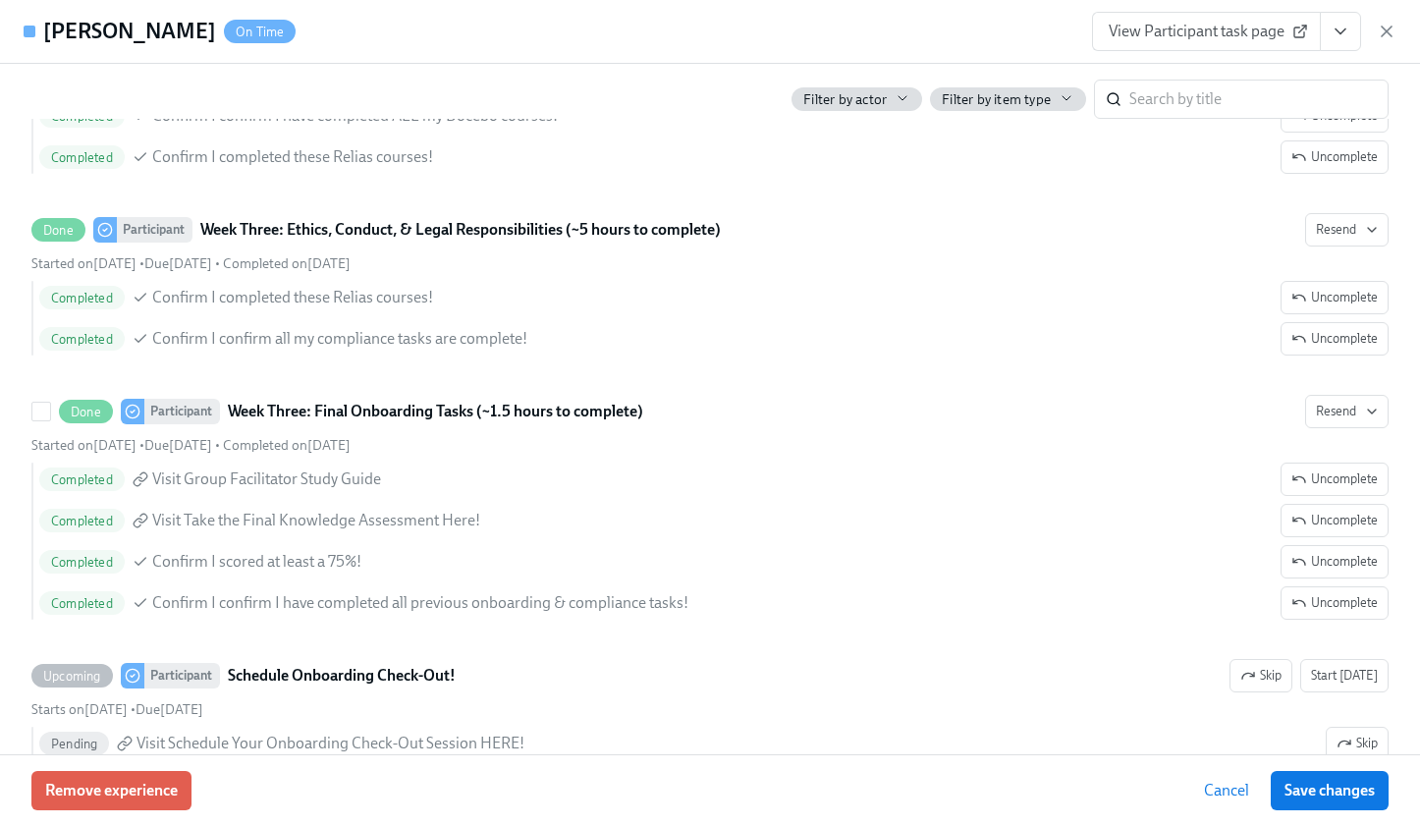
scroll to position [4742, 0]
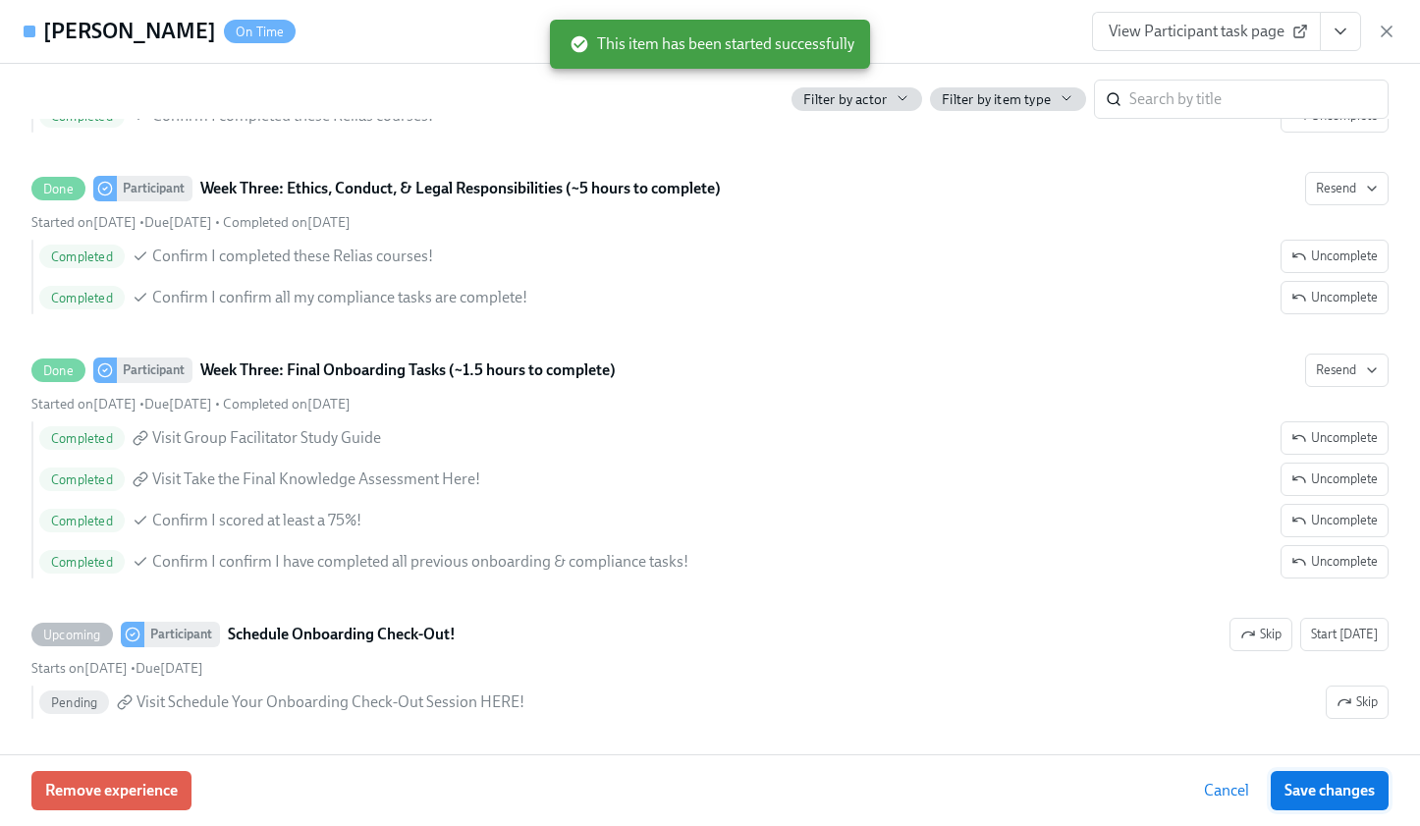
click at [1294, 785] on span "Save changes" at bounding box center [1330, 791] width 90 height 20
click at [1335, 32] on icon "View task page" at bounding box center [1341, 32] width 20 height 20
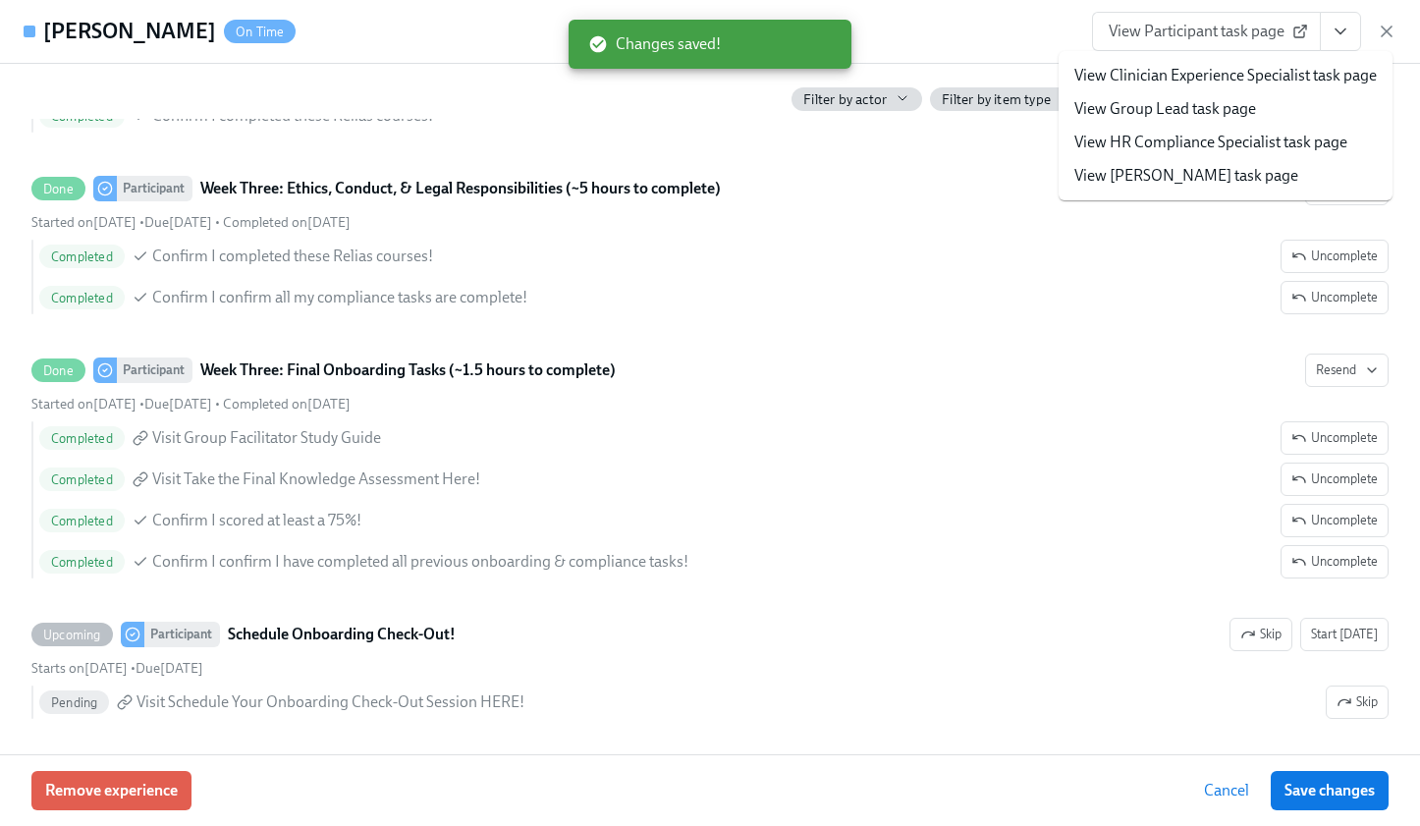
click at [1279, 69] on link "View Clinician Experience Specialist task page" at bounding box center [1225, 76] width 302 height 22
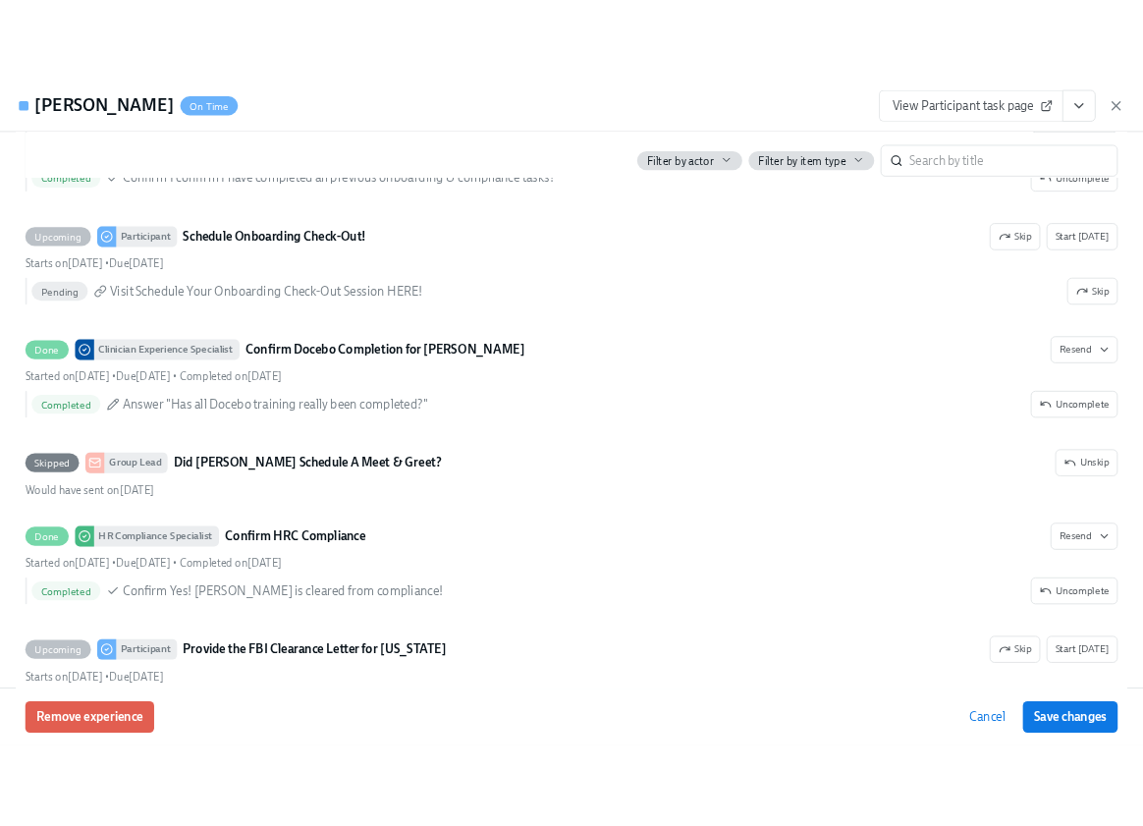
scroll to position [5208, 0]
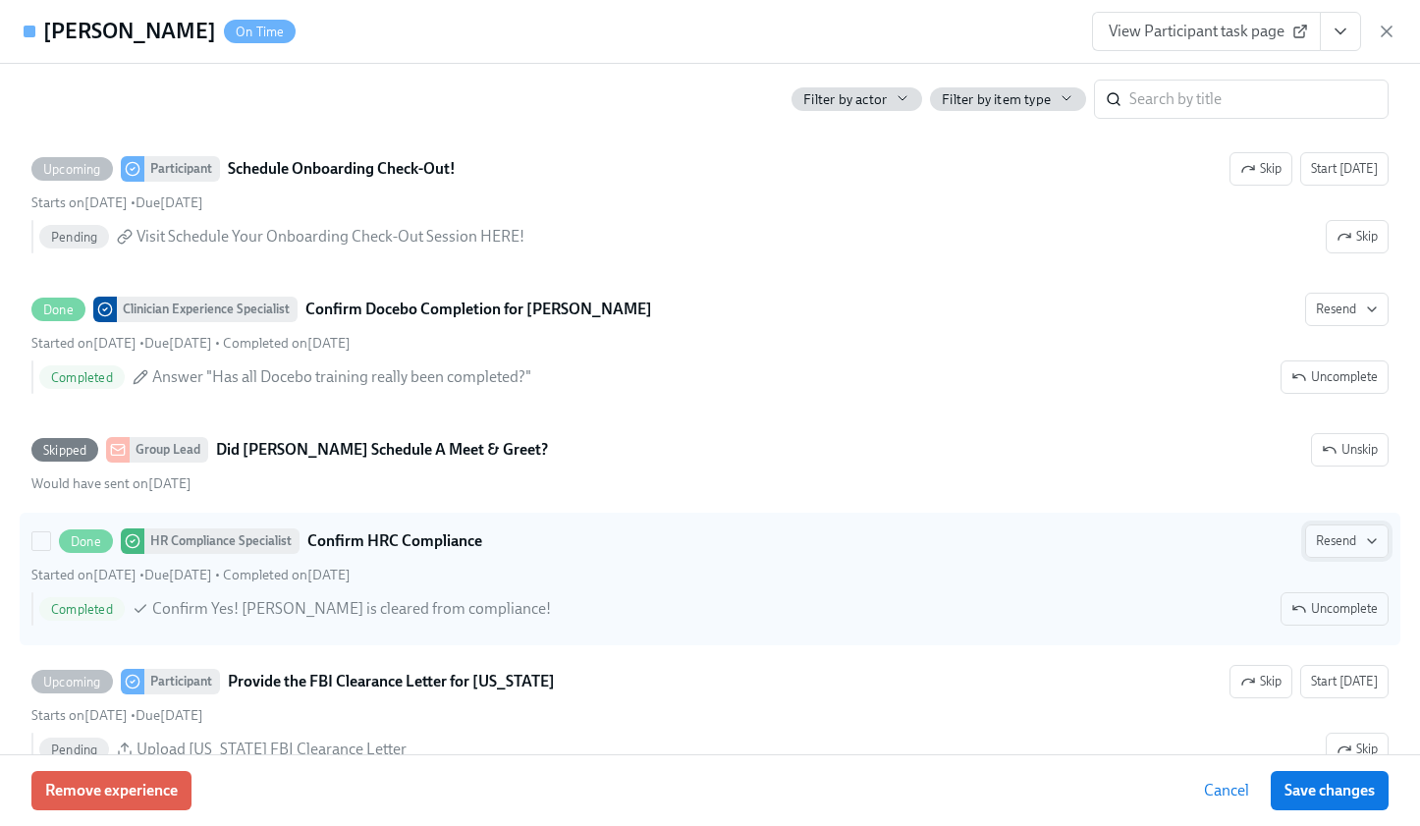
click at [1316, 536] on span "Resend" at bounding box center [1347, 541] width 62 height 20
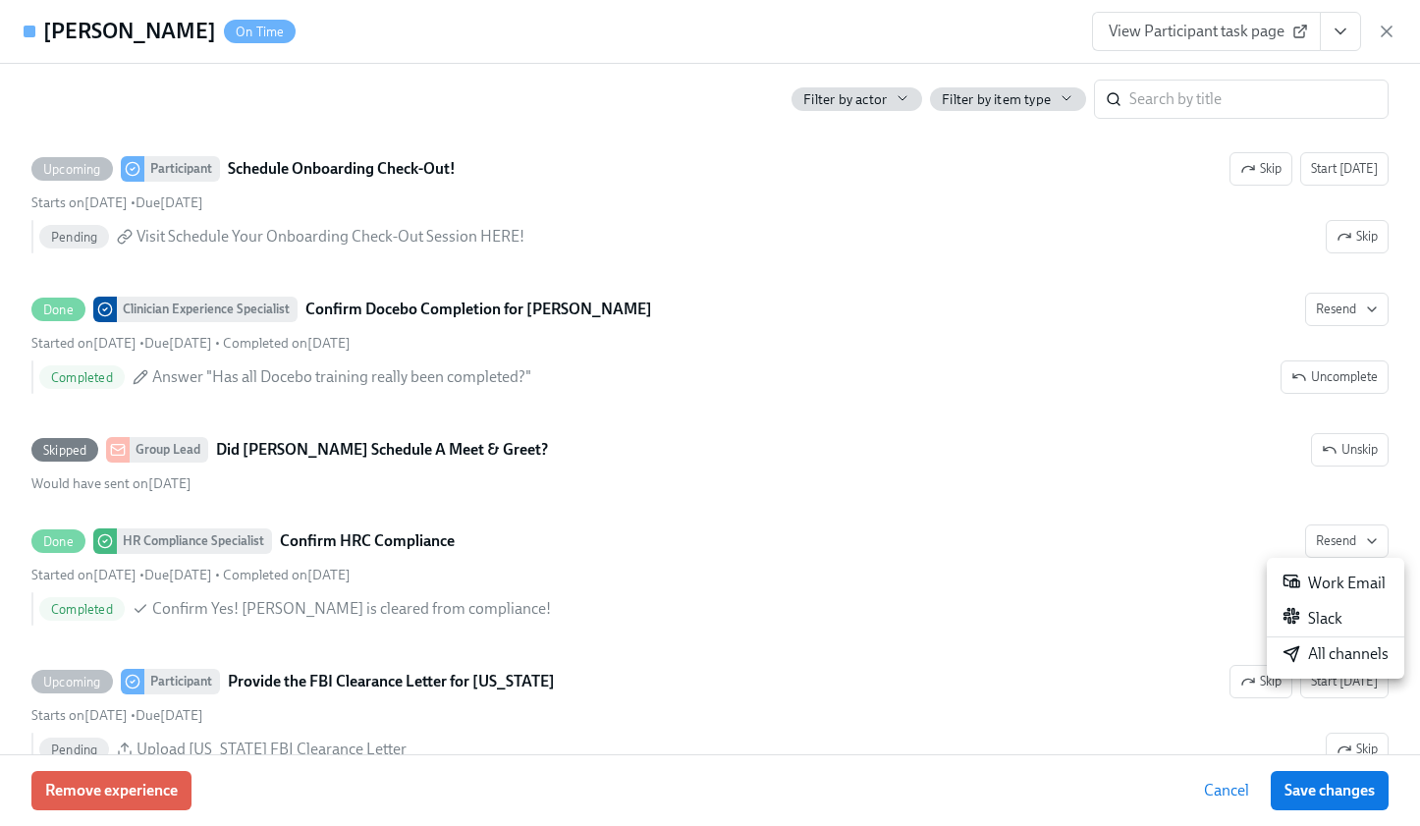
click at [1336, 575] on div "Work Email" at bounding box center [1334, 584] width 103 height 24
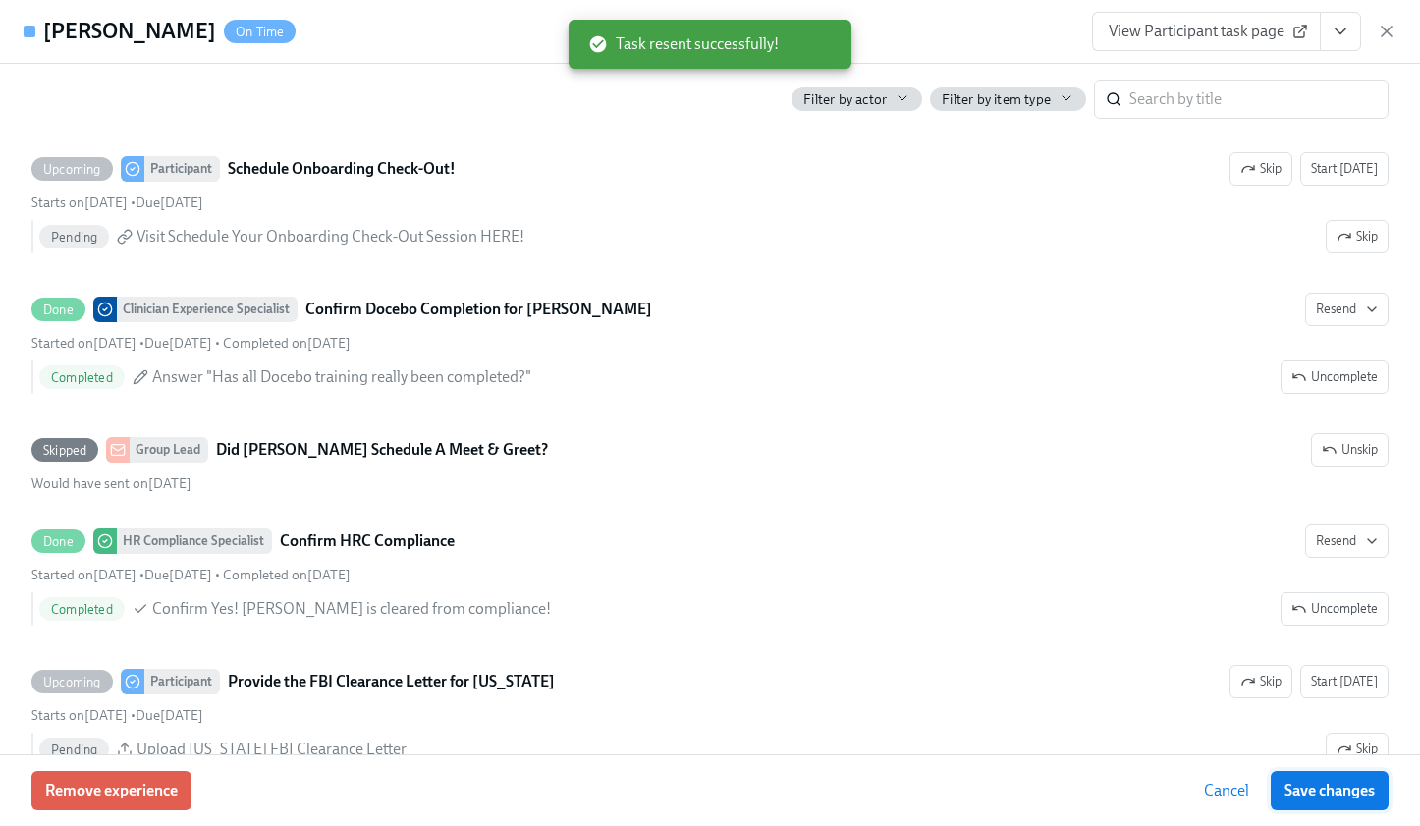
click at [1325, 789] on span "Save changes" at bounding box center [1330, 791] width 90 height 20
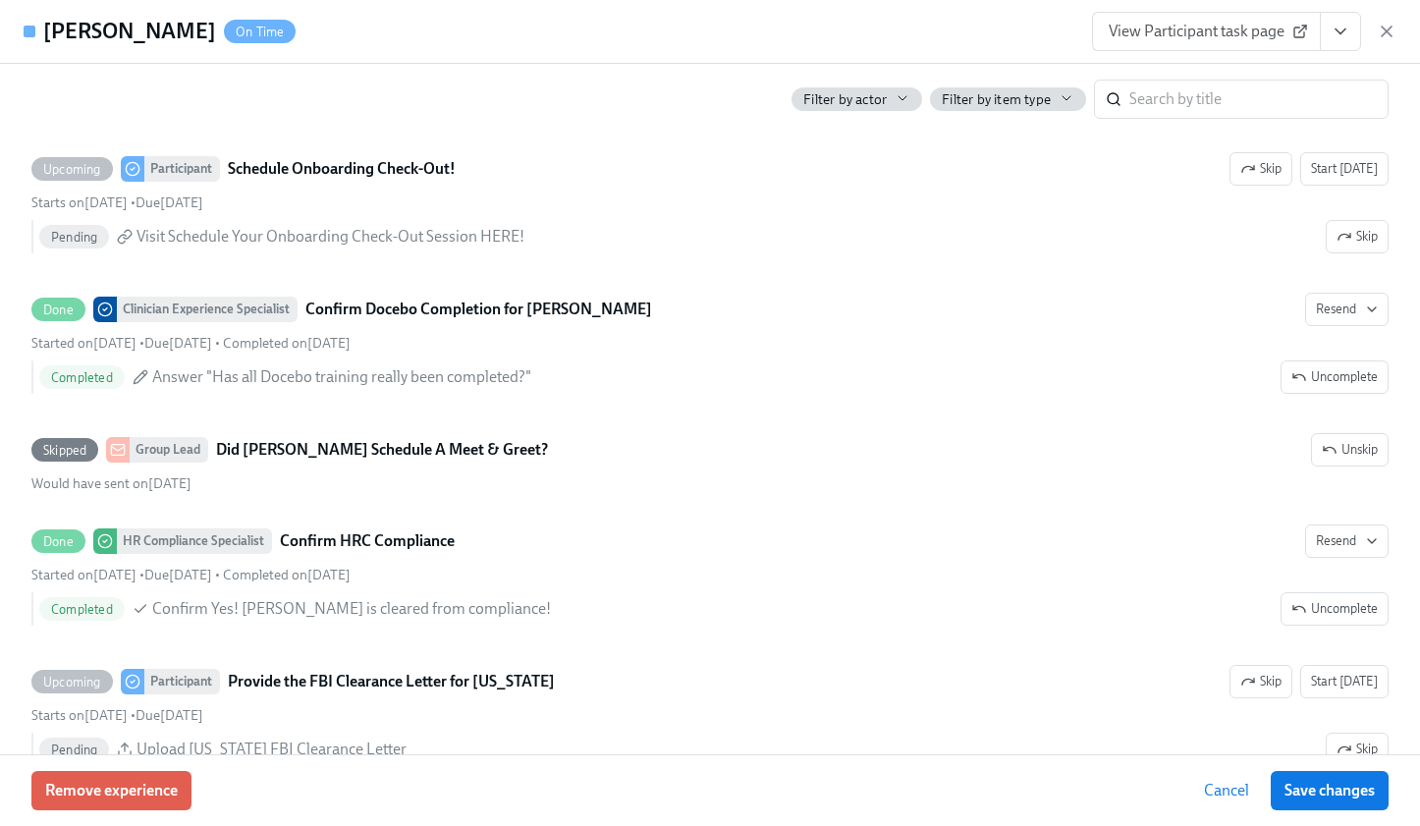
click at [1332, 29] on icon "View task page" at bounding box center [1341, 32] width 20 height 20
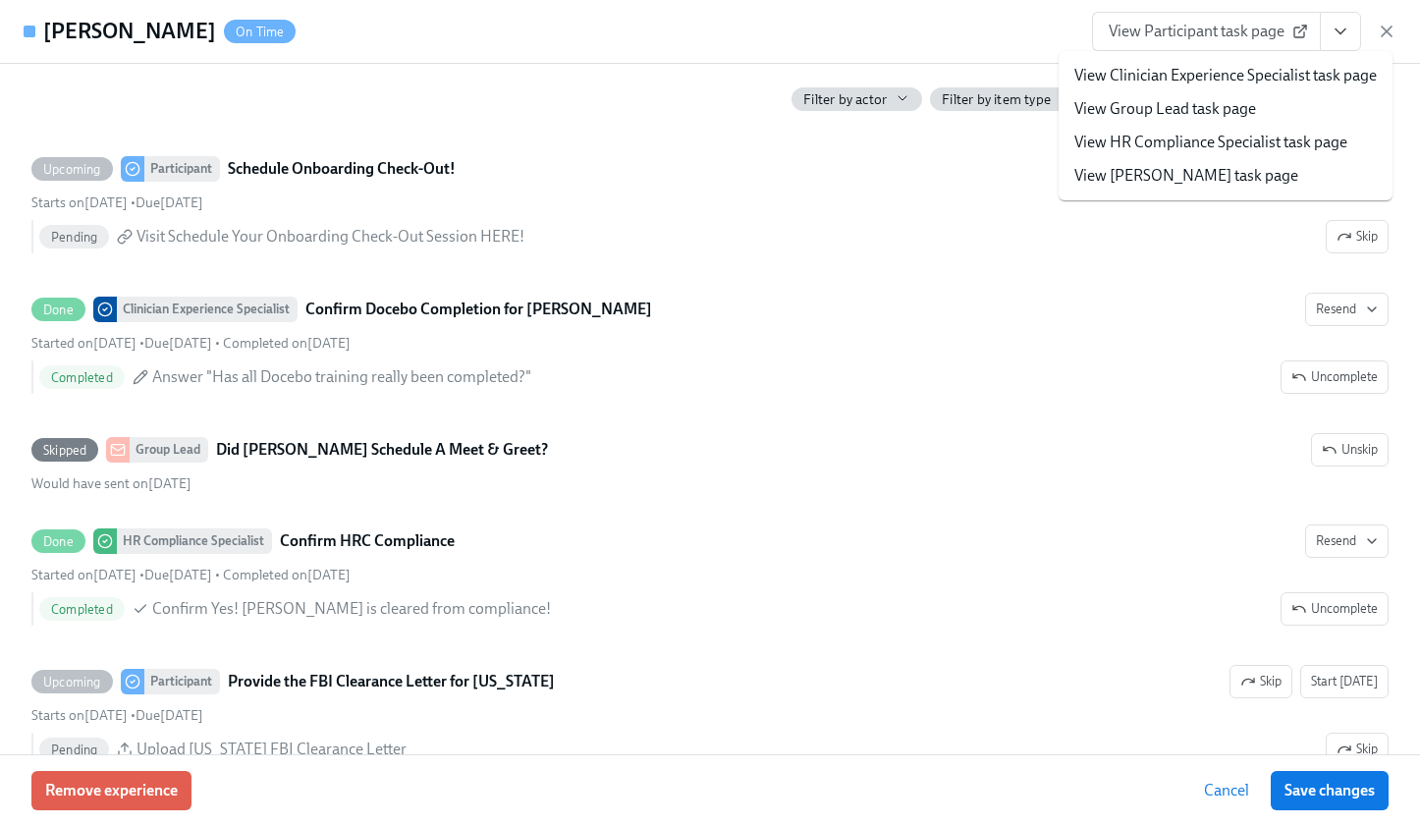
click at [1289, 66] on link "View Clinician Experience Specialist task page" at bounding box center [1225, 76] width 302 height 22
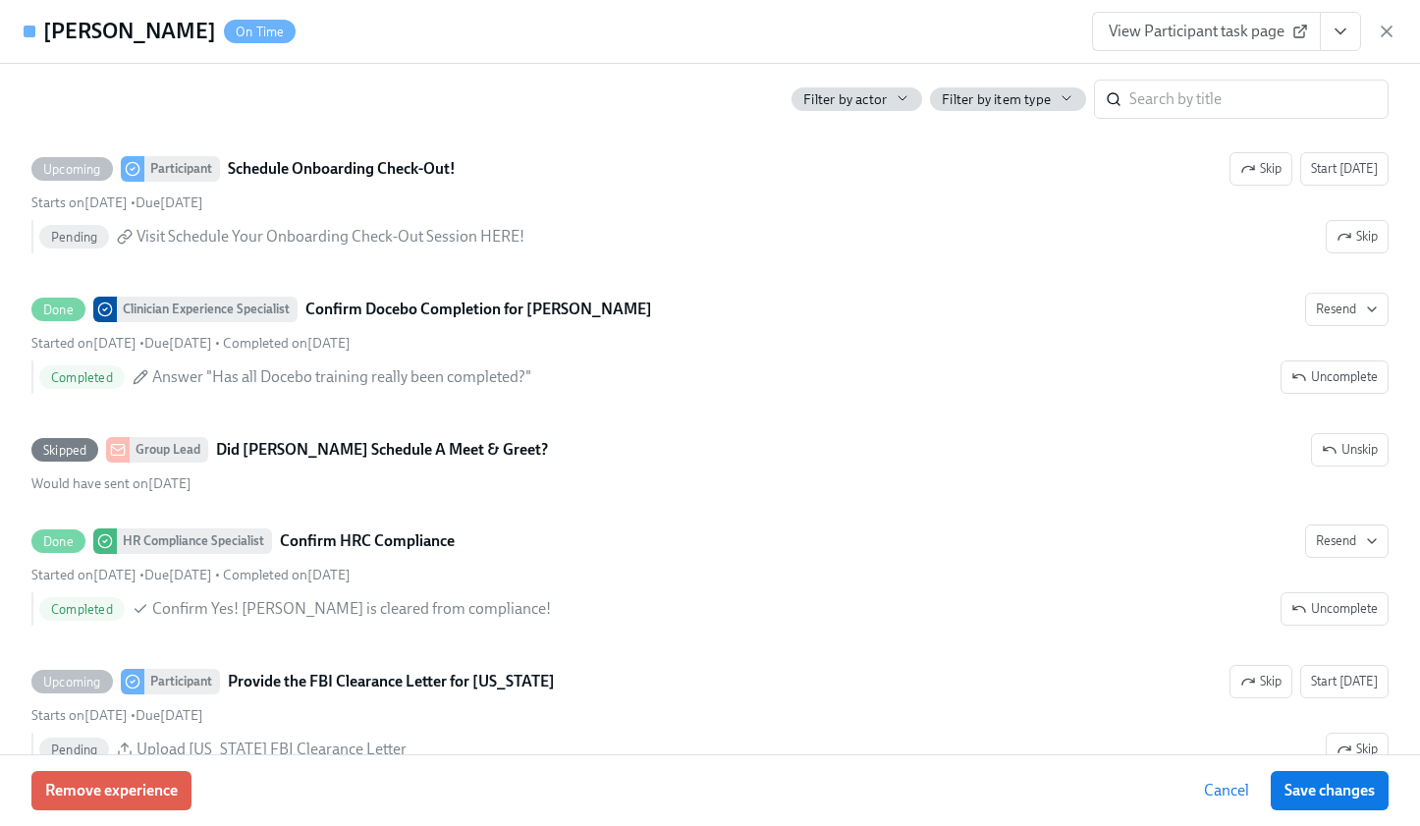
click at [1177, 18] on link "View Participant task page" at bounding box center [1206, 31] width 229 height 39
click at [1201, 30] on span "View Participant task page" at bounding box center [1206, 32] width 195 height 20
click at [1334, 51] on div "Vincent Donato On Time View Participant task page" at bounding box center [710, 32] width 1420 height 64
click at [1334, 36] on icon "View task page" at bounding box center [1341, 32] width 20 height 20
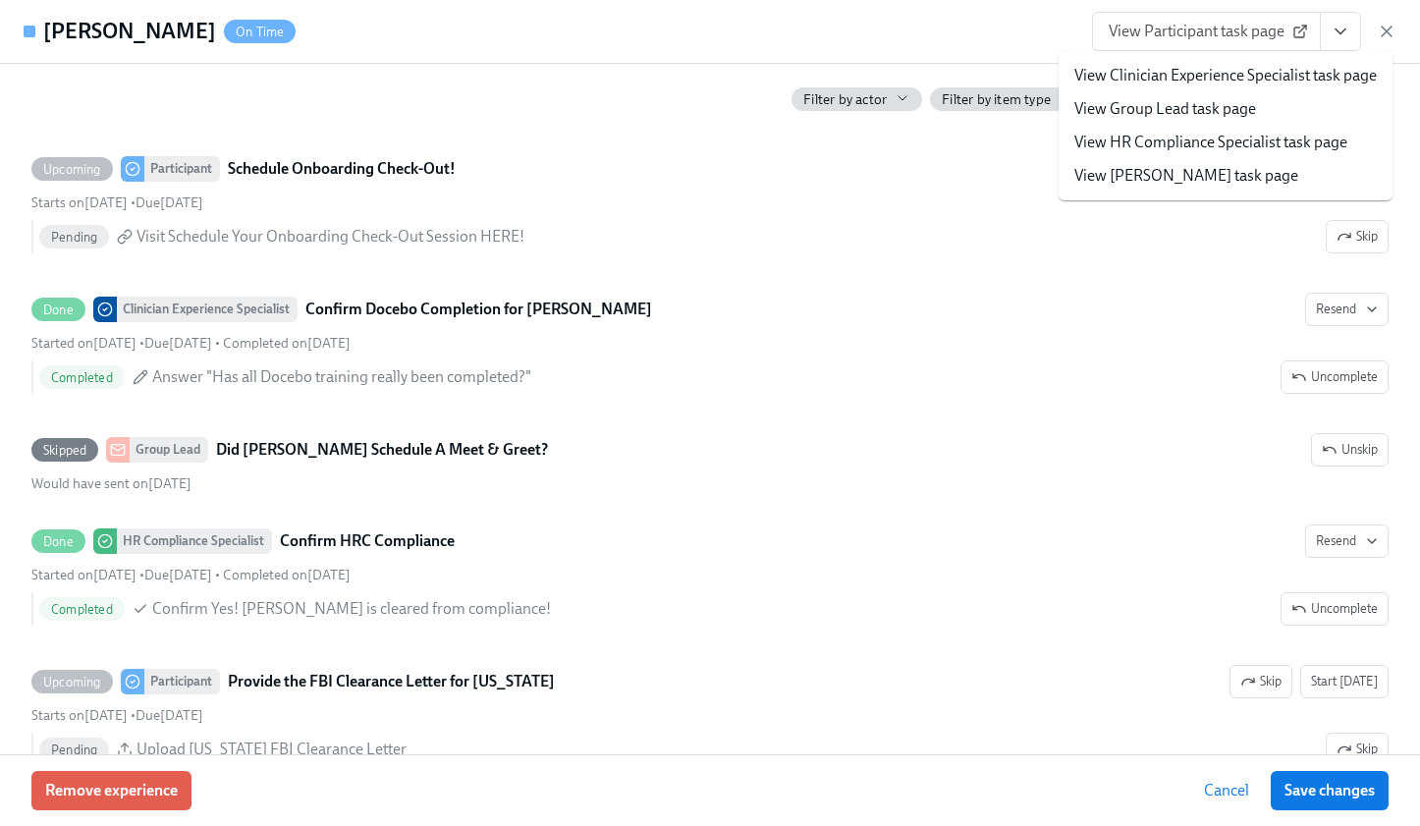
click at [1292, 76] on link "View Clinician Experience Specialist task page" at bounding box center [1225, 76] width 302 height 22
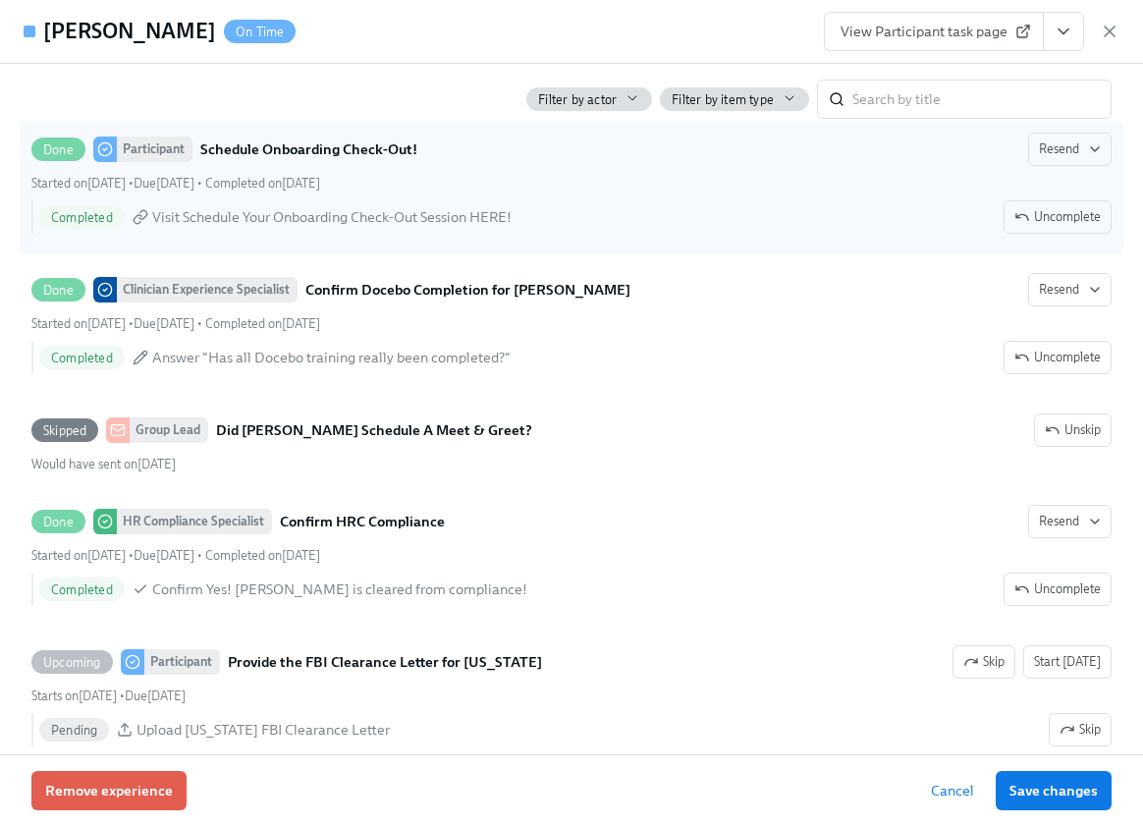
scroll to position [0, 28090]
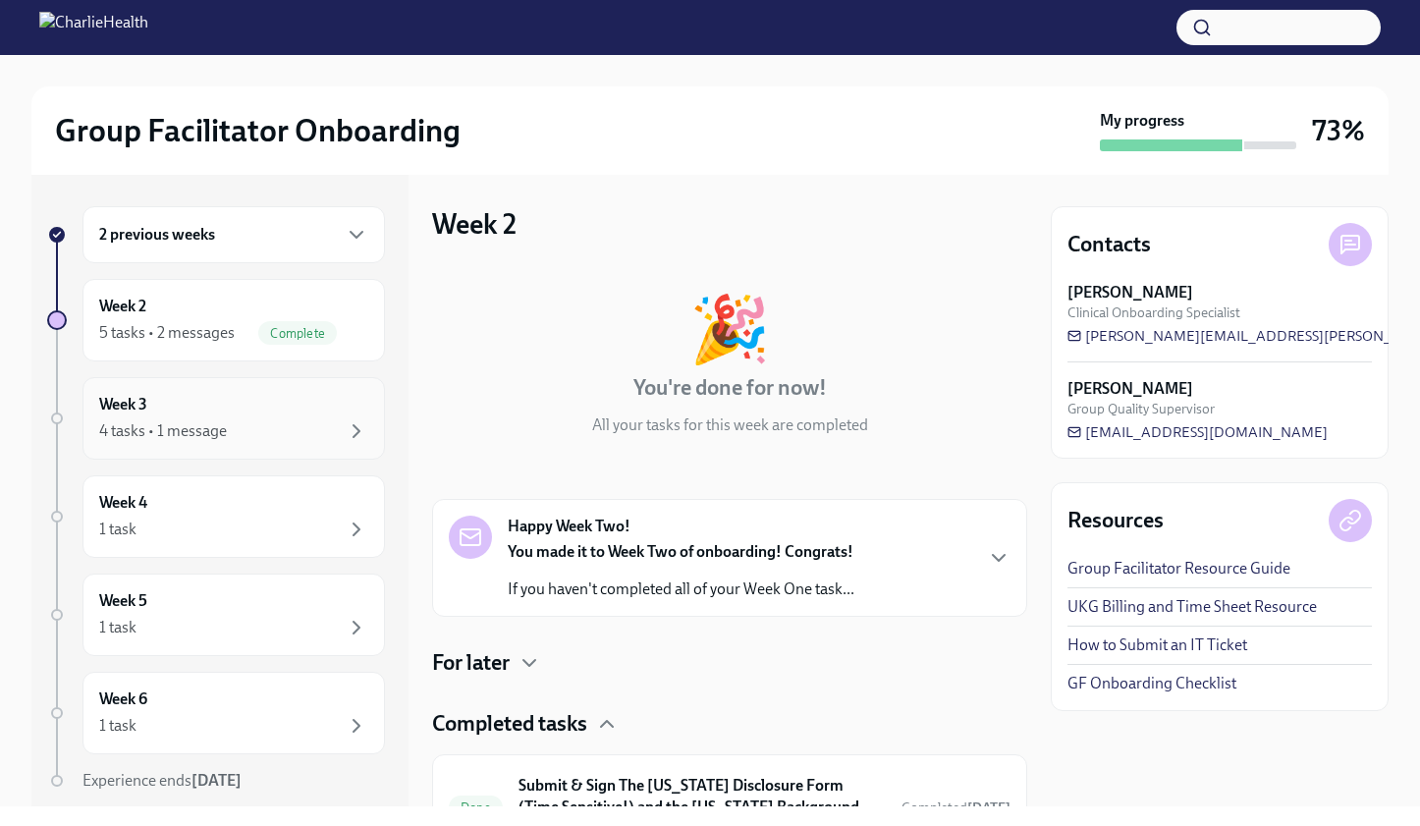
click at [260, 427] on div "4 tasks • 1 message" at bounding box center [233, 431] width 269 height 24
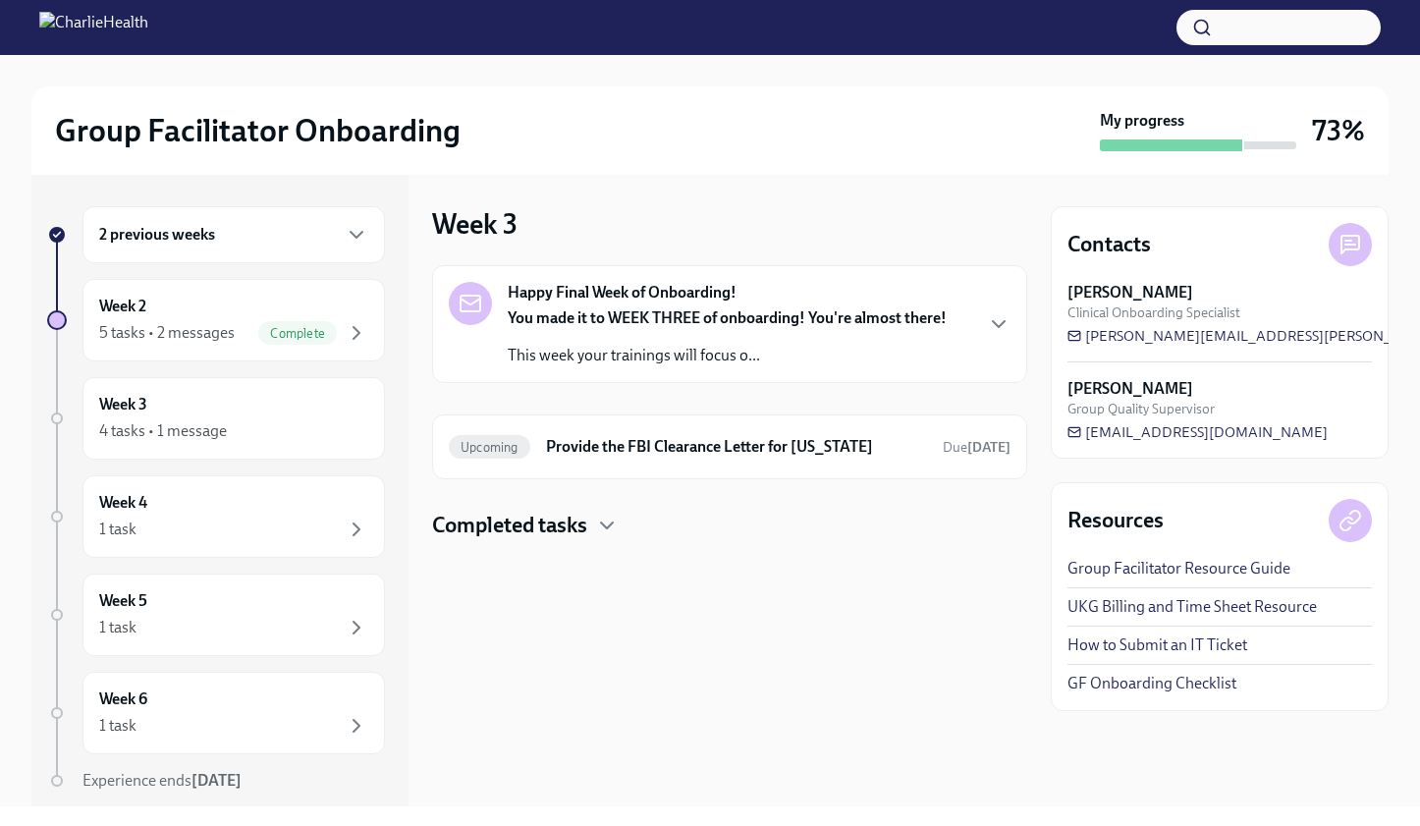
click at [939, 335] on div "You made it to WEEK THREE of onboarding! You're almost there! This week your tr…" at bounding box center [727, 336] width 439 height 59
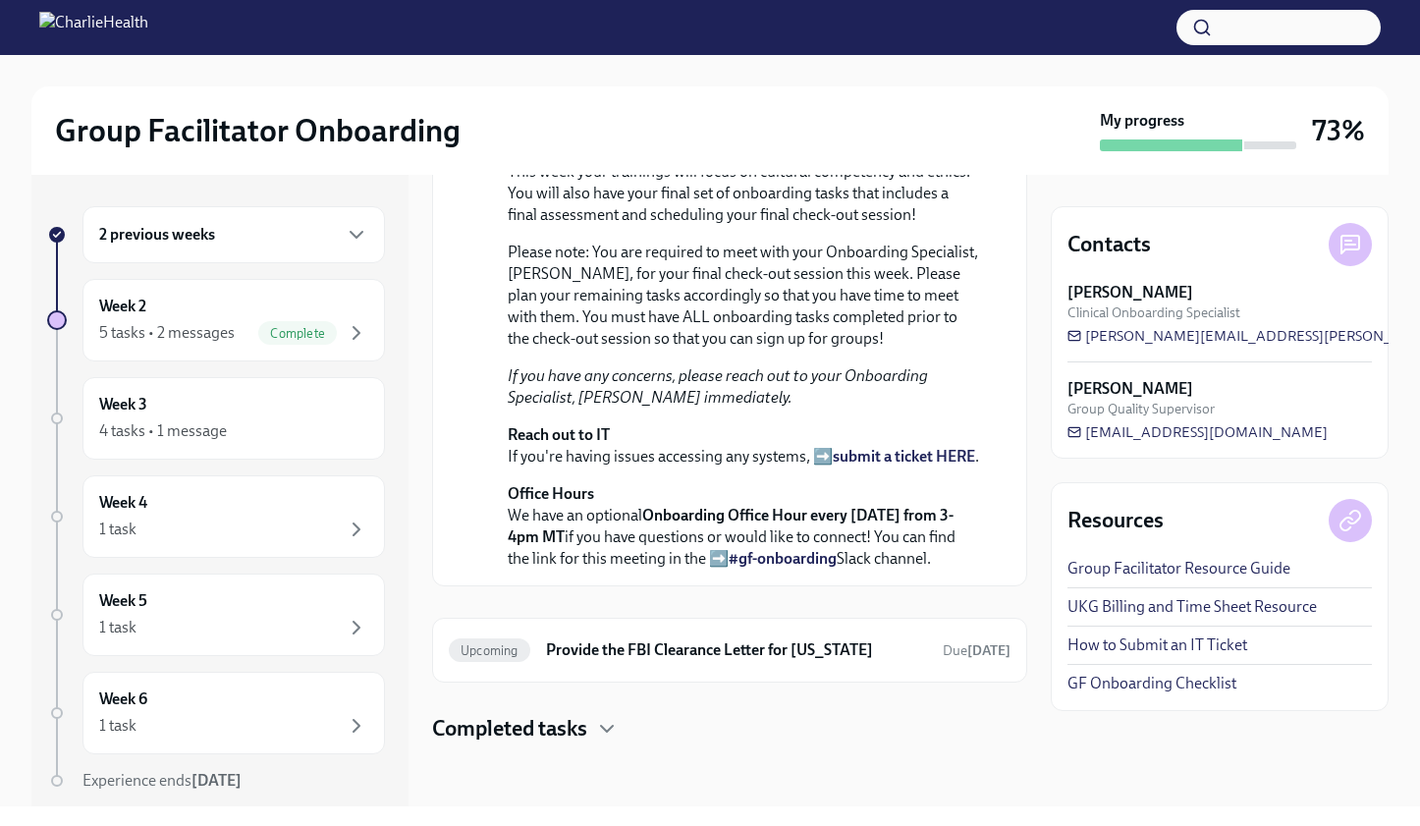
scroll to position [559, 0]
click at [613, 724] on icon "button" at bounding box center [607, 729] width 24 height 24
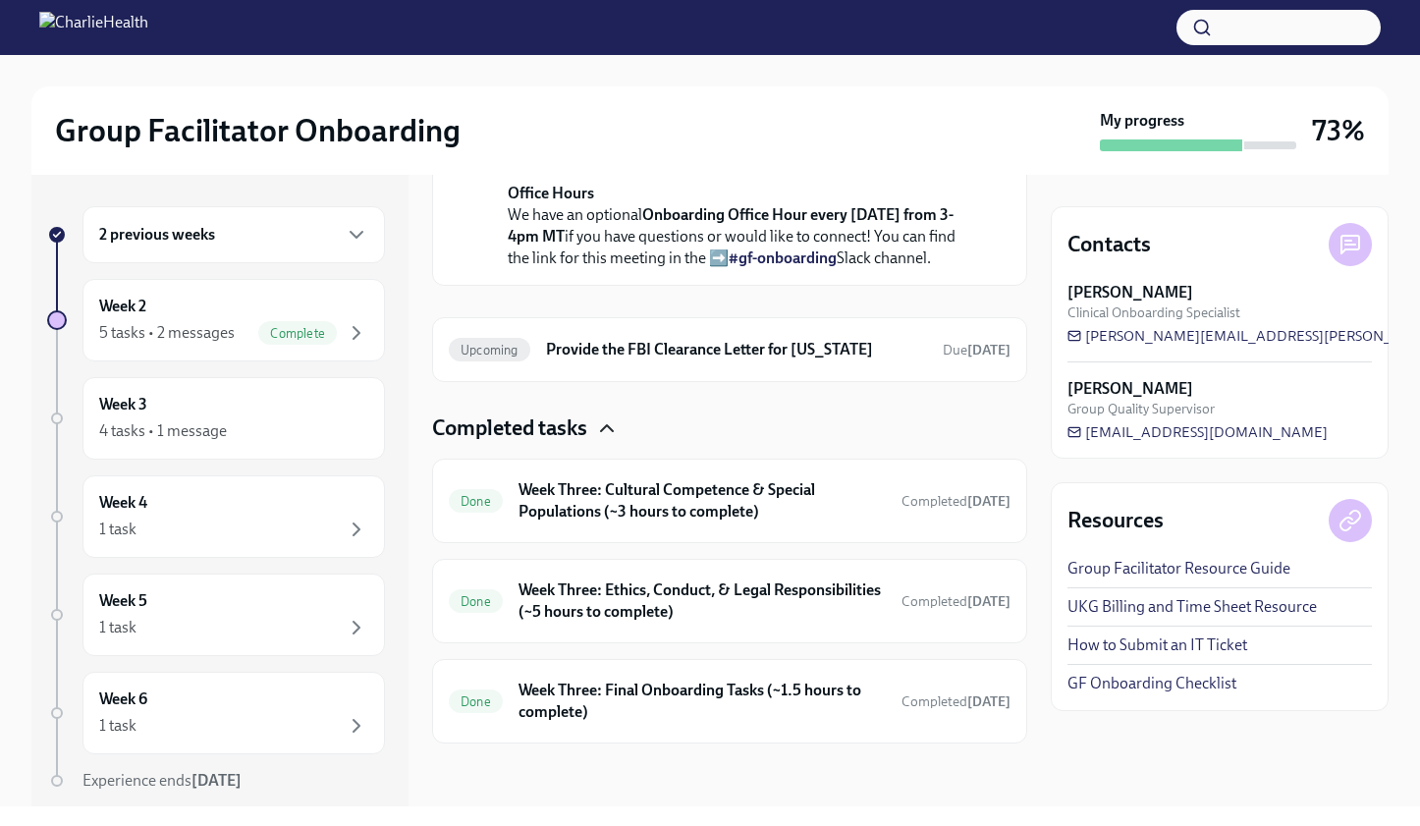
scroll to position [859, 0]
click at [789, 699] on h6 "Week Three: Final Onboarding Tasks (~1.5 hours to complete)" at bounding box center [702, 701] width 367 height 43
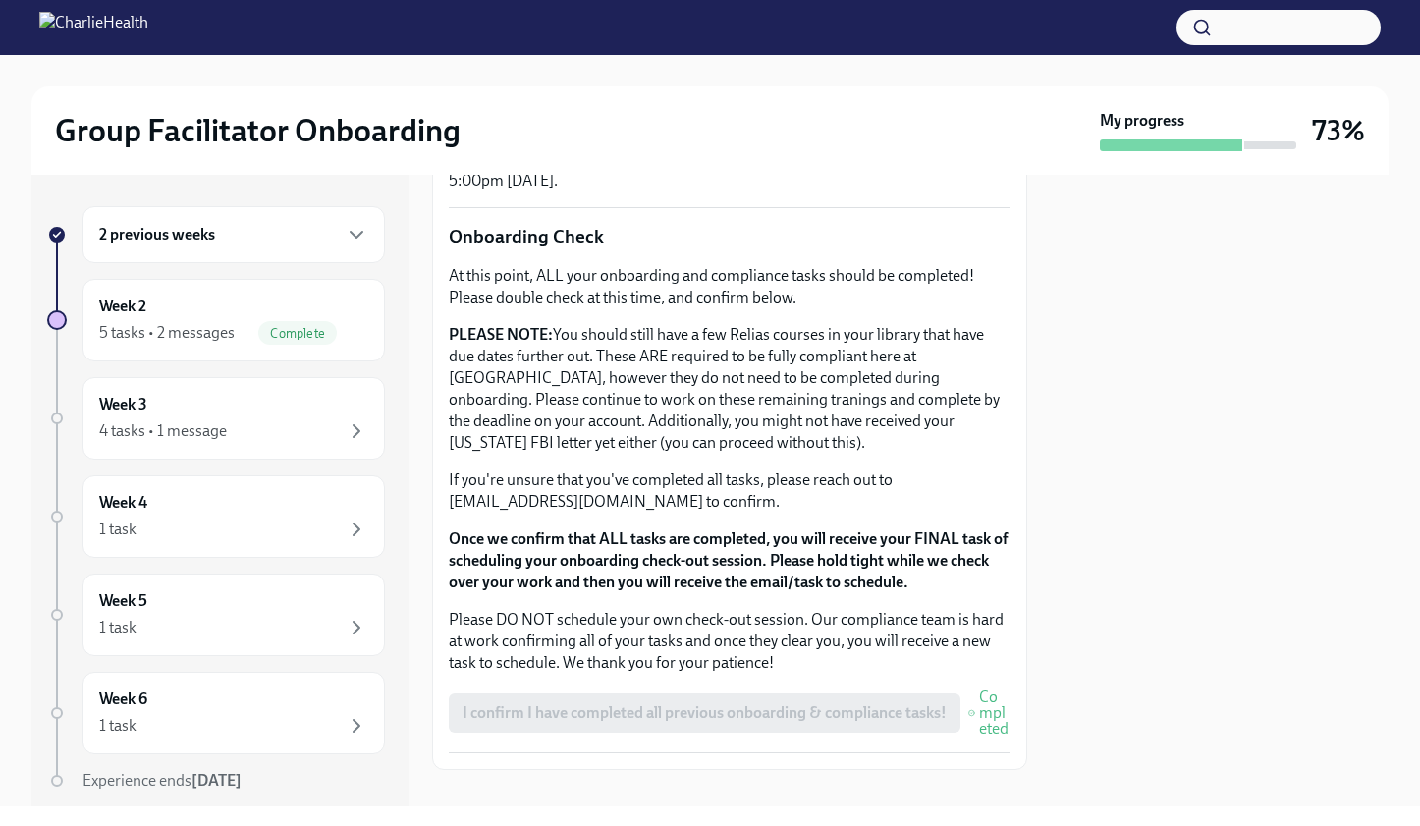
scroll to position [1569, 0]
click at [884, 714] on div "I confirm I have completed all previous onboarding & compliance tasks! Completed" at bounding box center [730, 713] width 562 height 47
click at [786, 716] on div "I confirm I have completed all previous onboarding & compliance tasks! Completed" at bounding box center [730, 713] width 562 height 47
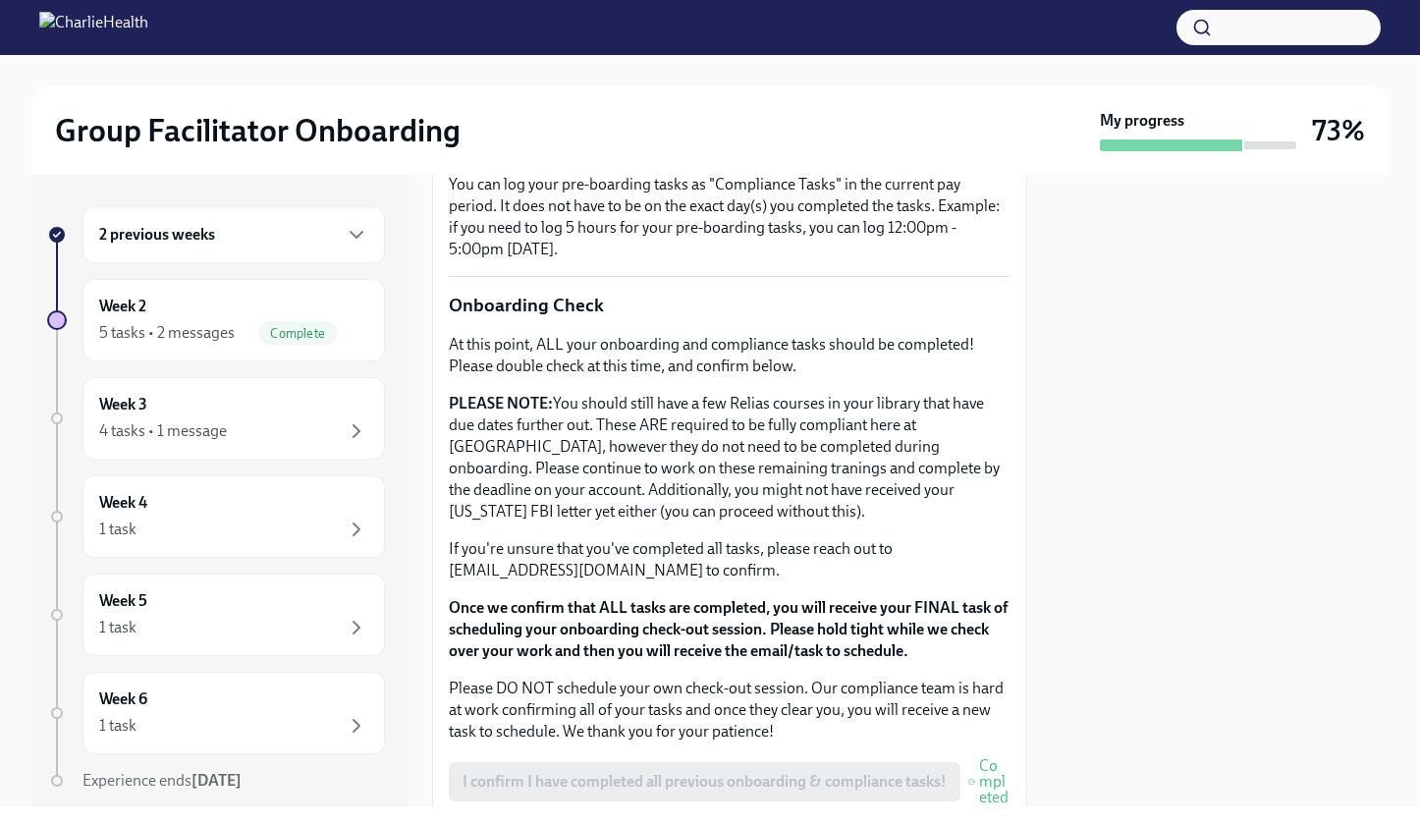
scroll to position [1603, 0]
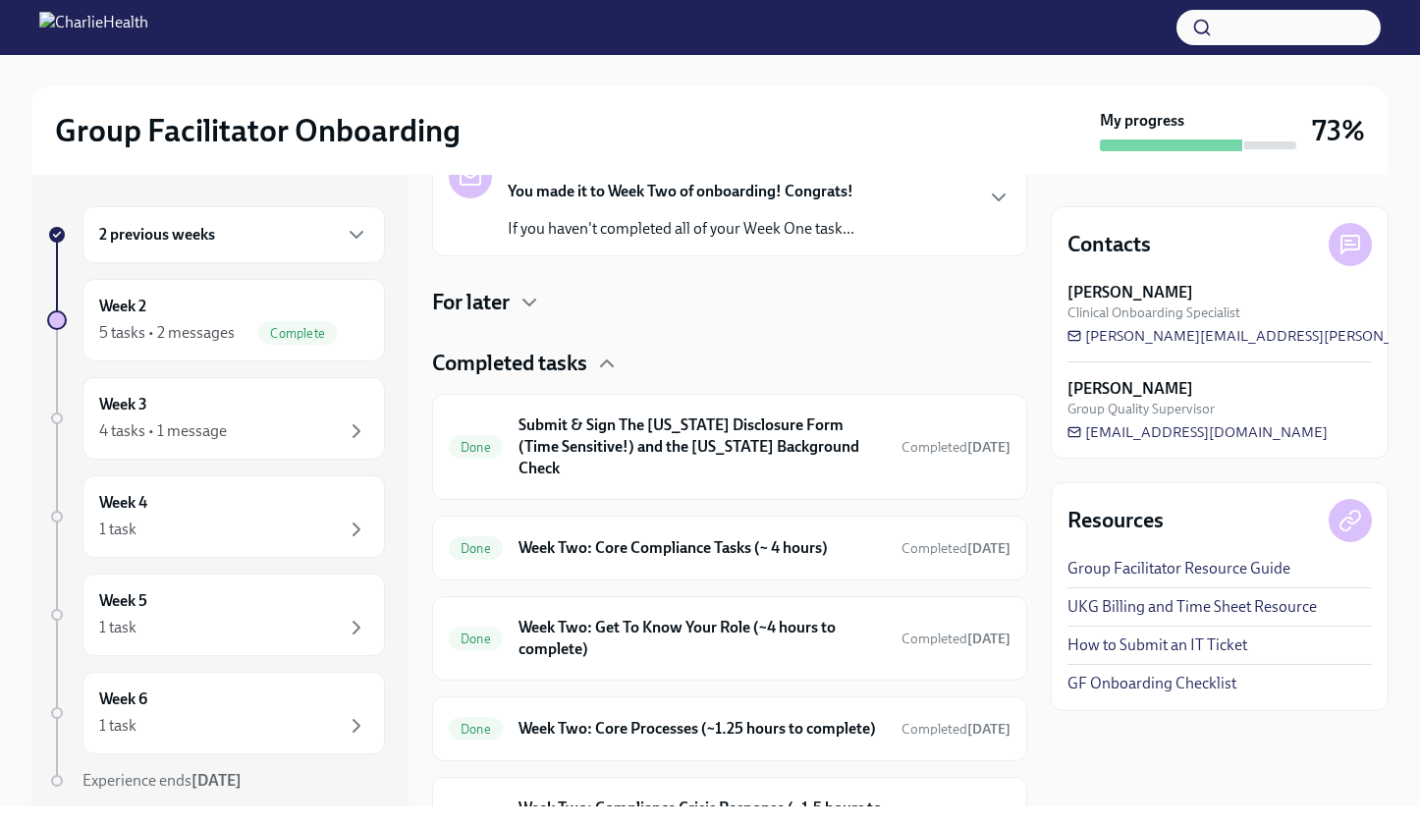
scroll to position [476, 0]
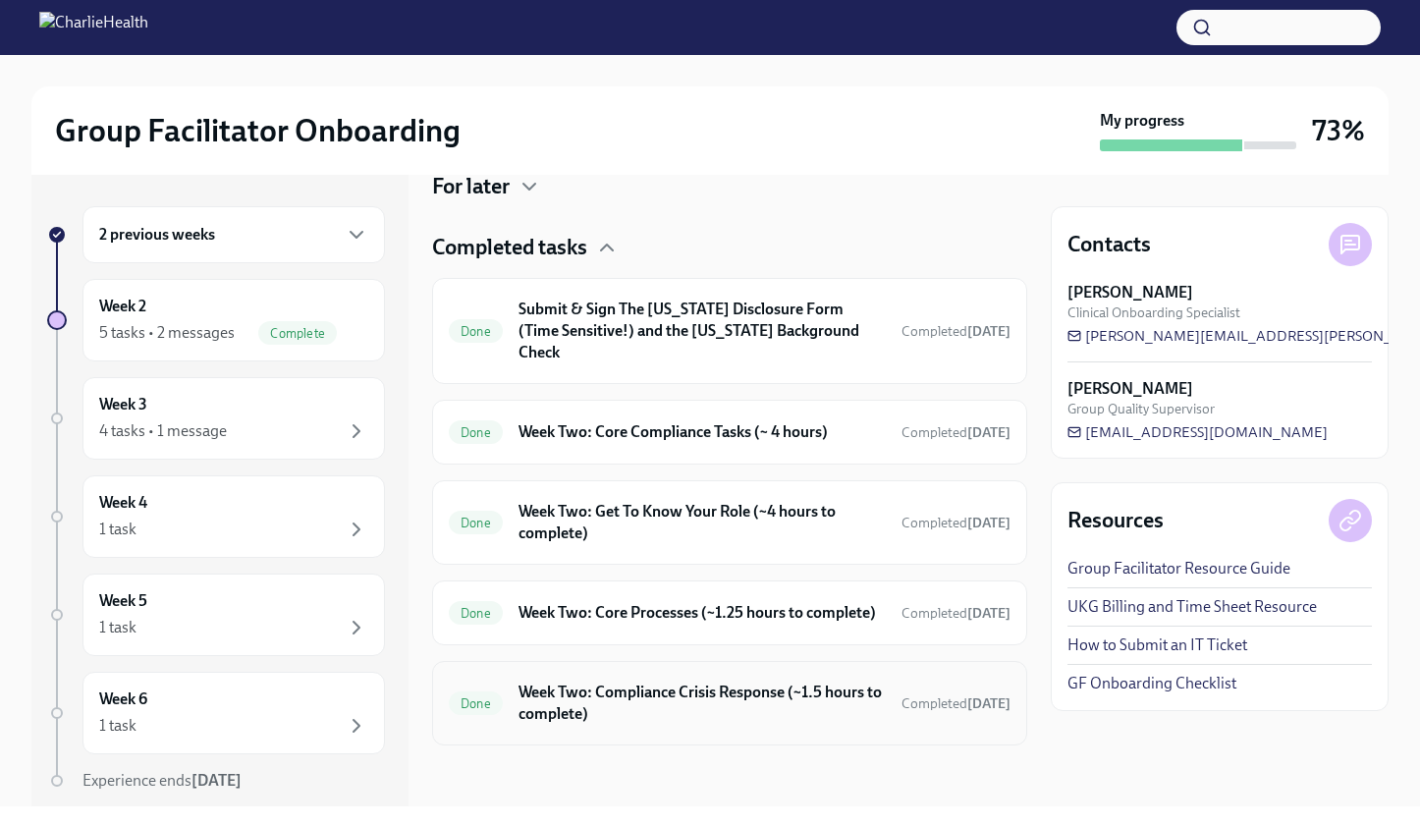
click at [780, 695] on h6 "Week Two: Compliance Crisis Response (~1.5 hours to complete)" at bounding box center [702, 703] width 367 height 43
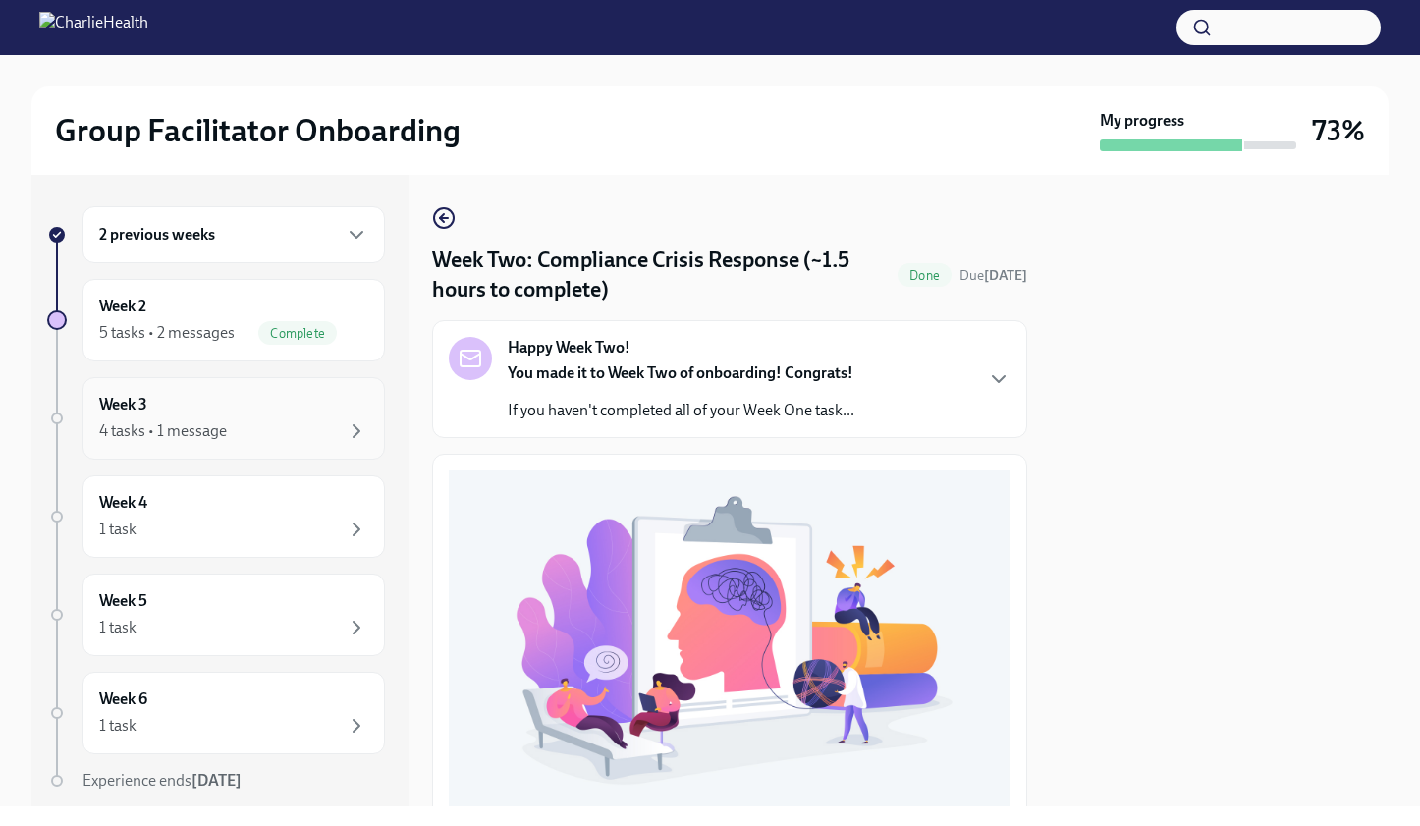
click at [240, 406] on div "Week 3 4 tasks • 1 message" at bounding box center [233, 418] width 269 height 49
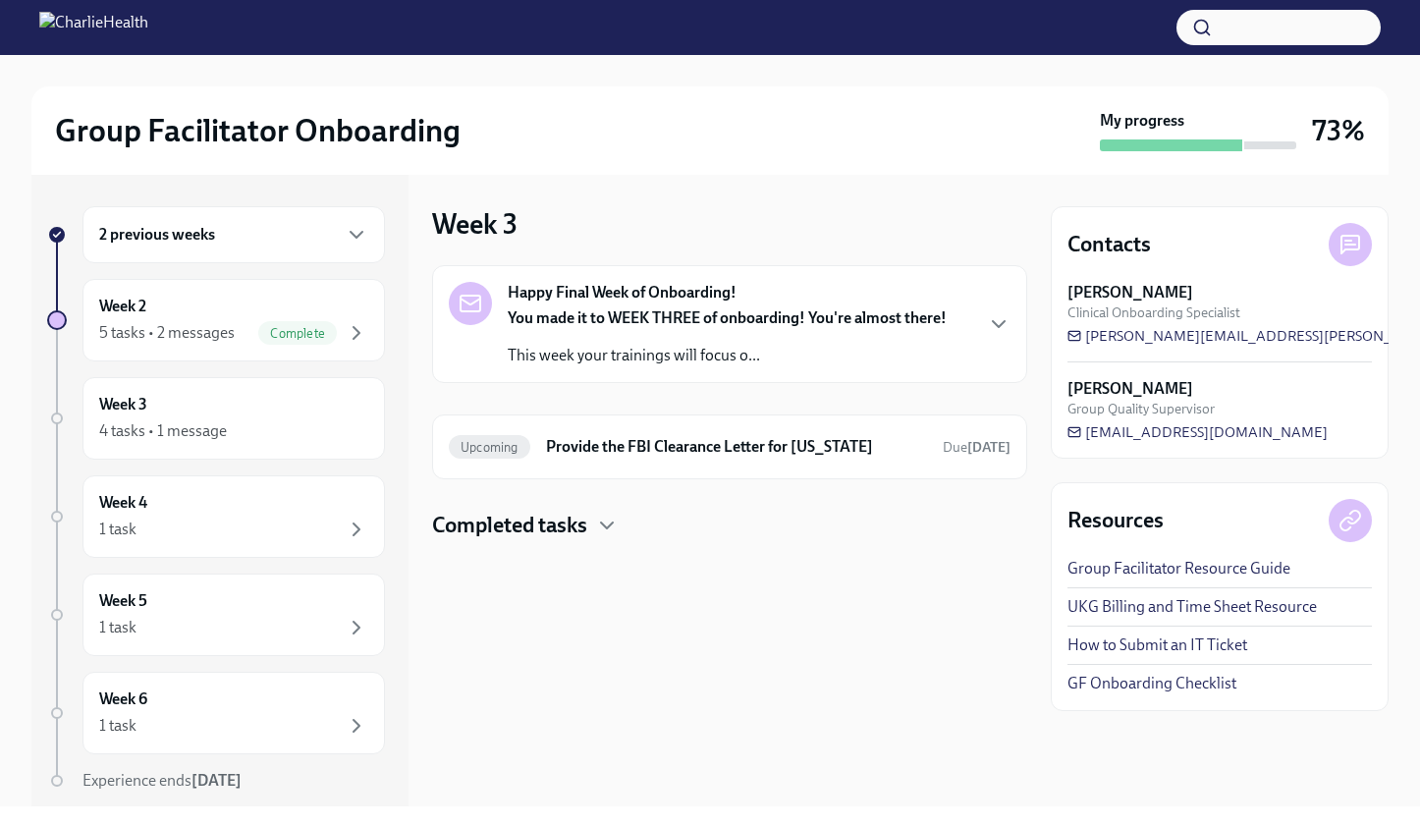
click at [575, 521] on h4 "Completed tasks" at bounding box center [509, 525] width 155 height 29
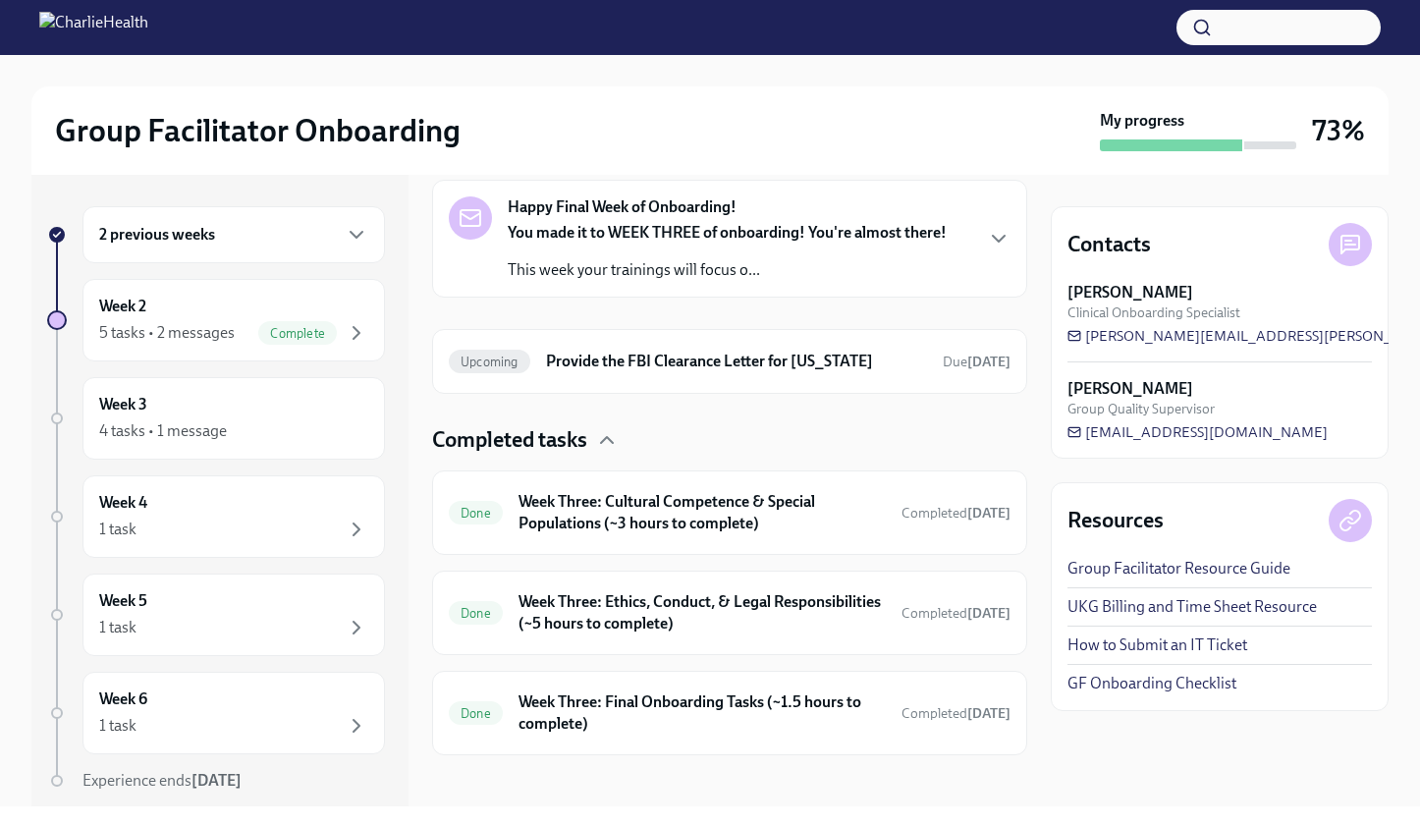
scroll to position [97, 0]
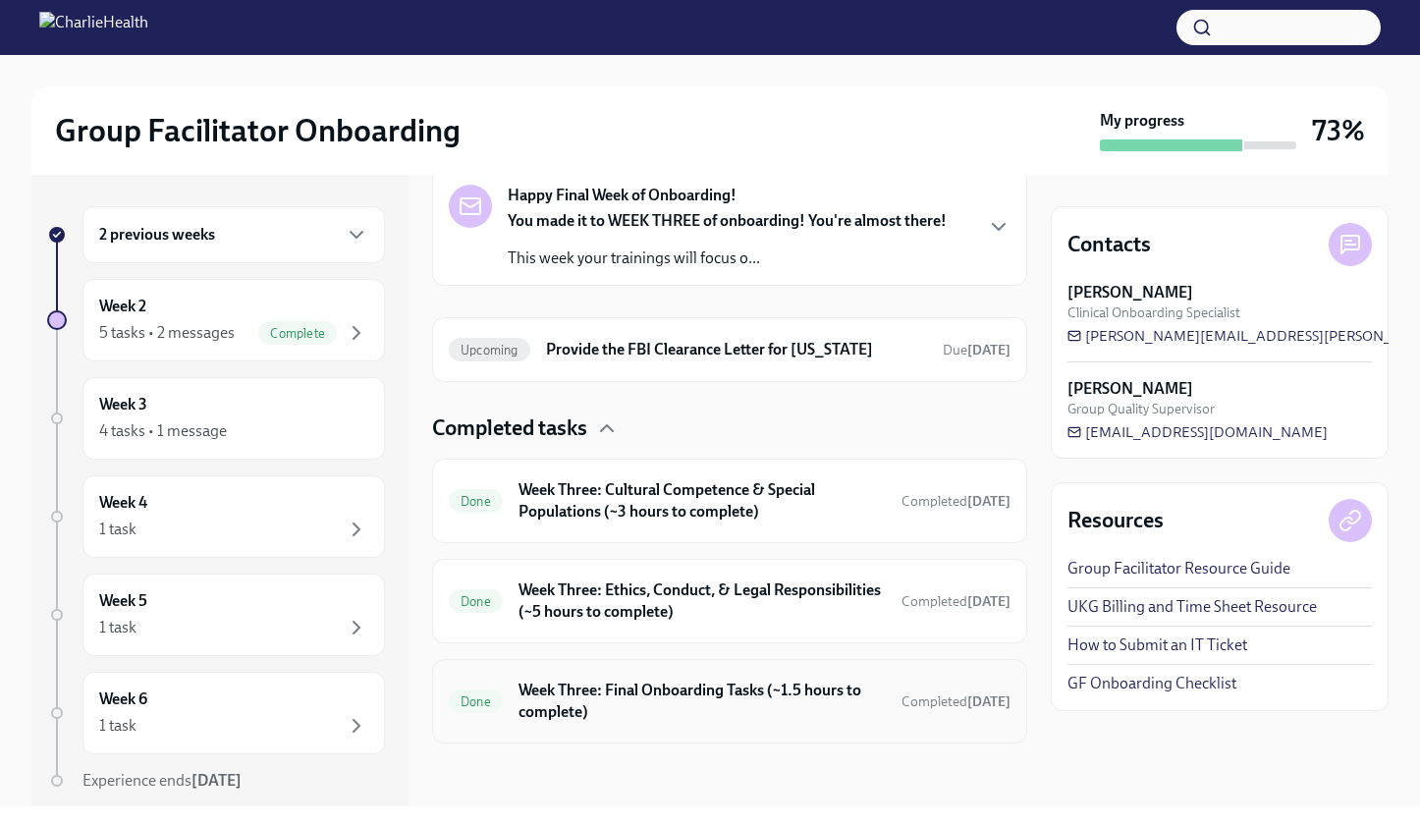
click at [756, 692] on h6 "Week Three: Final Onboarding Tasks (~1.5 hours to complete)" at bounding box center [702, 701] width 367 height 43
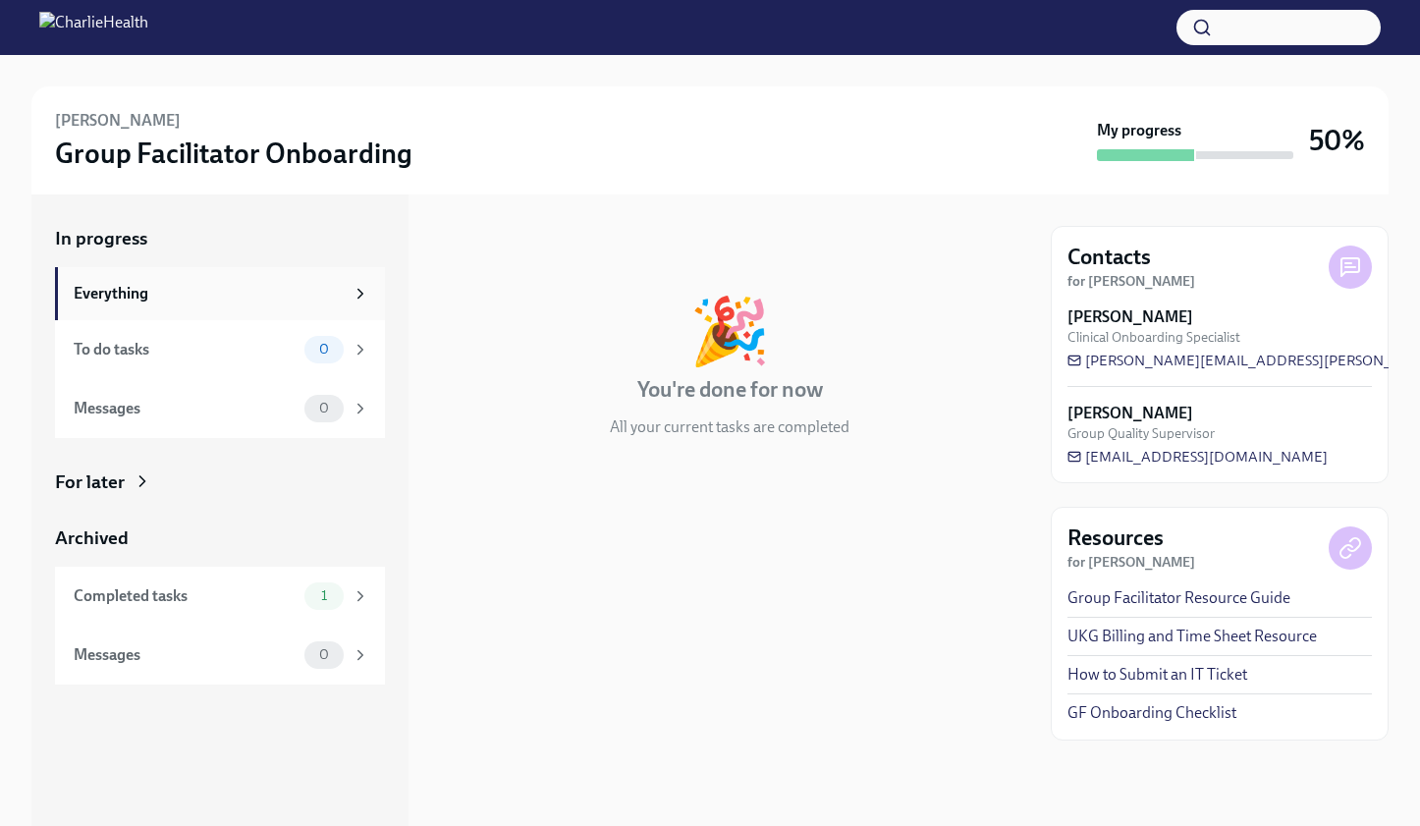
click at [363, 298] on icon at bounding box center [361, 294] width 18 height 18
click at [360, 293] on icon at bounding box center [360, 293] width 5 height 9
click at [140, 479] on icon at bounding box center [142, 481] width 5 height 10
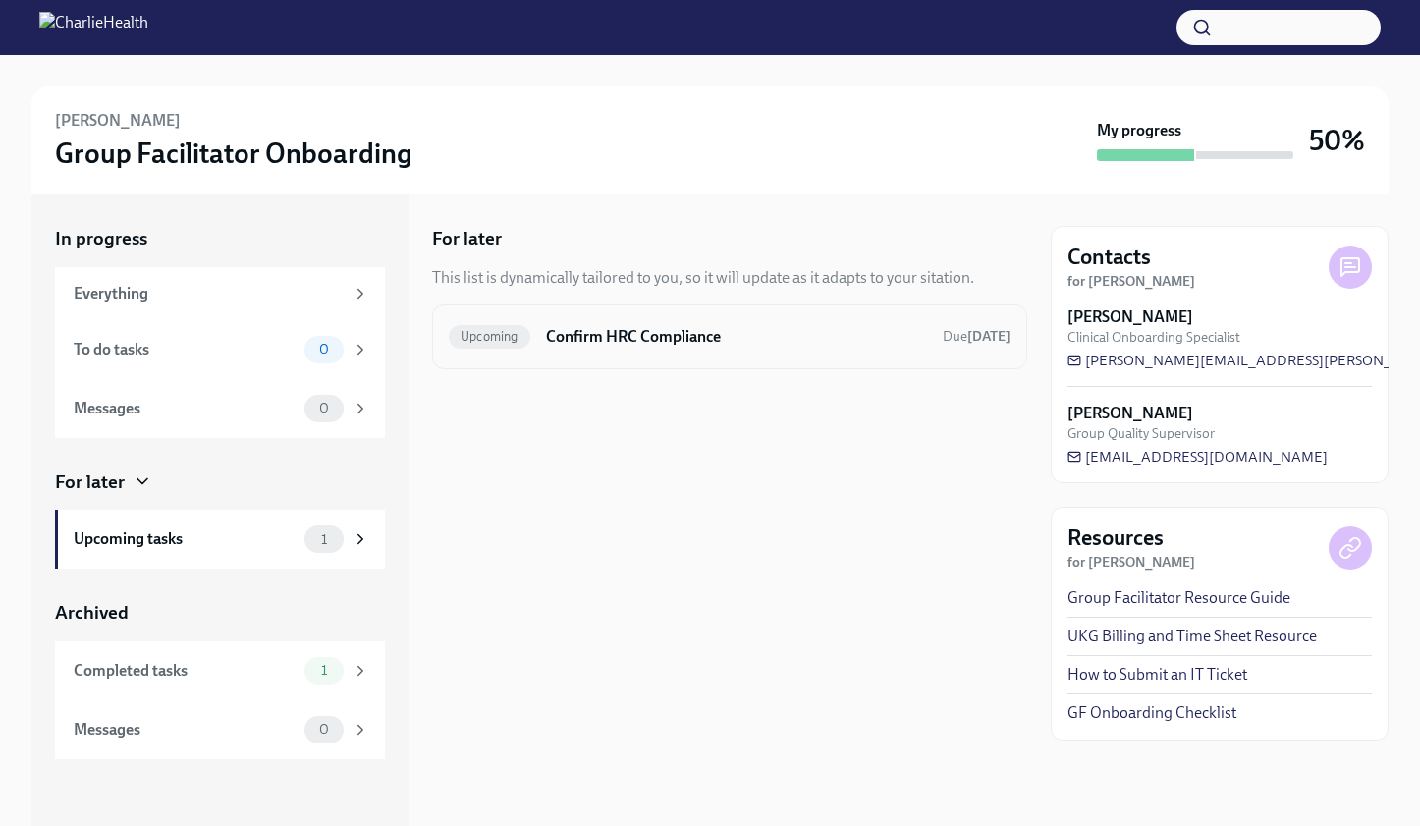
click at [745, 336] on h6 "Confirm HRC Compliance" at bounding box center [736, 337] width 381 height 22
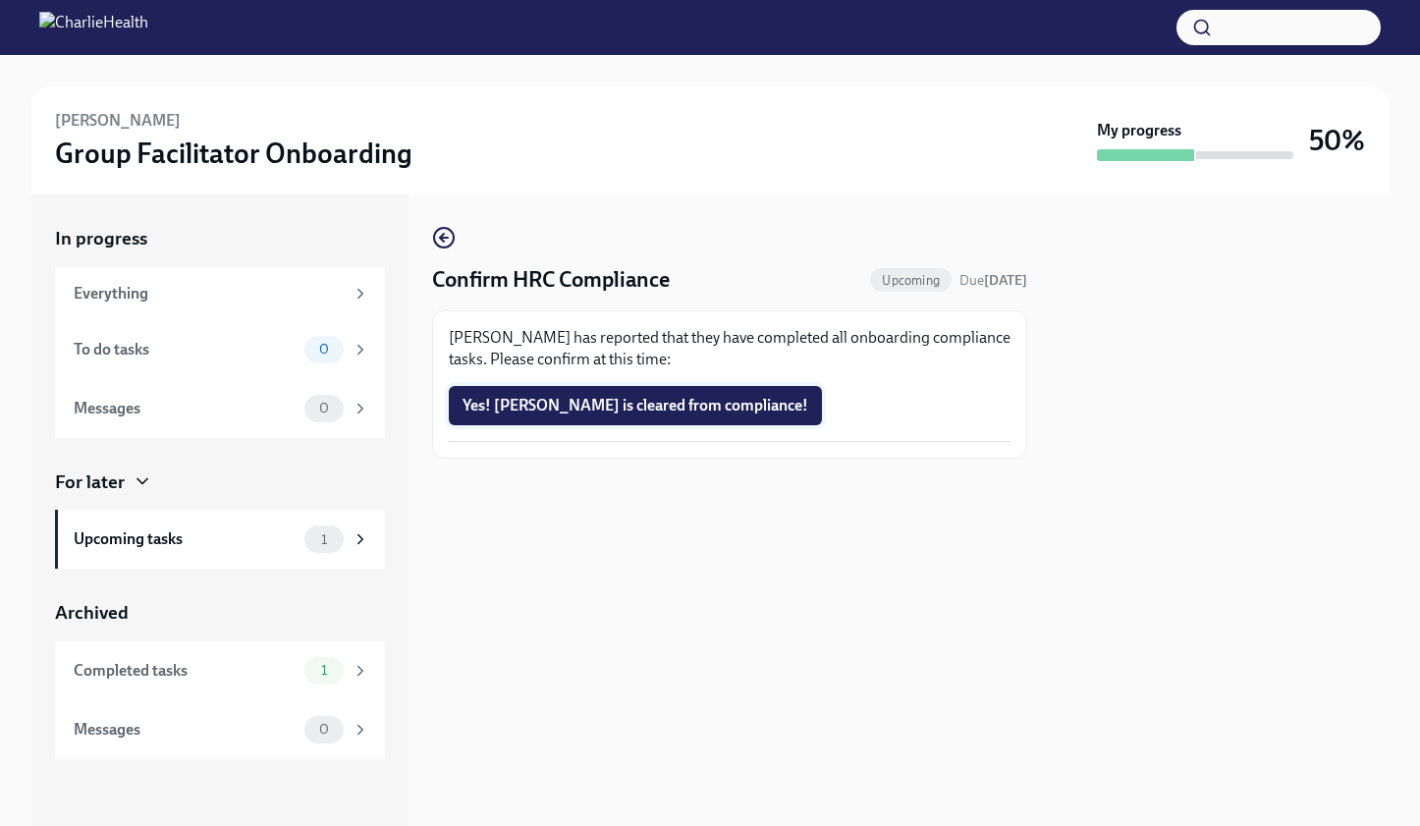
click at [692, 404] on span "Yes! [PERSON_NAME] is cleared from compliance!" at bounding box center [636, 406] width 346 height 20
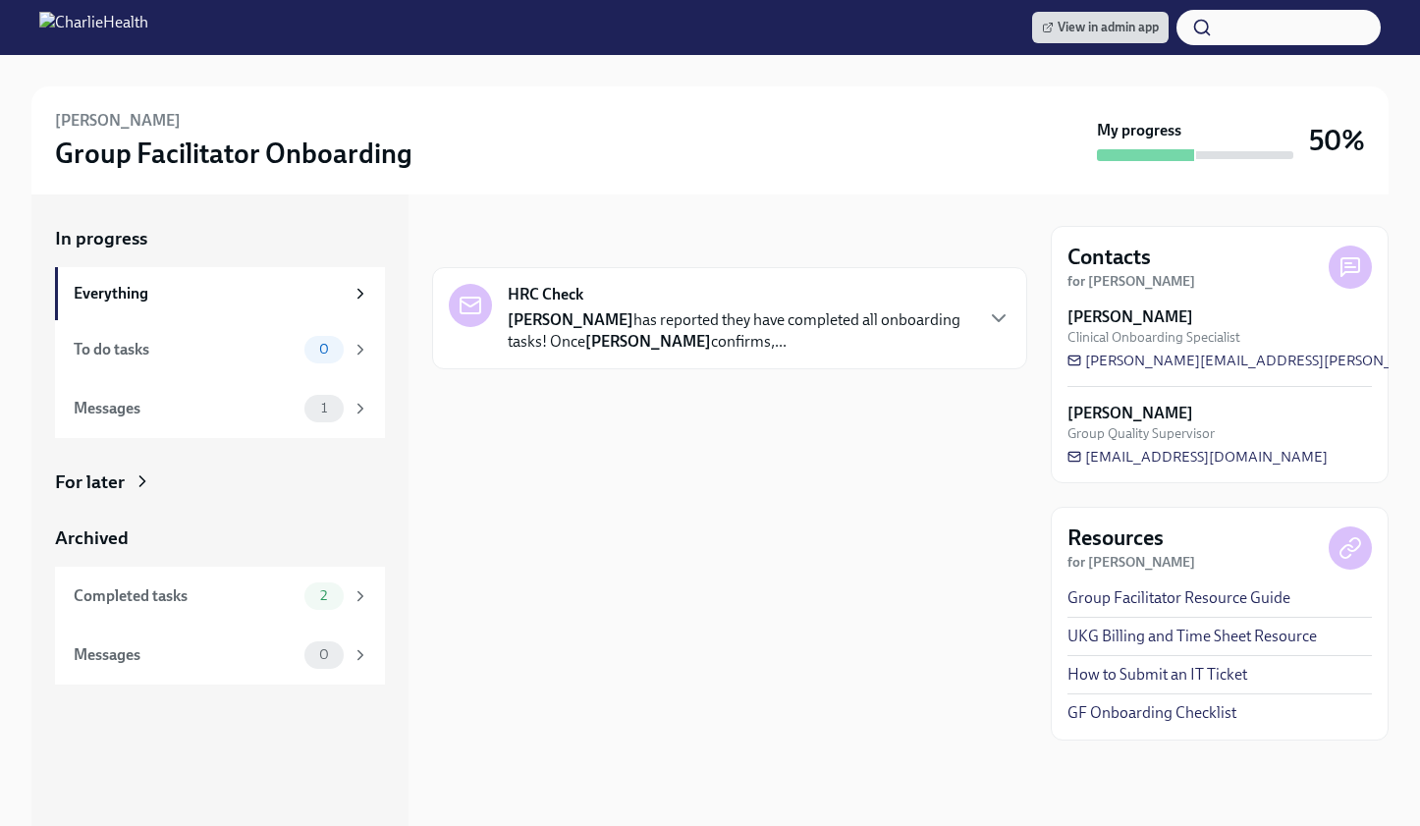
click at [975, 309] on div "HRC Check [PERSON_NAME] has reported they have completed all onboarding tasks! …" at bounding box center [730, 318] width 562 height 69
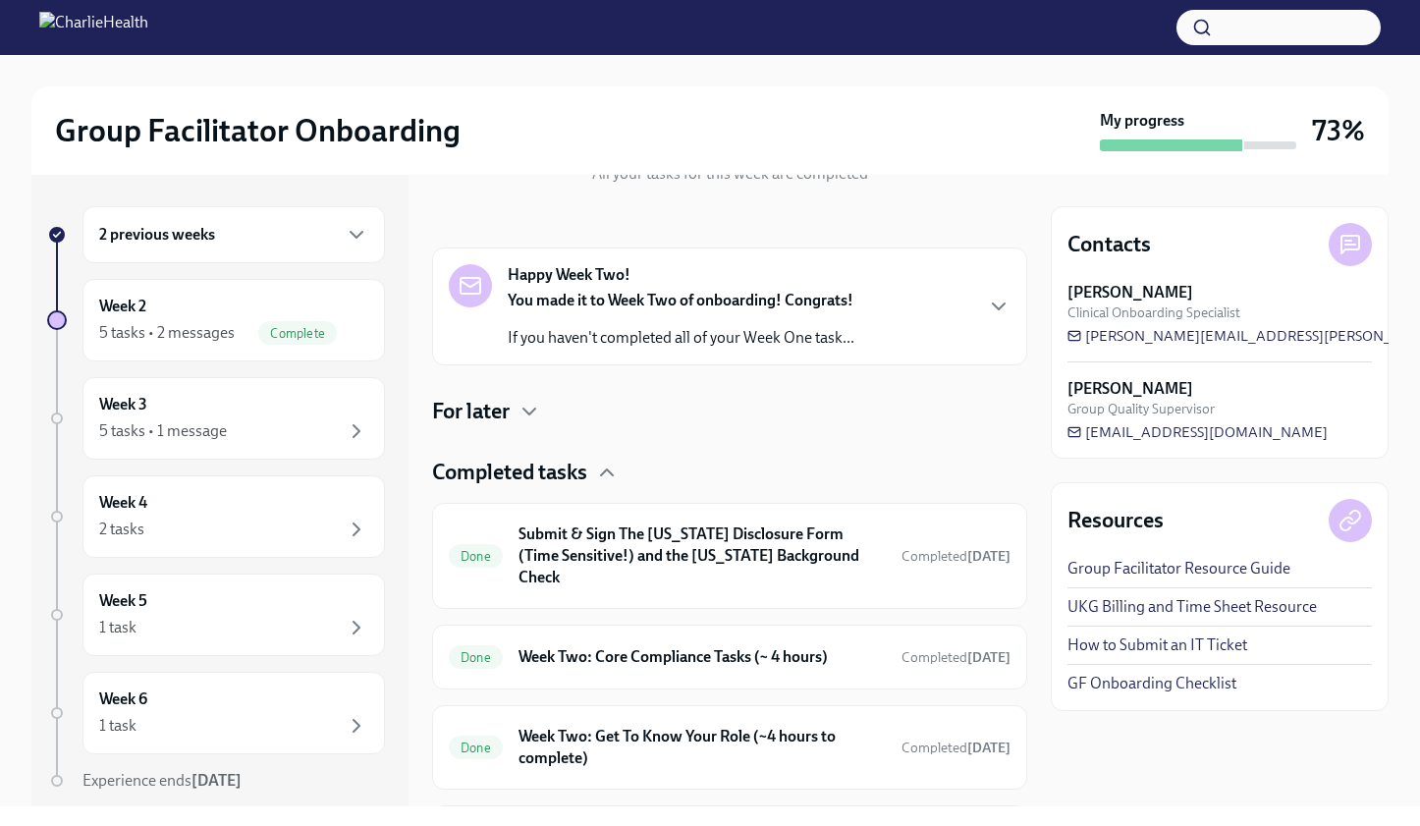
scroll to position [254, 0]
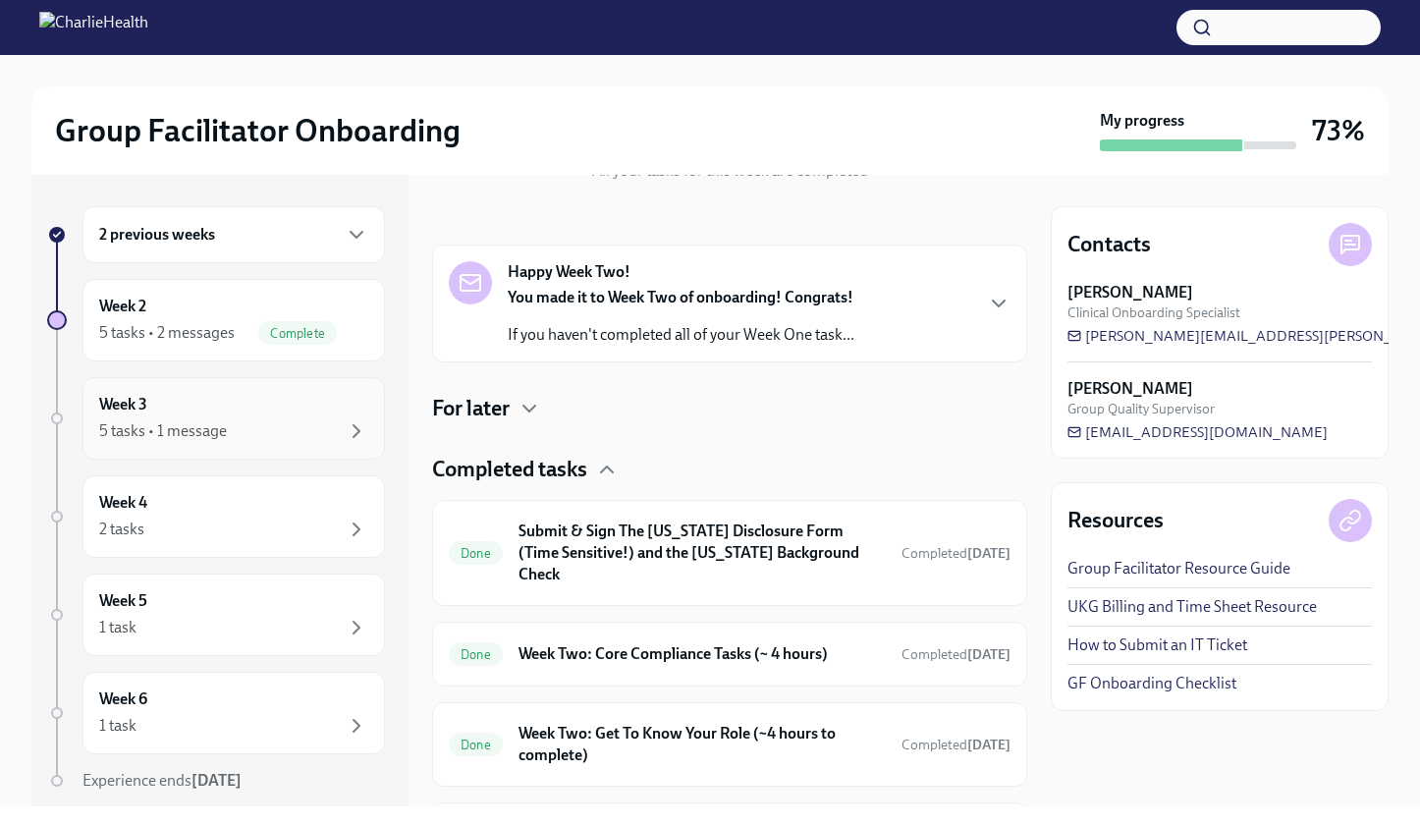
click at [265, 436] on div "5 tasks • 1 message" at bounding box center [233, 431] width 269 height 24
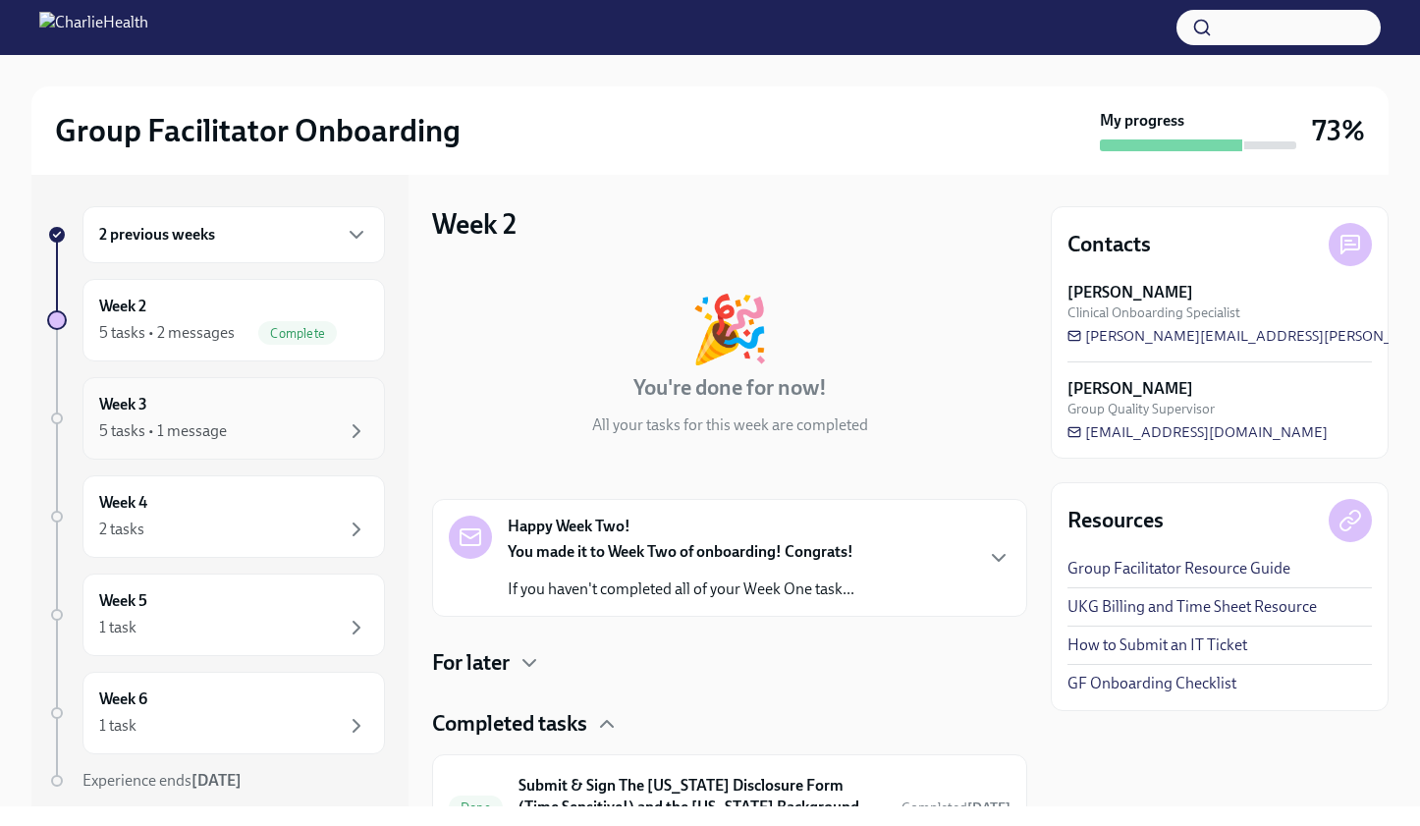
click at [269, 420] on div "5 tasks • 1 message" at bounding box center [233, 431] width 269 height 24
